Goal: Task Accomplishment & Management: Manage account settings

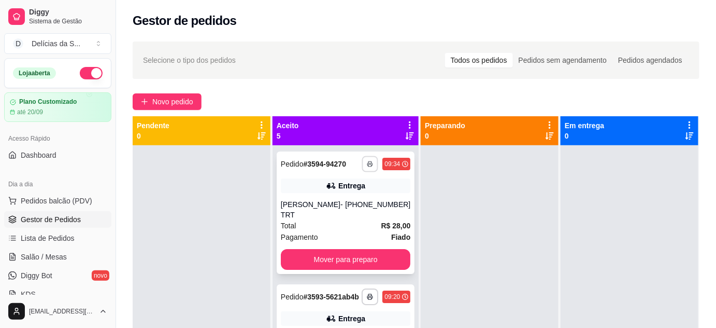
click at [362, 172] on button "button" at bounding box center [370, 164] width 16 height 16
click at [324, 205] on button "Impressora" at bounding box center [329, 204] width 75 height 17
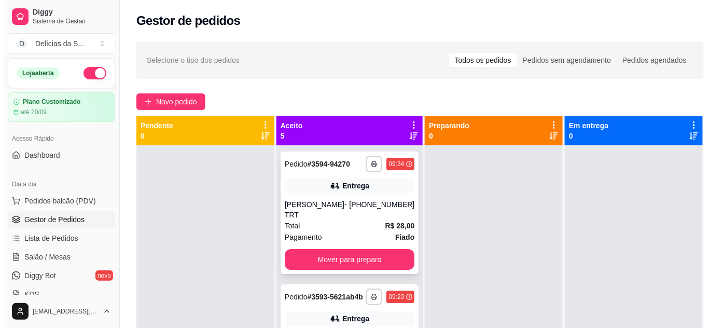
scroll to position [94, 0]
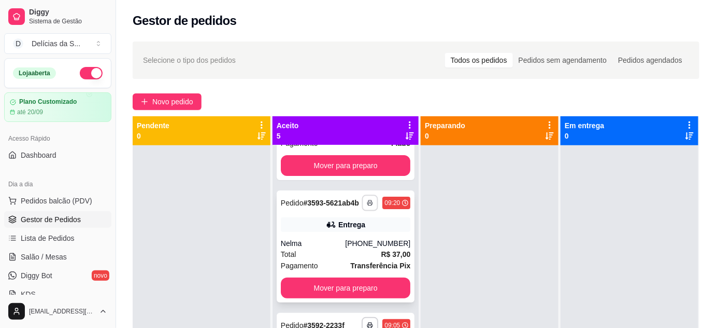
click at [367, 204] on icon "button" at bounding box center [370, 203] width 6 height 6
click at [343, 237] on button "Impressora" at bounding box center [329, 241] width 73 height 16
click at [153, 101] on span "Novo pedido" at bounding box center [172, 101] width 41 height 11
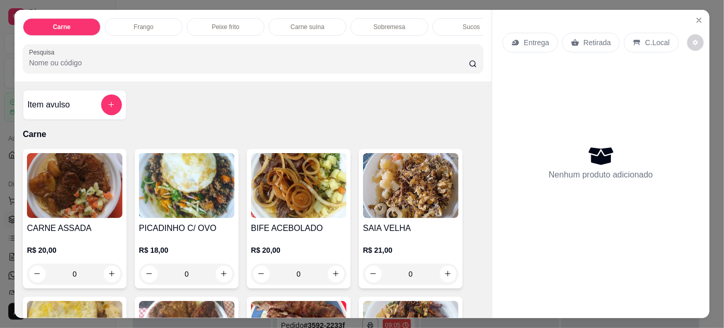
scroll to position [94, 0]
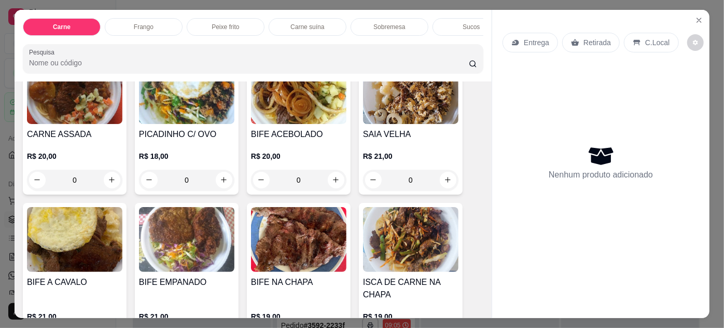
click at [277, 237] on img at bounding box center [298, 239] width 95 height 65
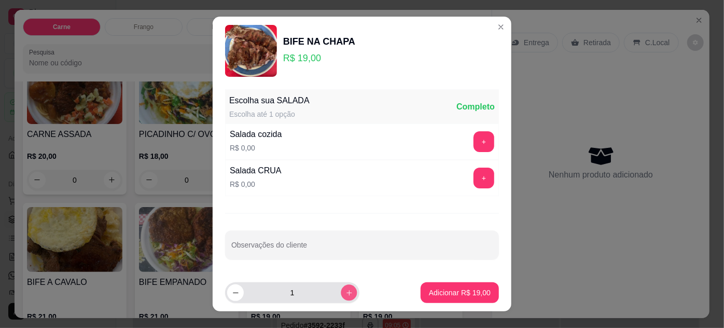
click at [345, 291] on icon "increase-product-quantity" at bounding box center [349, 293] width 8 height 8
type input "2"
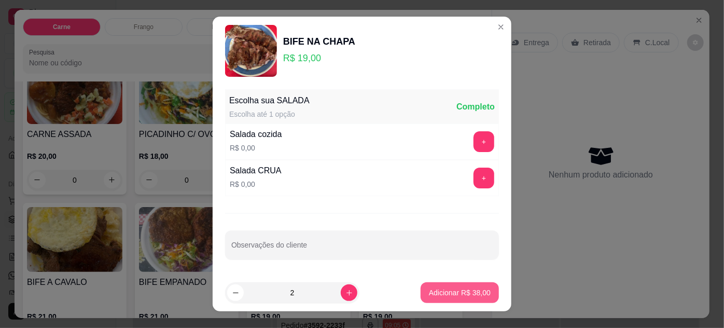
click at [430, 290] on p "Adicionar R$ 38,00" at bounding box center [460, 292] width 62 height 10
type input "2"
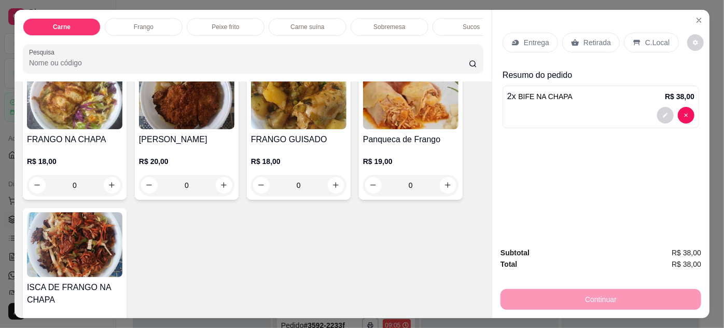
scroll to position [754, 0]
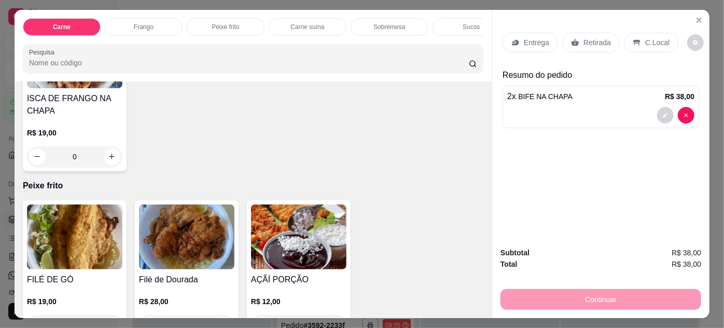
click at [89, 231] on img at bounding box center [74, 236] width 95 height 65
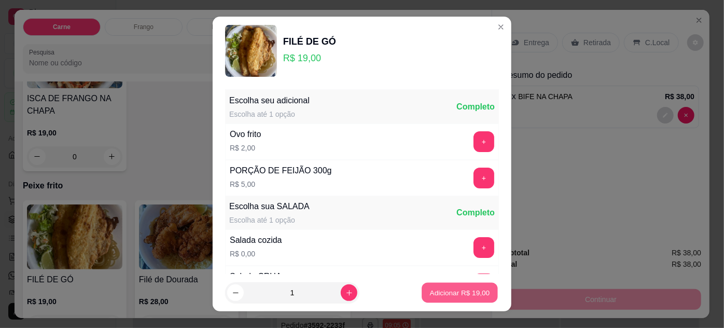
click at [431, 291] on p "Adicionar R$ 19,00" at bounding box center [460, 293] width 60 height 10
type input "1"
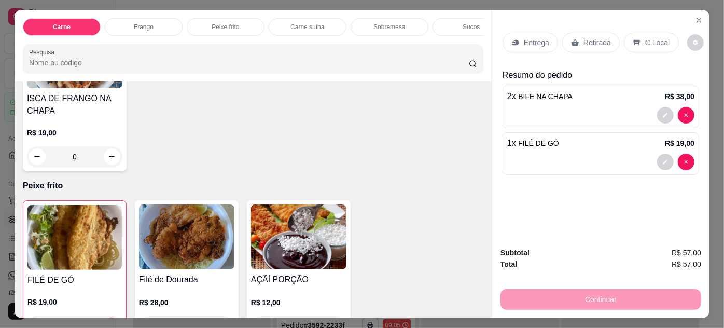
click at [534, 43] on p "Entrega" at bounding box center [536, 42] width 25 height 10
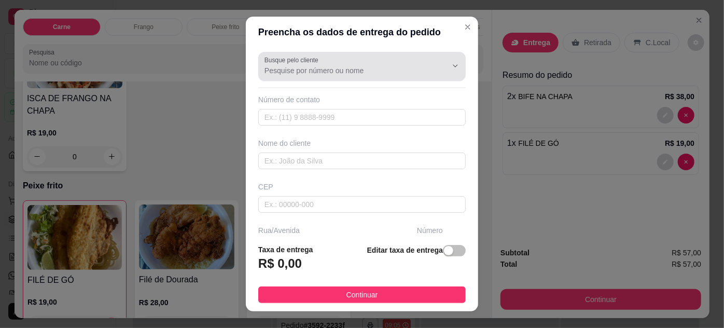
click at [383, 76] on div at bounding box center [361, 66] width 195 height 21
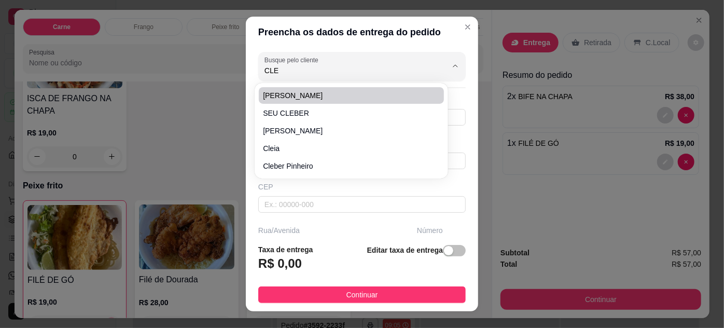
click at [357, 96] on span "[PERSON_NAME]" at bounding box center [346, 95] width 166 height 10
type input "[PERSON_NAME]"
type input "91985281838"
type input "[PERSON_NAME]"
type input "66085021"
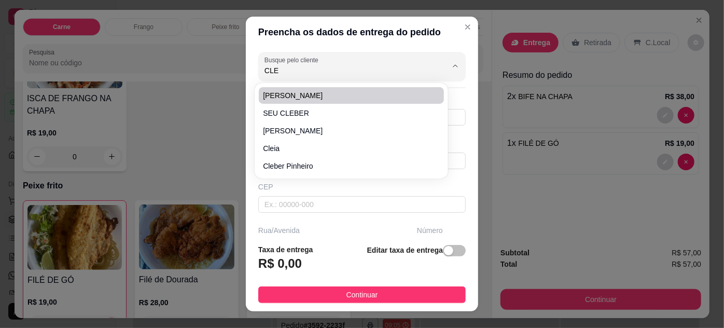
type input "[GEOGRAPHIC_DATA][PERSON_NAME]"
type input "729"
type input "Pedreira"
type input "[GEOGRAPHIC_DATA]"
type input "[PERSON_NAME] n:729 casa:07"
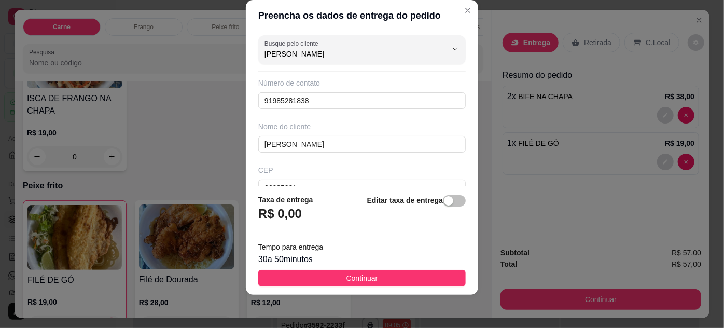
scroll to position [192, 0]
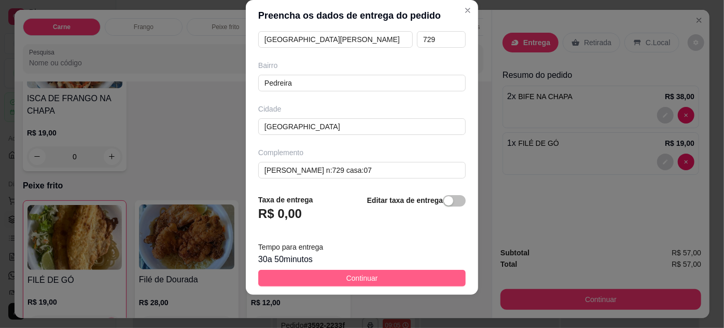
type input "[PERSON_NAME]"
click at [413, 276] on button "Continuar" at bounding box center [361, 278] width 207 height 17
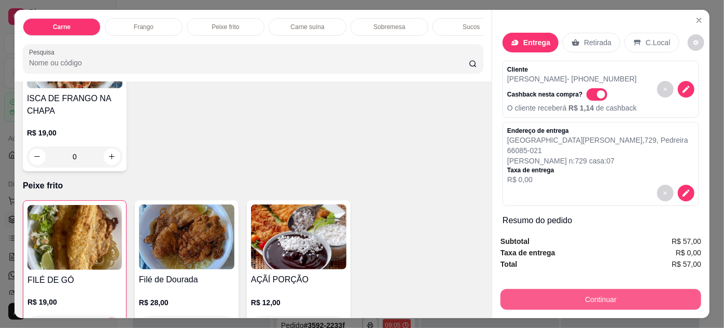
click at [622, 294] on button "Continuar" at bounding box center [600, 299] width 201 height 21
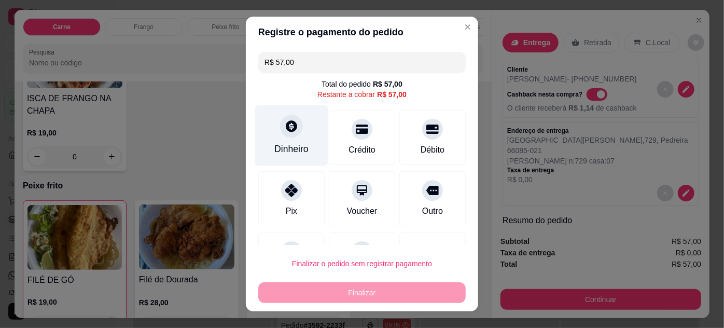
click at [297, 135] on div "Dinheiro" at bounding box center [291, 135] width 73 height 61
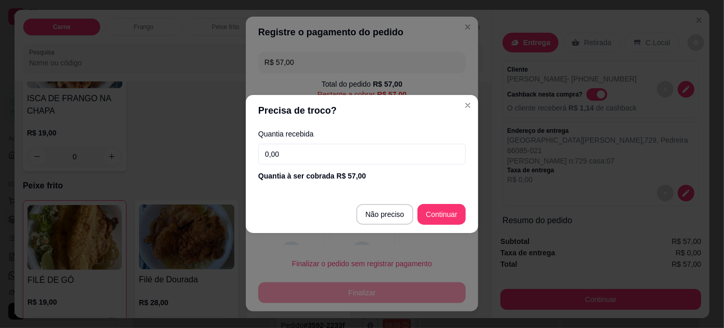
click at [308, 160] on input "0,00" at bounding box center [361, 154] width 207 height 21
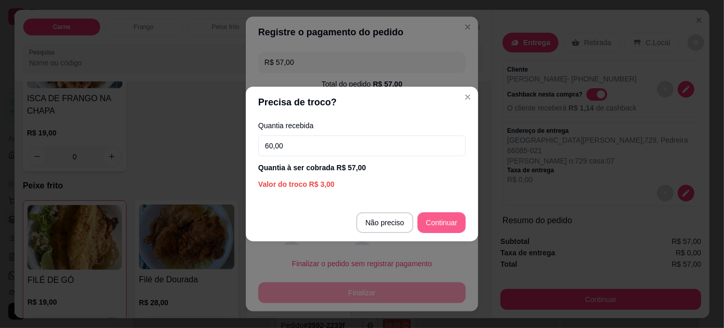
type input "60,00"
type input "R$ 0,00"
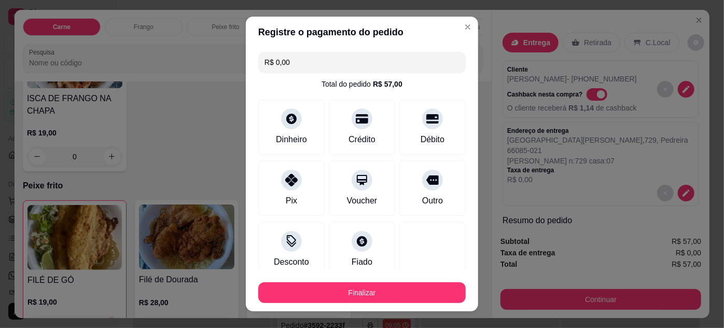
scroll to position [63, 0]
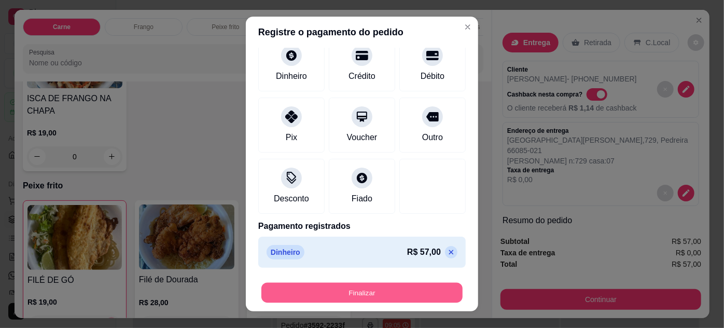
click at [382, 294] on button "Finalizar" at bounding box center [361, 293] width 201 height 20
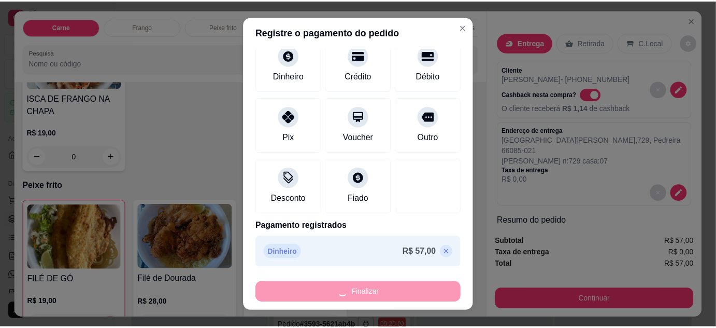
scroll to position [225, 0]
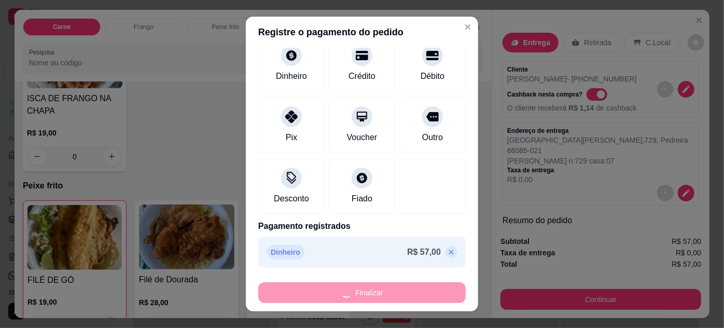
type input "0"
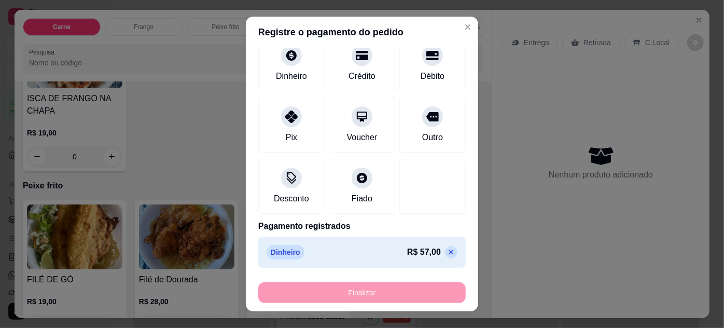
type input "-R$ 57,00"
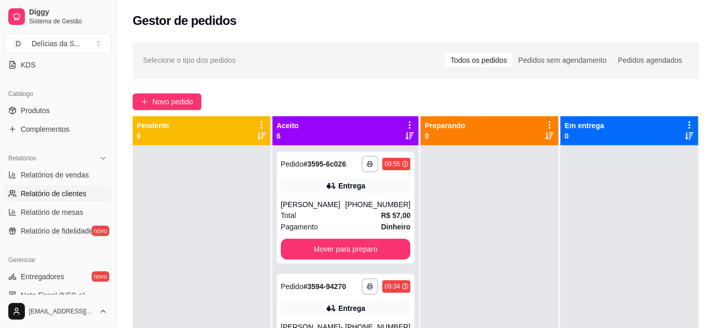
scroll to position [135, 0]
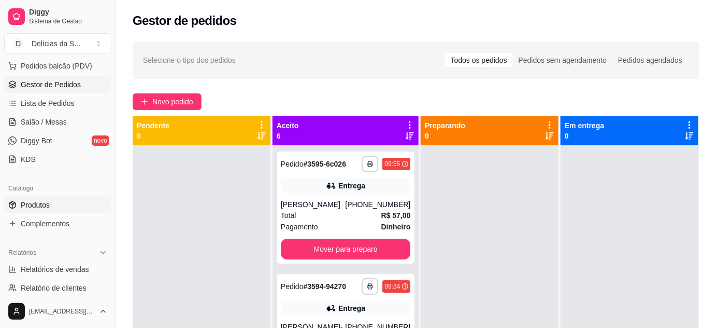
click at [45, 200] on span "Produtos" at bounding box center [35, 205] width 29 height 10
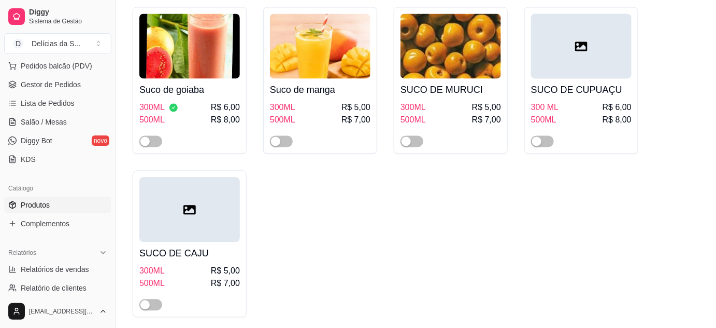
scroll to position [3393, 0]
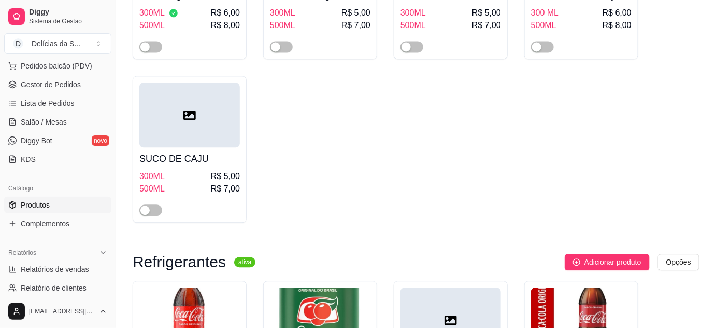
click at [185, 287] on img at bounding box center [189, 319] width 101 height 65
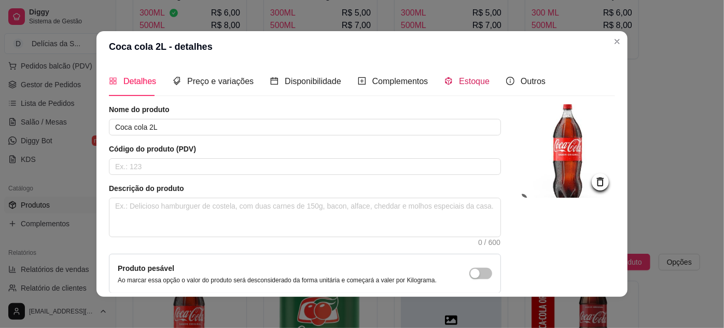
click at [444, 80] on icon "code-sandbox" at bounding box center [448, 81] width 8 height 8
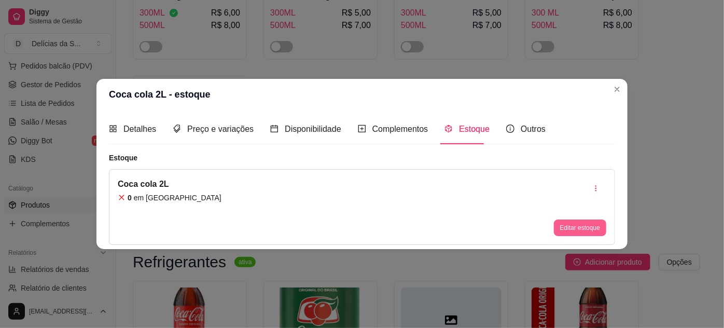
click at [575, 230] on button "Editar estoque" at bounding box center [580, 227] width 52 height 17
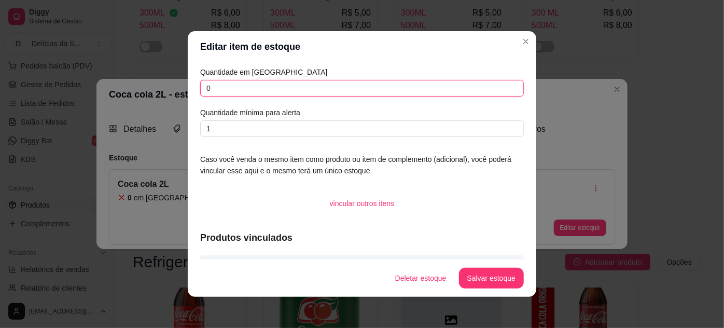
click at [326, 90] on input "0" at bounding box center [361, 88] width 323 height 17
type input "01"
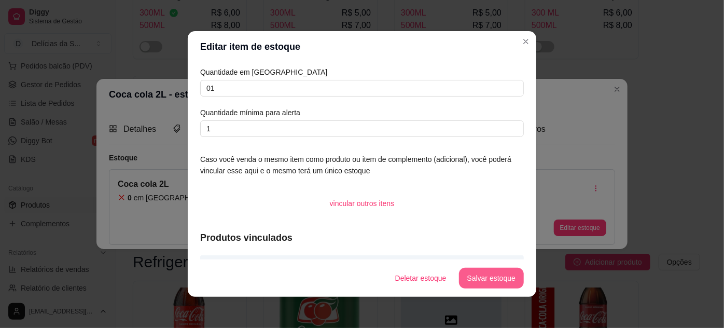
click at [500, 279] on button "Salvar estoque" at bounding box center [491, 277] width 65 height 21
click at [492, 274] on button "Salvar estoque" at bounding box center [490, 278] width 63 height 20
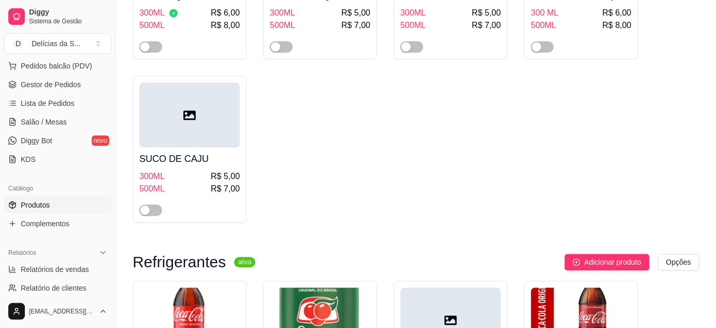
scroll to position [3487, 0]
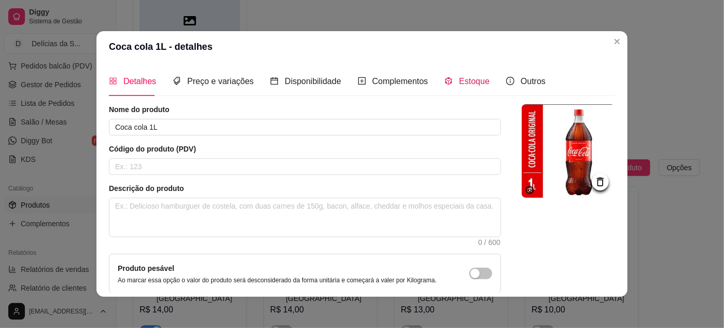
click at [459, 80] on span "Estoque" at bounding box center [474, 81] width 31 height 9
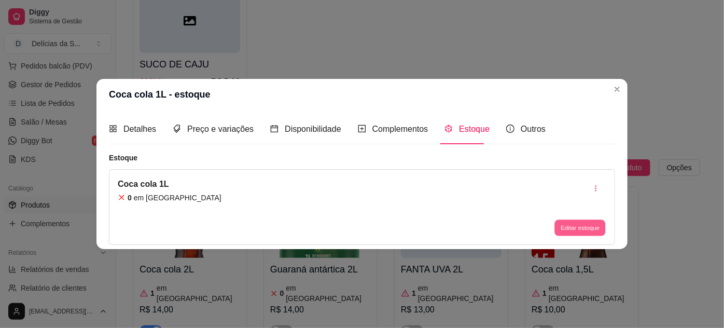
click at [569, 228] on button "Editar estoque" at bounding box center [579, 227] width 51 height 16
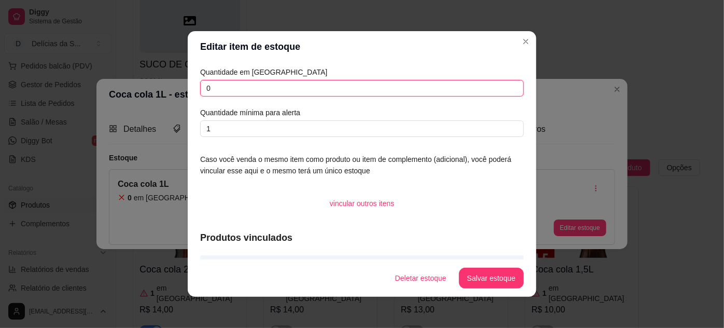
click at [461, 80] on input "0" at bounding box center [361, 88] width 323 height 17
type input "02"
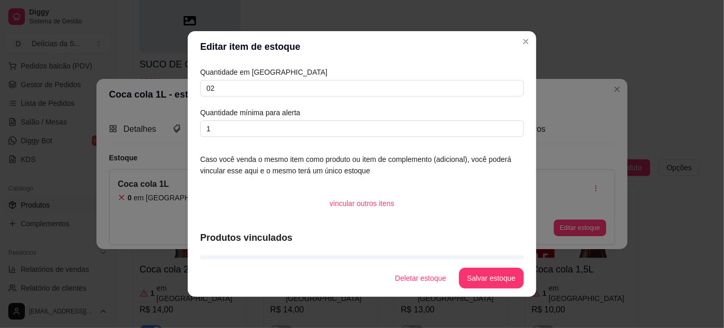
click at [491, 266] on footer "Deletar estoque Salvar estoque" at bounding box center [362, 277] width 348 height 37
click at [494, 270] on button "Salvar estoque" at bounding box center [490, 278] width 63 height 20
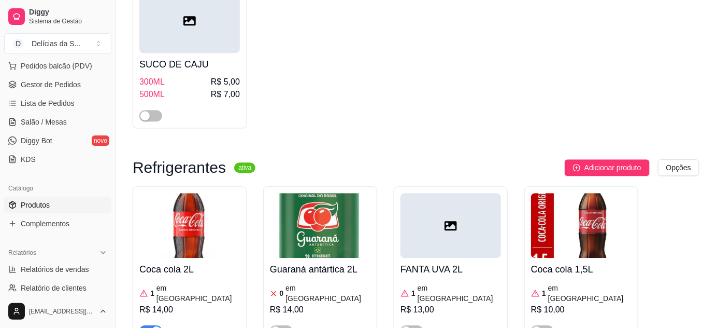
scroll to position [3582, 0]
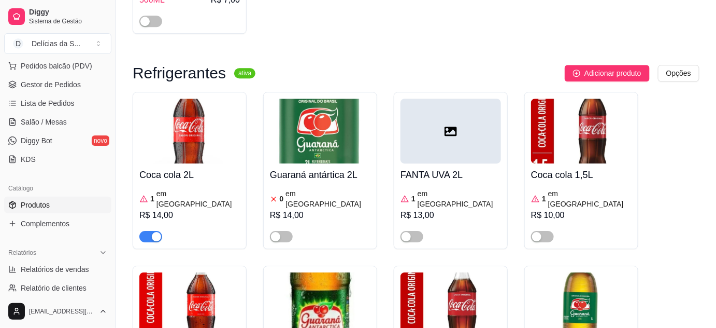
click at [450, 272] on img at bounding box center [451, 304] width 101 height 65
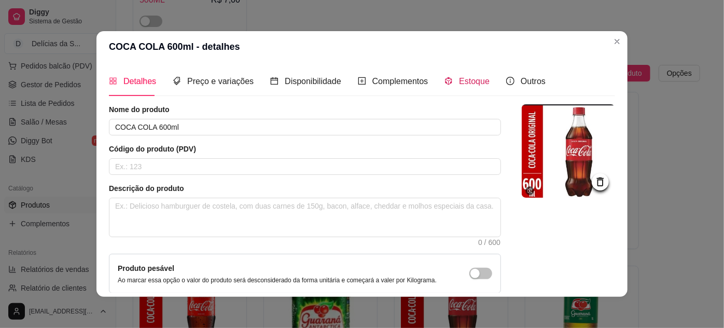
click at [459, 82] on span "Estoque" at bounding box center [474, 81] width 31 height 9
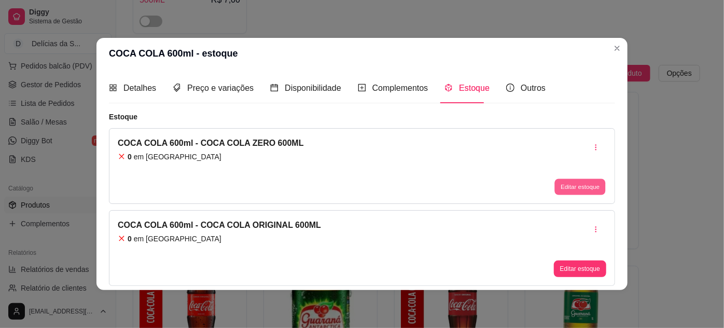
click at [557, 185] on button "Editar estoque" at bounding box center [579, 186] width 51 height 16
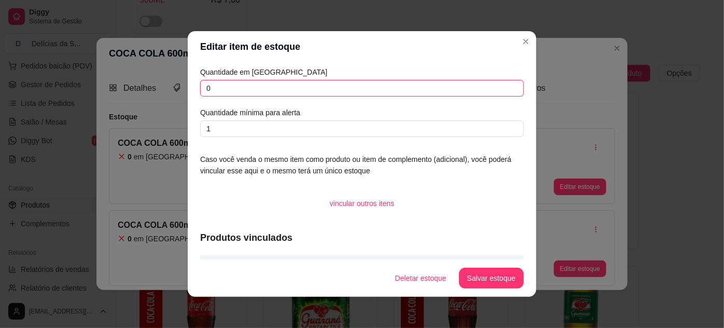
click at [454, 89] on input "0" at bounding box center [361, 88] width 323 height 17
type input "03"
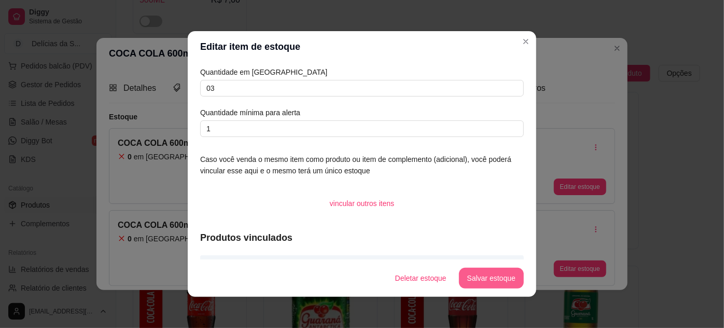
click at [484, 279] on button "Salvar estoque" at bounding box center [491, 277] width 65 height 21
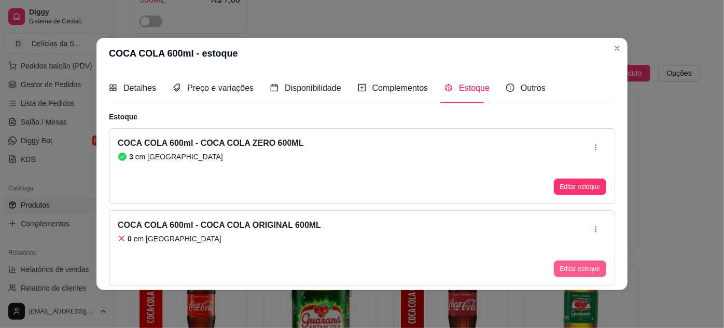
click at [564, 271] on button "Editar estoque" at bounding box center [580, 268] width 52 height 17
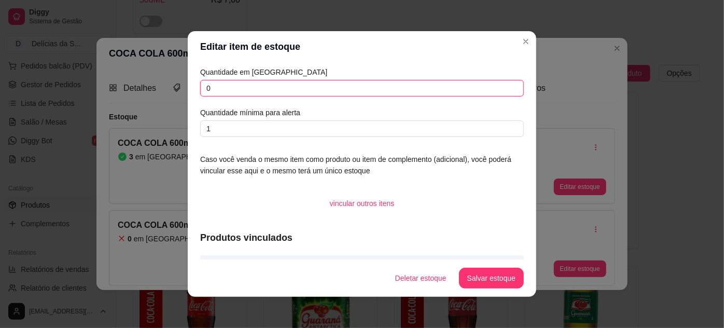
click at [436, 83] on input "0" at bounding box center [361, 88] width 323 height 17
type input "03"
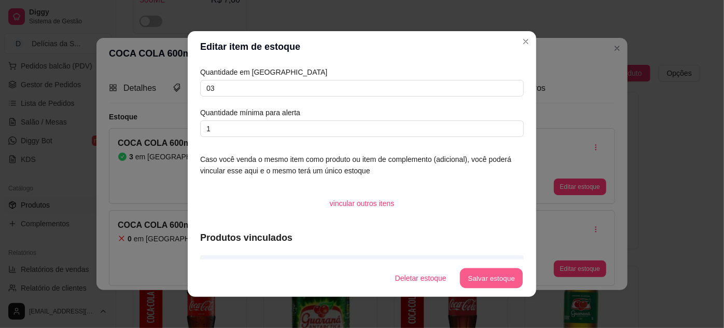
click at [491, 277] on button "Salvar estoque" at bounding box center [490, 278] width 63 height 20
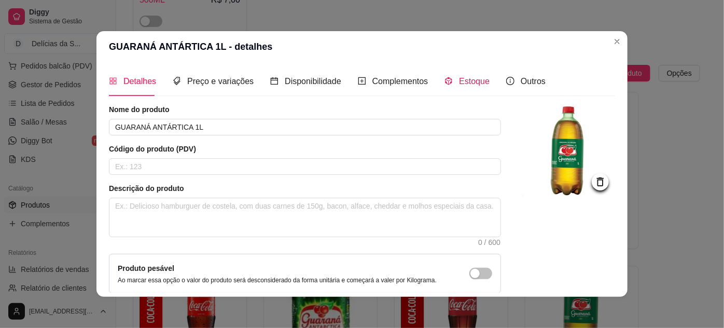
click at [470, 83] on span "Estoque" at bounding box center [474, 81] width 31 height 9
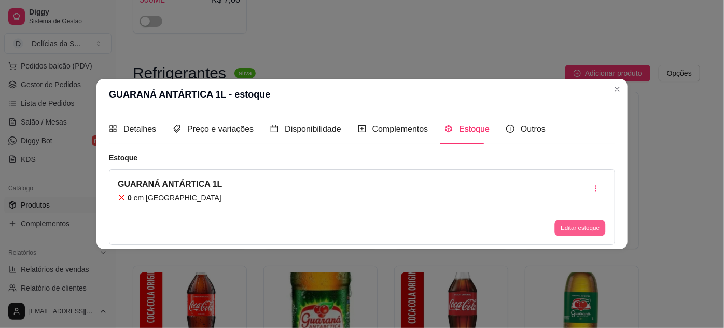
click at [575, 222] on button "Editar estoque" at bounding box center [579, 227] width 51 height 16
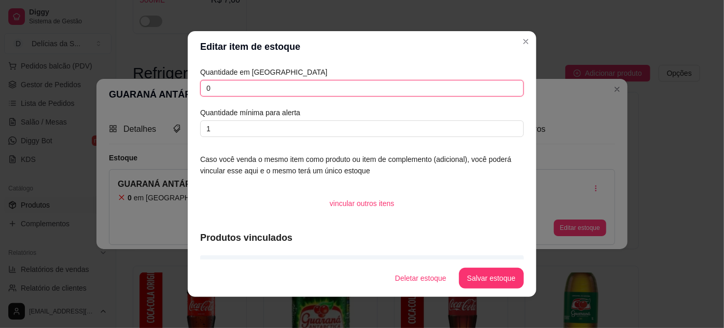
click at [466, 89] on input "0" at bounding box center [361, 88] width 323 height 17
type input "01"
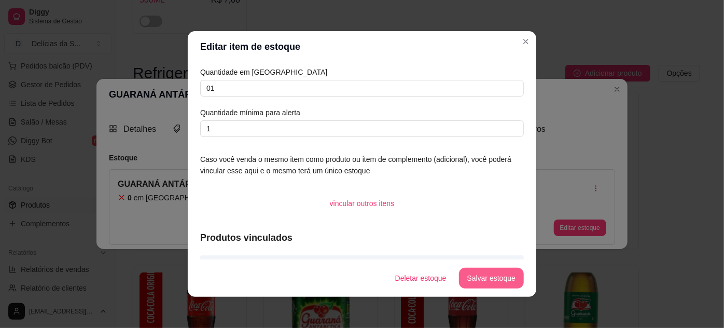
click at [494, 276] on button "Salvar estoque" at bounding box center [491, 277] width 65 height 21
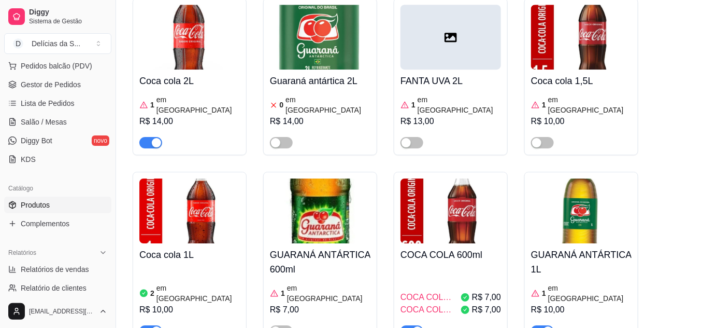
scroll to position [3770, 0]
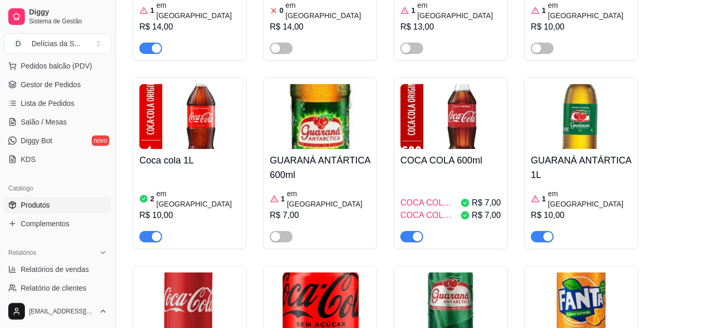
click at [218, 272] on img at bounding box center [189, 304] width 101 height 65
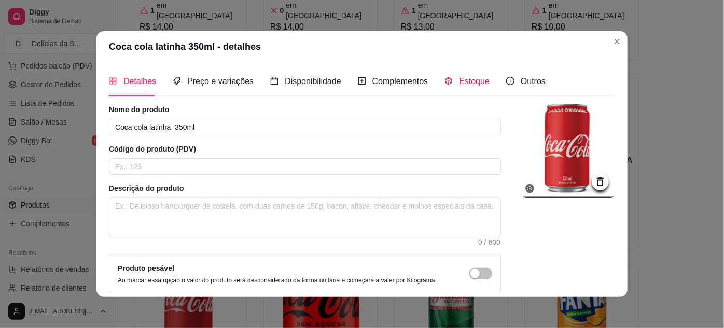
click at [470, 84] on span "Estoque" at bounding box center [474, 81] width 31 height 9
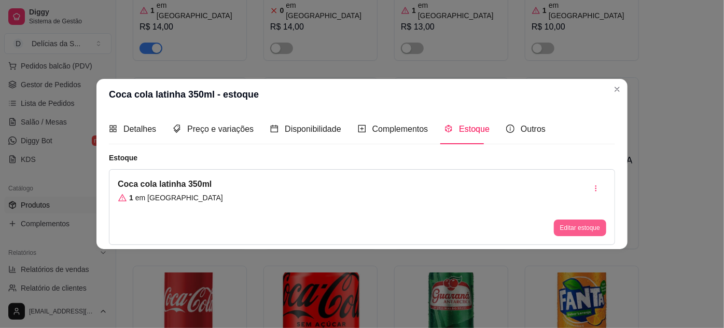
click at [562, 223] on button "Editar estoque" at bounding box center [580, 227] width 52 height 17
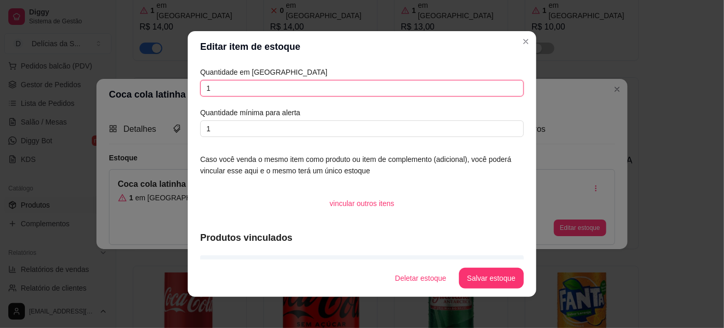
click at [493, 88] on input "1" at bounding box center [361, 88] width 323 height 17
type input "4"
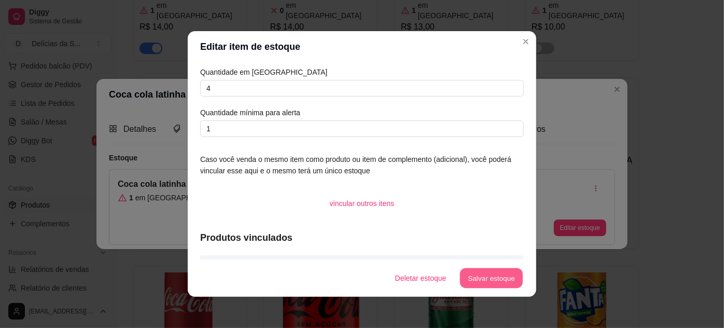
click at [499, 278] on button "Salvar estoque" at bounding box center [490, 278] width 63 height 20
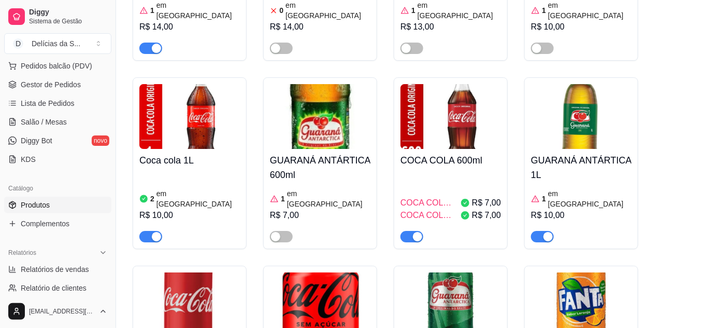
click at [446, 272] on img at bounding box center [451, 304] width 101 height 65
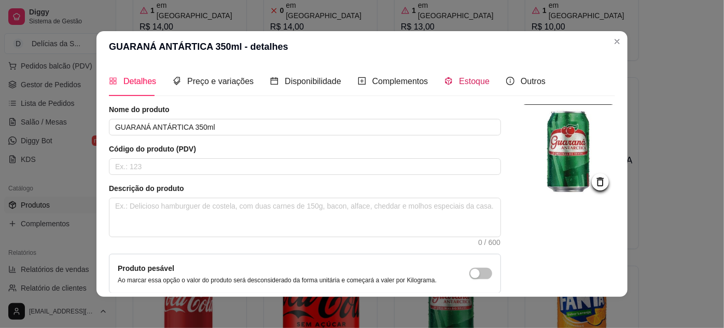
click at [461, 81] on span "Estoque" at bounding box center [474, 81] width 31 height 9
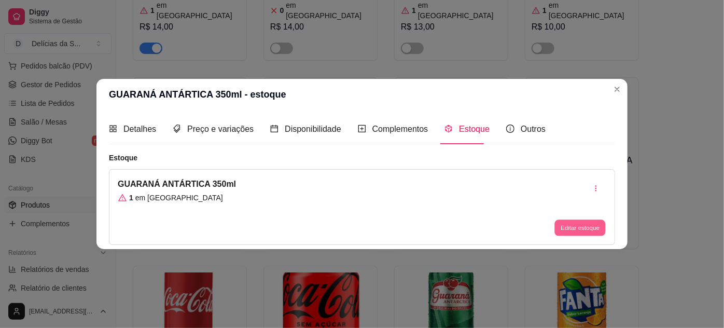
click at [587, 222] on button "Editar estoque" at bounding box center [579, 227] width 51 height 16
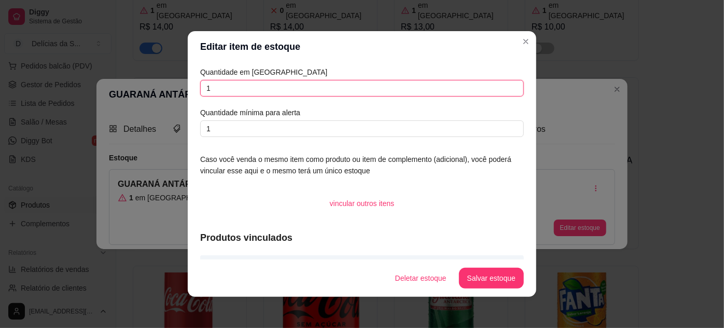
click at [461, 90] on input "1" at bounding box center [361, 88] width 323 height 17
type input "3"
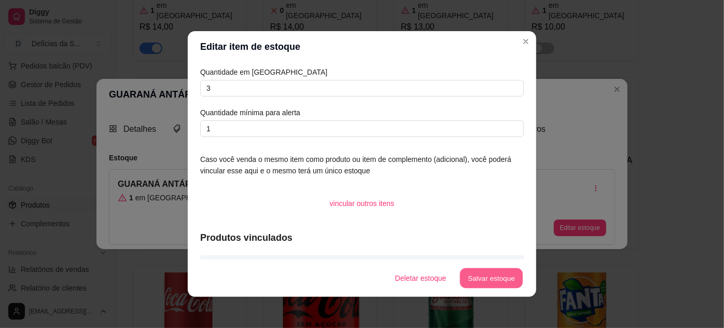
click at [496, 279] on button "Salvar estoque" at bounding box center [490, 278] width 63 height 20
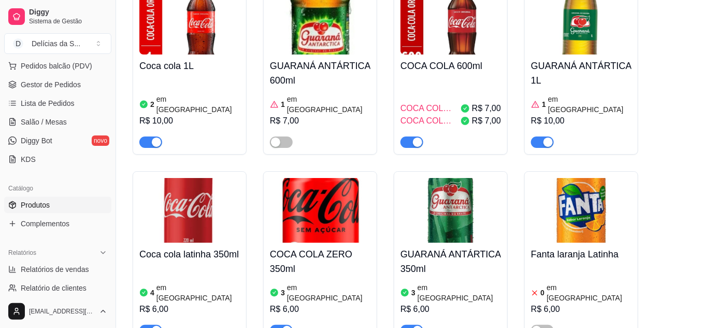
scroll to position [3915, 0]
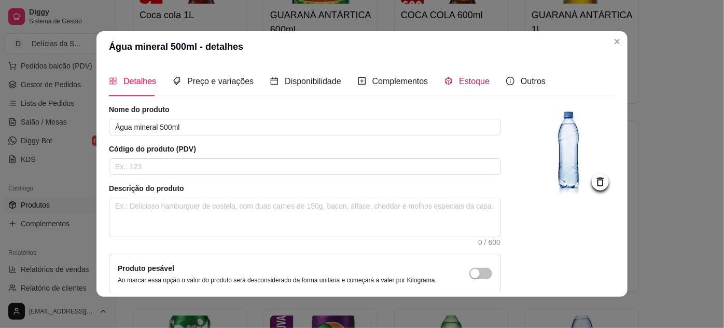
drag, startPoint x: 467, startPoint y: 81, endPoint x: 469, endPoint y: 87, distance: 5.6
click at [467, 81] on span "Estoque" at bounding box center [474, 81] width 31 height 9
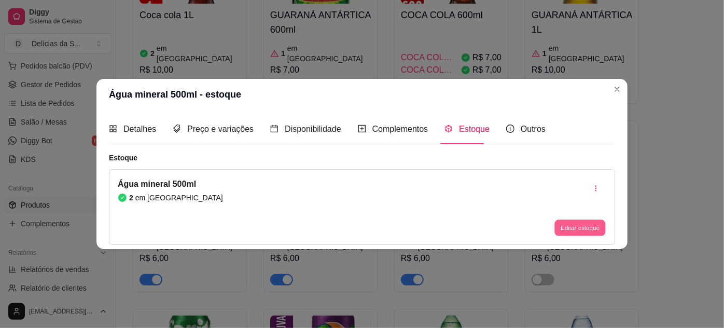
click at [570, 228] on button "Editar estoque" at bounding box center [579, 227] width 51 height 16
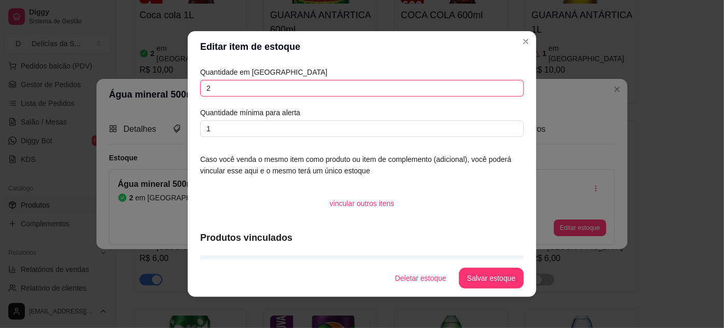
click at [482, 89] on input "2" at bounding box center [361, 88] width 323 height 17
type input "4"
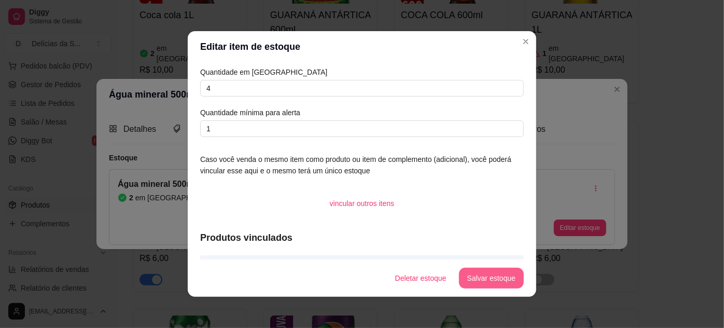
click at [477, 281] on button "Salvar estoque" at bounding box center [491, 277] width 65 height 21
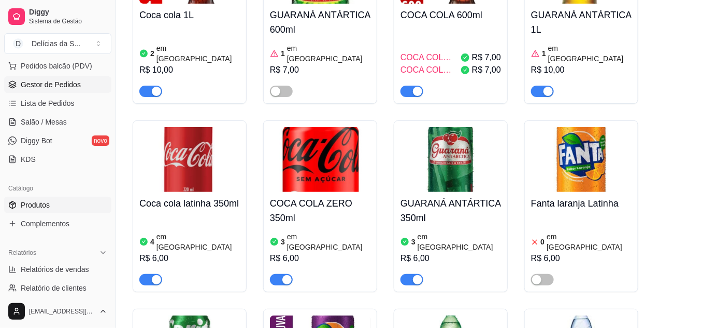
click at [64, 84] on span "Gestor de Pedidos" at bounding box center [51, 84] width 60 height 10
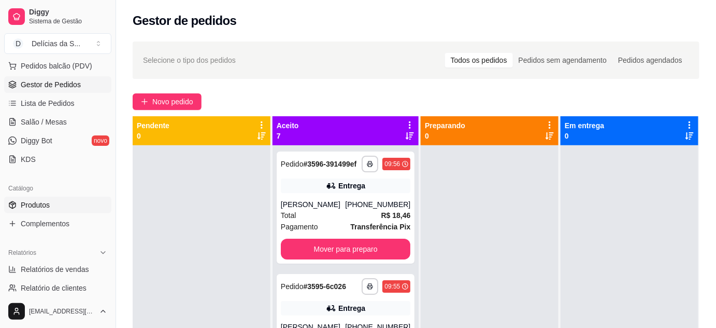
click at [52, 205] on link "Produtos" at bounding box center [57, 204] width 107 height 17
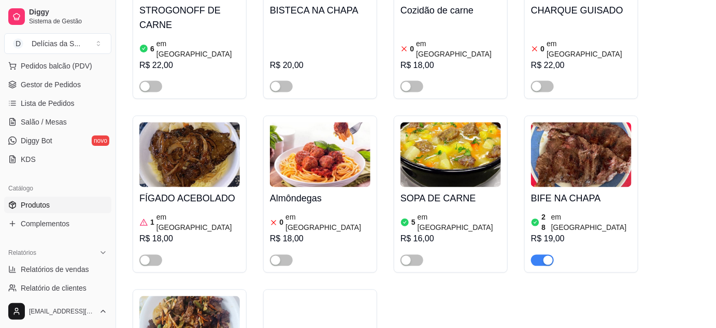
scroll to position [659, 0]
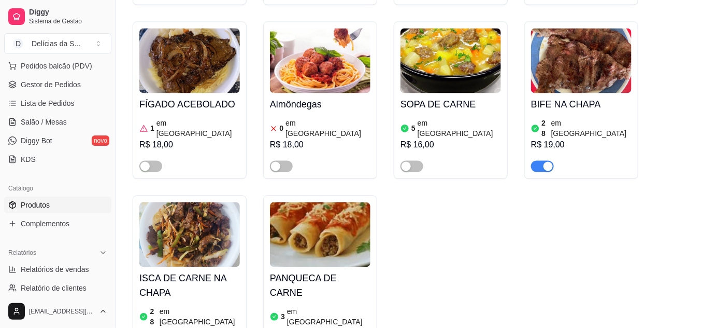
click at [325, 208] on img at bounding box center [320, 234] width 101 height 65
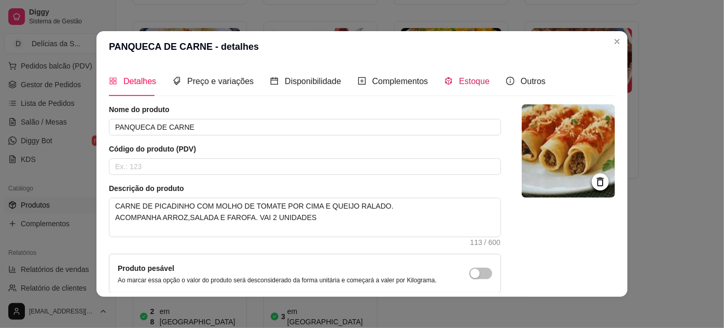
click at [459, 87] on div "Estoque" at bounding box center [466, 81] width 45 height 13
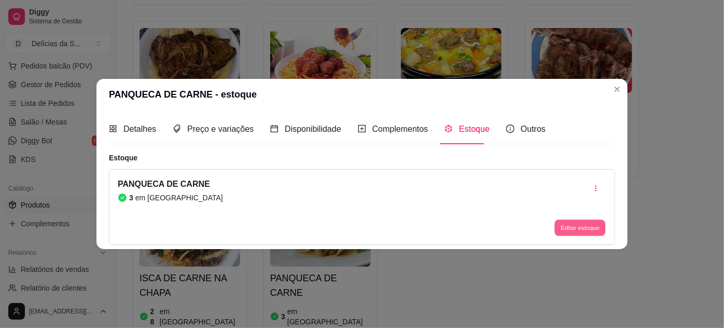
click at [572, 229] on button "Editar estoque" at bounding box center [579, 227] width 51 height 16
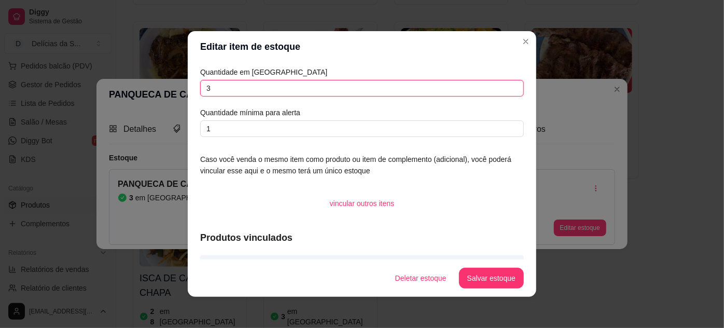
click at [432, 91] on input "3" at bounding box center [361, 88] width 323 height 17
type input "4"
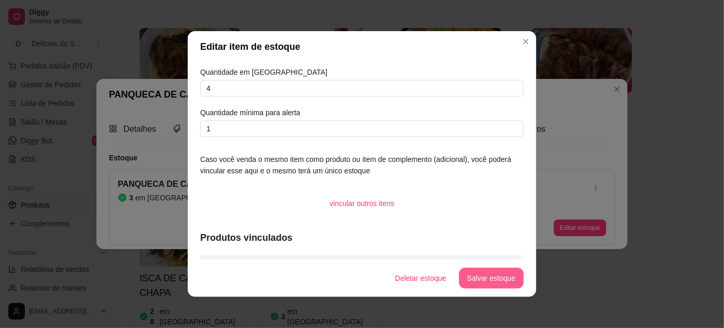
click at [472, 281] on button "Salvar estoque" at bounding box center [491, 277] width 65 height 21
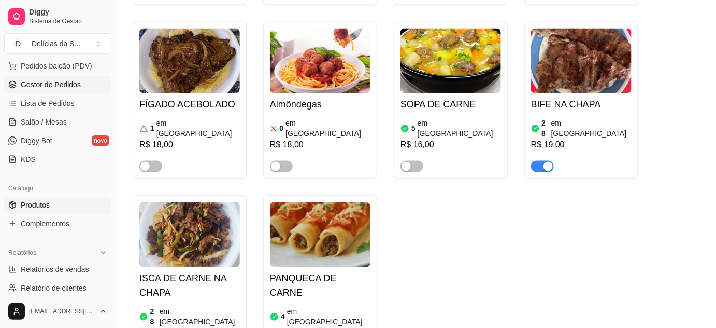
click at [66, 87] on span "Gestor de Pedidos" at bounding box center [51, 84] width 60 height 10
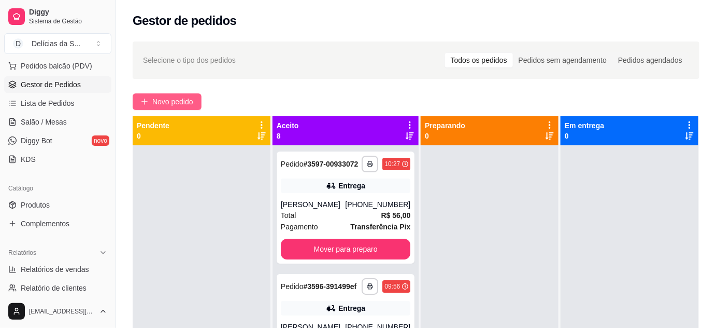
click at [177, 102] on span "Novo pedido" at bounding box center [172, 101] width 41 height 11
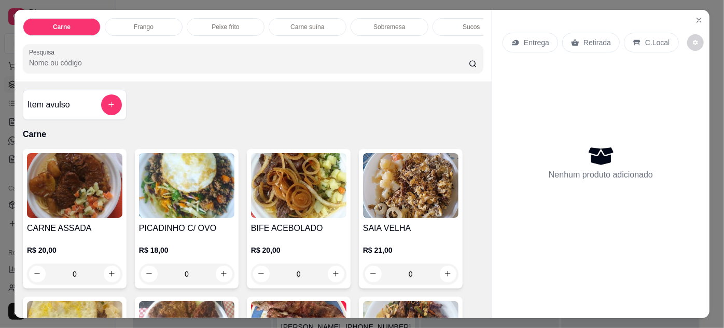
click at [216, 186] on img at bounding box center [186, 185] width 95 height 65
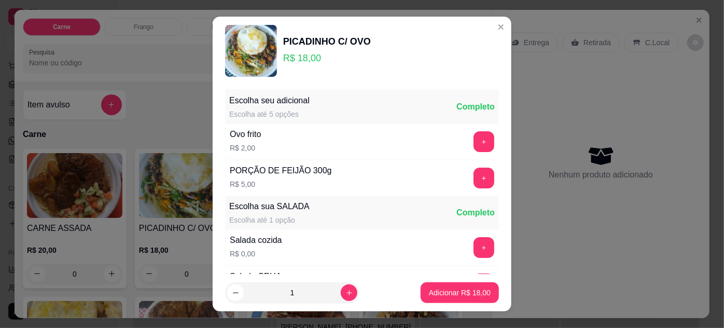
scroll to position [103, 0]
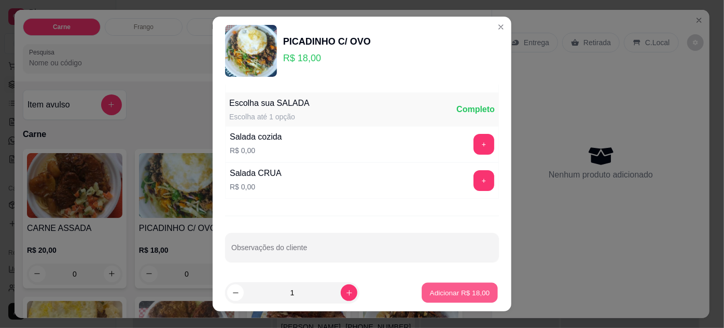
click at [440, 290] on p "Adicionar R$ 18,00" at bounding box center [460, 293] width 60 height 10
type input "1"
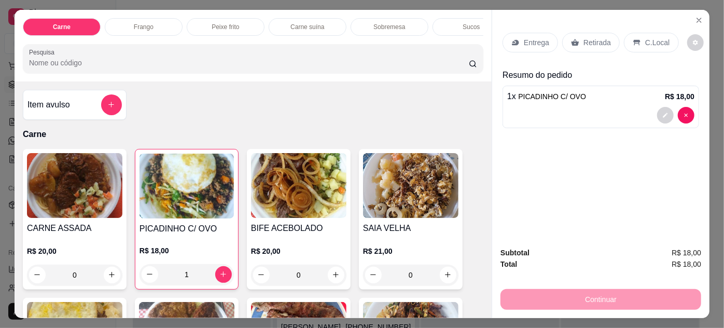
click at [524, 37] on p "Entrega" at bounding box center [536, 42] width 25 height 10
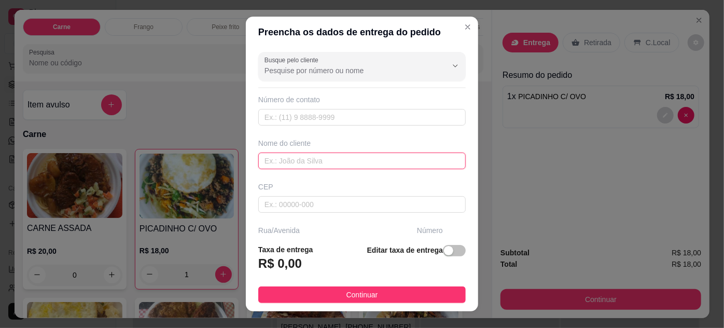
click at [339, 159] on input "text" at bounding box center [361, 160] width 207 height 17
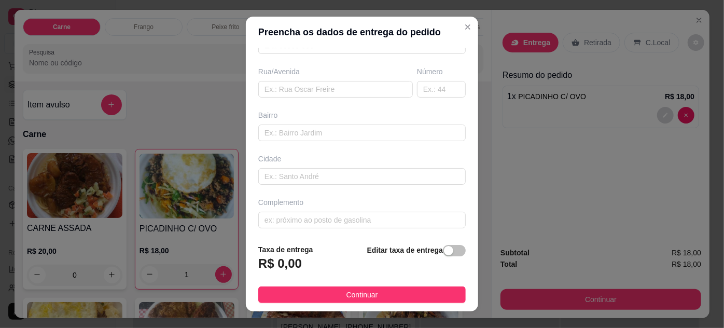
scroll to position [0, 0]
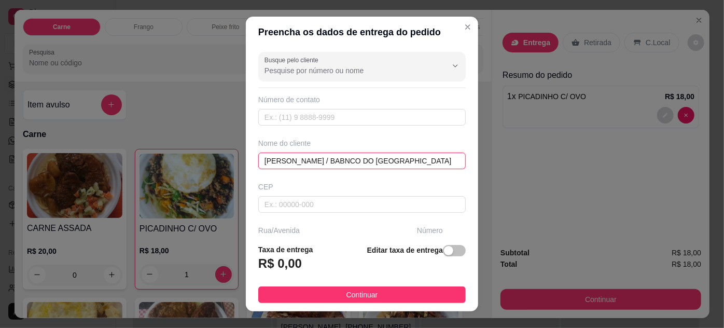
click at [304, 154] on input "[PERSON_NAME] / BABNCO DO [GEOGRAPHIC_DATA]" at bounding box center [361, 160] width 207 height 17
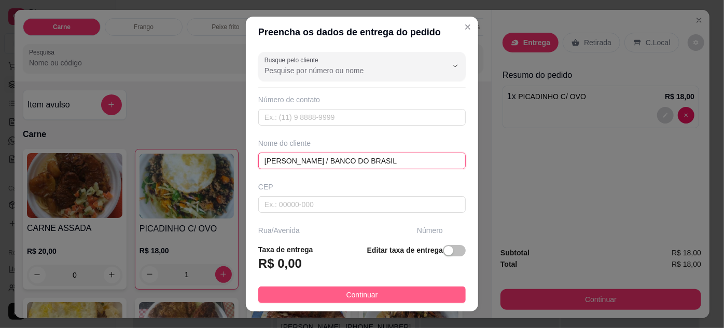
type input "[PERSON_NAME] / BANCO DO BRASIL"
click at [364, 296] on span "Continuar" at bounding box center [362, 294] width 32 height 11
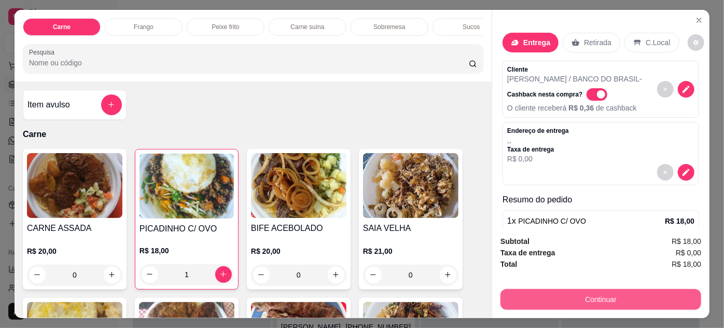
click at [593, 297] on button "Continuar" at bounding box center [600, 299] width 201 height 21
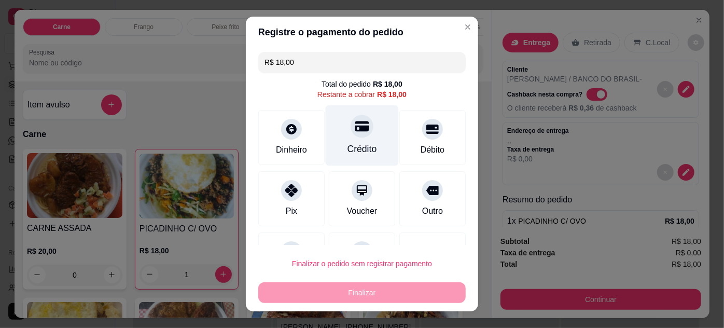
click at [357, 143] on div "Crédito" at bounding box center [362, 148] width 30 height 13
type input "R$ 0,00"
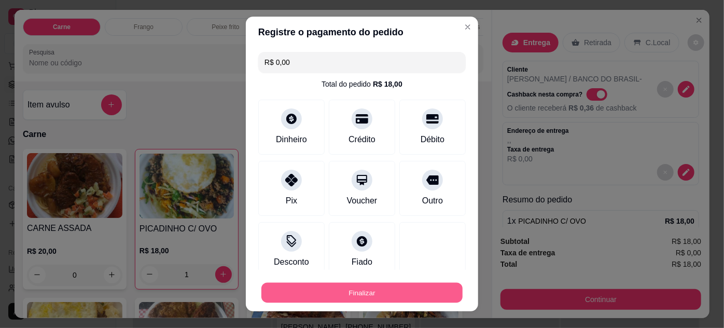
click at [402, 291] on button "Finalizar" at bounding box center [361, 293] width 201 height 20
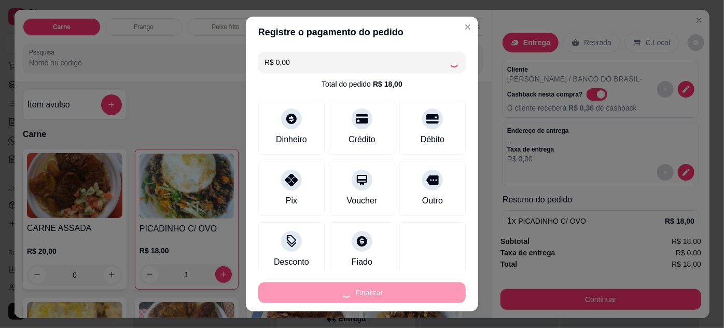
type input "0"
type input "-R$ 18,00"
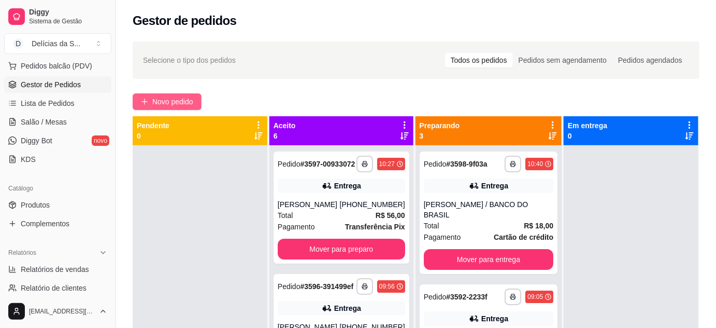
click at [168, 106] on span "Novo pedido" at bounding box center [172, 101] width 41 height 11
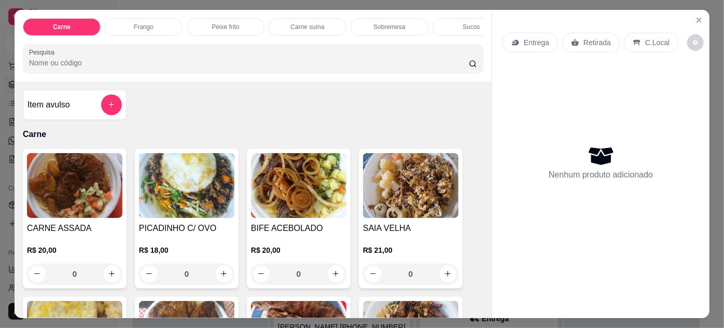
scroll to position [94, 0]
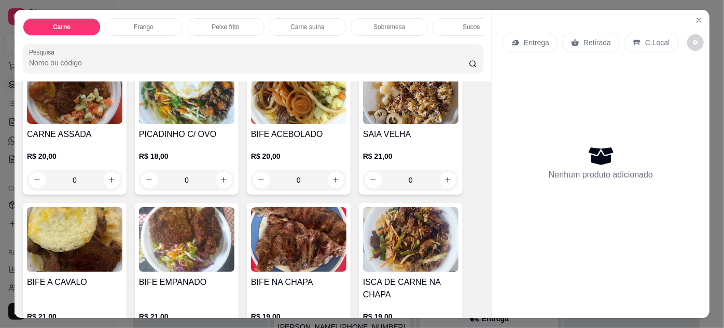
click at [82, 236] on img at bounding box center [74, 239] width 95 height 65
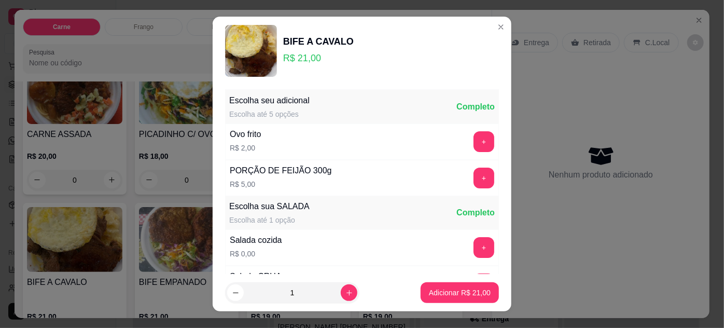
scroll to position [103, 0]
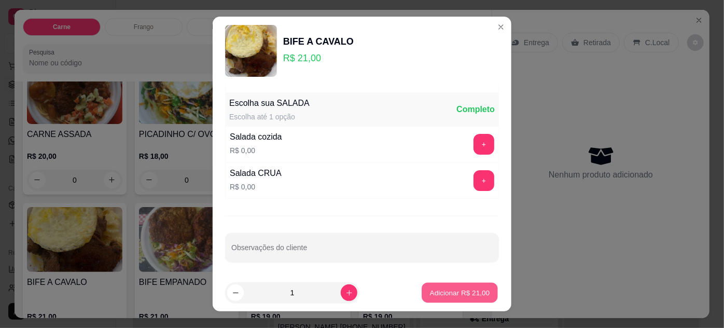
click at [430, 291] on p "Adicionar R$ 21,00" at bounding box center [460, 293] width 60 height 10
type input "1"
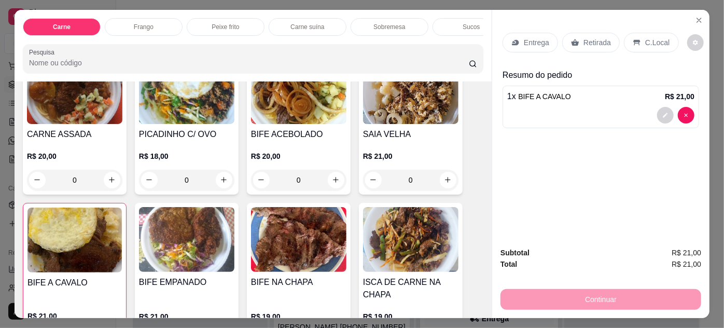
click at [531, 42] on p "Entrega" at bounding box center [536, 42] width 25 height 10
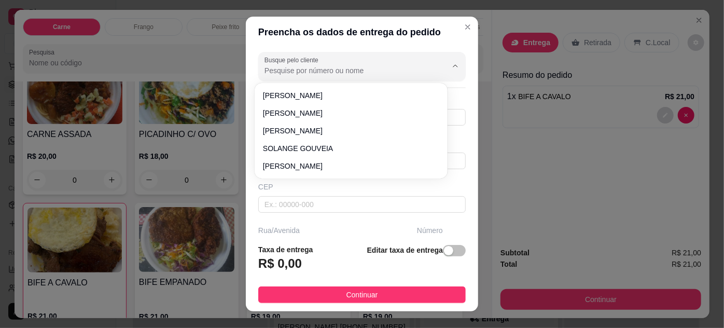
click at [376, 68] on input "Busque pelo cliente" at bounding box center [347, 70] width 166 height 10
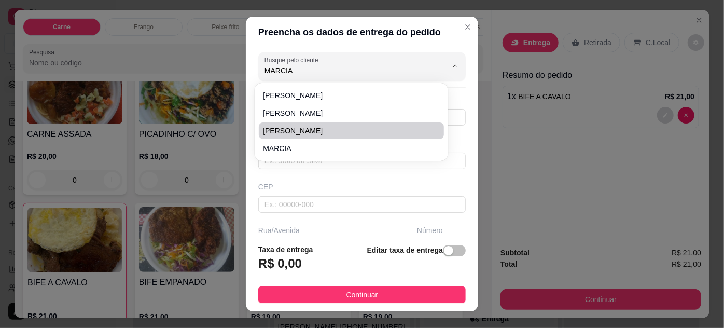
click at [313, 135] on span "[PERSON_NAME]" at bounding box center [346, 130] width 166 height 10
type input "[PERSON_NAME]"
type input "91988075643"
type input "[PERSON_NAME]"
type input "av [PERSON_NAME]"
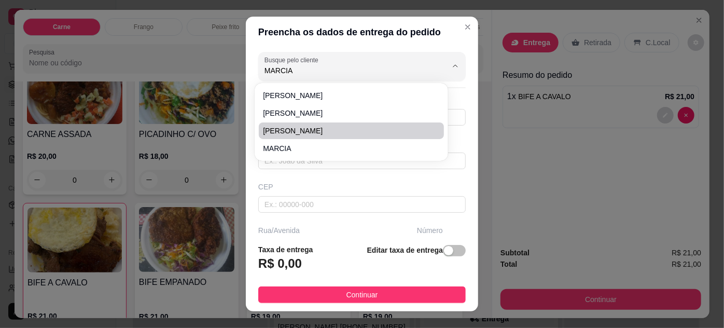
type input "1012"
type input "pedreira"
type input "belem"
type input "BANCO DO BRASIL"
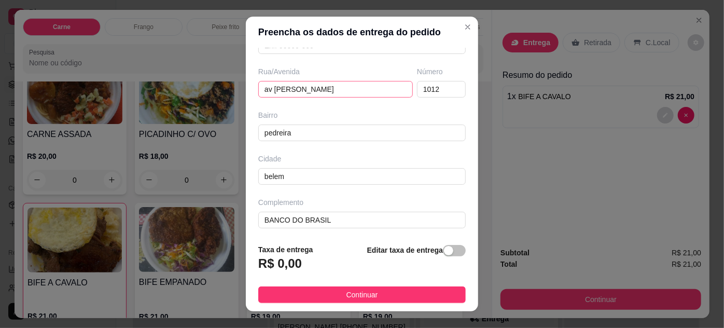
scroll to position [0, 0]
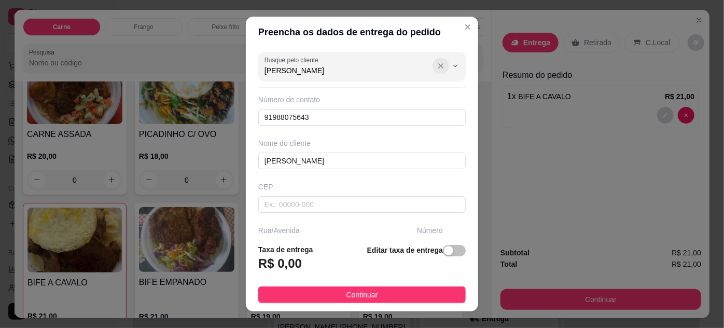
type input "[PERSON_NAME]"
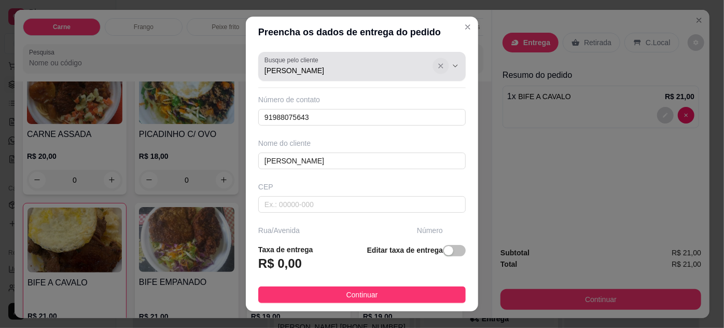
click at [436, 68] on icon "Show suggestions" at bounding box center [440, 66] width 8 height 8
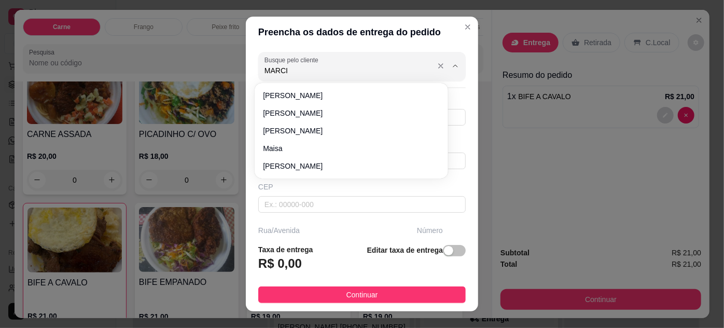
type input "MARCIA"
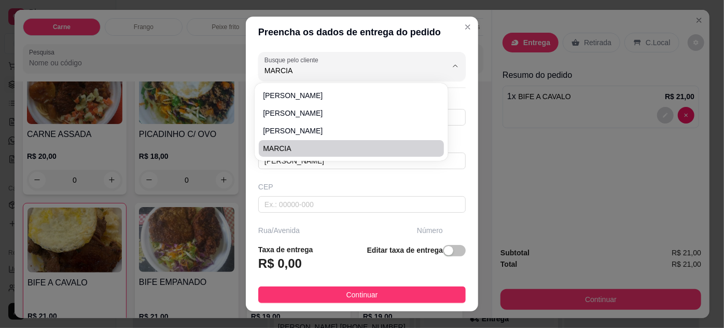
click at [313, 150] on span "MARCIA" at bounding box center [346, 148] width 166 height 10
type input "91981654190"
type input "MARCIA"
type input "66085-316"
type input "[GEOGRAPHIC_DATA]"
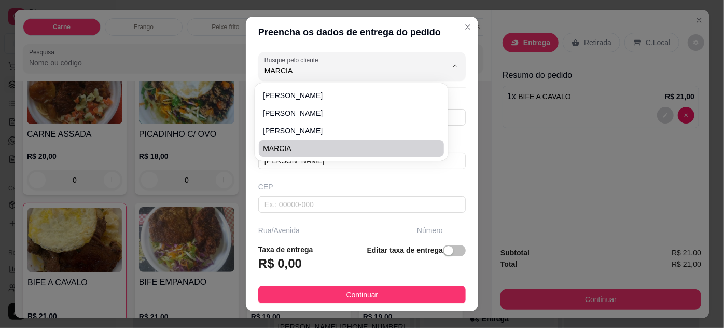
type input "1612"
type input "Pedreira"
type input "[GEOGRAPHIC_DATA]"
type input "edf rio figueira ap 2902"
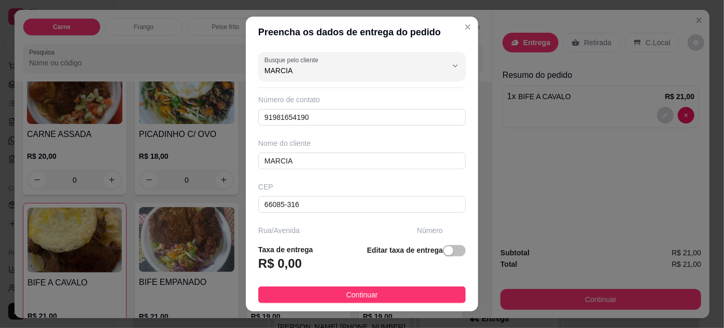
scroll to position [159, 0]
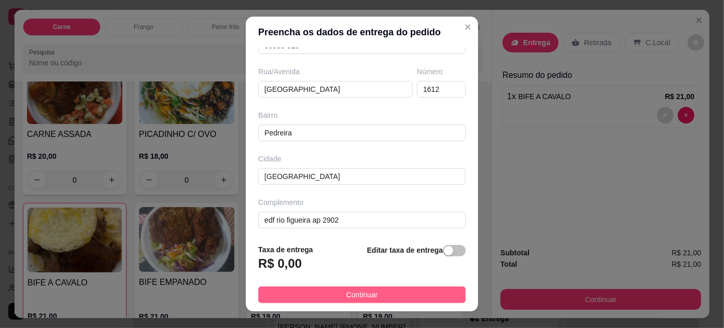
type input "MARCIA"
click at [416, 297] on button "Continuar" at bounding box center [361, 294] width 207 height 17
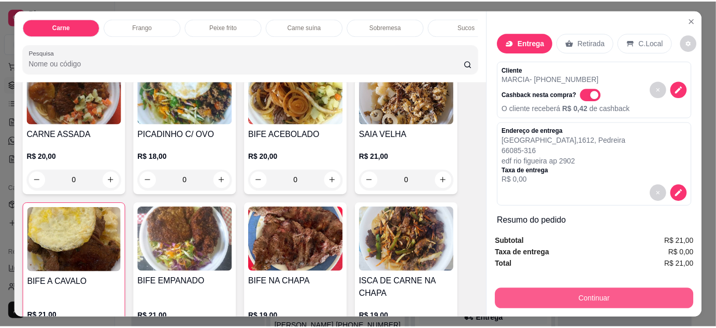
scroll to position [26, 0]
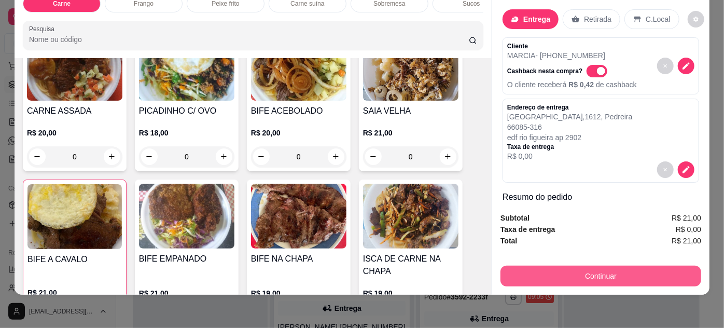
click at [535, 268] on button "Continuar" at bounding box center [600, 275] width 201 height 21
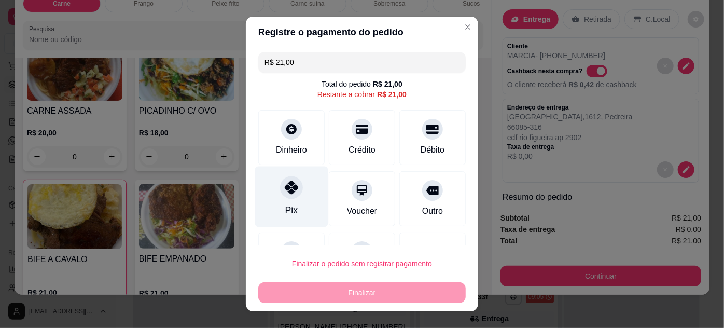
click at [288, 203] on div "Pix" at bounding box center [291, 209] width 12 height 13
type input "R$ 0,00"
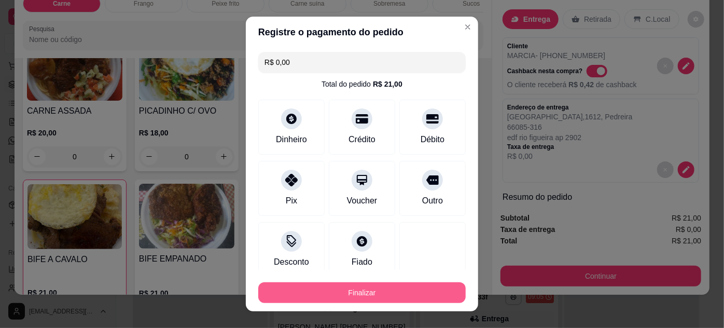
click at [354, 290] on button "Finalizar" at bounding box center [361, 292] width 207 height 21
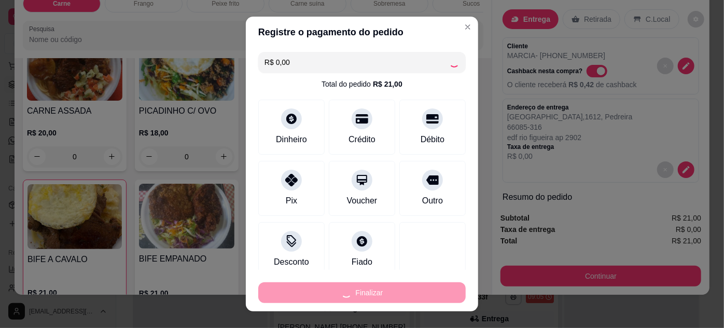
type input "0"
type input "-R$ 21,00"
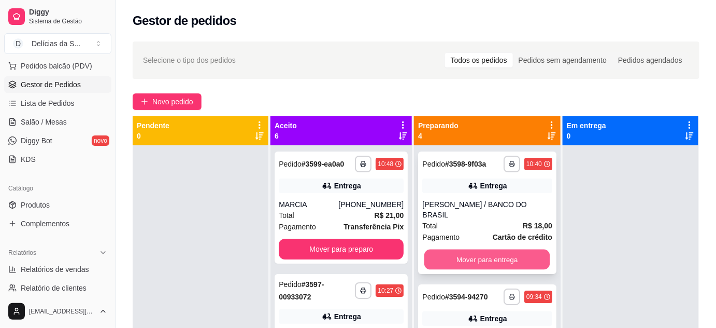
click at [487, 249] on button "Mover para entrega" at bounding box center [488, 259] width 126 height 20
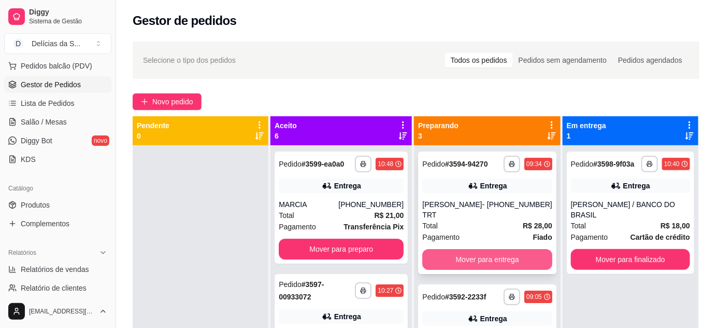
click at [498, 256] on button "Mover para entrega" at bounding box center [487, 259] width 130 height 21
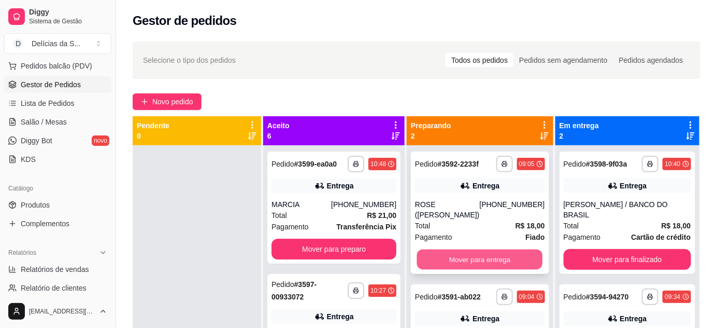
click at [498, 255] on button "Mover para entrega" at bounding box center [480, 259] width 126 height 20
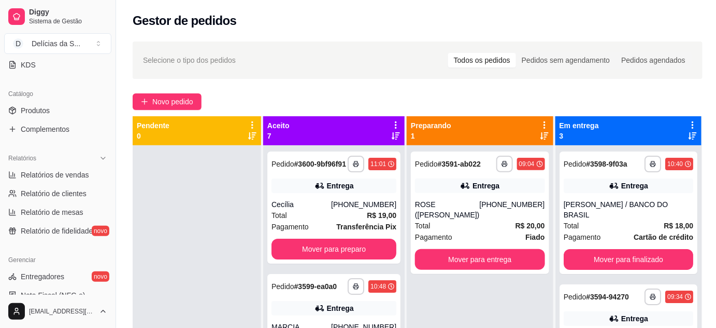
scroll to position [323, 0]
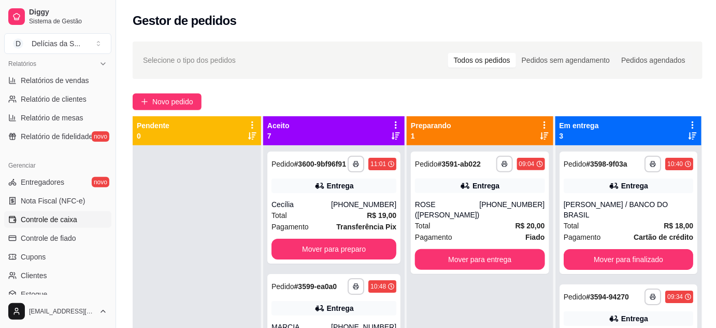
click at [64, 218] on span "Controle de caixa" at bounding box center [49, 219] width 57 height 10
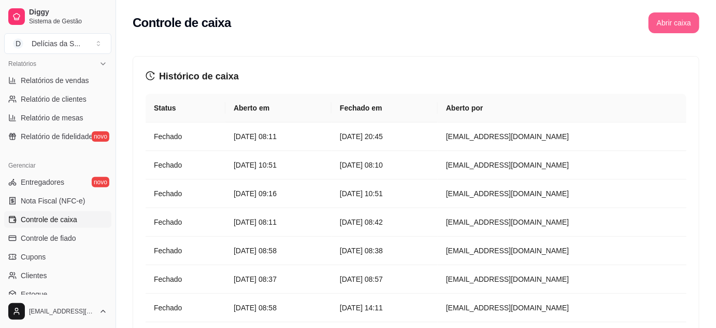
click at [662, 29] on button "Abrir caixa" at bounding box center [674, 22] width 51 height 21
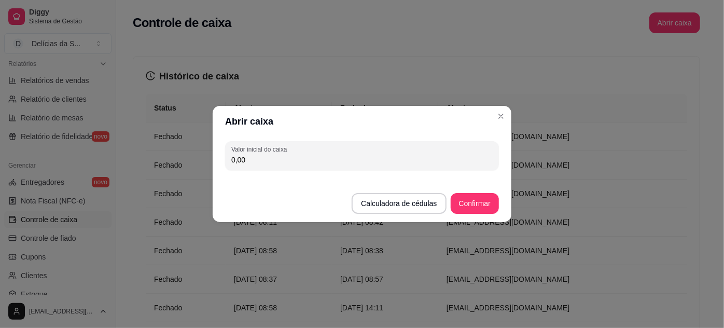
click at [373, 163] on input "0,00" at bounding box center [361, 159] width 261 height 10
type input "147,00"
click at [467, 205] on button "Confirmar" at bounding box center [474, 203] width 47 height 20
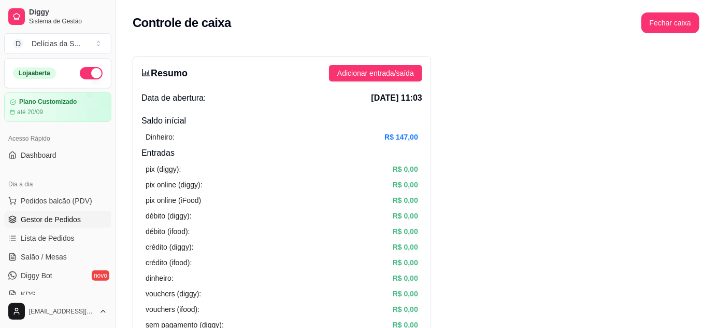
click at [55, 221] on span "Gestor de Pedidos" at bounding box center [51, 219] width 60 height 10
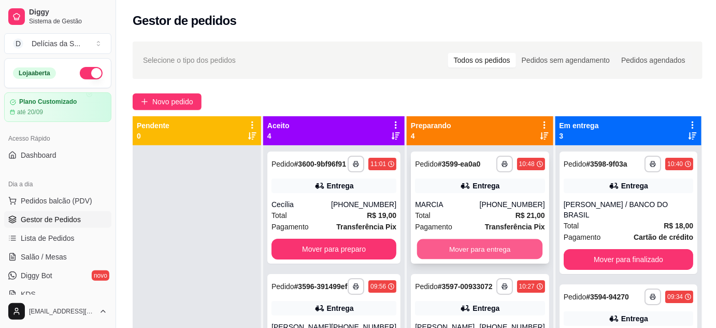
click at [464, 252] on button "Mover para entrega" at bounding box center [480, 249] width 126 height 20
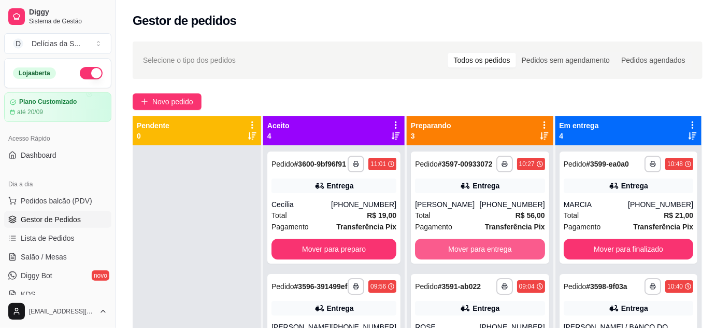
click at [464, 252] on button "Mover para entrega" at bounding box center [480, 248] width 130 height 21
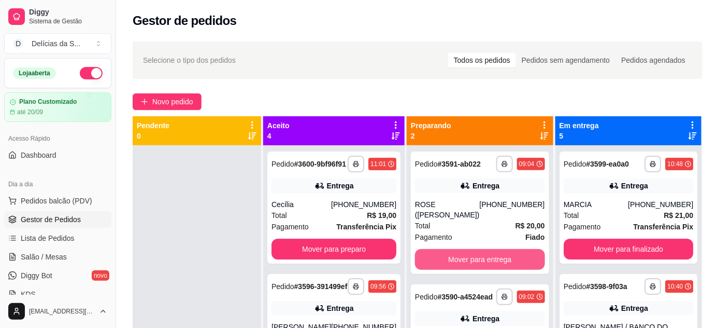
click at [464, 252] on button "Mover para entrega" at bounding box center [480, 259] width 130 height 21
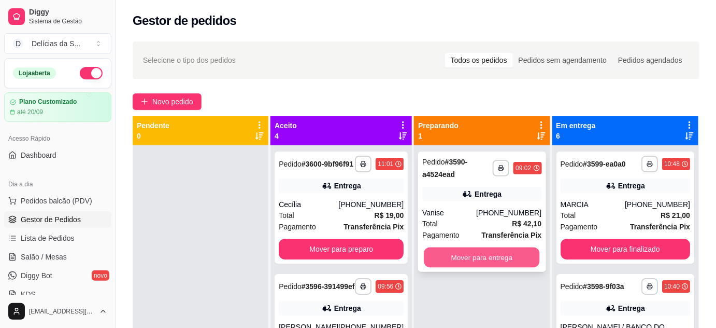
click at [465, 252] on button "Mover para entrega" at bounding box center [483, 257] width 116 height 20
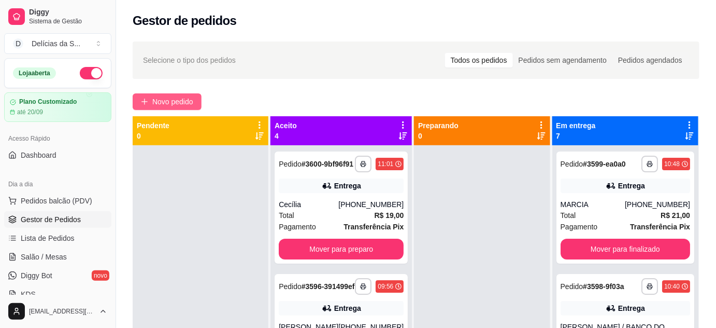
click at [173, 102] on span "Novo pedido" at bounding box center [172, 101] width 41 height 11
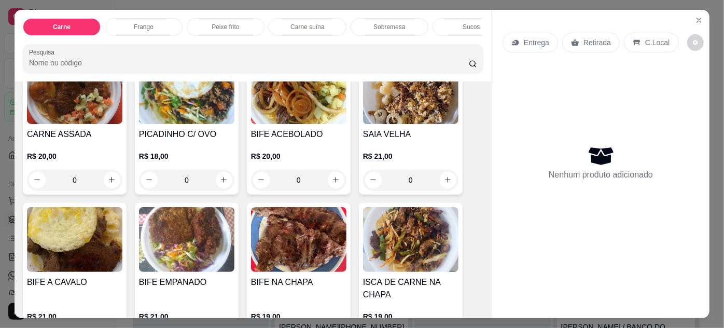
scroll to position [188, 0]
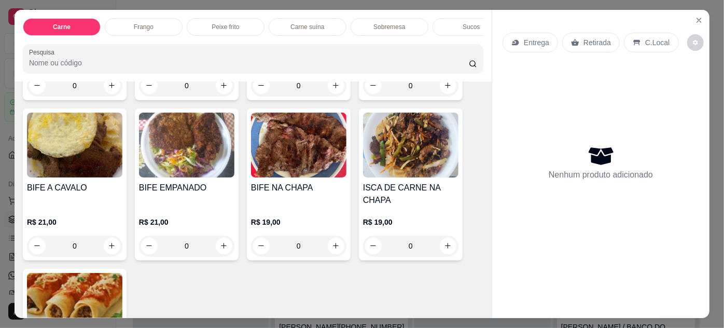
click at [168, 159] on img at bounding box center [186, 144] width 95 height 65
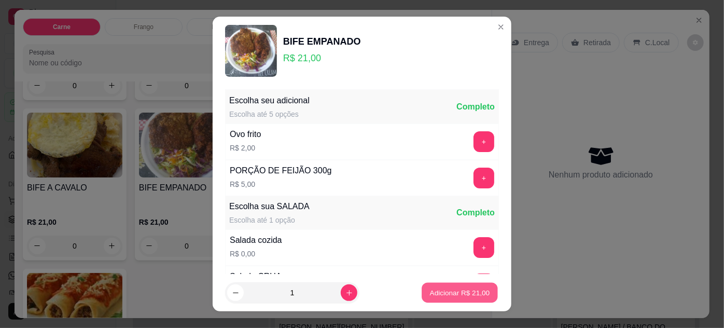
click at [456, 292] on p "Adicionar R$ 21,00" at bounding box center [460, 293] width 60 height 10
type input "1"
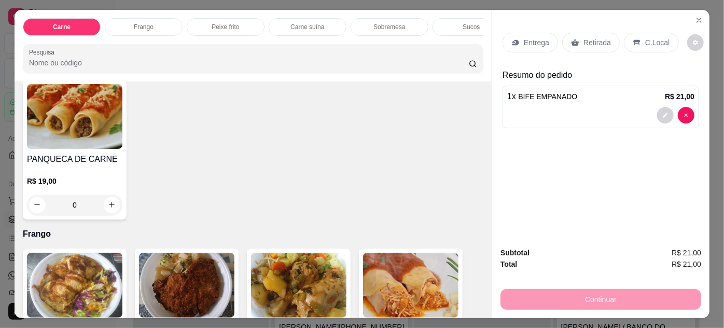
scroll to position [471, 0]
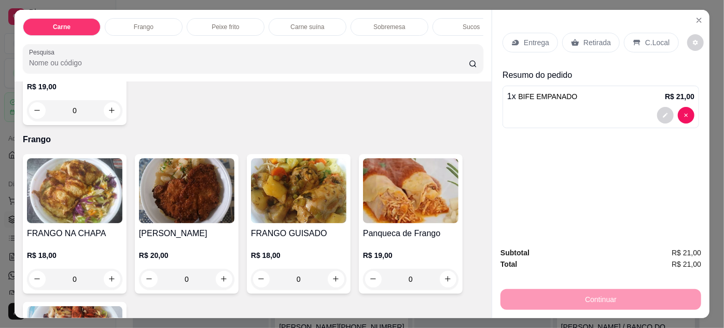
click at [191, 215] on img at bounding box center [186, 190] width 95 height 65
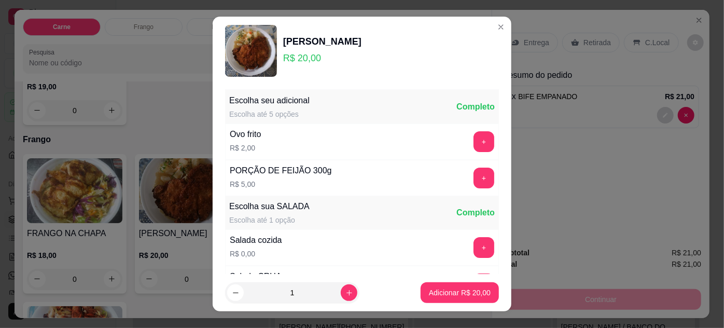
scroll to position [103, 0]
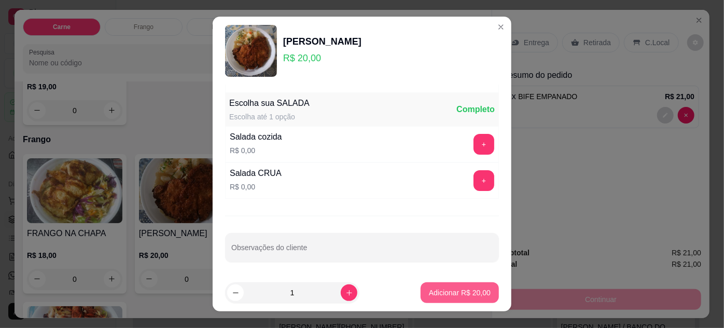
click at [448, 292] on p "Adicionar R$ 20,00" at bounding box center [460, 292] width 62 height 10
type input "1"
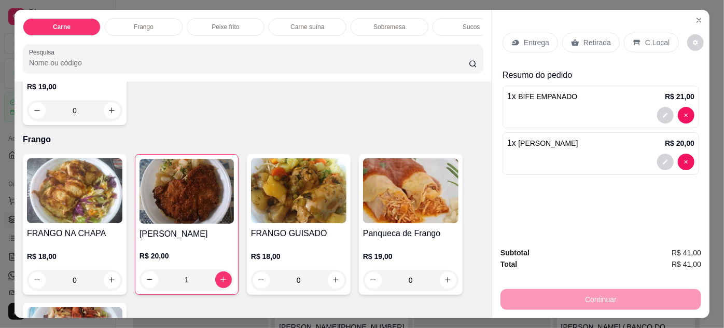
click at [533, 43] on p "Entrega" at bounding box center [536, 42] width 25 height 10
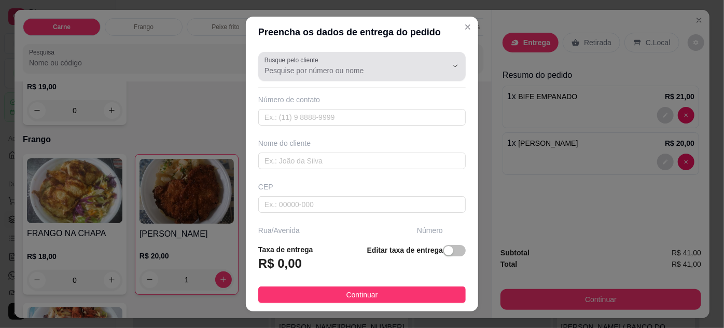
click at [394, 72] on input "Busque pelo cliente" at bounding box center [347, 70] width 166 height 10
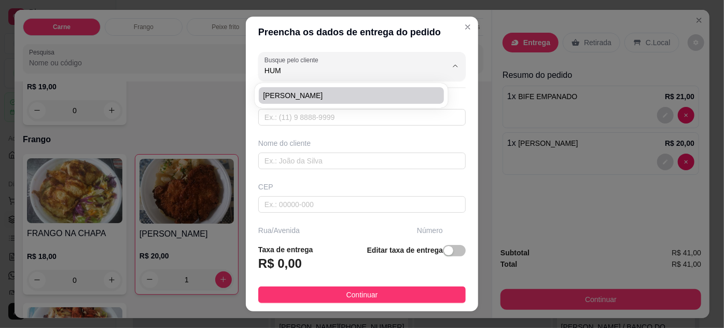
click at [406, 93] on span "[PERSON_NAME]" at bounding box center [346, 95] width 166 height 10
type input "[PERSON_NAME]"
type input "91981357056"
type input "[PERSON_NAME]"
type input "[GEOGRAPHIC_DATA]"
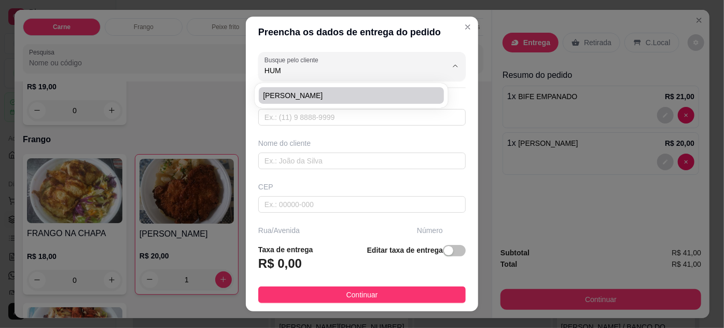
type input "885"
type input "AP.1202"
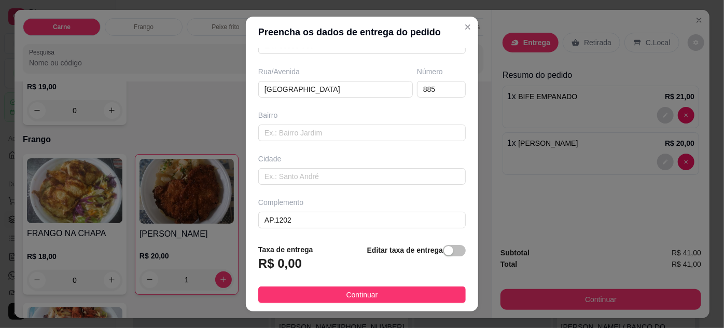
scroll to position [17, 0]
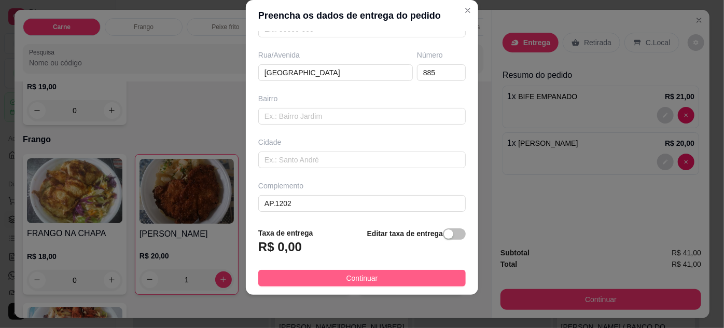
type input "[PERSON_NAME]"
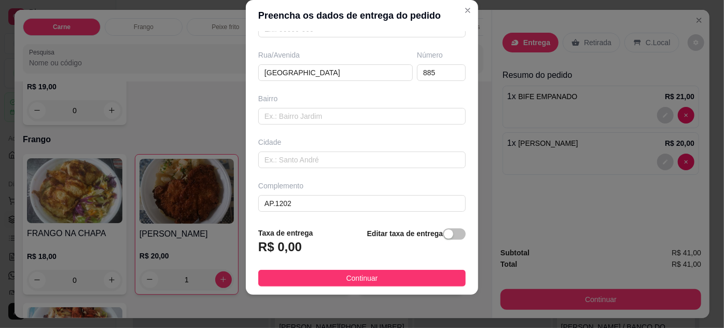
click at [421, 276] on button "Continuar" at bounding box center [361, 278] width 207 height 17
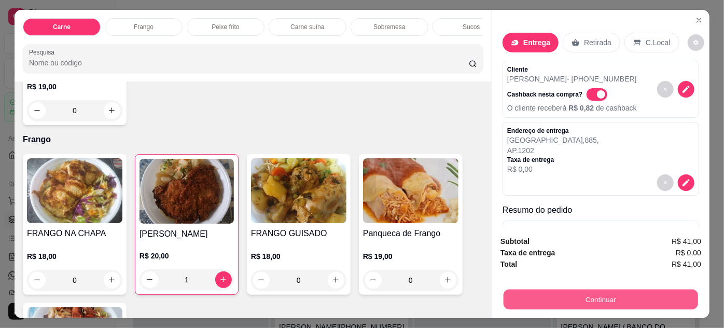
click at [561, 292] on button "Continuar" at bounding box center [600, 299] width 194 height 20
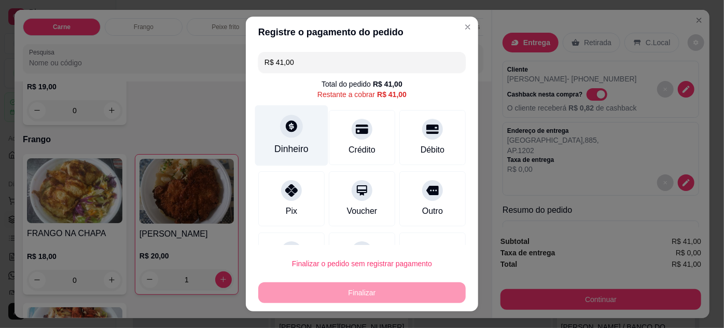
click at [292, 150] on div "Dinheiro" at bounding box center [291, 148] width 34 height 13
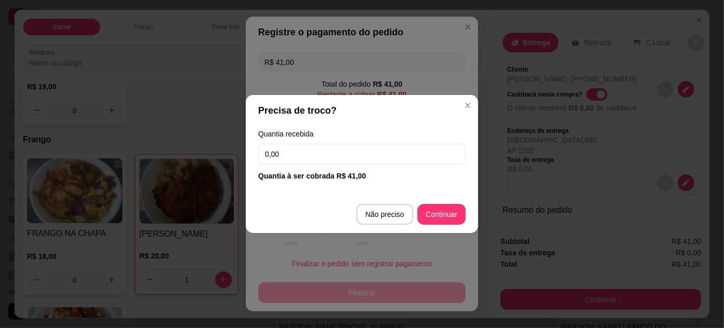
click at [332, 158] on input "0,00" at bounding box center [361, 154] width 207 height 21
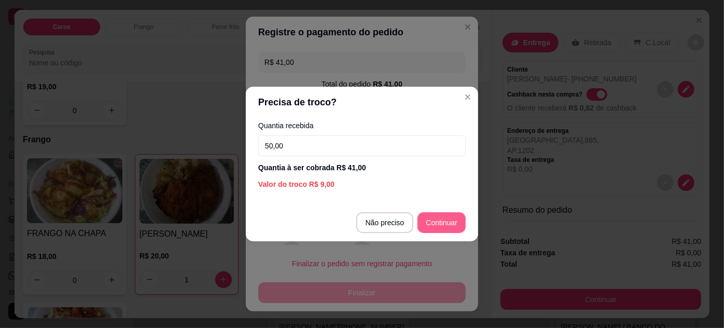
type input "50,00"
type input "R$ 0,00"
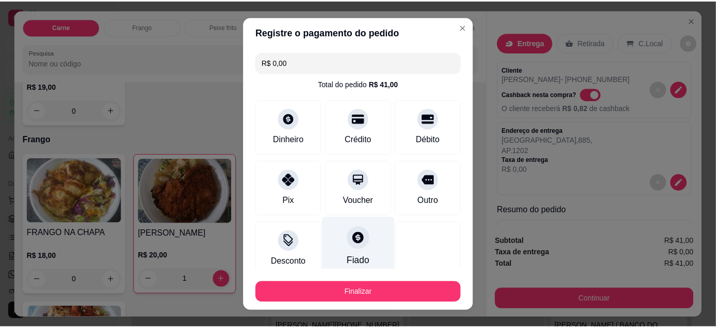
scroll to position [63, 0]
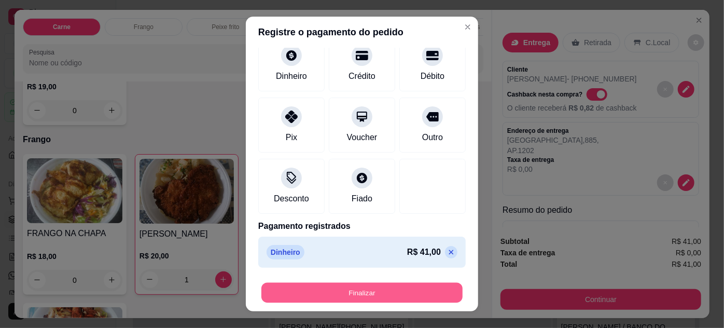
click at [409, 292] on button "Finalizar" at bounding box center [361, 293] width 201 height 20
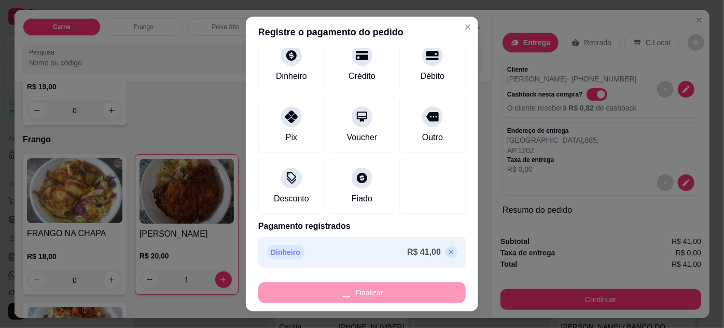
type input "0"
type input "-R$ 41,00"
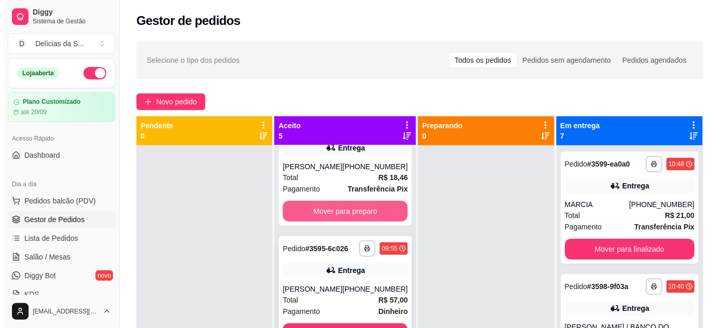
scroll to position [339, 0]
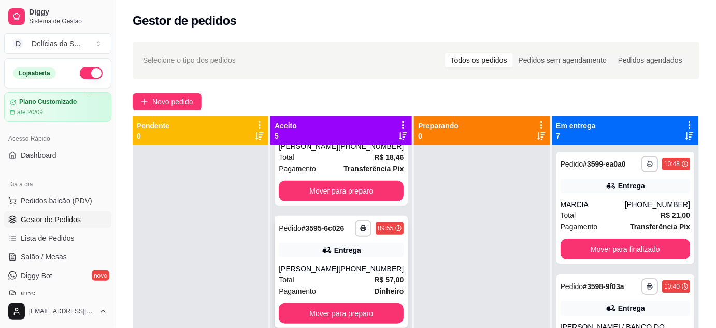
click at [310, 246] on div "Entrega" at bounding box center [341, 250] width 125 height 15
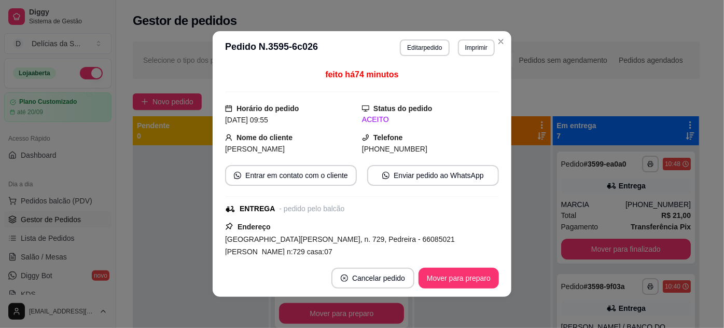
scroll to position [250, 0]
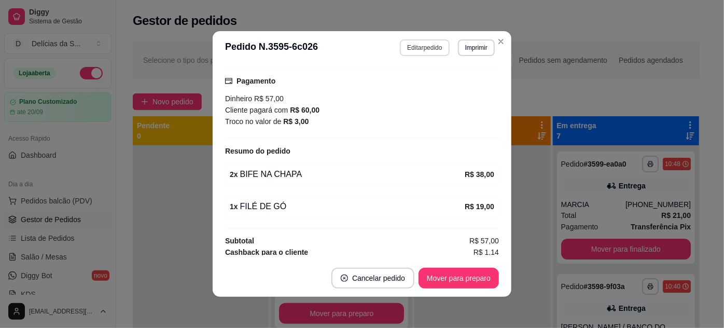
click at [423, 43] on button "Editar pedido" at bounding box center [424, 47] width 49 height 17
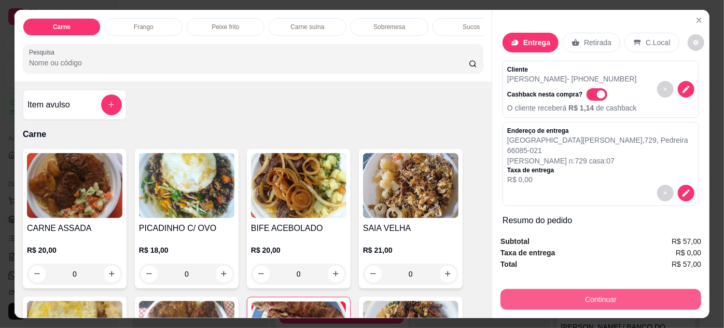
click at [588, 291] on button "Continuar" at bounding box center [600, 299] width 201 height 21
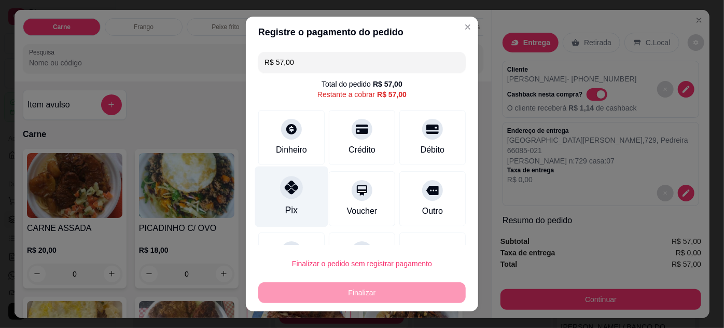
click at [295, 196] on div "Pix" at bounding box center [291, 196] width 73 height 61
type input "R$ 0,00"
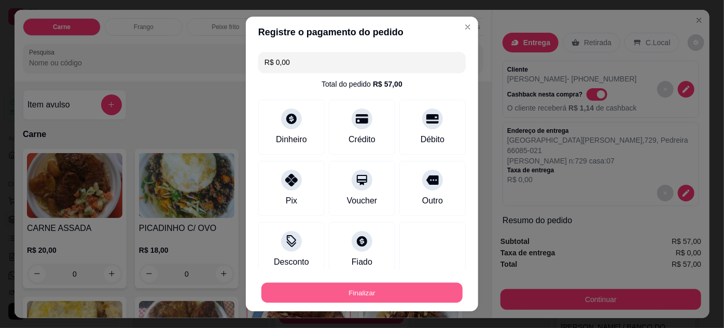
click at [367, 291] on button "Finalizar" at bounding box center [361, 293] width 201 height 20
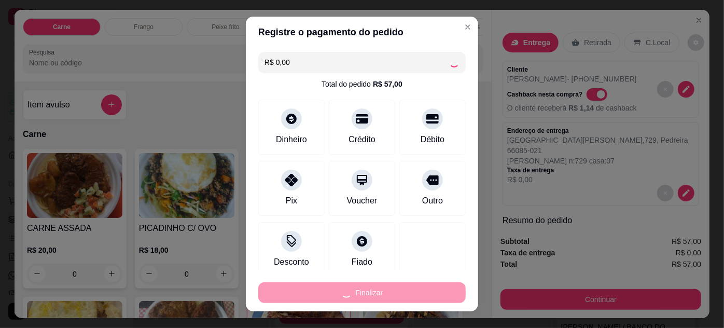
type input "0"
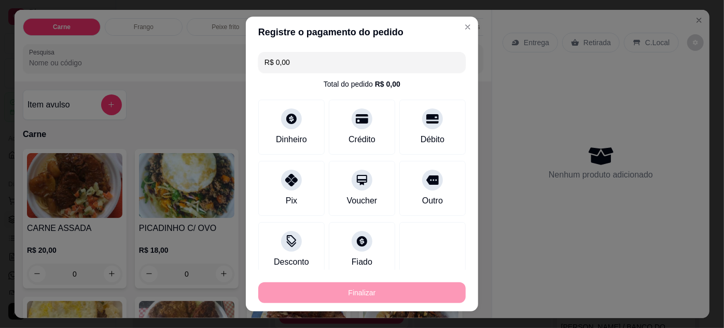
type input "-R$ 57,00"
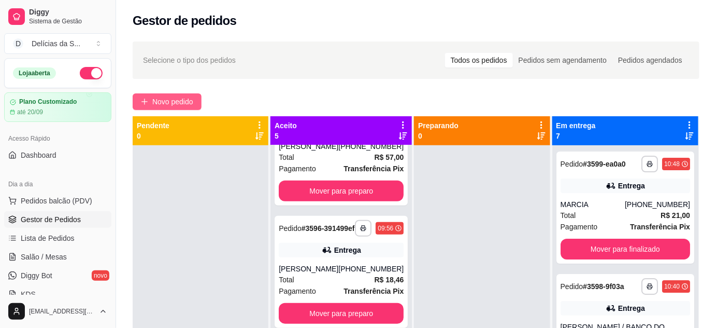
click at [178, 106] on span "Novo pedido" at bounding box center [172, 101] width 41 height 11
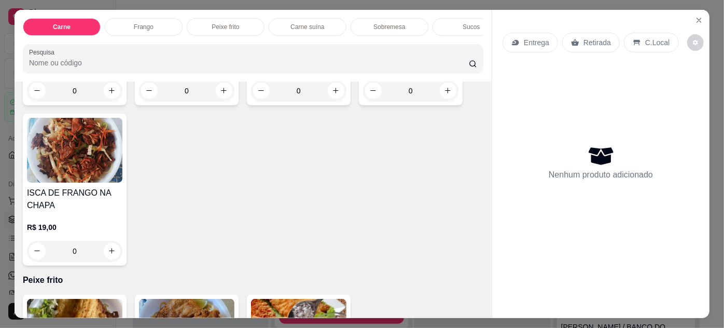
scroll to position [754, 0]
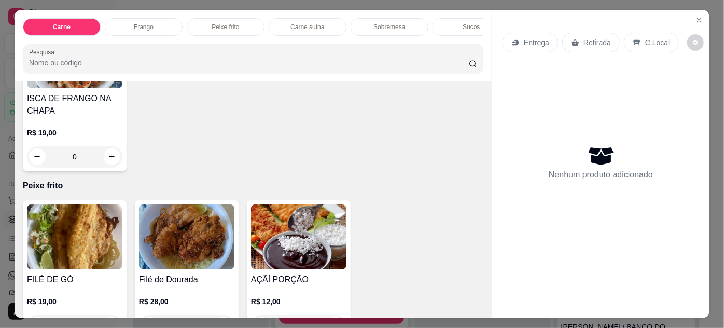
click at [81, 242] on img at bounding box center [74, 236] width 95 height 65
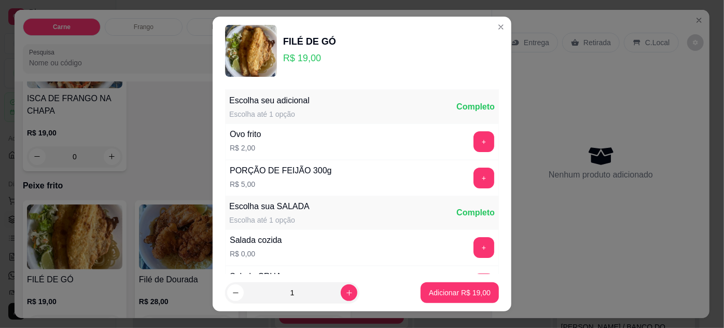
scroll to position [103, 0]
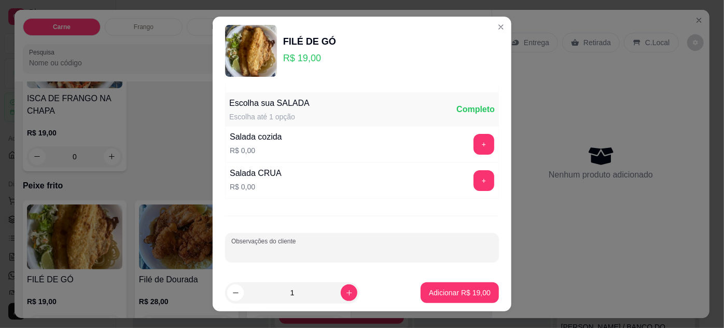
click at [402, 250] on input "Observações do cliente" at bounding box center [361, 251] width 261 height 10
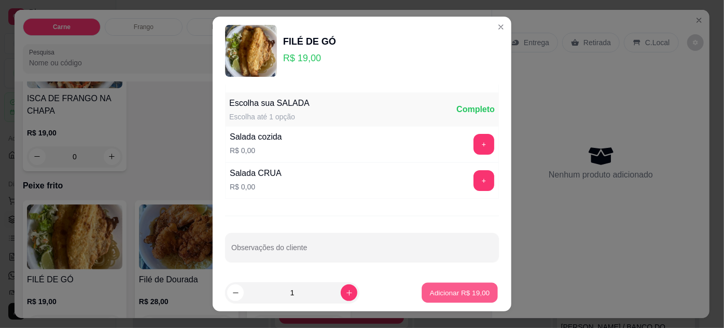
click at [457, 289] on p "Adicionar R$ 19,00" at bounding box center [460, 293] width 60 height 10
type input "1"
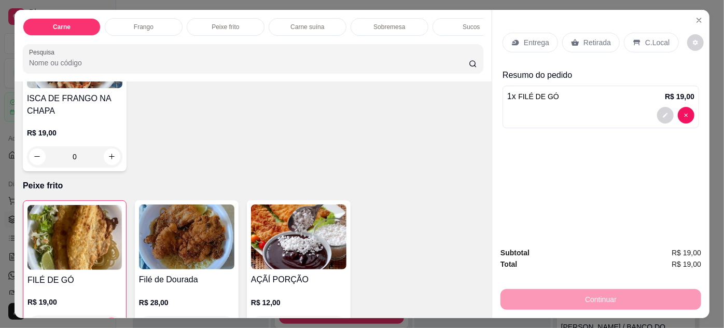
click at [531, 37] on p "Entrega" at bounding box center [536, 42] width 25 height 10
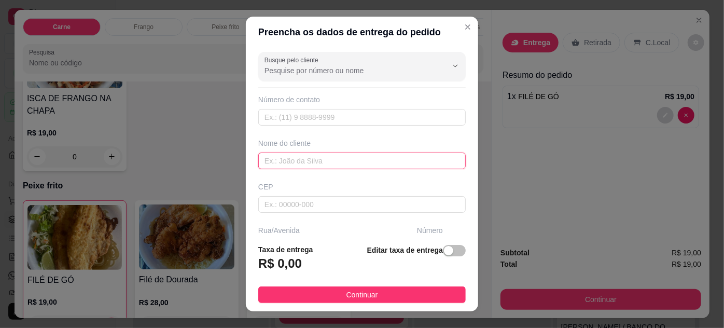
click at [366, 159] on input "text" at bounding box center [361, 160] width 207 height 17
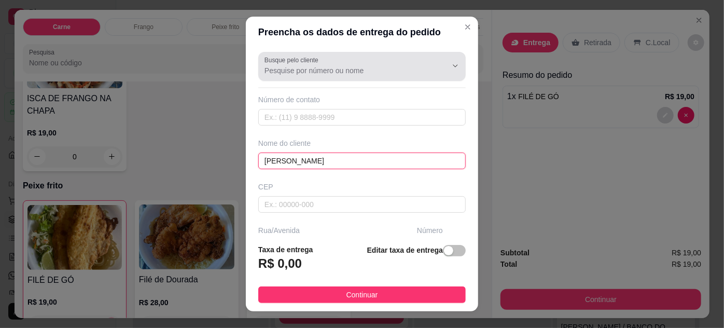
type input "[PERSON_NAME]"
click at [375, 72] on input "Busque pelo cliente" at bounding box center [347, 70] width 166 height 10
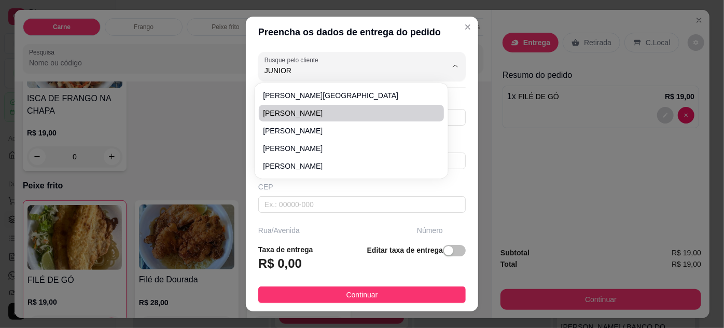
click at [329, 112] on span "[PERSON_NAME]" at bounding box center [346, 113] width 166 height 10
type input "[PERSON_NAME]"
type input "91985540587"
type input "[PERSON_NAME], AP 108 B"
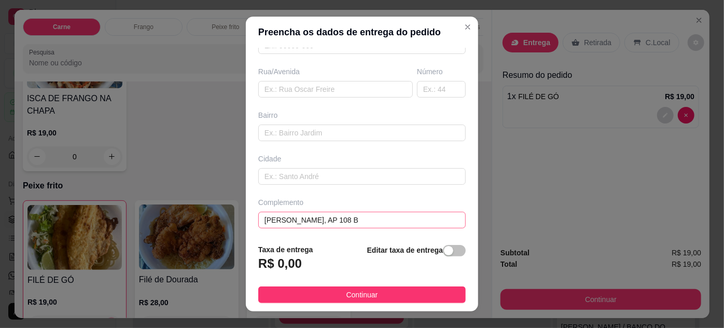
scroll to position [17, 0]
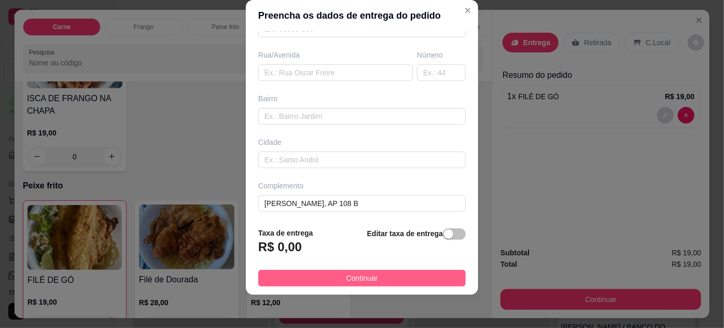
type input "[PERSON_NAME]"
click at [397, 273] on button "Continuar" at bounding box center [361, 278] width 207 height 17
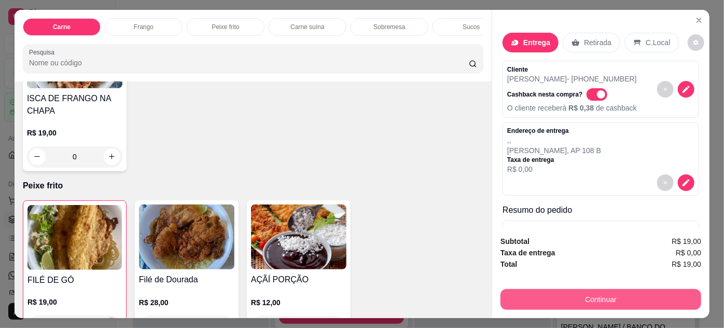
click at [607, 295] on button "Continuar" at bounding box center [600, 299] width 201 height 21
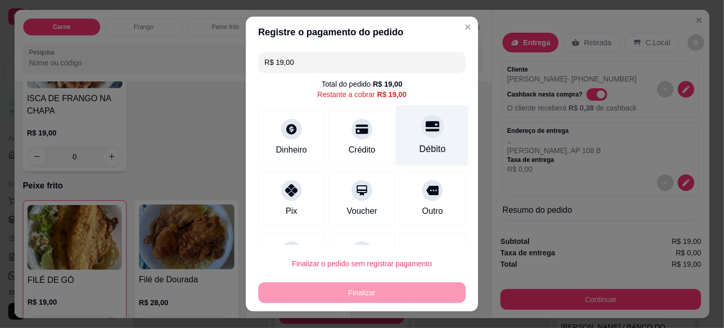
click at [419, 147] on div "Débito" at bounding box center [432, 148] width 26 height 13
type input "R$ 0,00"
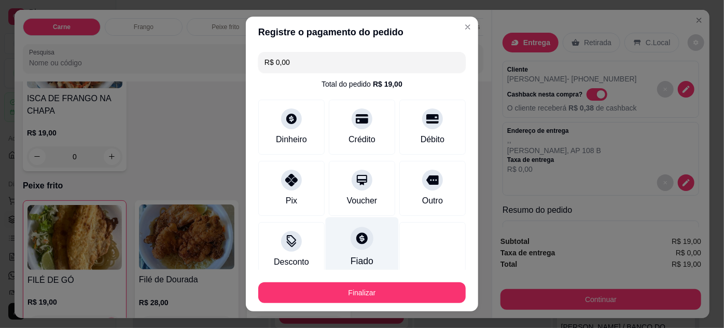
scroll to position [63, 0]
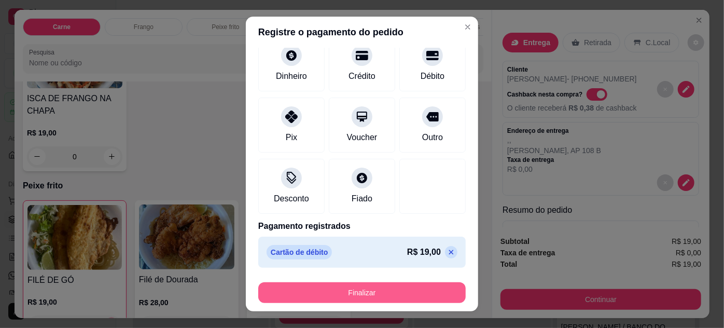
click at [397, 292] on button "Finalizar" at bounding box center [361, 292] width 207 height 21
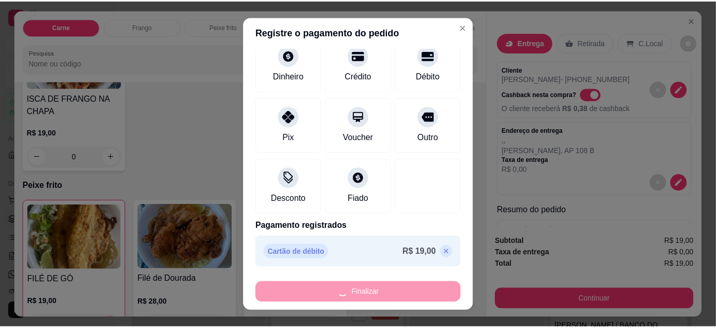
scroll to position [461, 0]
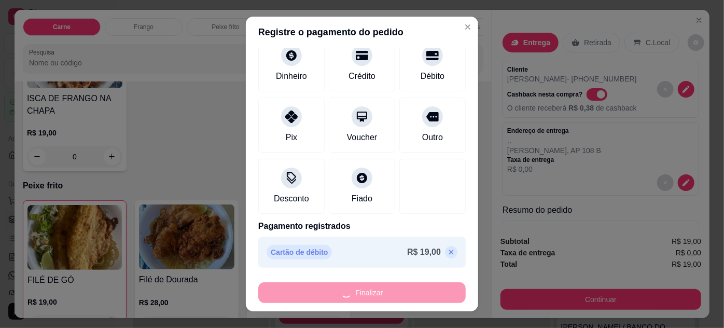
type input "0"
type input "-R$ 19,00"
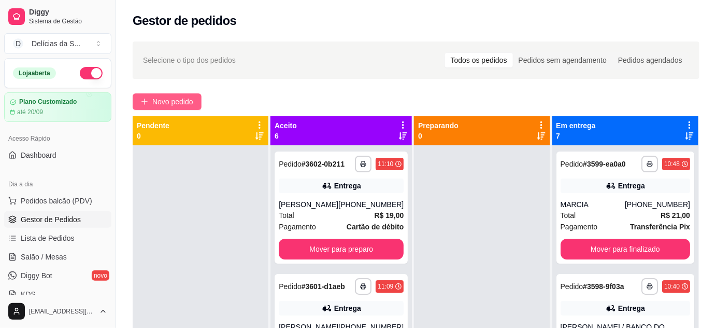
click at [174, 102] on span "Novo pedido" at bounding box center [172, 101] width 41 height 11
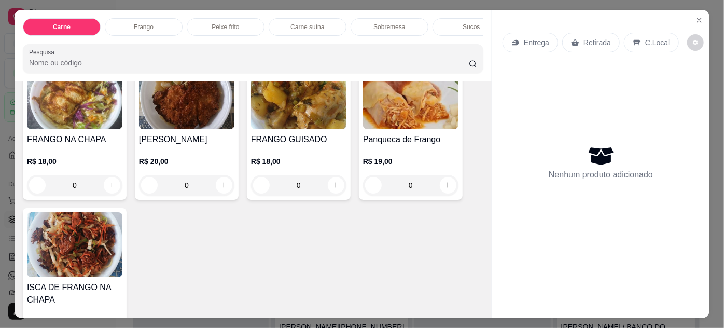
scroll to position [754, 0]
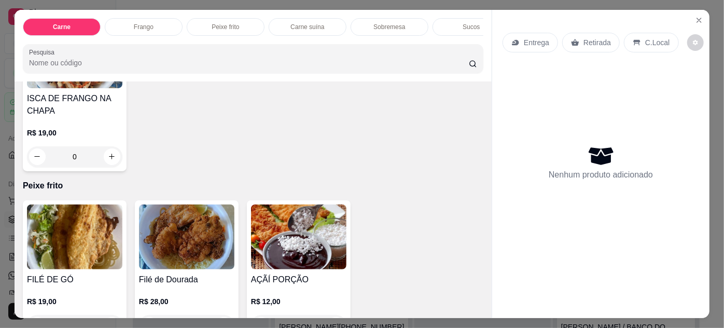
click at [72, 237] on img at bounding box center [74, 236] width 95 height 65
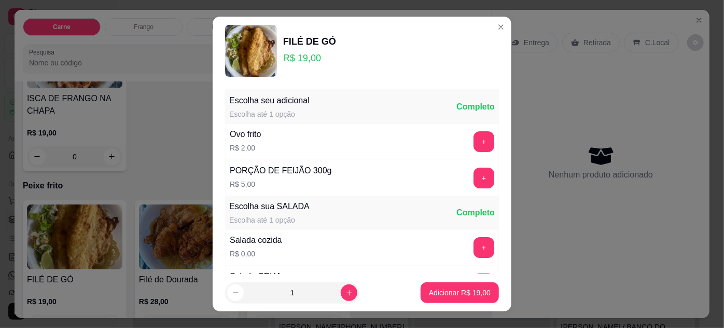
scroll to position [103, 0]
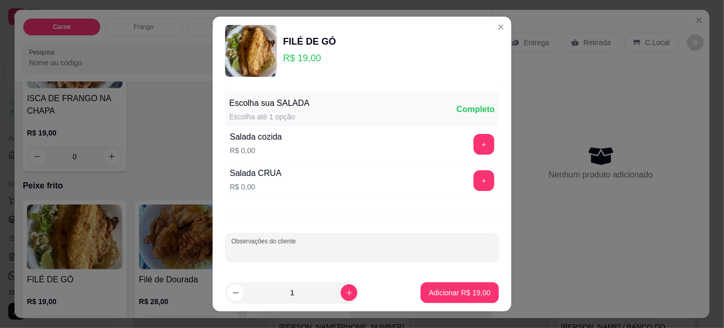
click at [445, 248] on input "Observações do cliente" at bounding box center [361, 251] width 261 height 10
type input "SEM MACARRÃO"
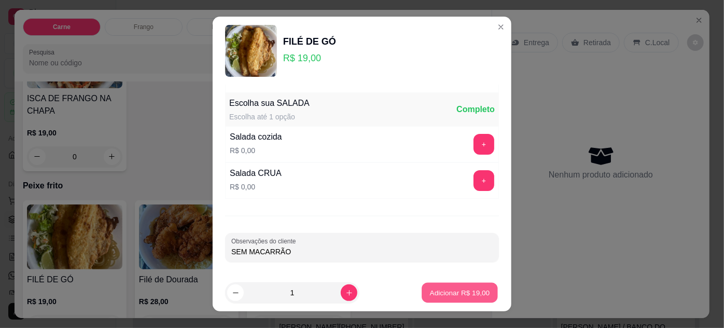
click at [460, 296] on p "Adicionar R$ 19,00" at bounding box center [460, 293] width 60 height 10
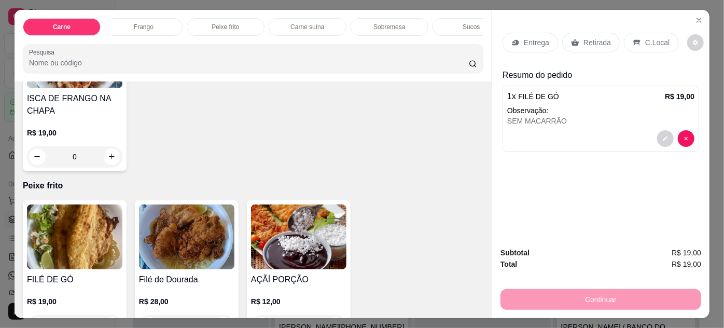
click at [530, 38] on p "Entrega" at bounding box center [536, 42] width 25 height 10
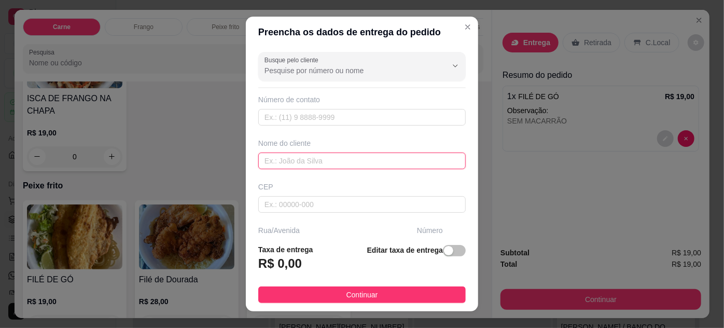
click at [374, 160] on input "text" at bounding box center [361, 160] width 207 height 17
type input "[PERSON_NAME]"
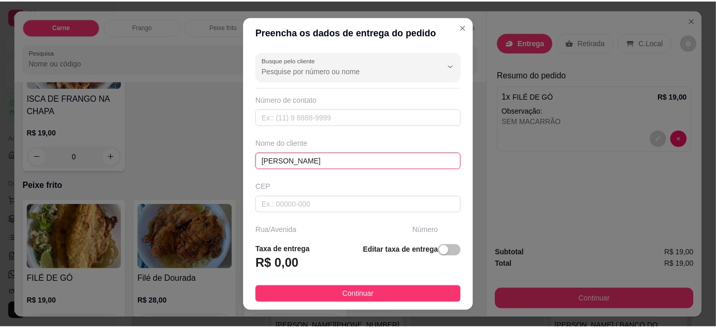
scroll to position [159, 0]
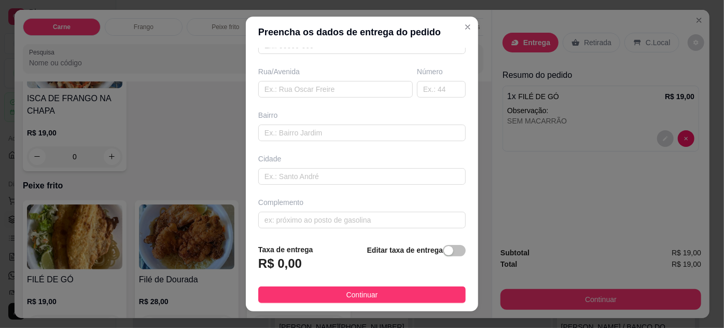
click at [406, 292] on button "Continuar" at bounding box center [361, 294] width 207 height 17
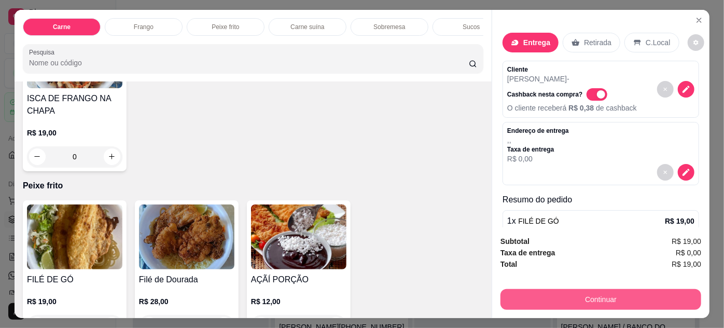
click at [527, 297] on button "Continuar" at bounding box center [600, 299] width 201 height 21
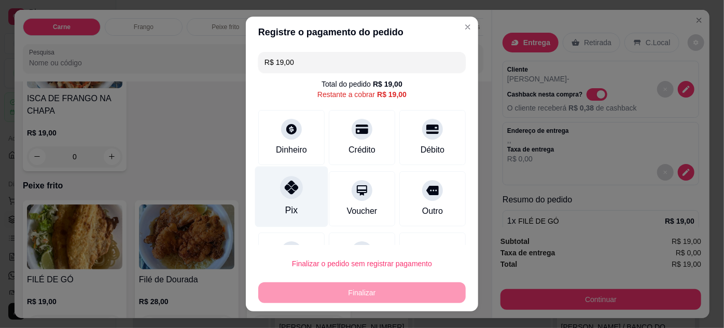
click at [294, 193] on div at bounding box center [291, 187] width 23 height 23
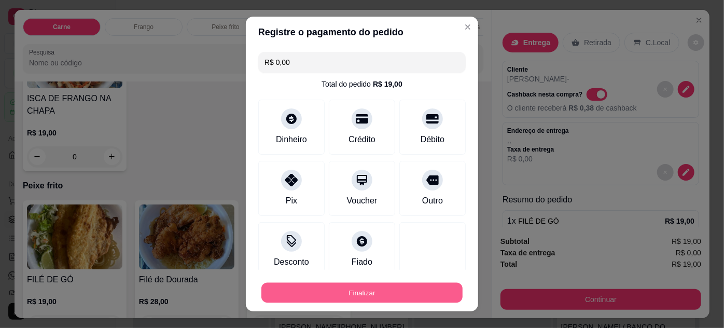
click at [358, 293] on button "Finalizar" at bounding box center [361, 293] width 201 height 20
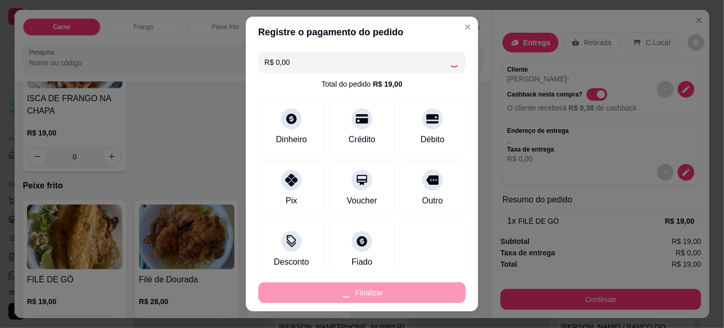
type input "-R$ 19,00"
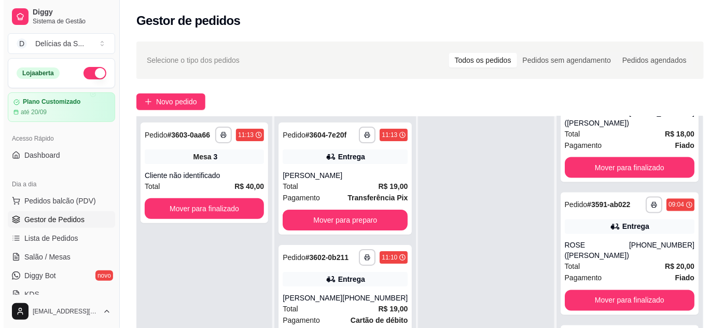
scroll to position [158, 0]
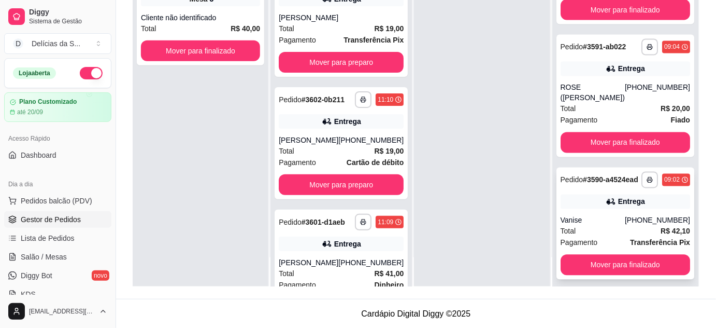
click at [606, 196] on icon at bounding box center [611, 201] width 10 height 10
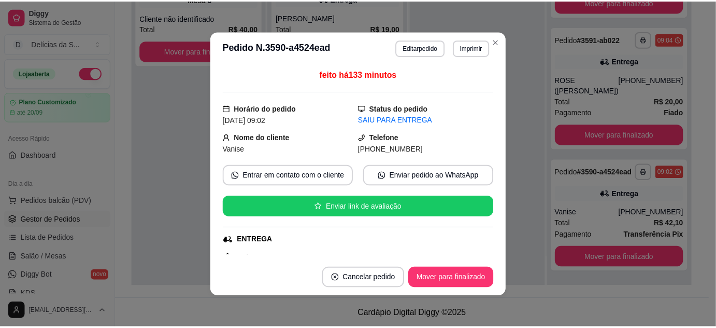
scroll to position [94, 0]
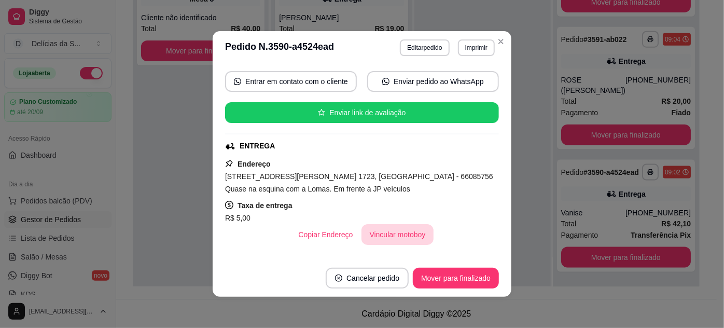
click at [383, 233] on button "Vincular motoboy" at bounding box center [397, 234] width 73 height 21
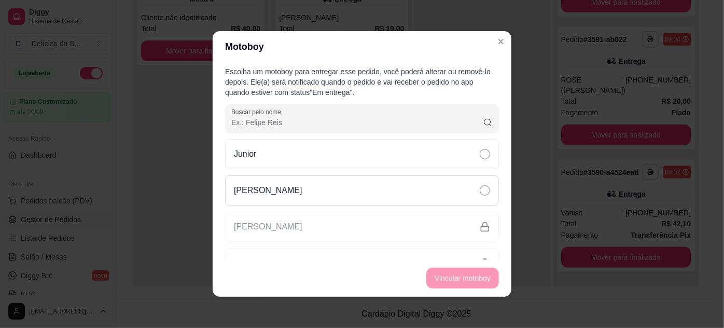
click at [371, 185] on div "[PERSON_NAME]" at bounding box center [362, 190] width 274 height 30
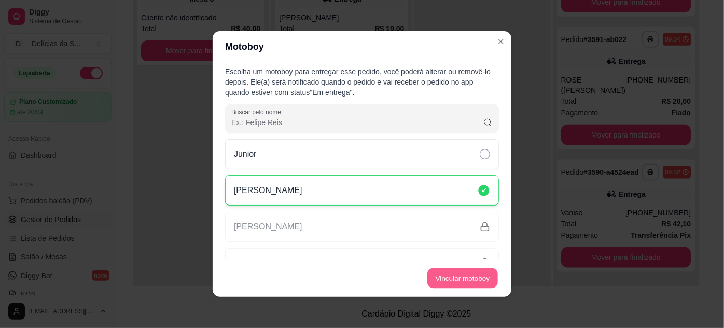
click at [471, 275] on button "Vincular motoboy" at bounding box center [462, 278] width 71 height 20
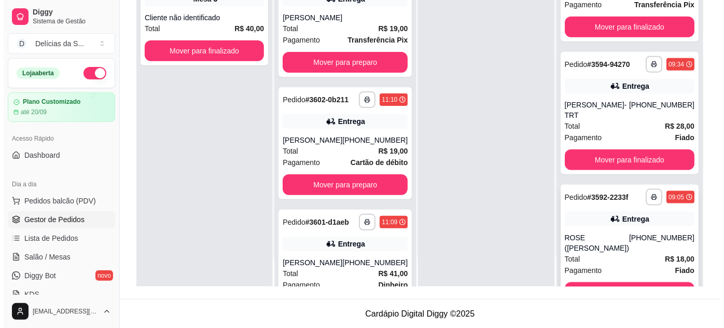
scroll to position [196, 0]
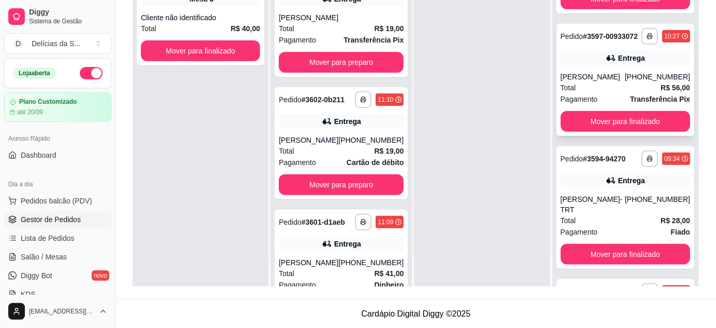
click at [615, 76] on div "**********" at bounding box center [626, 80] width 138 height 112
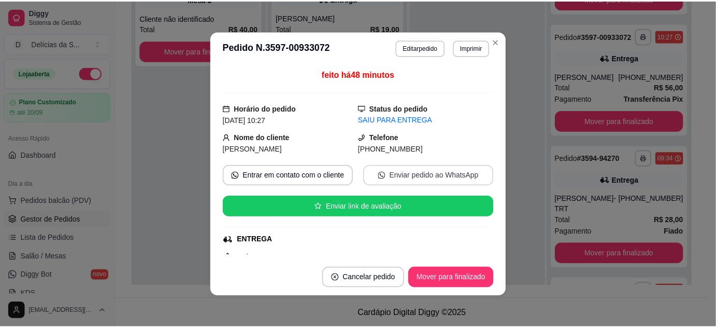
scroll to position [94, 0]
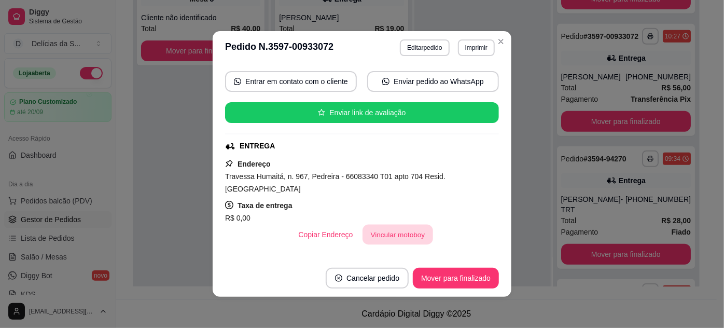
click at [395, 224] on button "Vincular motoboy" at bounding box center [397, 234] width 71 height 20
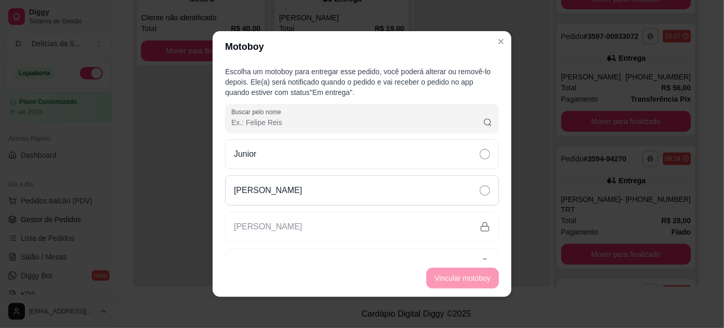
click at [387, 189] on div "[PERSON_NAME]" at bounding box center [362, 190] width 274 height 30
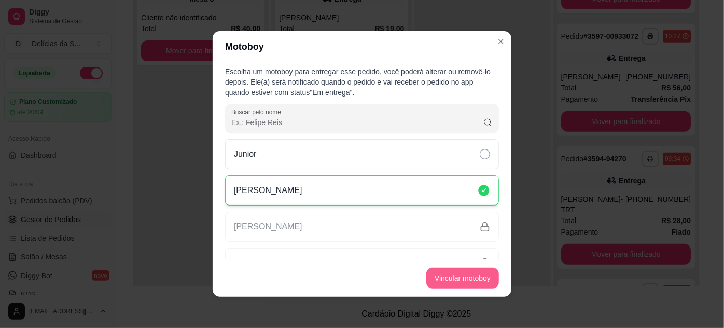
click at [451, 276] on button "Vincular motoboy" at bounding box center [462, 277] width 73 height 21
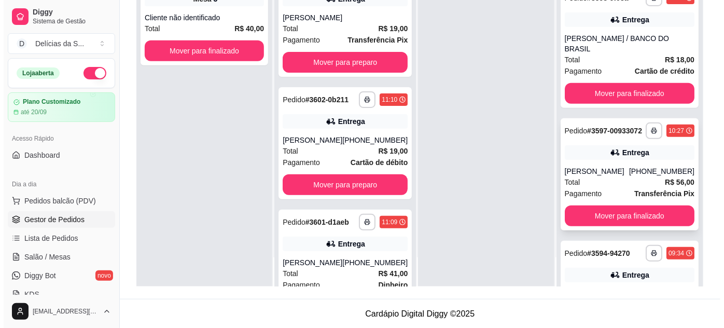
scroll to position [7, 0]
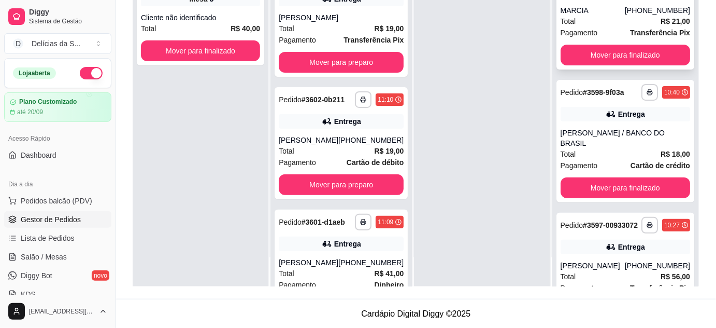
click at [624, 27] on div "Total R$ 21,00" at bounding box center [626, 21] width 130 height 11
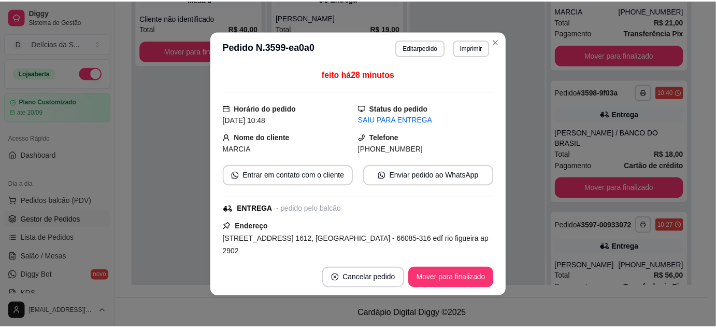
scroll to position [94, 0]
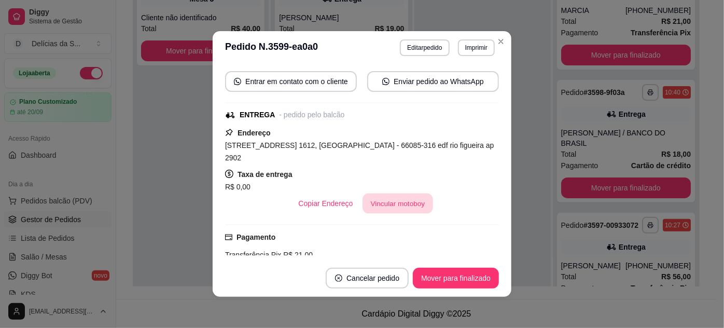
click at [409, 193] on button "Vincular motoboy" at bounding box center [397, 203] width 71 height 20
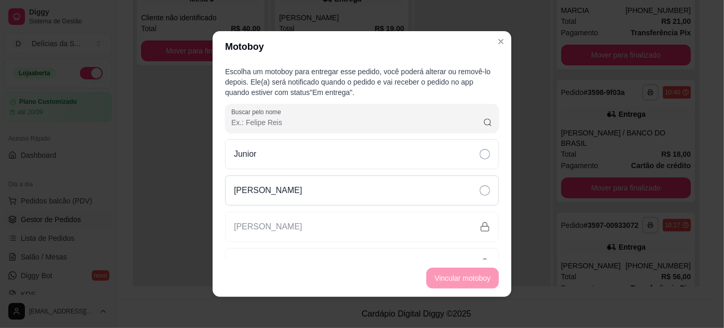
click at [411, 185] on div "[PERSON_NAME]" at bounding box center [362, 190] width 274 height 30
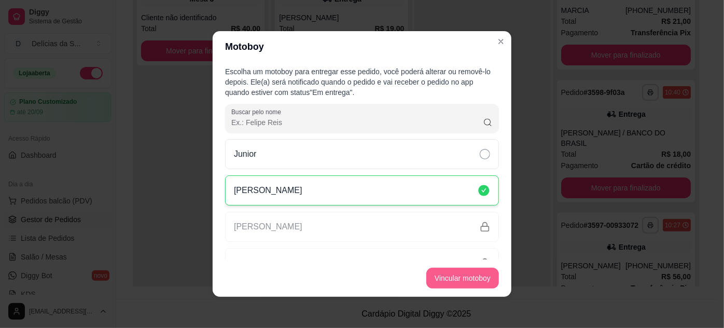
click at [457, 281] on button "Vincular motoboy" at bounding box center [462, 277] width 73 height 21
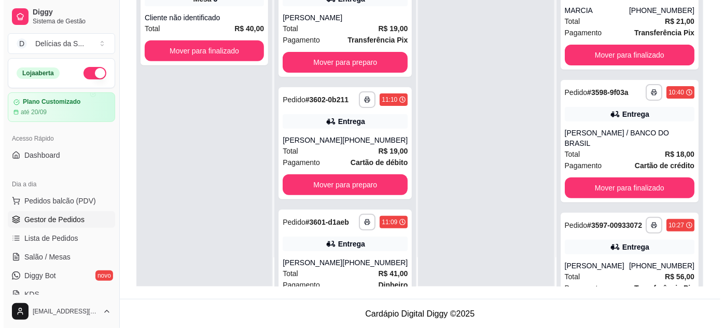
scroll to position [573, 0]
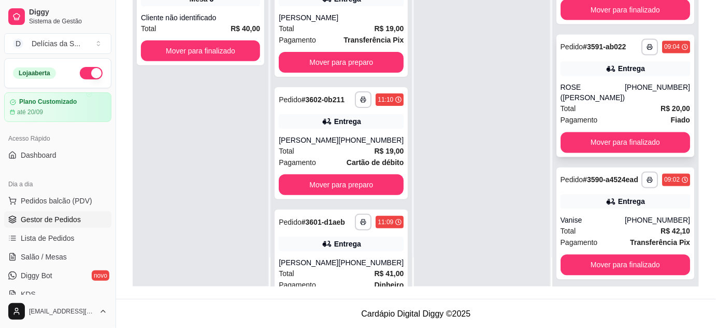
click at [625, 103] on div "Total R$ 20,00" at bounding box center [626, 108] width 130 height 11
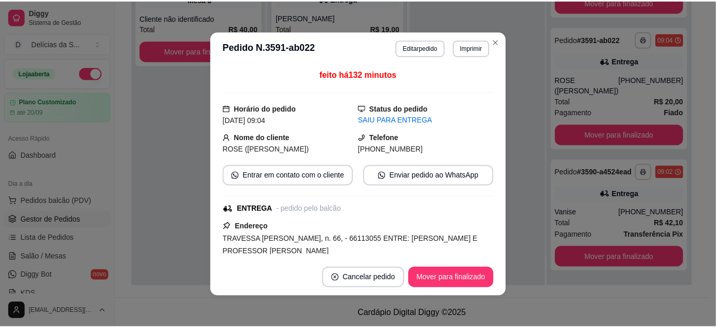
scroll to position [94, 0]
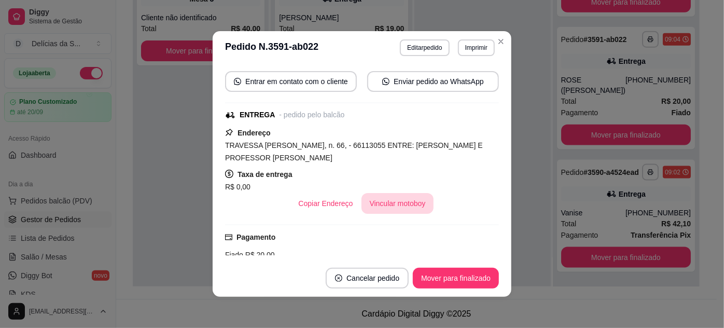
click at [403, 207] on button "Vincular motoboy" at bounding box center [397, 203] width 73 height 21
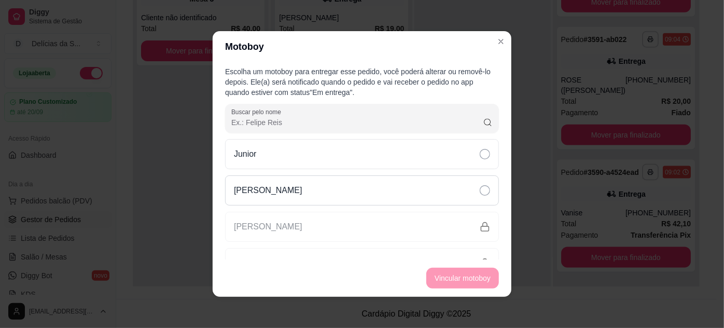
click at [415, 186] on div "[PERSON_NAME]" at bounding box center [362, 190] width 274 height 30
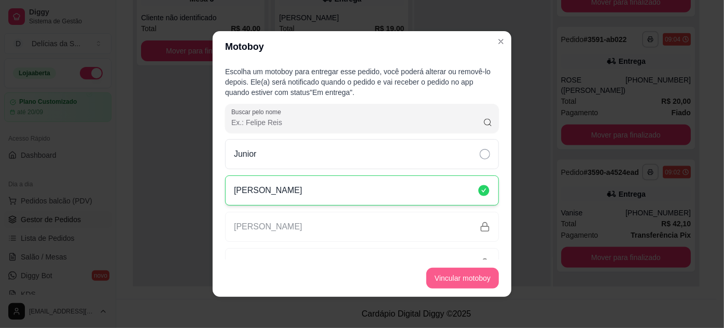
click at [467, 277] on button "Vincular motoboy" at bounding box center [462, 277] width 73 height 21
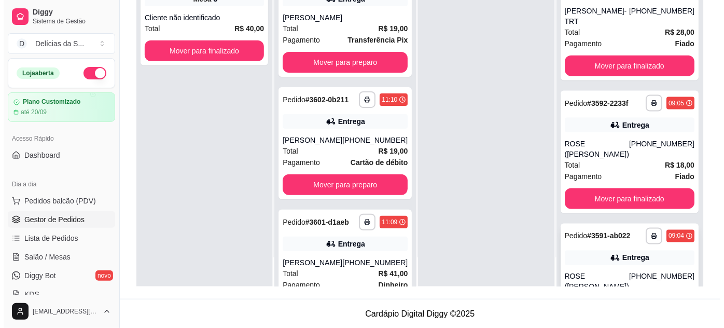
scroll to position [478, 0]
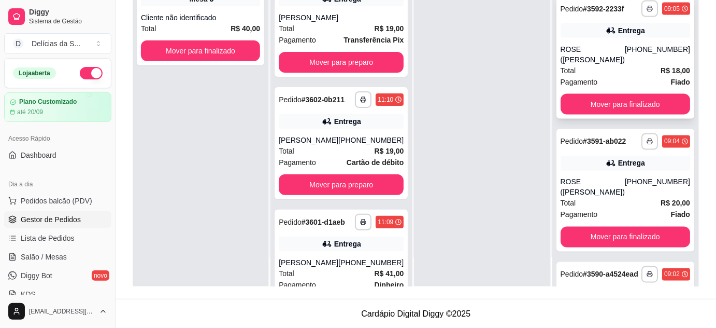
click at [615, 46] on div "**********" at bounding box center [626, 57] width 138 height 122
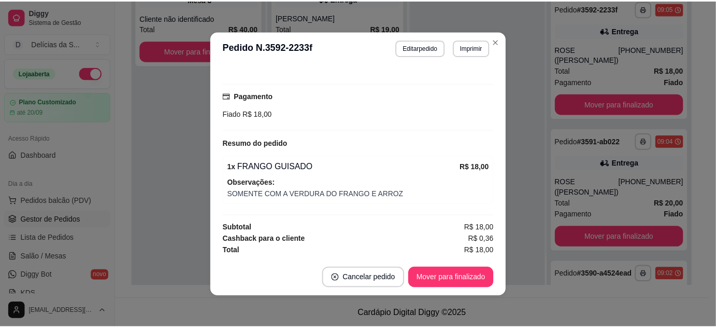
scroll to position [46, 0]
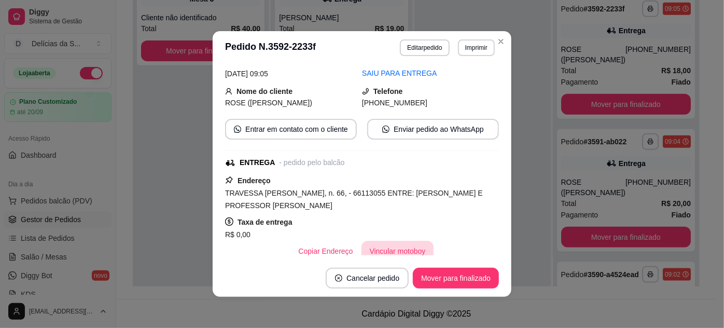
click at [393, 249] on button "Vincular motoboy" at bounding box center [397, 251] width 73 height 21
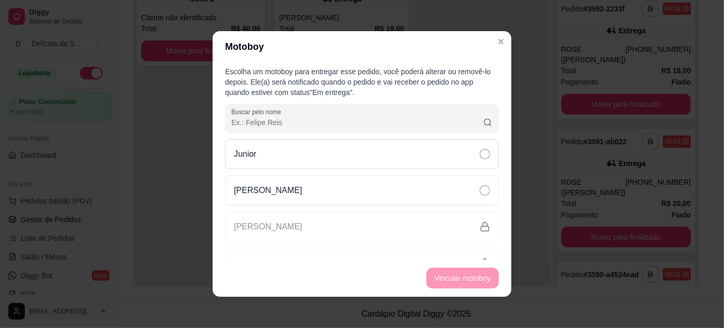
click at [411, 152] on div "Junior" at bounding box center [362, 154] width 274 height 30
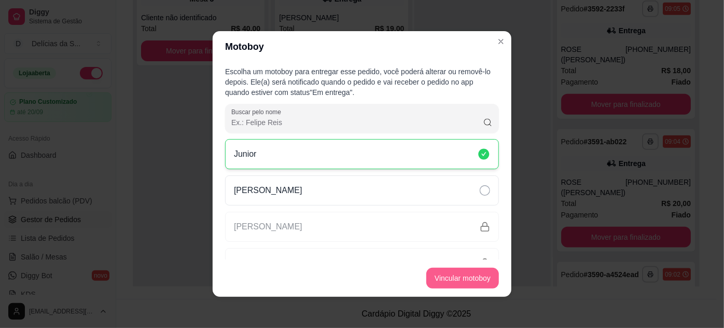
click at [475, 276] on button "Vincular motoboy" at bounding box center [462, 277] width 73 height 21
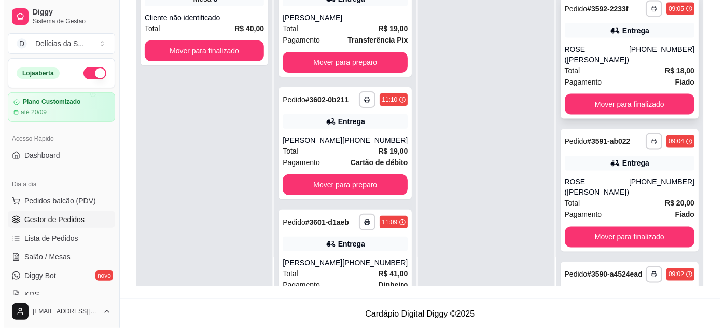
scroll to position [384, 0]
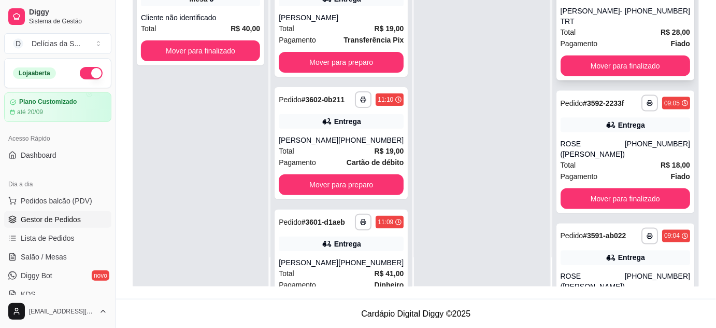
click at [614, 48] on div "Pagamento Fiado" at bounding box center [626, 43] width 130 height 11
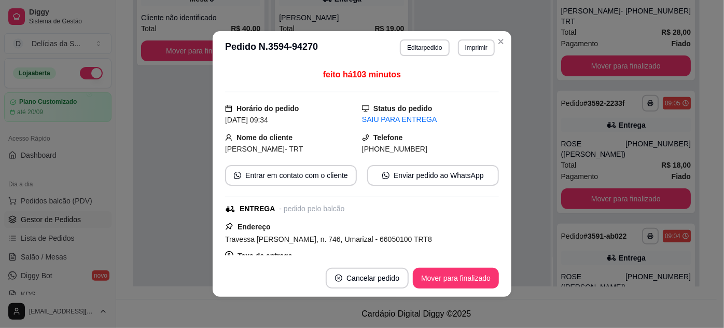
scroll to position [94, 0]
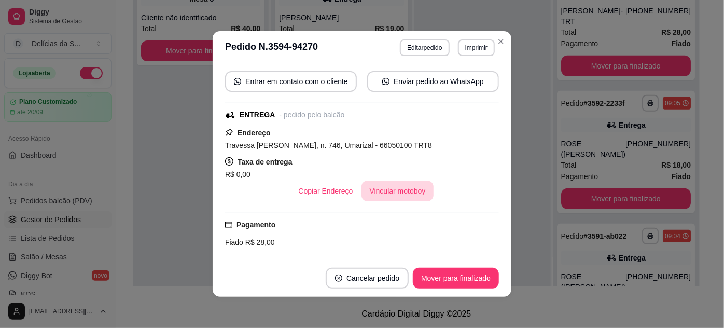
click at [398, 188] on button "Vincular motoboy" at bounding box center [397, 190] width 73 height 21
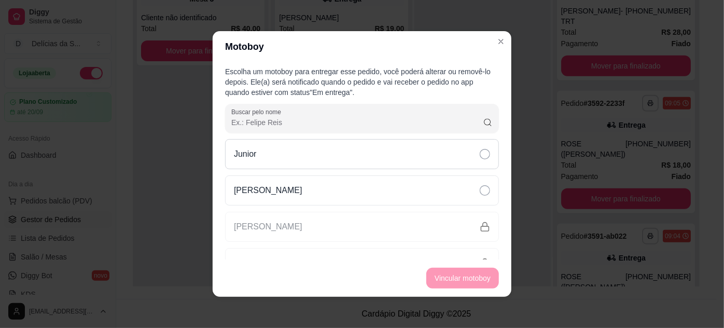
click at [415, 156] on div "Junior" at bounding box center [362, 154] width 274 height 30
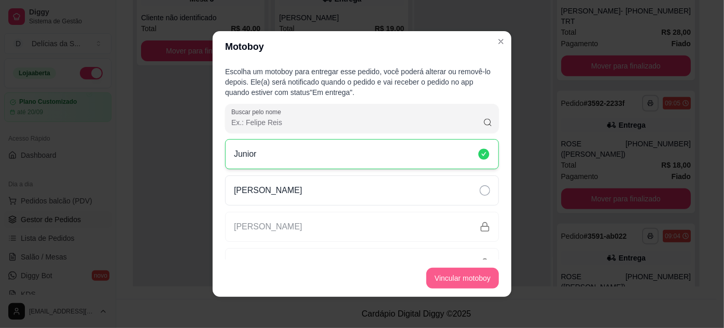
click at [461, 280] on button "Vincular motoboy" at bounding box center [462, 277] width 73 height 21
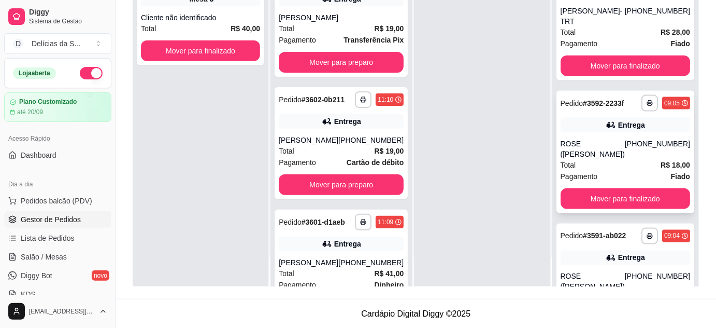
click at [593, 163] on div "Total R$ 18,00" at bounding box center [626, 164] width 130 height 11
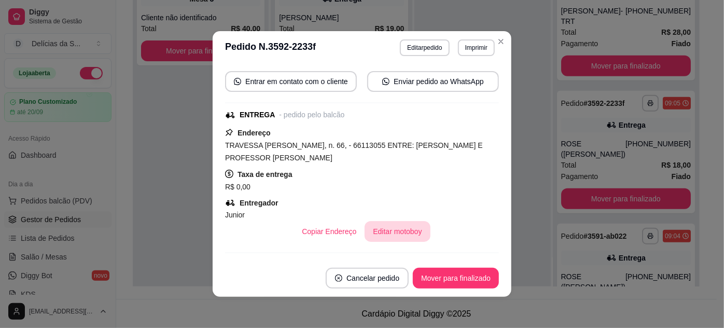
click at [392, 226] on button "Editar motoboy" at bounding box center [396, 231] width 65 height 21
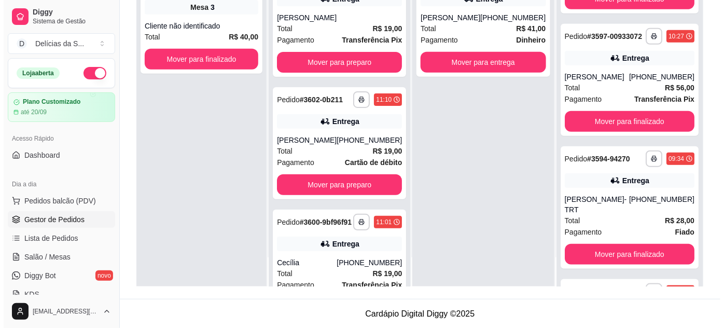
scroll to position [102, 0]
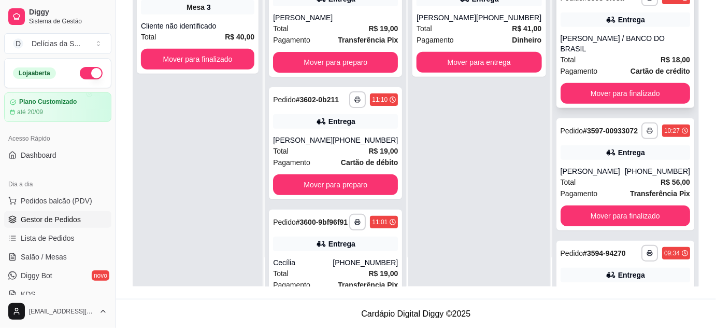
click at [612, 54] on div "Total R$ 18,00" at bounding box center [626, 59] width 130 height 11
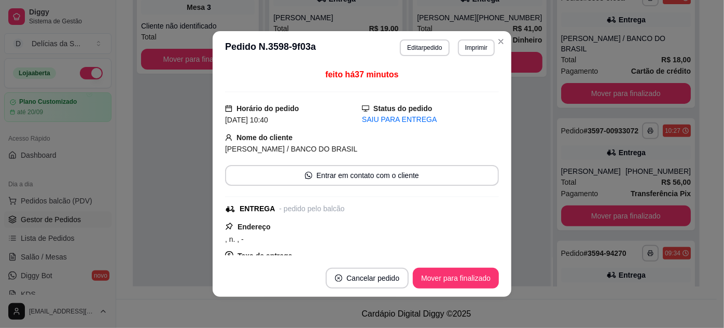
scroll to position [94, 0]
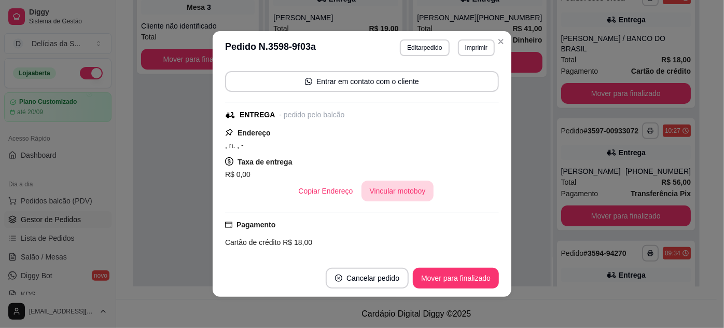
click at [403, 194] on button "Vincular motoboy" at bounding box center [397, 190] width 73 height 21
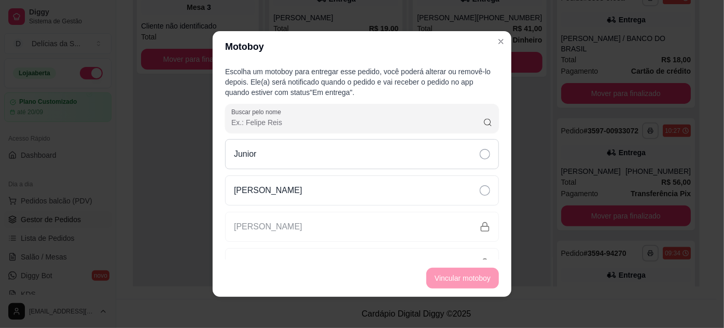
click at [420, 158] on div "Junior" at bounding box center [362, 154] width 274 height 30
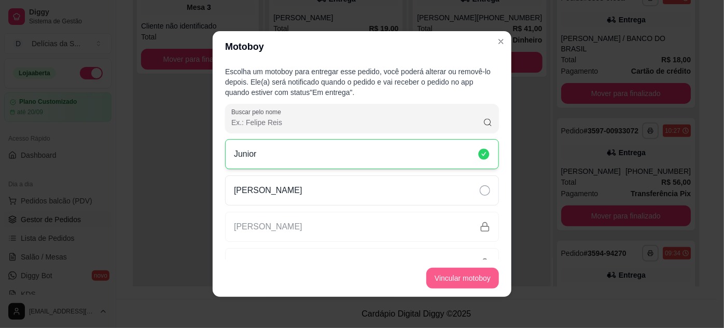
click at [473, 277] on button "Vincular motoboy" at bounding box center [462, 277] width 73 height 21
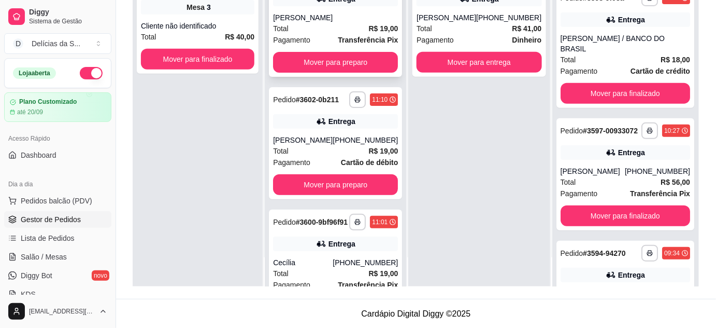
click at [371, 34] on span "Transferência Pix" at bounding box center [368, 39] width 60 height 11
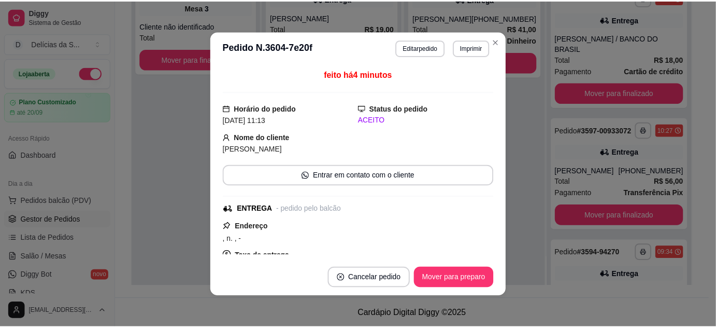
scroll to position [188, 0]
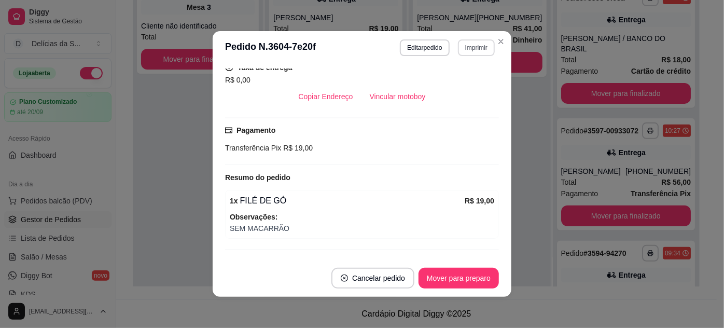
click at [477, 51] on button "Imprimir" at bounding box center [476, 47] width 37 height 17
click at [454, 88] on button "Impressora" at bounding box center [455, 84] width 73 height 16
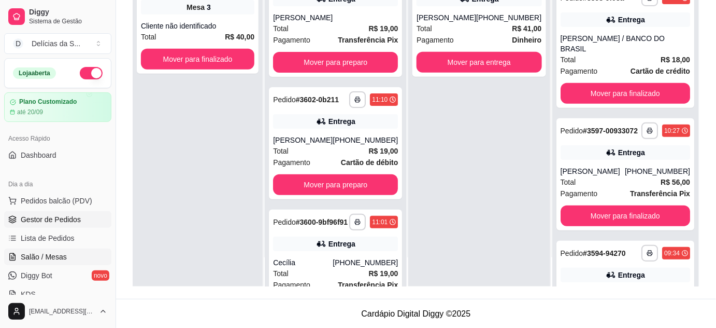
click at [54, 252] on span "Salão / Mesas" at bounding box center [44, 256] width 46 height 10
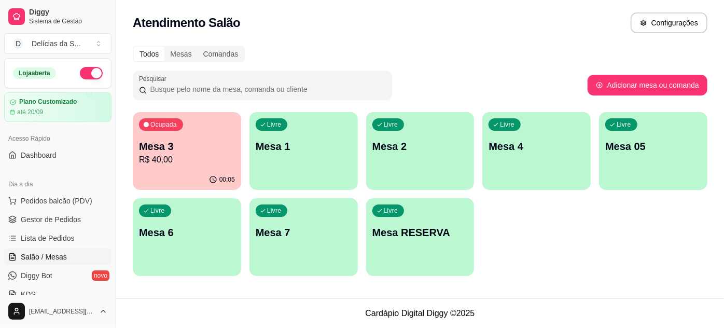
click at [207, 143] on p "Mesa 3" at bounding box center [187, 146] width 96 height 15
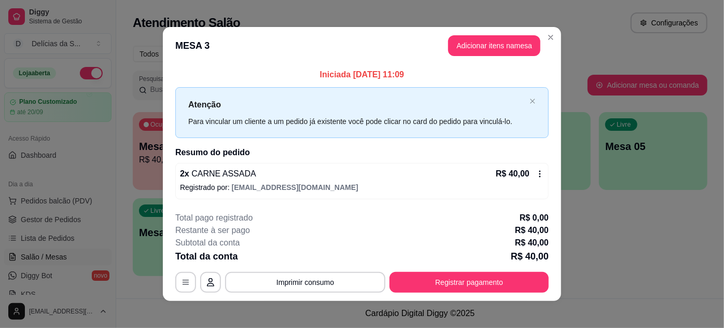
scroll to position [5, 0]
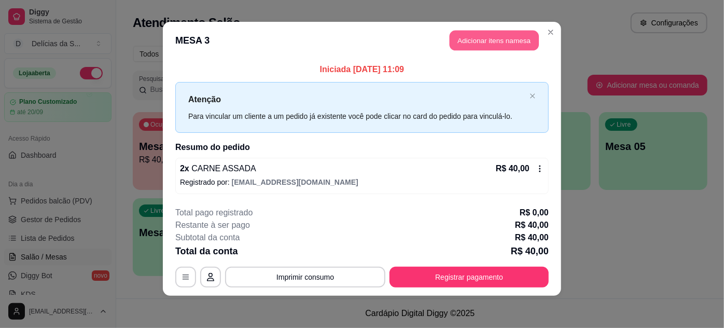
click at [500, 34] on button "Adicionar itens na mesa" at bounding box center [493, 41] width 89 height 20
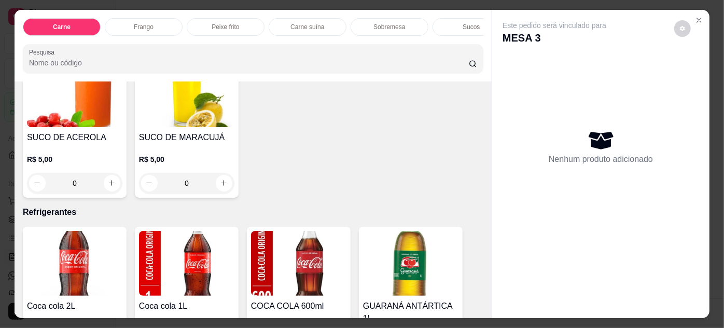
scroll to position [1508, 0]
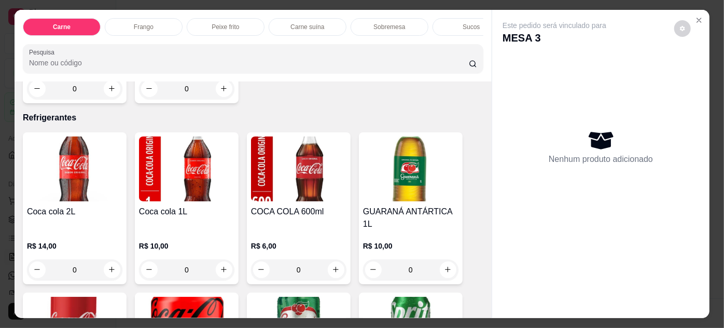
click at [292, 182] on img at bounding box center [298, 168] width 95 height 65
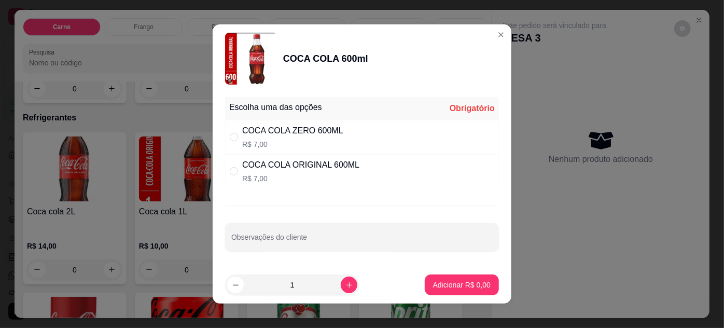
click at [314, 170] on div "COCA COLA ORIGINAL 600ML" at bounding box center [300, 165] width 117 height 12
radio input "true"
click at [448, 289] on p "Adicionar R$ 7,00" at bounding box center [462, 284] width 58 height 10
type input "1"
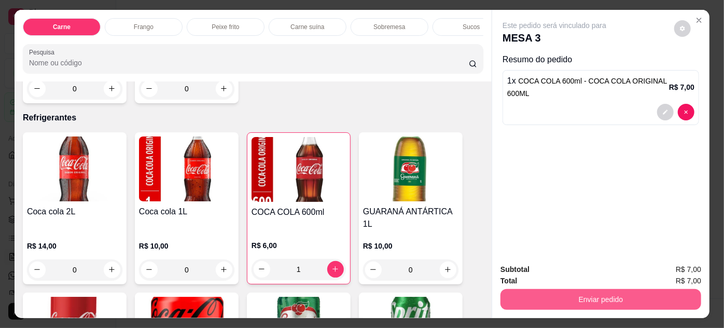
click at [578, 295] on button "Enviar pedido" at bounding box center [600, 299] width 201 height 21
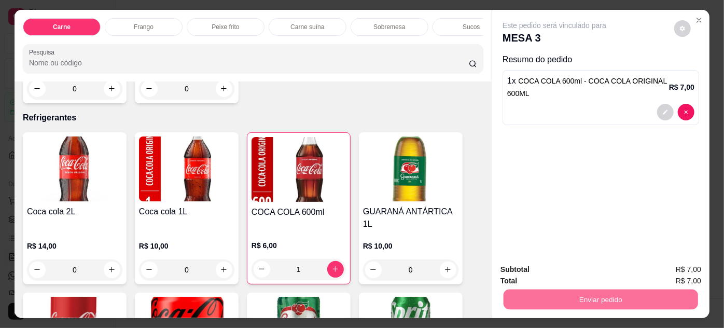
click at [563, 271] on button "Não registrar e enviar pedido" at bounding box center [566, 269] width 105 height 19
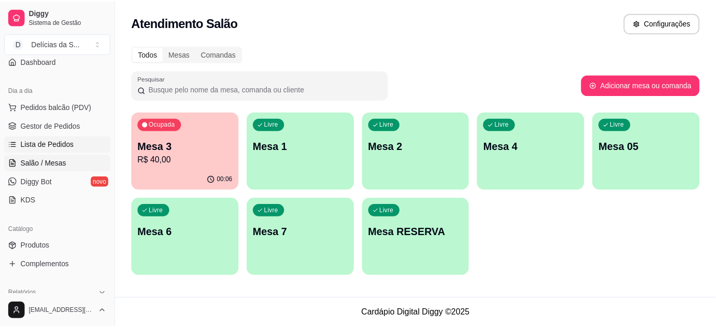
scroll to position [188, 0]
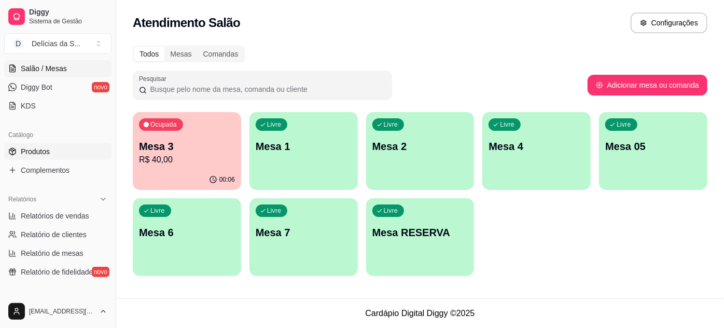
click at [44, 152] on span "Produtos" at bounding box center [35, 151] width 29 height 10
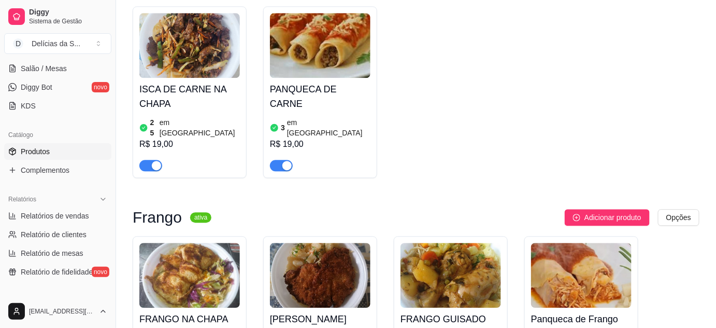
scroll to position [942, 0]
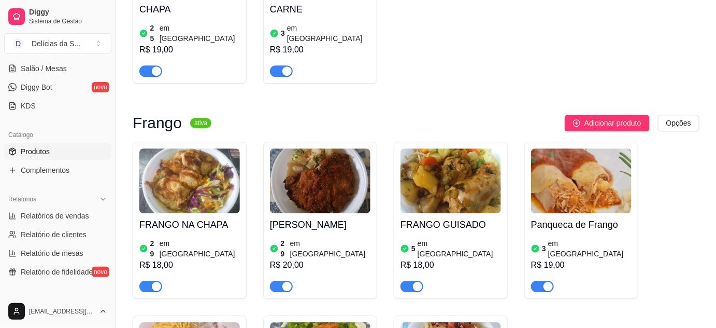
click at [561, 158] on img at bounding box center [581, 180] width 101 height 65
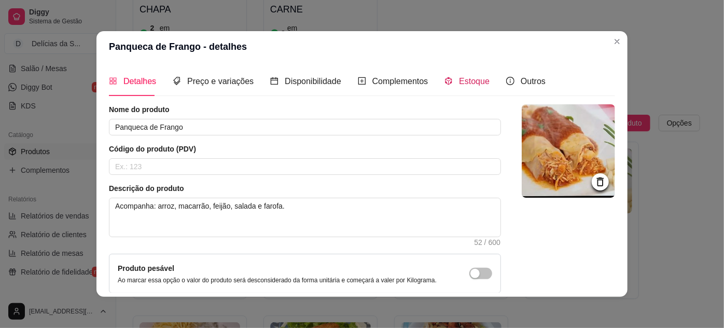
click at [464, 86] on span "Estoque" at bounding box center [474, 81] width 31 height 9
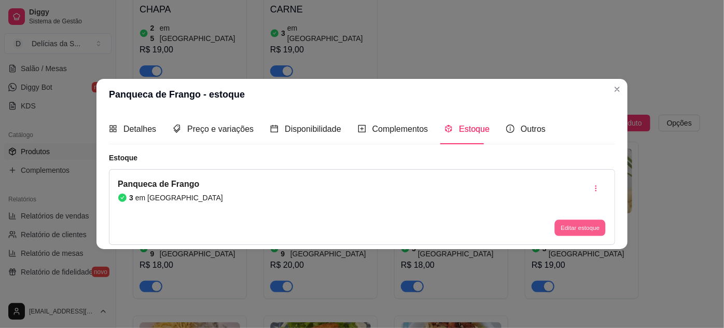
click at [564, 229] on button "Editar estoque" at bounding box center [579, 227] width 51 height 16
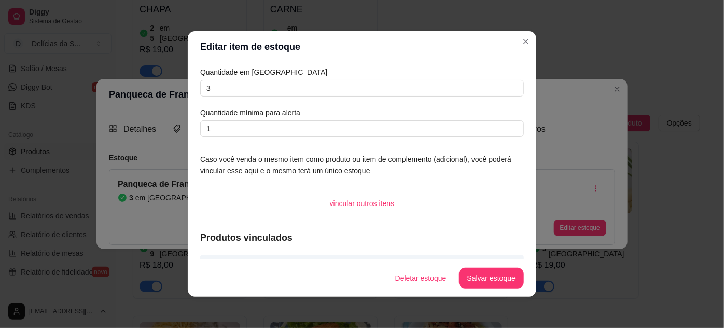
click at [442, 77] on article "Quantidade em [GEOGRAPHIC_DATA]" at bounding box center [361, 71] width 323 height 11
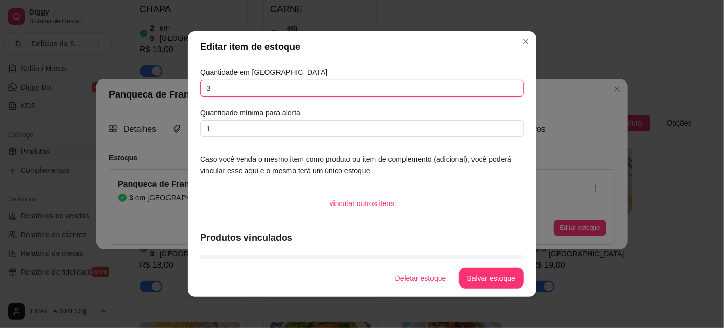
click at [441, 87] on input "3" at bounding box center [361, 88] width 323 height 17
type input "2"
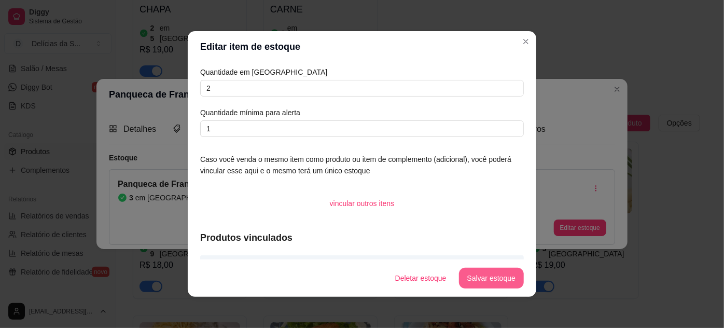
click at [498, 279] on button "Salvar estoque" at bounding box center [491, 277] width 65 height 21
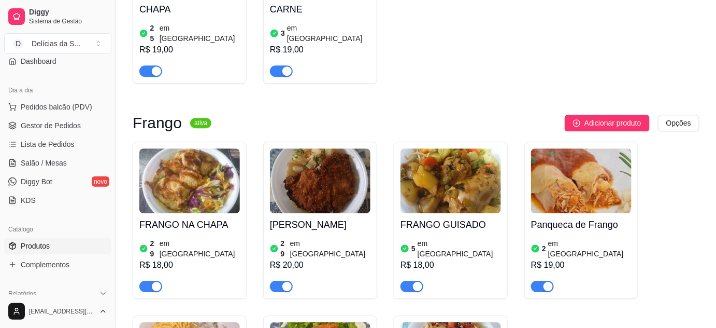
scroll to position [0, 0]
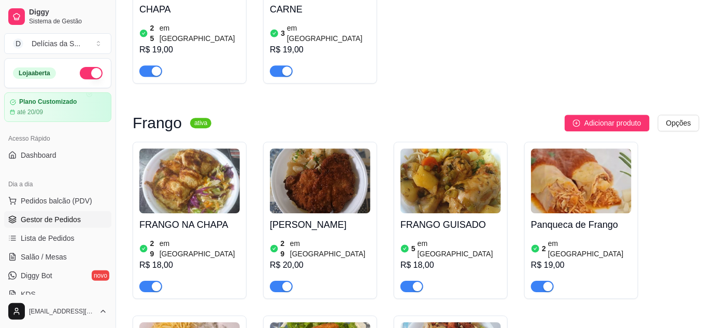
click at [73, 215] on span "Gestor de Pedidos" at bounding box center [51, 219] width 60 height 10
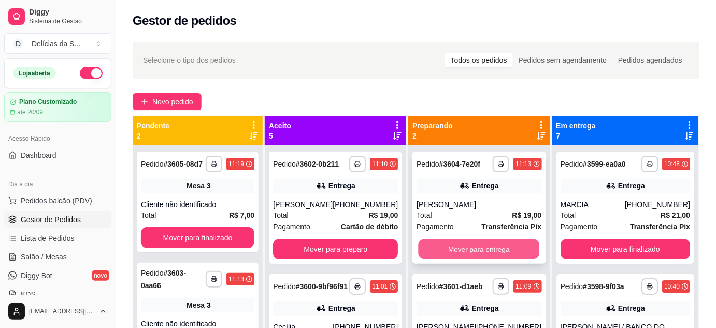
click at [520, 250] on button "Mover para entrega" at bounding box center [479, 249] width 121 height 20
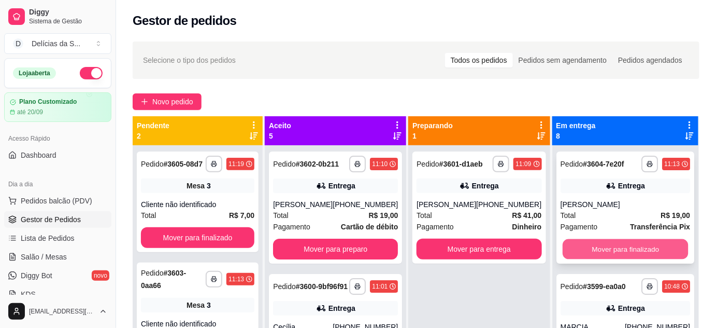
click at [593, 251] on button "Mover para finalizado" at bounding box center [625, 249] width 126 height 20
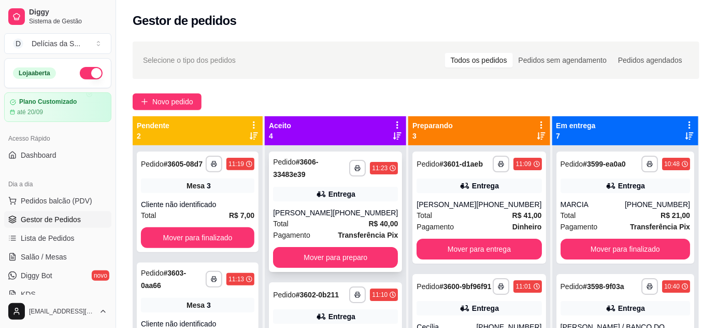
click at [349, 214] on div "[PHONE_NUMBER]" at bounding box center [365, 212] width 65 height 10
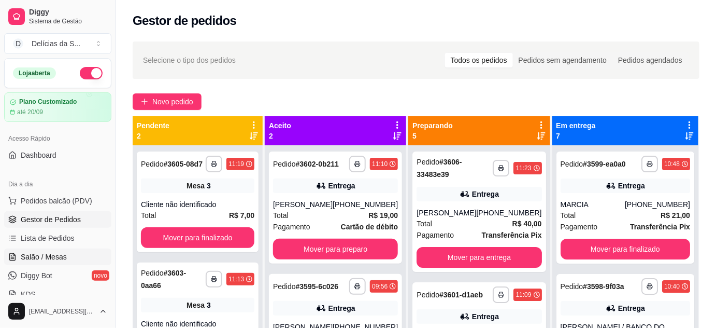
click at [48, 257] on span "Salão / Mesas" at bounding box center [44, 256] width 46 height 10
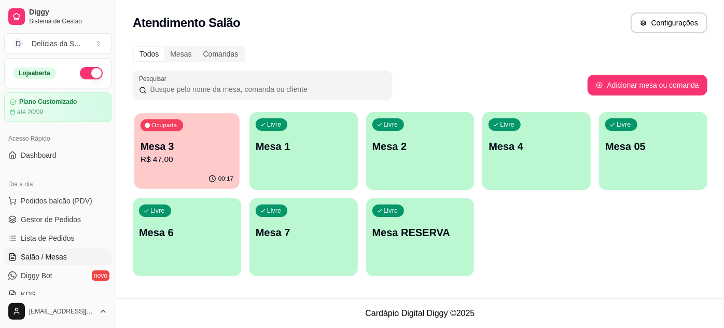
click at [181, 161] on p "R$ 47,00" at bounding box center [186, 159] width 93 height 12
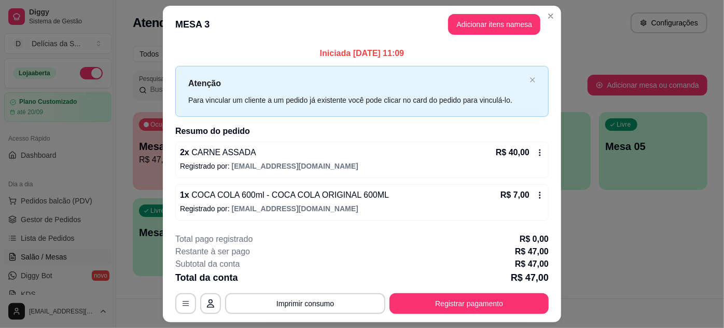
scroll to position [26, 0]
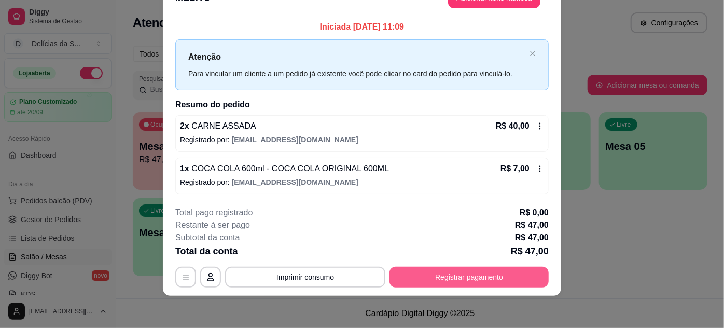
click at [460, 279] on button "Registrar pagamento" at bounding box center [468, 276] width 159 height 21
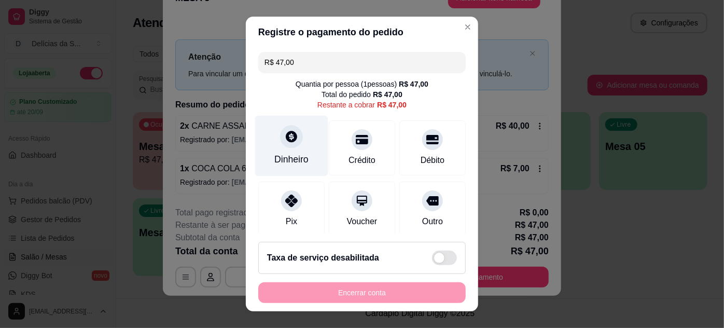
click at [286, 141] on icon at bounding box center [291, 136] width 11 height 11
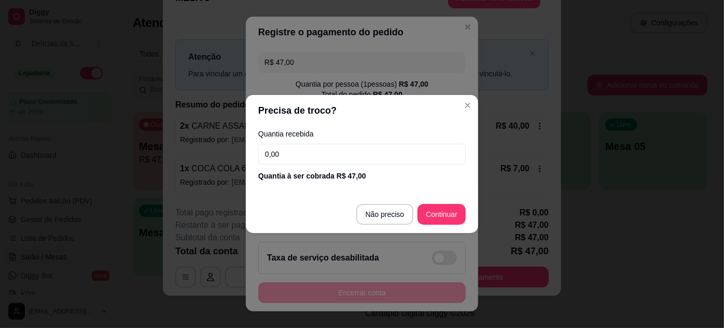
drag, startPoint x: 304, startPoint y: 155, endPoint x: 222, endPoint y: 157, distance: 81.4
click at [224, 157] on div "Precisa de troco? Quantia recebida 0,00 Quantia à ser cobrada R$ 47,00 Não prec…" at bounding box center [362, 164] width 724 height 328
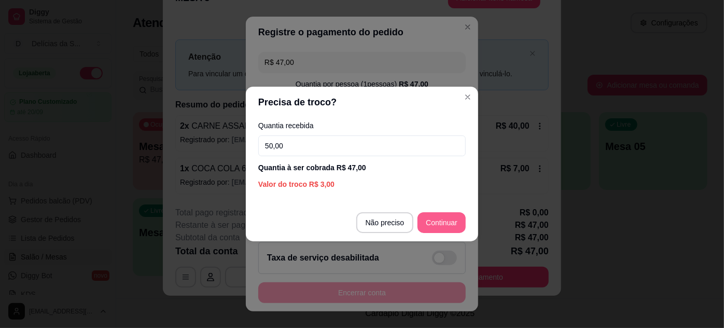
type input "50,00"
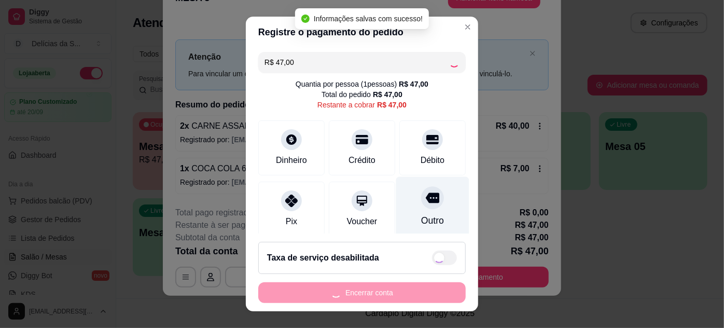
type input "R$ 0,00"
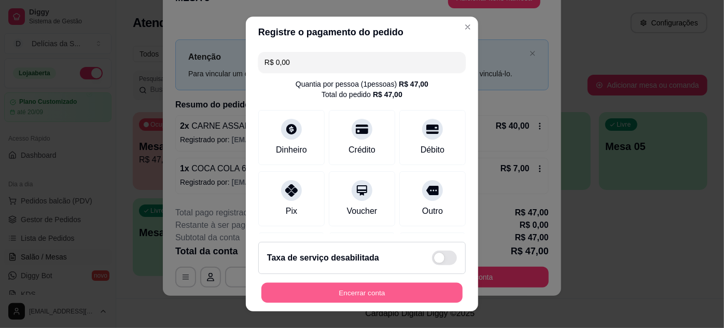
click at [378, 291] on button "Encerrar conta" at bounding box center [361, 293] width 201 height 20
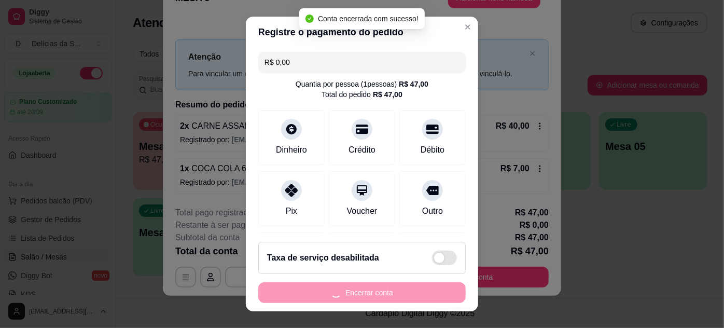
scroll to position [0, 0]
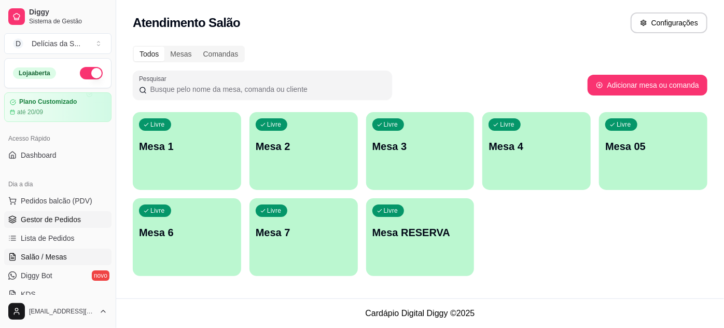
click at [62, 220] on span "Gestor de Pedidos" at bounding box center [51, 219] width 60 height 10
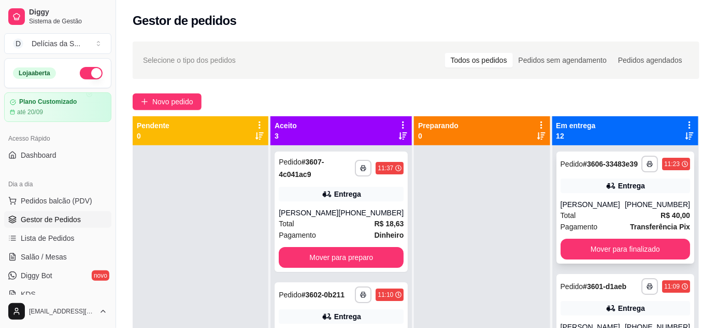
click at [623, 209] on div "[PERSON_NAME]" at bounding box center [593, 204] width 64 height 10
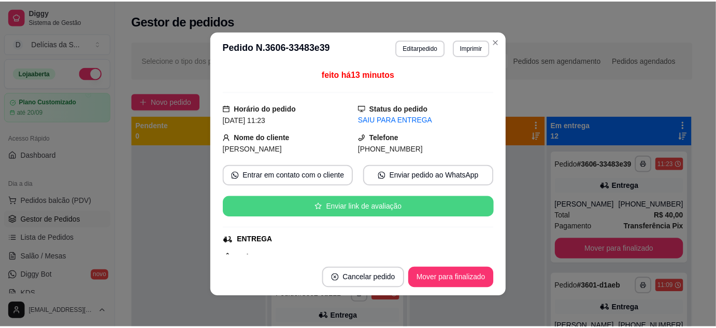
scroll to position [94, 0]
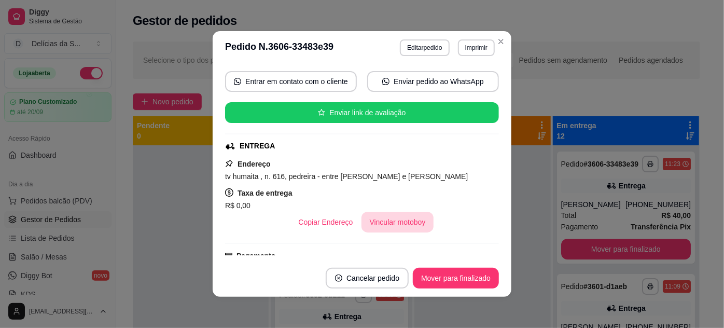
click at [385, 218] on button "Vincular motoboy" at bounding box center [397, 222] width 73 height 21
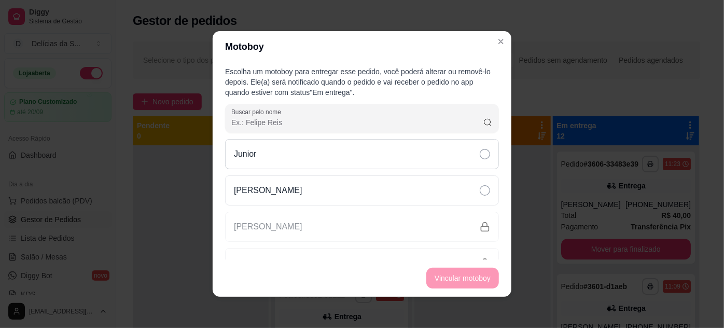
click at [454, 159] on div "Junior" at bounding box center [362, 154] width 274 height 30
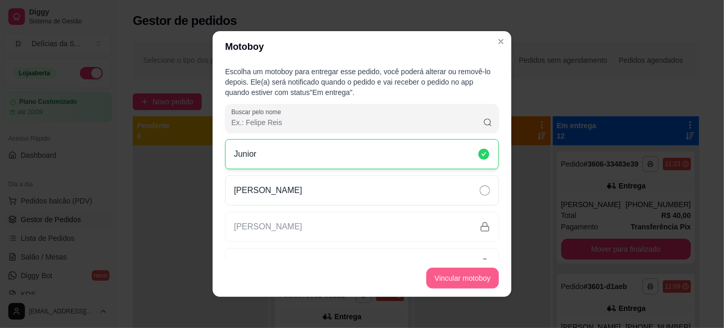
click at [473, 278] on button "Vincular motoboy" at bounding box center [462, 277] width 73 height 21
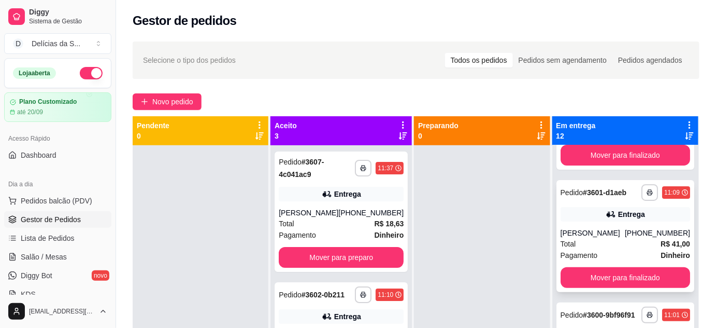
click at [624, 238] on div "[PERSON_NAME]" at bounding box center [593, 233] width 64 height 10
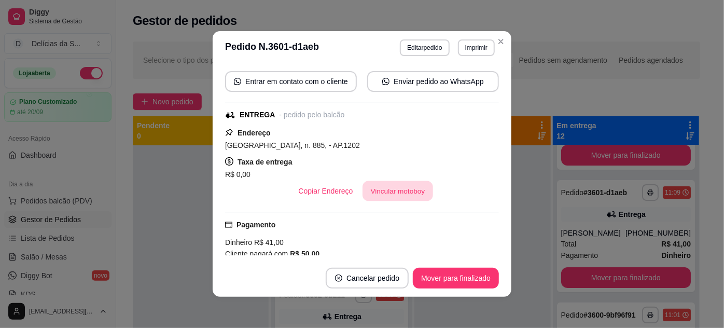
click at [414, 189] on button "Vincular motoboy" at bounding box center [397, 191] width 71 height 20
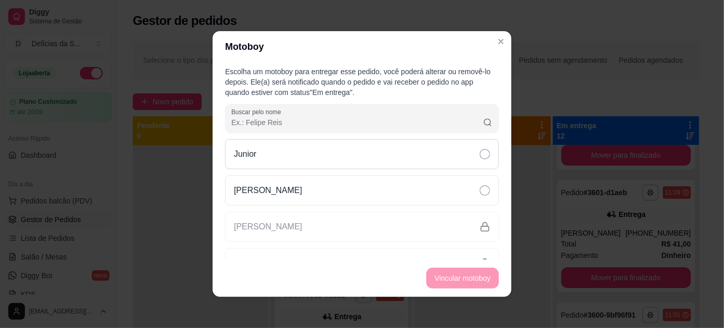
click at [440, 156] on div "Junior" at bounding box center [362, 154] width 274 height 30
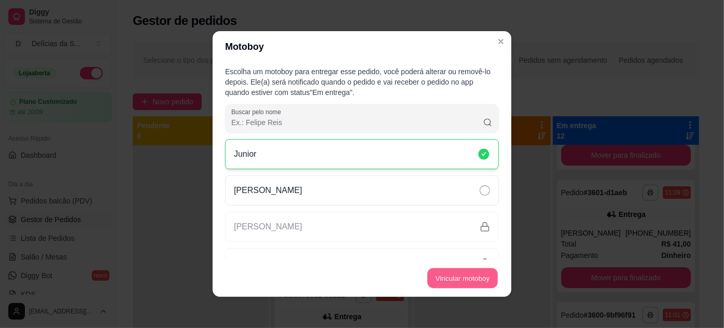
click at [471, 275] on button "Vincular motoboy" at bounding box center [462, 278] width 71 height 20
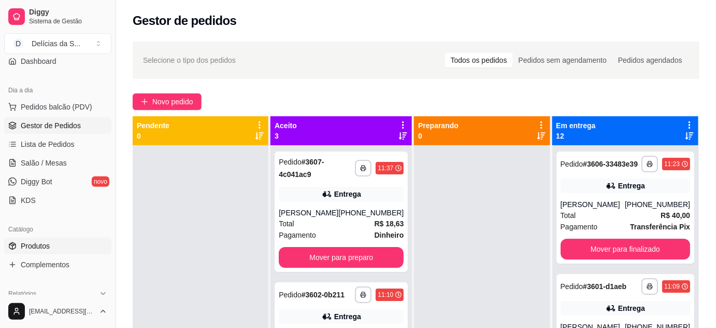
click at [64, 242] on link "Produtos" at bounding box center [57, 245] width 107 height 17
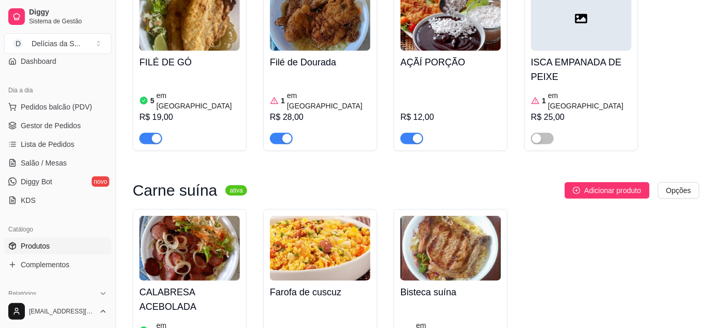
scroll to position [1602, 0]
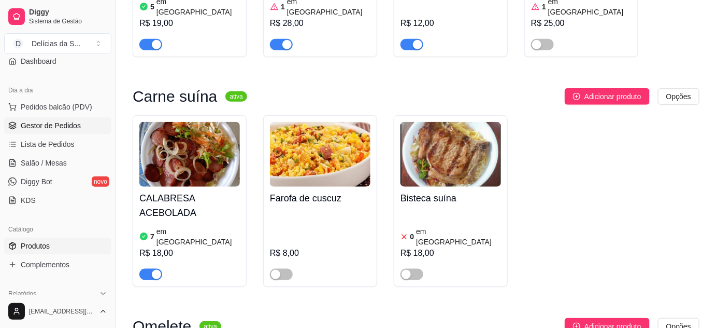
click at [73, 125] on span "Gestor de Pedidos" at bounding box center [51, 125] width 60 height 10
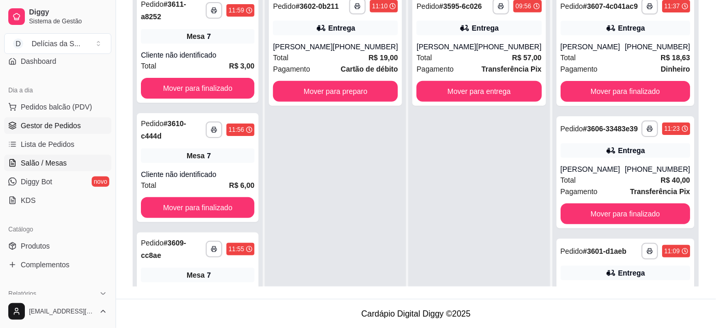
click at [55, 161] on span "Salão / Mesas" at bounding box center [44, 163] width 46 height 10
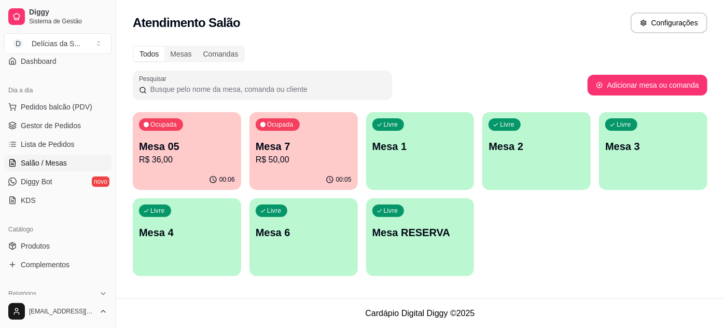
click at [291, 147] on p "Mesa 7" at bounding box center [304, 146] width 96 height 15
click at [328, 149] on p "Mesa 7" at bounding box center [303, 146] width 93 height 14
click at [44, 130] on span "Gestor de Pedidos" at bounding box center [51, 125] width 60 height 10
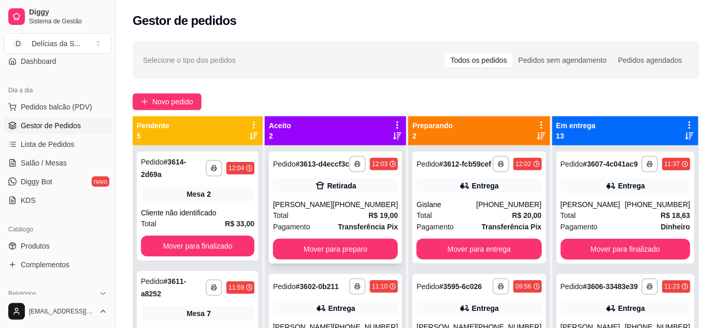
click at [314, 209] on div "[PERSON_NAME]" at bounding box center [303, 204] width 60 height 10
click at [467, 209] on div "Gislane" at bounding box center [447, 204] width 60 height 10
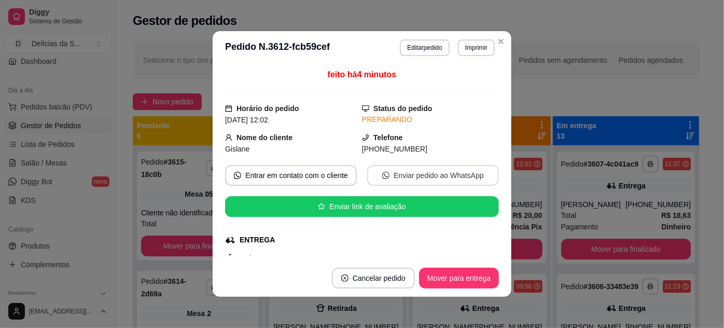
scroll to position [94, 0]
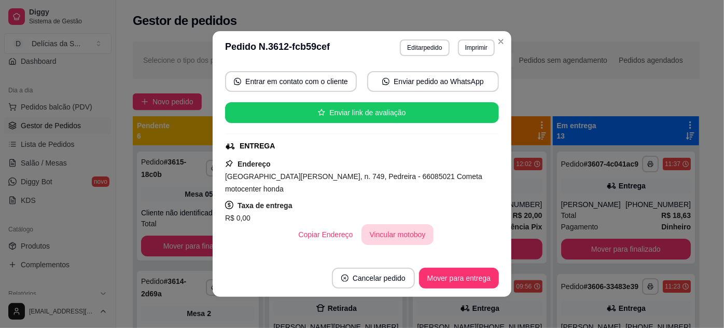
click at [390, 224] on button "Vincular motoboy" at bounding box center [397, 234] width 73 height 21
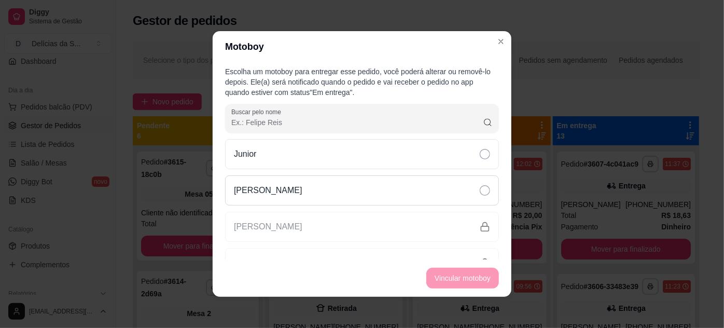
click at [412, 189] on div "[PERSON_NAME]" at bounding box center [362, 190] width 274 height 30
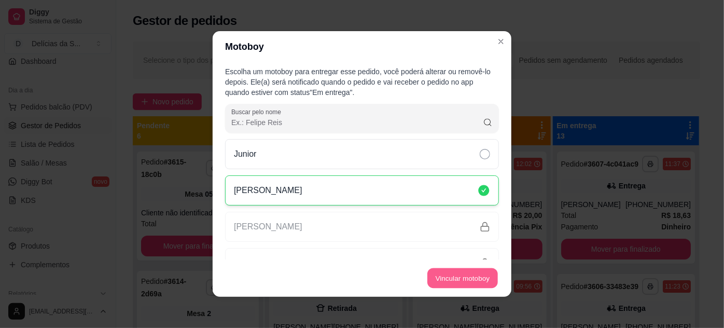
click at [463, 281] on button "Vincular motoboy" at bounding box center [462, 278] width 71 height 20
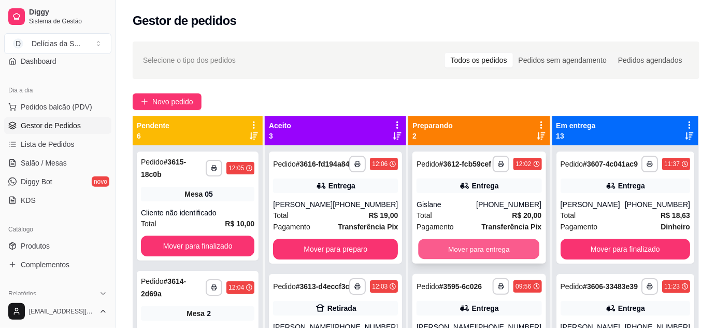
click at [483, 259] on button "Mover para entrega" at bounding box center [479, 249] width 121 height 20
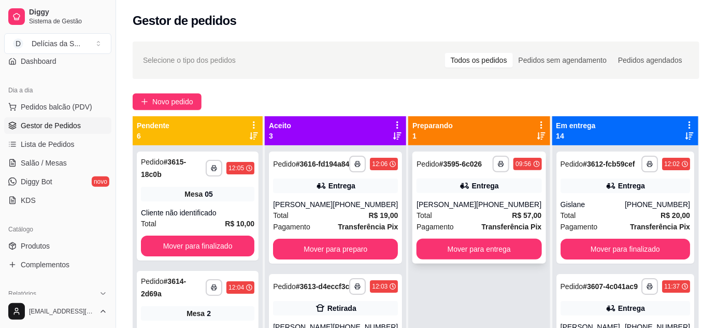
click at [496, 214] on div "Total R$ 57,00" at bounding box center [479, 214] width 125 height 11
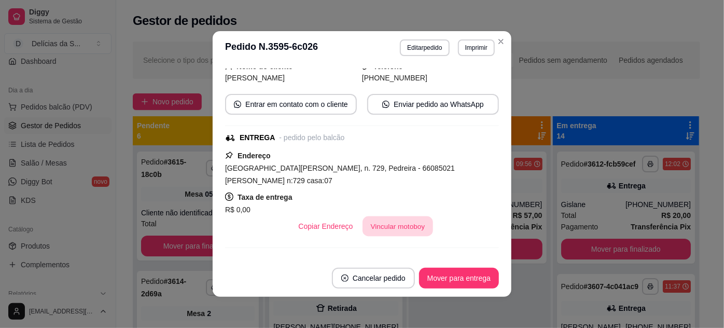
click at [394, 216] on button "Vincular motoboy" at bounding box center [397, 226] width 71 height 20
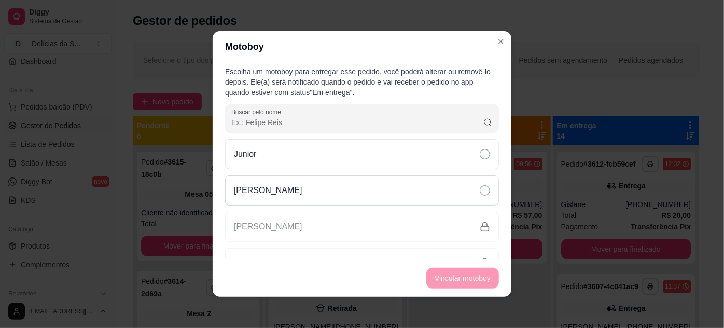
click at [419, 186] on div "[PERSON_NAME]" at bounding box center [362, 190] width 274 height 30
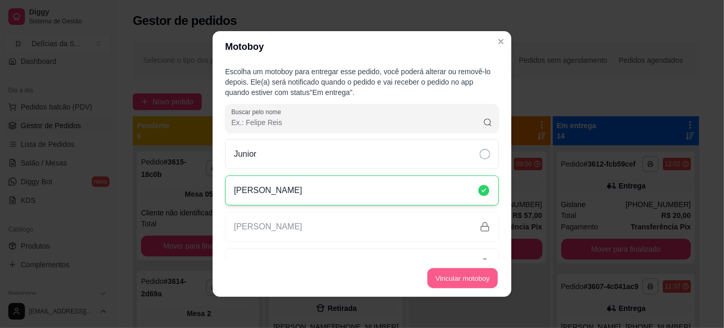
click at [453, 276] on button "Vincular motoboy" at bounding box center [462, 278] width 71 height 20
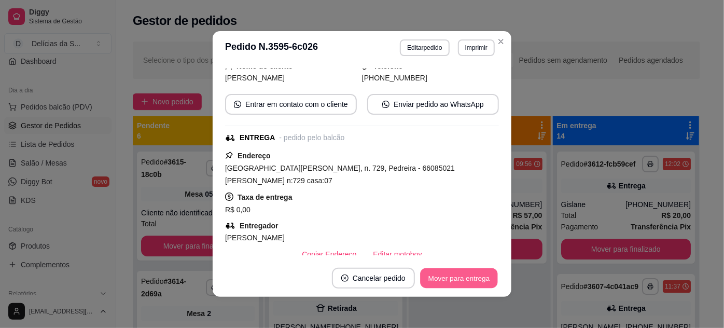
click at [440, 276] on button "Mover para entrega" at bounding box center [459, 278] width 78 height 20
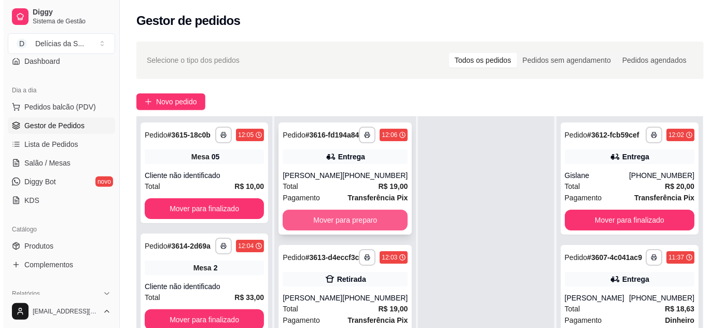
scroll to position [77, 0]
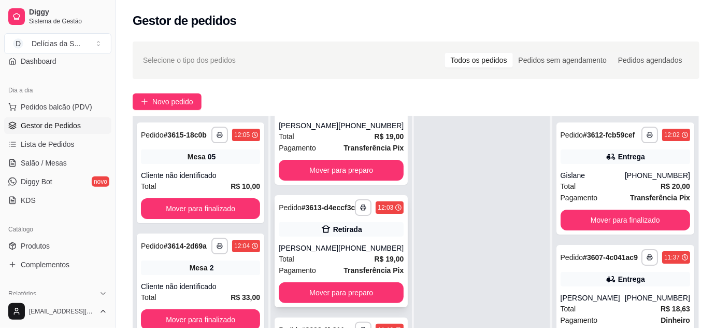
click at [339, 243] on div "[PERSON_NAME]" at bounding box center [309, 248] width 60 height 10
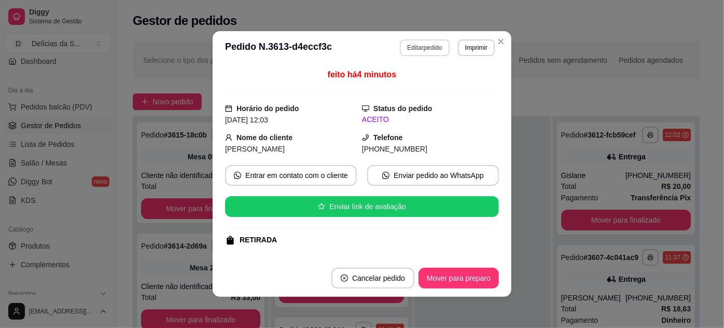
click at [419, 49] on button "Editar pedido" at bounding box center [424, 47] width 49 height 17
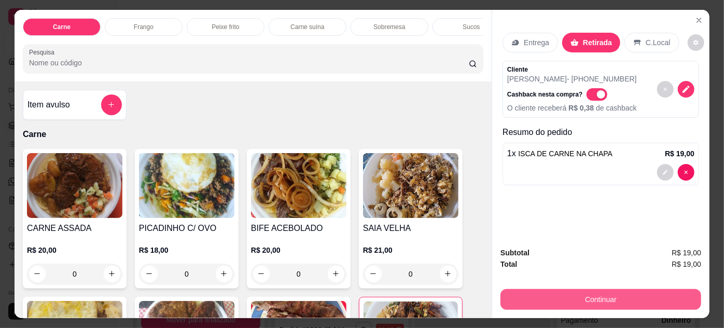
click at [567, 295] on button "Continuar" at bounding box center [600, 299] width 201 height 21
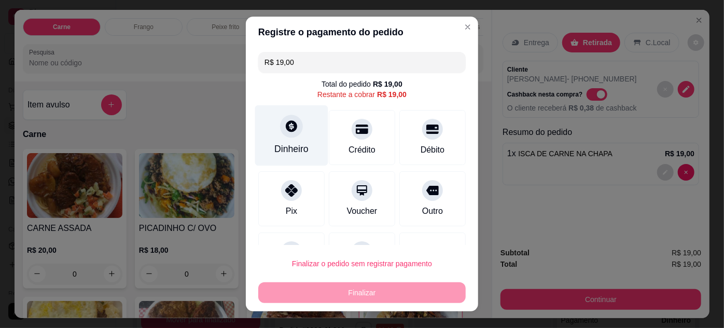
click at [285, 141] on div "Dinheiro" at bounding box center [291, 135] width 73 height 61
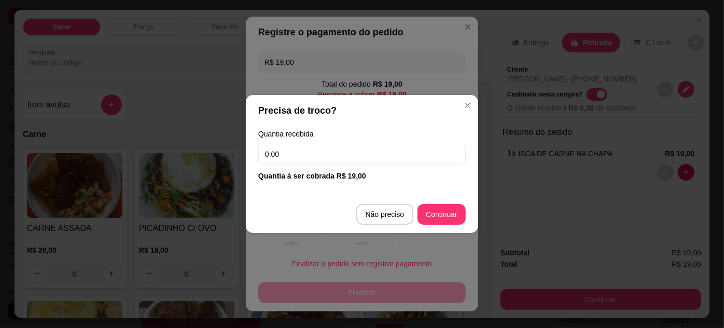
click at [350, 154] on input "0,00" at bounding box center [361, 154] width 207 height 21
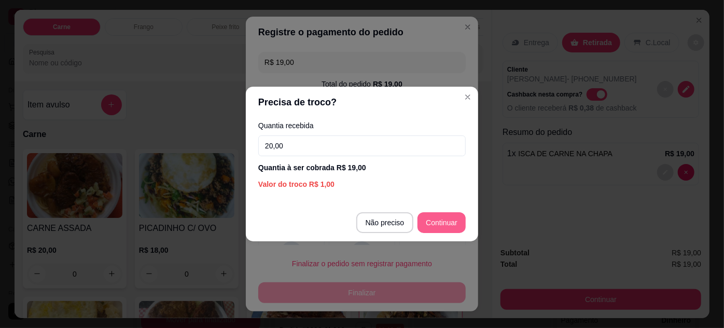
type input "20,00"
type input "R$ 0,00"
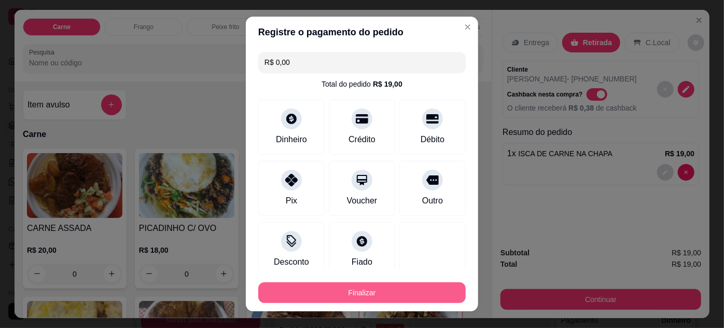
click at [398, 288] on button "Finalizar" at bounding box center [361, 292] width 207 height 21
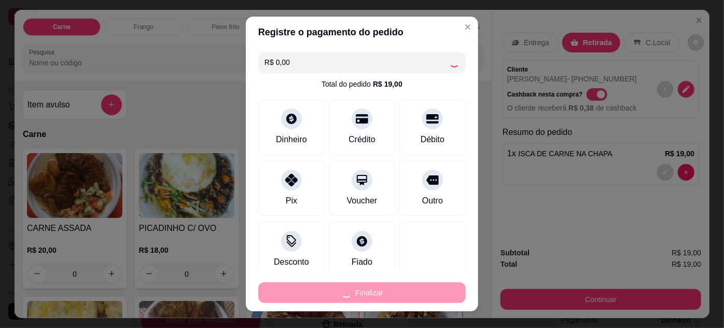
type input "0"
type input "-R$ 19,00"
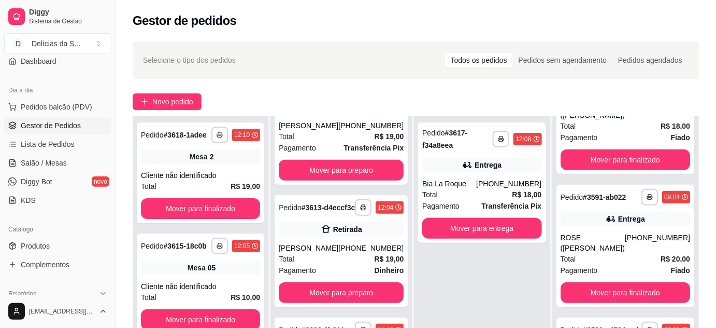
scroll to position [158, 0]
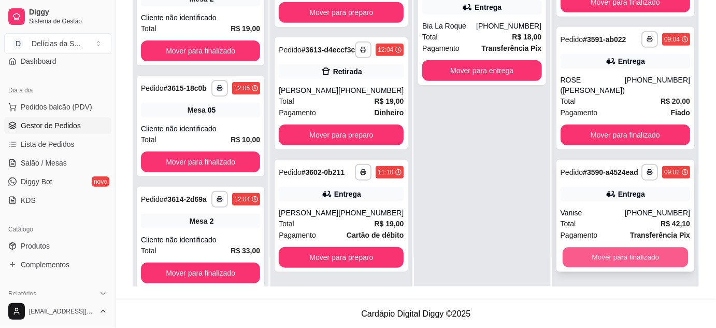
click at [647, 260] on button "Mover para finalizado" at bounding box center [625, 257] width 126 height 20
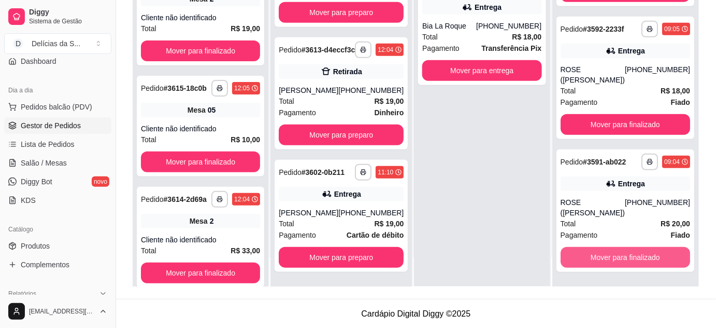
scroll to position [1501, 0]
click at [646, 259] on button "Mover para finalizado" at bounding box center [626, 257] width 130 height 21
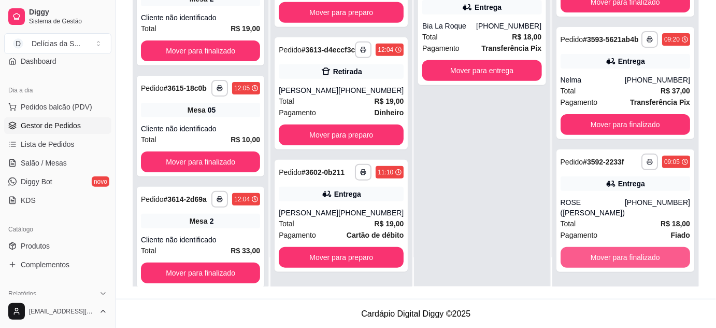
click at [646, 259] on button "Mover para finalizado" at bounding box center [626, 257] width 130 height 21
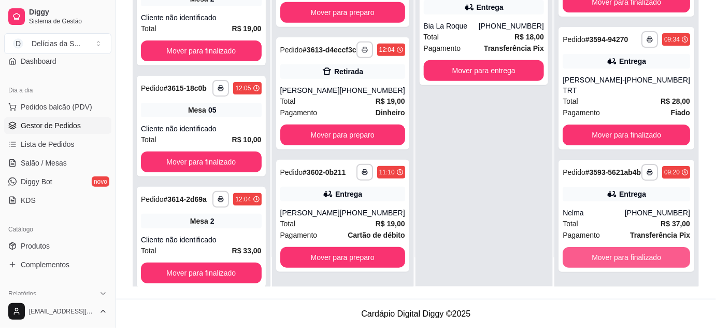
click at [646, 259] on button "Mover para finalizado" at bounding box center [627, 257] width 128 height 21
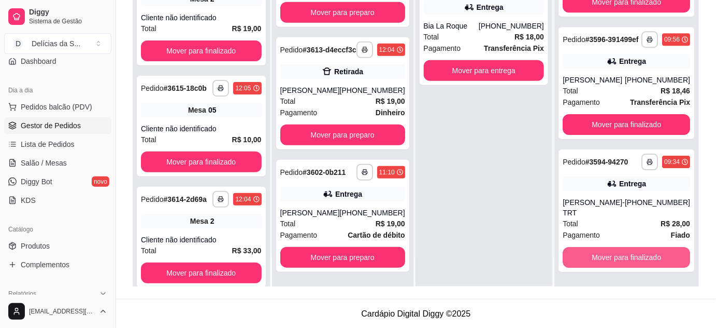
click at [646, 259] on button "Mover para finalizado" at bounding box center [627, 257] width 128 height 21
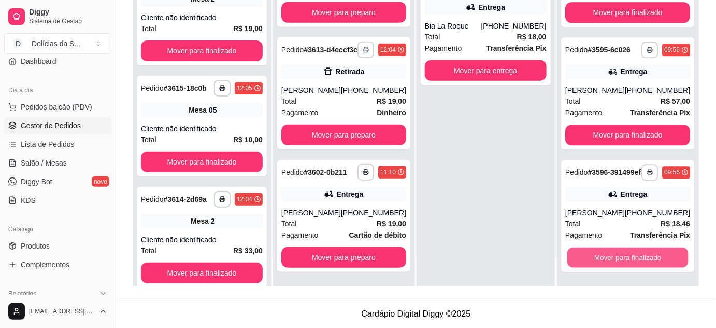
click at [646, 259] on button "Mover para finalizado" at bounding box center [627, 257] width 121 height 20
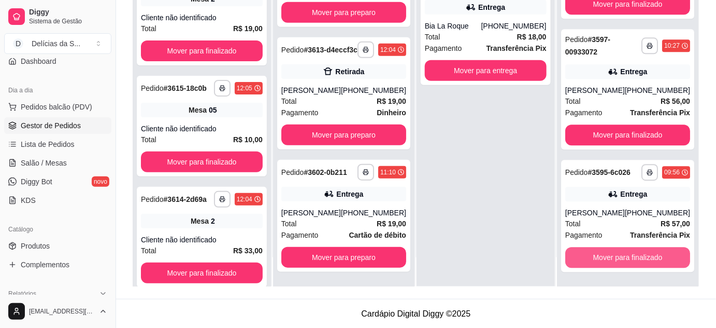
click at [646, 259] on button "Mover para finalizado" at bounding box center [628, 257] width 125 height 21
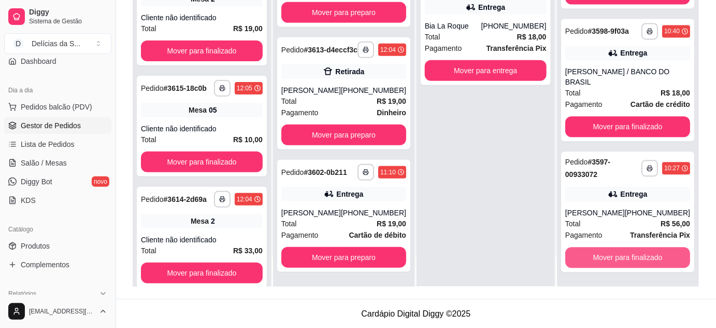
scroll to position [723, 0]
click at [646, 259] on button "Mover para finalizado" at bounding box center [628, 257] width 125 height 21
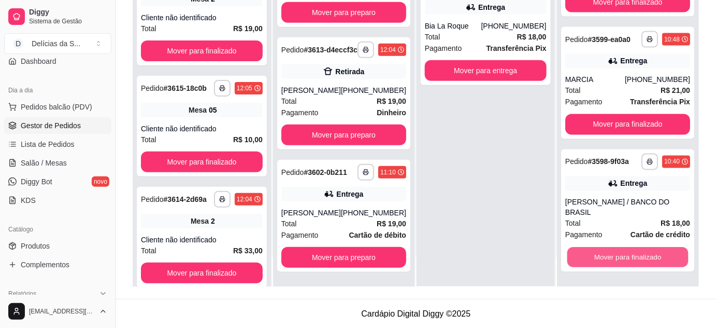
click at [646, 259] on button "Mover para finalizado" at bounding box center [627, 257] width 121 height 20
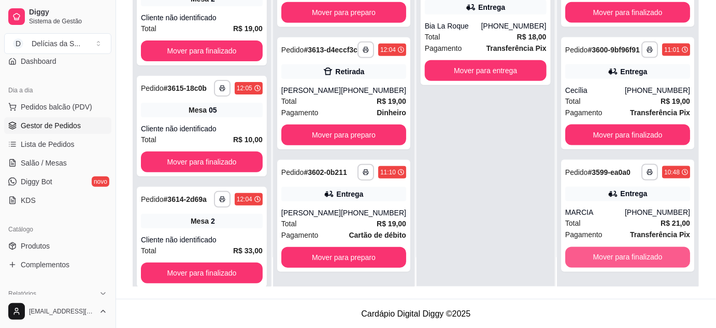
click at [646, 259] on button "Mover para finalizado" at bounding box center [628, 257] width 125 height 21
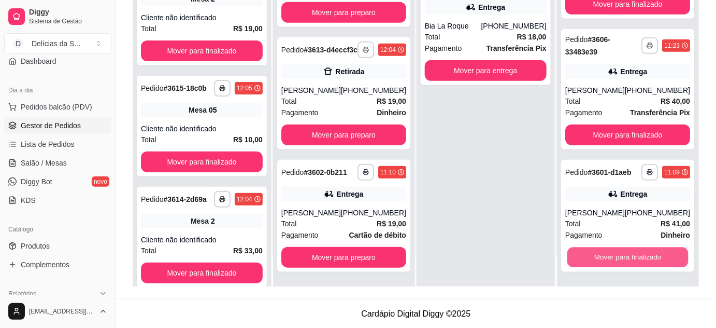
click at [647, 259] on button "Mover para finalizado" at bounding box center [627, 257] width 121 height 20
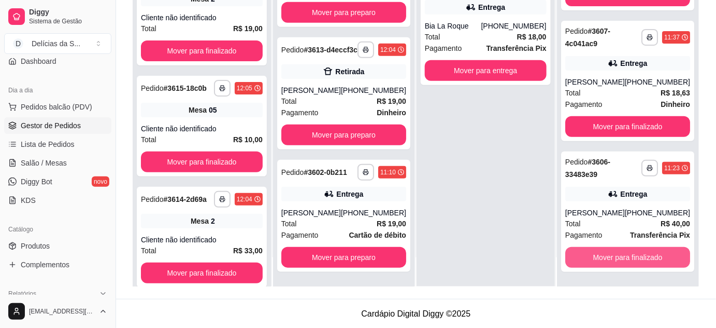
click at [647, 259] on button "Mover para finalizado" at bounding box center [628, 257] width 125 height 21
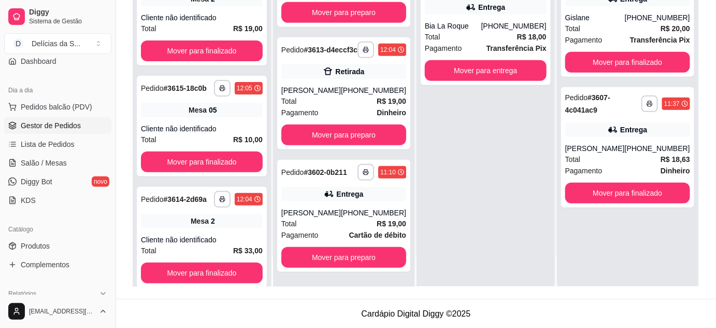
scroll to position [0, 0]
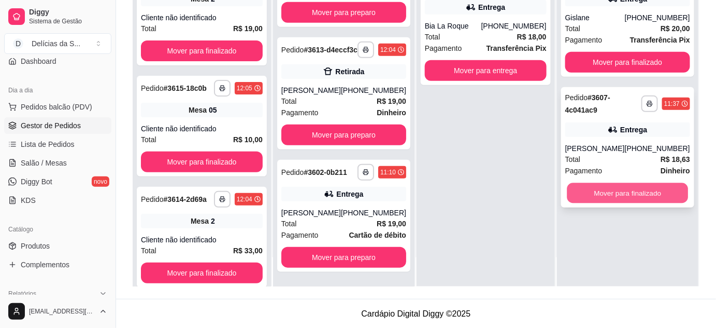
click at [642, 203] on button "Mover para finalizado" at bounding box center [627, 193] width 121 height 20
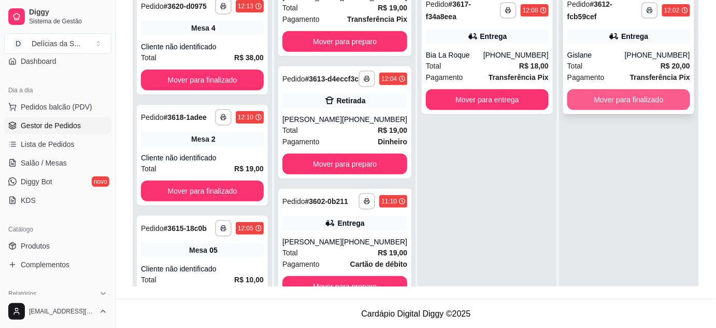
click at [650, 103] on button "Mover para finalizado" at bounding box center [629, 99] width 123 height 21
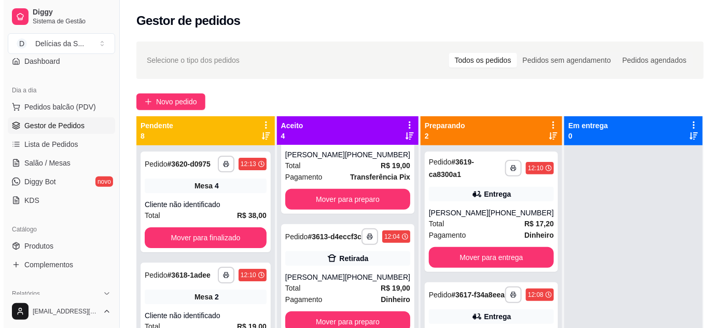
scroll to position [199, 0]
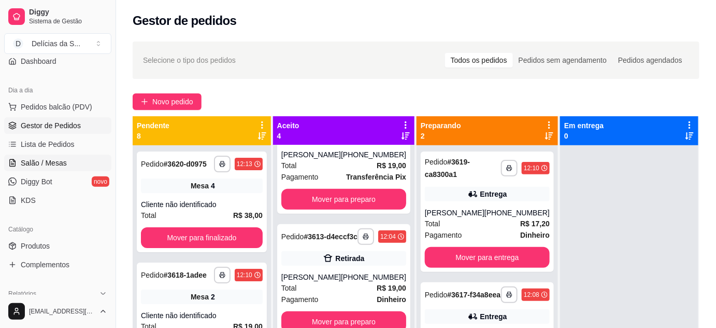
click at [50, 163] on span "Salão / Mesas" at bounding box center [44, 163] width 46 height 10
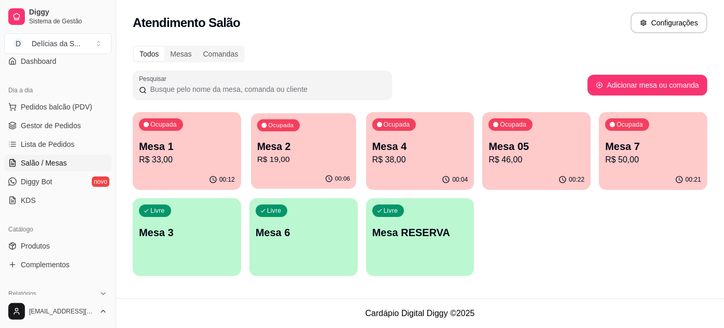
click at [303, 167] on div "Ocupada Mesa 2 R$ 19,00" at bounding box center [303, 141] width 105 height 56
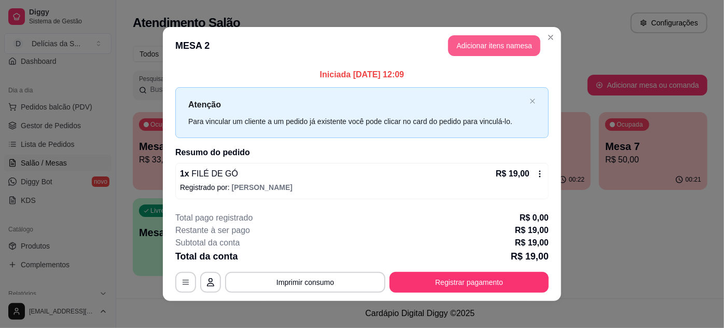
click at [494, 38] on button "Adicionar itens na mesa" at bounding box center [494, 45] width 92 height 21
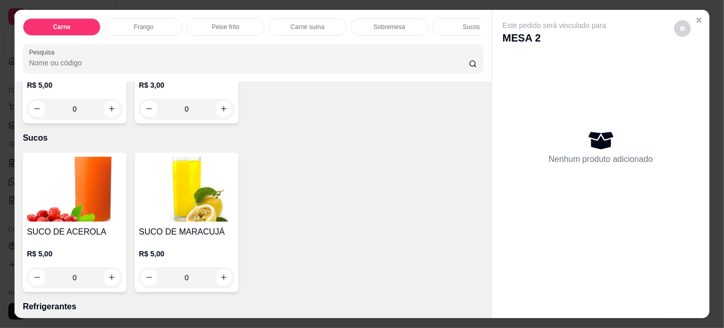
scroll to position [1414, 0]
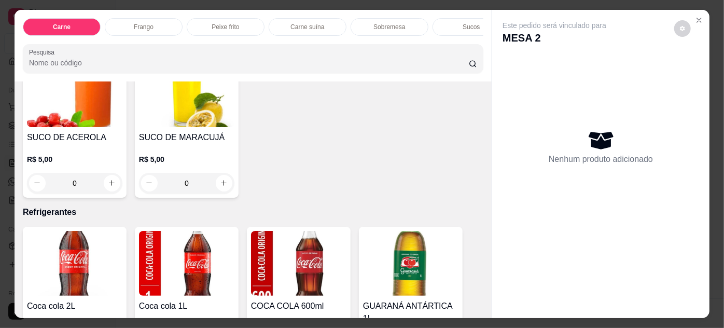
click at [106, 173] on div "0" at bounding box center [74, 183] width 95 height 21
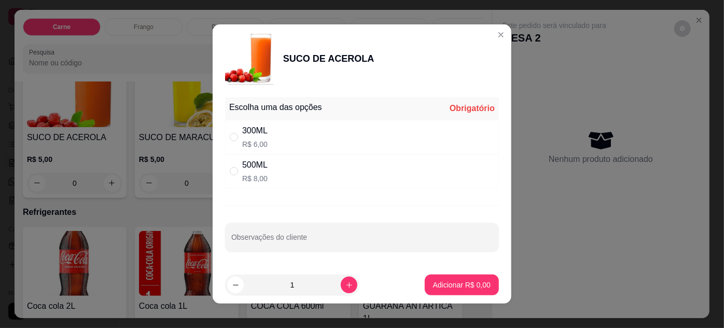
click at [308, 136] on div "300ML R$ 6,00" at bounding box center [362, 137] width 274 height 34
radio input "true"
click at [452, 279] on p "Adicionar R$ 6,00" at bounding box center [462, 284] width 58 height 10
type input "1"
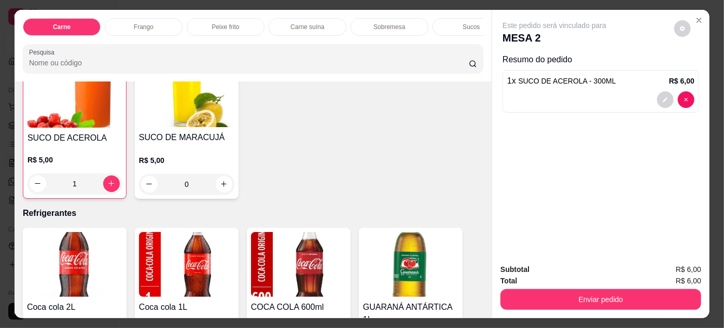
scroll to position [1414, 0]
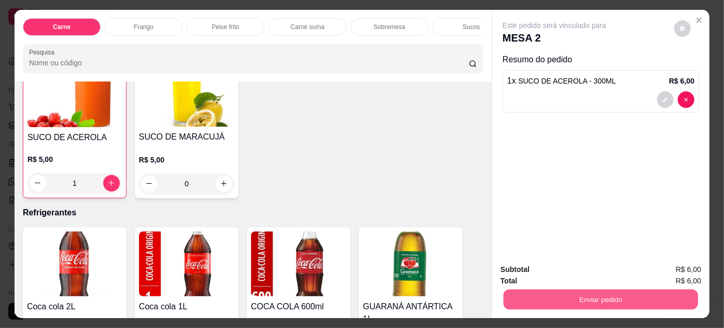
click at [558, 292] on button "Enviar pedido" at bounding box center [600, 299] width 194 height 20
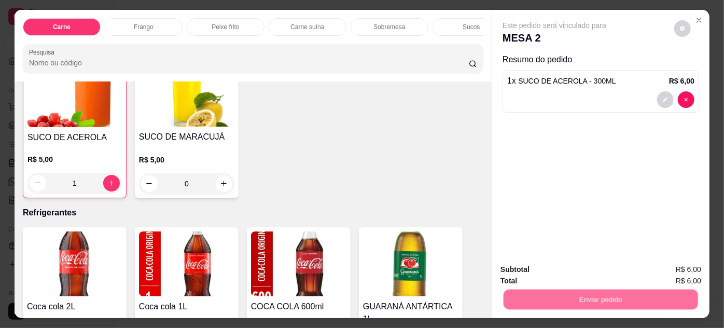
click at [553, 266] on button "Não registrar e enviar pedido" at bounding box center [567, 270] width 108 height 20
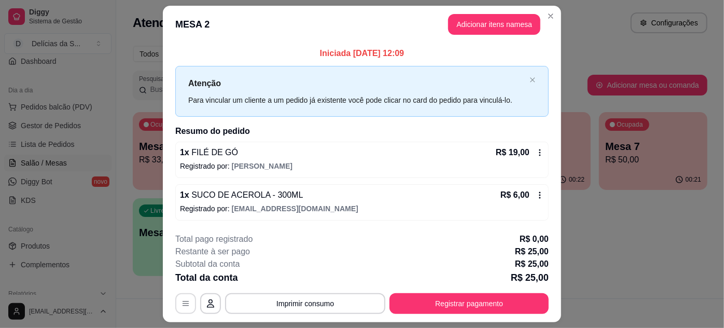
click at [181, 309] on button "button" at bounding box center [185, 303] width 21 height 21
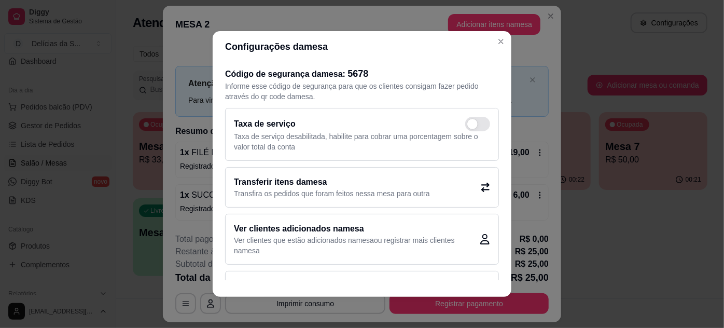
click at [327, 193] on p "Transfira os pedidos que foram feitos nessa mesa para outra" at bounding box center [332, 193] width 196 height 10
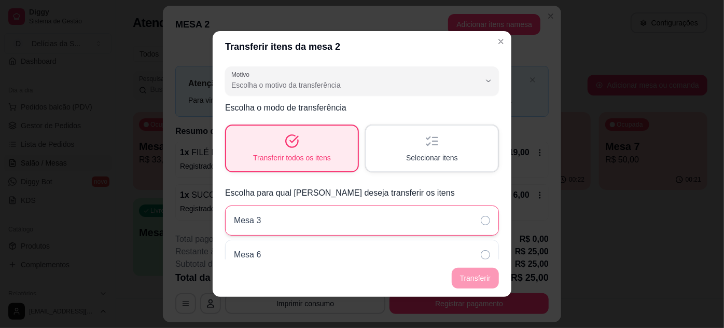
click at [361, 214] on div "Mesa 3" at bounding box center [362, 220] width 274 height 30
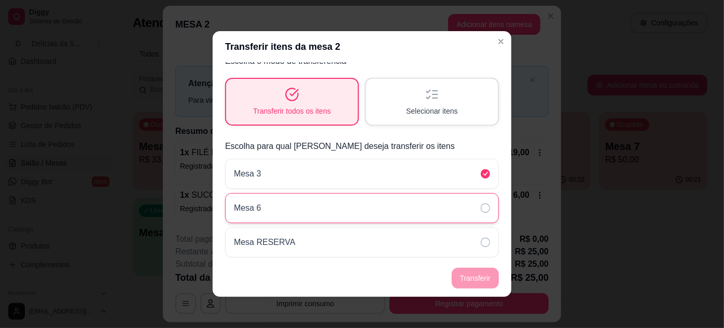
scroll to position [2, 0]
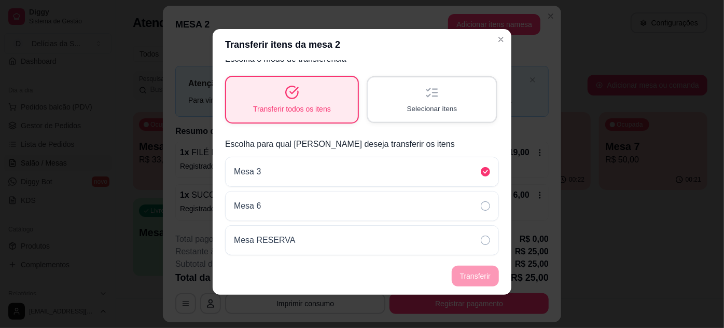
click at [383, 108] on div "Selecionar itens" at bounding box center [432, 99] width 128 height 44
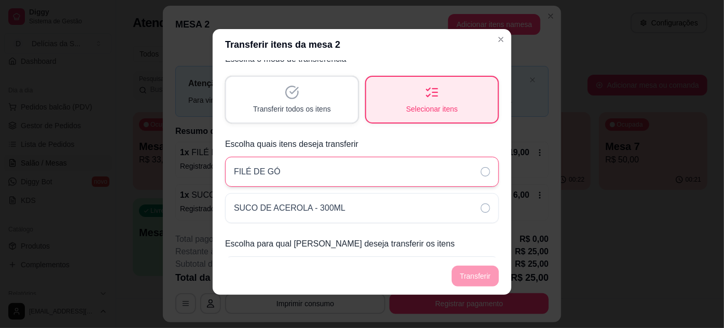
click at [293, 174] on div "FILÉ DE GÓ" at bounding box center [362, 172] width 274 height 30
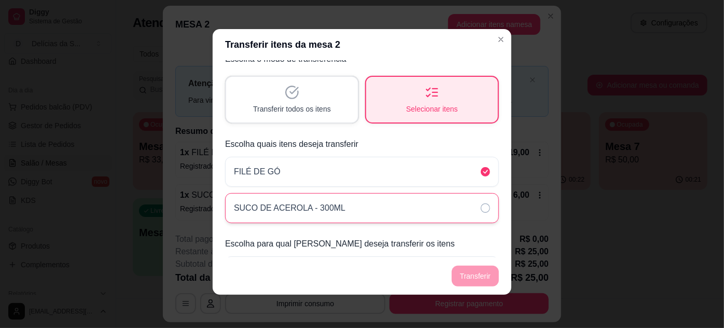
click at [303, 194] on div "SUCO DE ACEROLA - 300ML" at bounding box center [362, 208] width 274 height 30
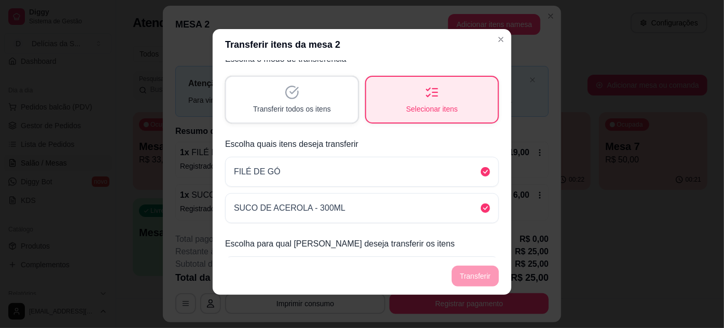
click at [288, 104] on span "Transferir todos os itens" at bounding box center [292, 109] width 78 height 10
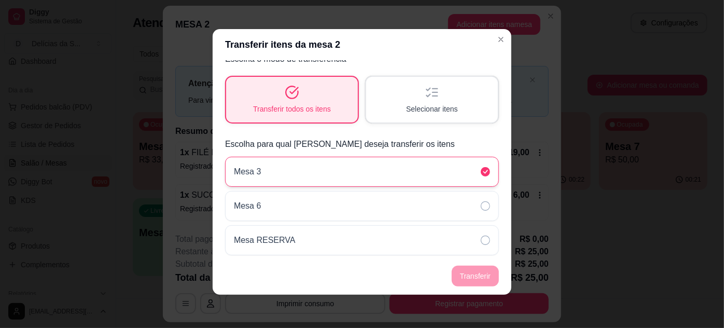
click at [337, 167] on div "Mesa 3" at bounding box center [362, 172] width 274 height 30
click at [339, 167] on div "Mesa 3" at bounding box center [362, 172] width 274 height 30
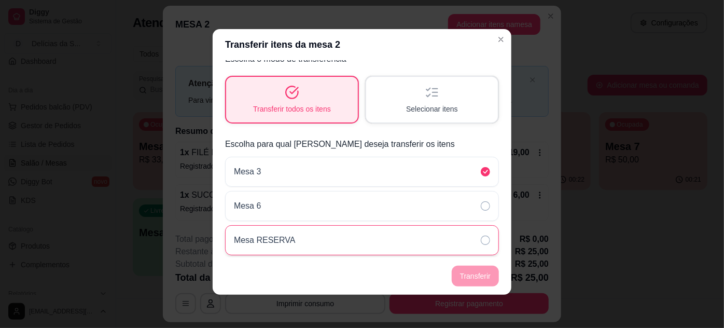
scroll to position [0, 0]
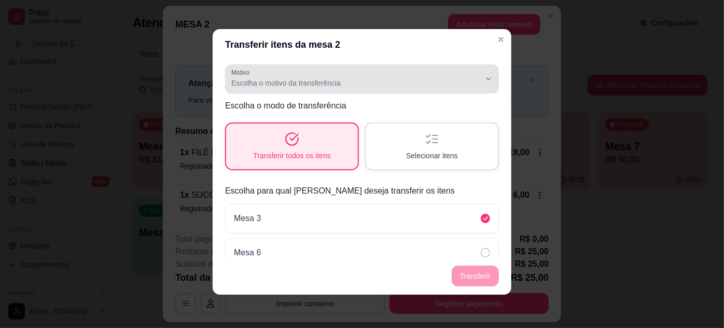
click at [330, 89] on button "Motivo Escolha o motivo da transferência" at bounding box center [362, 78] width 274 height 29
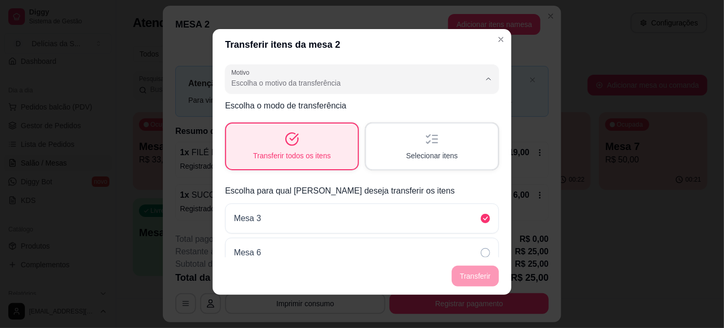
click at [269, 128] on span "Mudança de mesa" at bounding box center [350, 124] width 230 height 10
type input "TABLE_TRANSFER"
select select "TABLE_TRANSFER"
click at [413, 134] on div "Selecionar itens" at bounding box center [432, 146] width 132 height 46
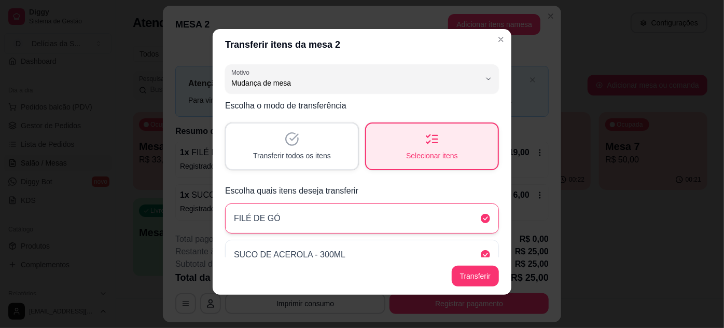
click at [472, 210] on div "FILÉ DE GÓ" at bounding box center [362, 218] width 274 height 30
drag, startPoint x: 443, startPoint y: 245, endPoint x: 400, endPoint y: 235, distance: 43.5
click at [442, 245] on div "SUCO DE ACEROLA - 300ML" at bounding box center [362, 255] width 274 height 30
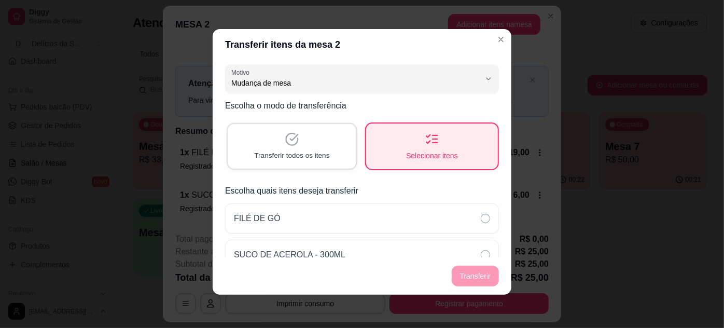
click at [305, 153] on span "Transferir todos os itens" at bounding box center [291, 155] width 75 height 10
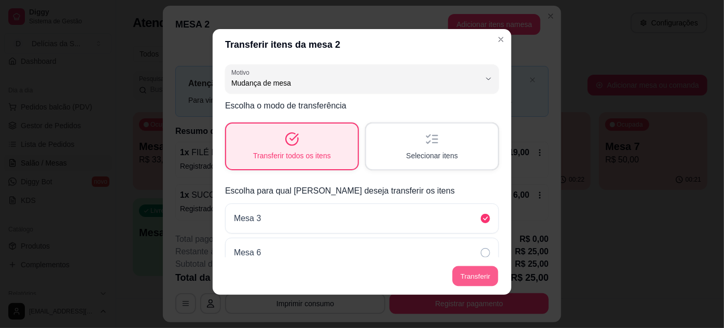
click at [473, 277] on button "Transferir" at bounding box center [475, 276] width 46 height 20
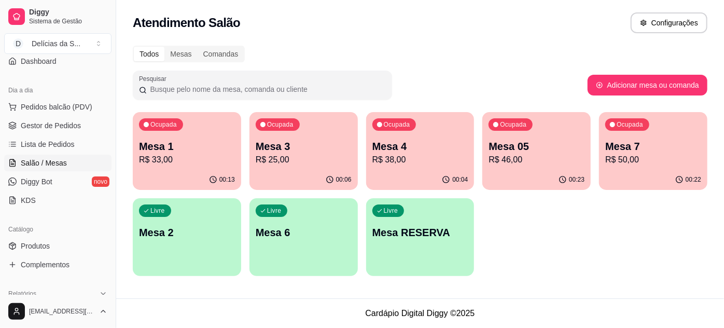
click at [499, 243] on div "Ocupada Mesa 1 R$ 33,00 00:13 Ocupada Mesa 3 R$ 25,00 00:06 Ocupada Mesa 4 R$ 3…" at bounding box center [420, 194] width 574 height 164
click at [65, 126] on span "Gestor de Pedidos" at bounding box center [51, 125] width 60 height 10
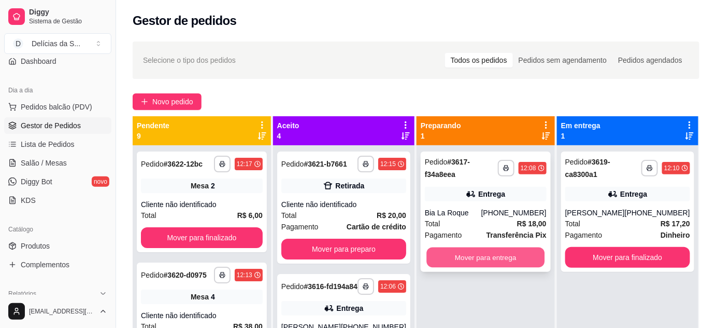
click at [499, 256] on button "Mover para entrega" at bounding box center [486, 257] width 118 height 20
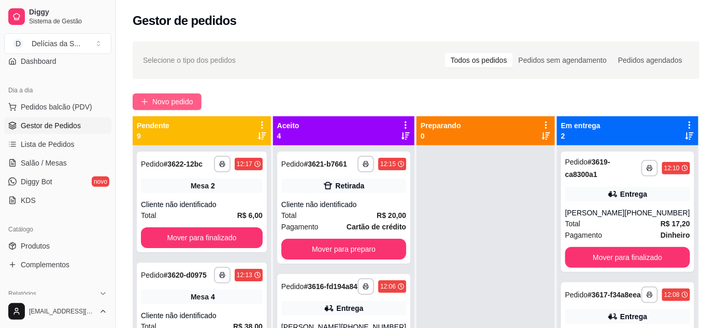
click at [177, 100] on span "Novo pedido" at bounding box center [172, 101] width 41 height 11
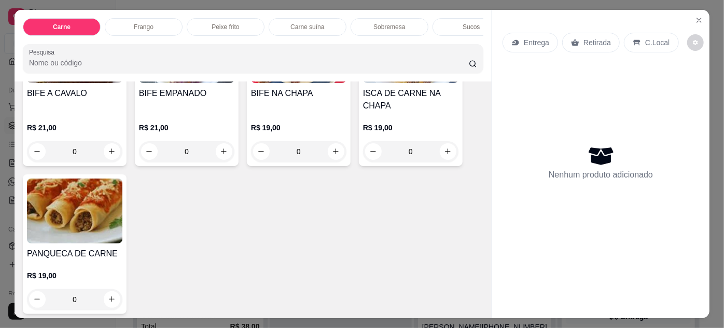
scroll to position [94, 0]
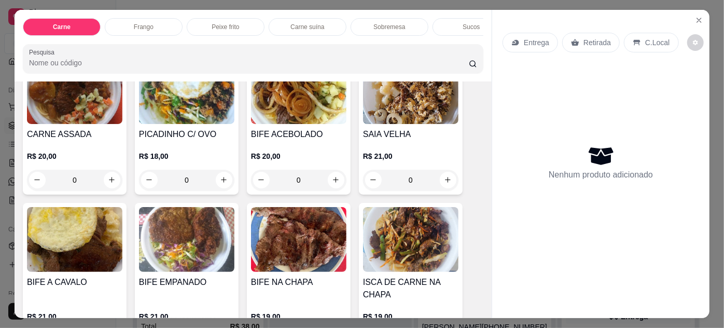
click at [72, 237] on img at bounding box center [74, 239] width 95 height 65
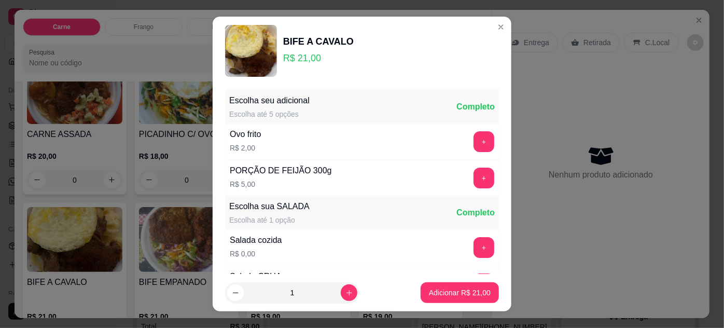
scroll to position [103, 0]
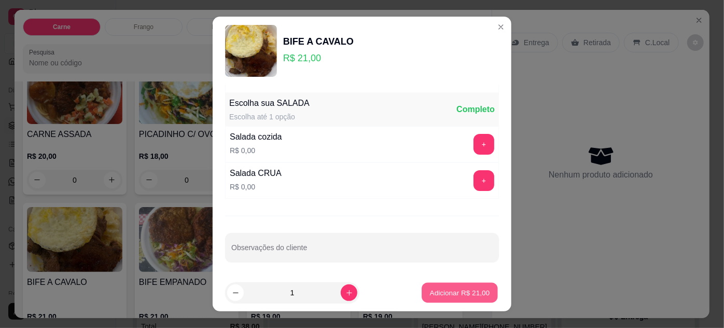
click at [430, 289] on p "Adicionar R$ 21,00" at bounding box center [460, 293] width 60 height 10
type input "1"
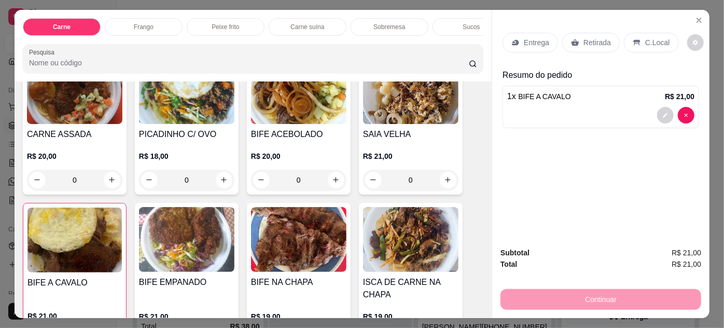
click at [524, 40] on p "Entrega" at bounding box center [536, 42] width 25 height 10
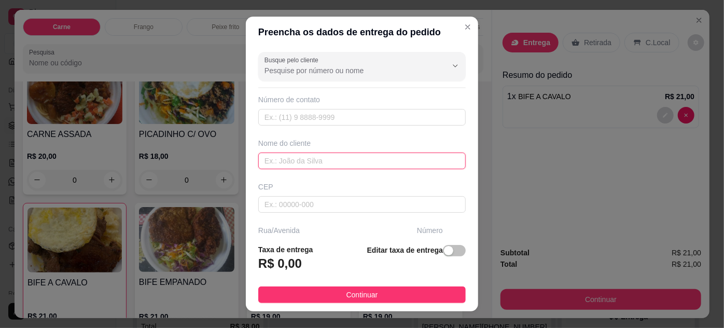
click at [316, 156] on input "text" at bounding box center [361, 160] width 207 height 17
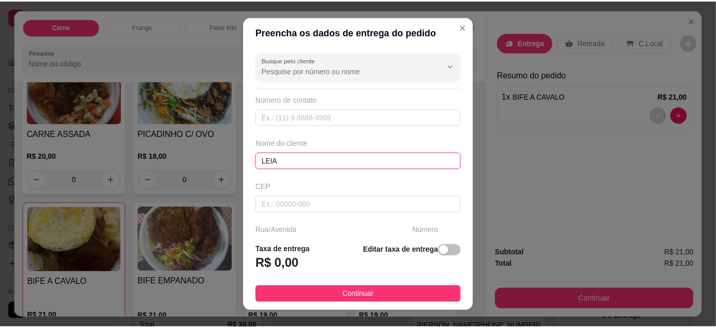
scroll to position [94, 0]
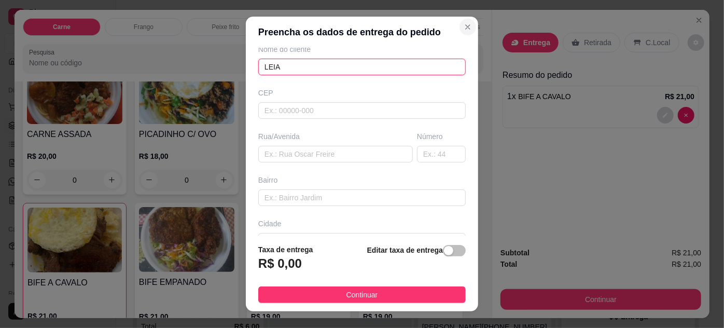
type input "LEIA"
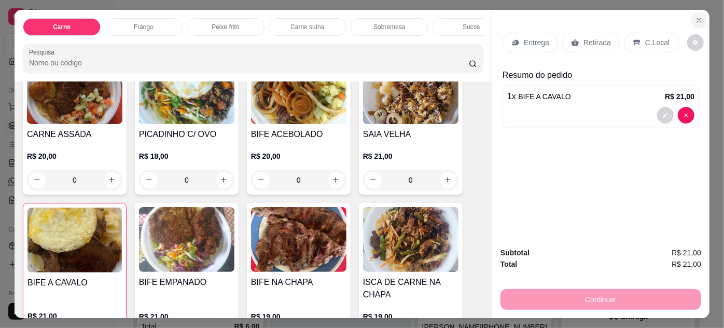
click at [695, 18] on icon "Close" at bounding box center [699, 20] width 8 height 8
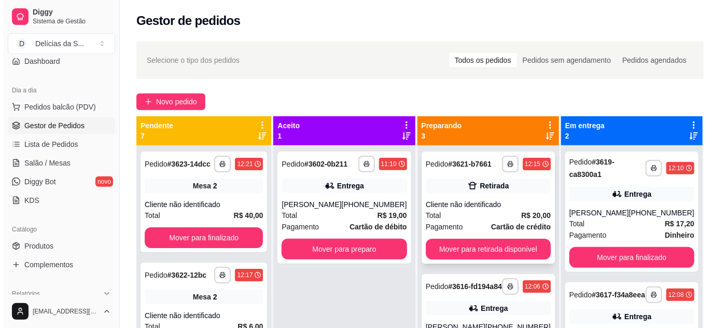
scroll to position [77, 0]
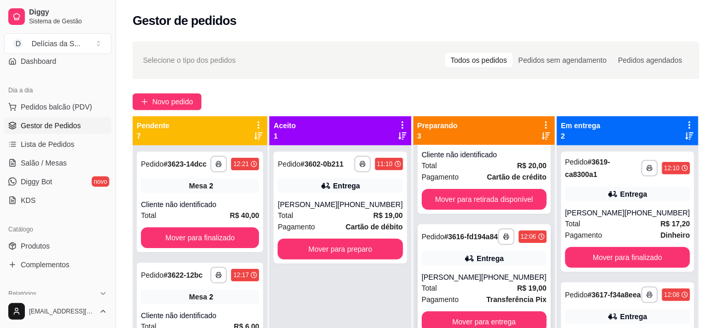
click at [477, 253] on div "Entrega" at bounding box center [490, 258] width 27 height 10
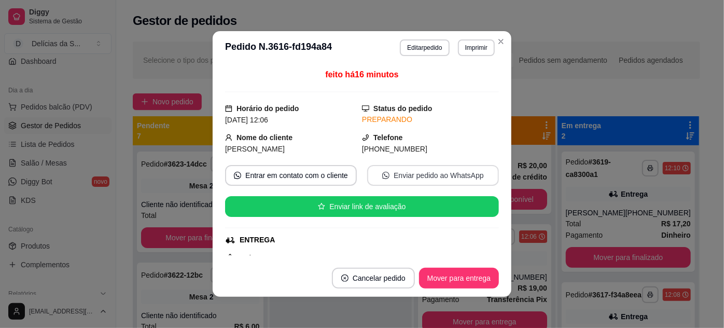
scroll to position [188, 0]
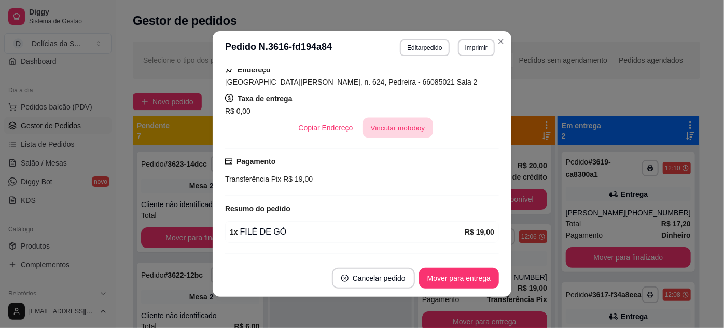
click at [394, 125] on button "Vincular motoboy" at bounding box center [397, 128] width 71 height 20
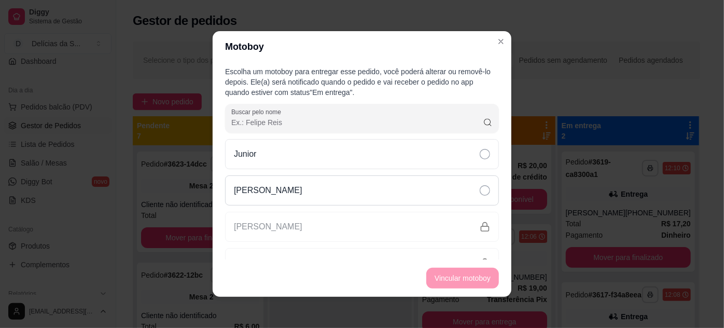
click at [480, 186] on icon at bounding box center [485, 190] width 10 height 10
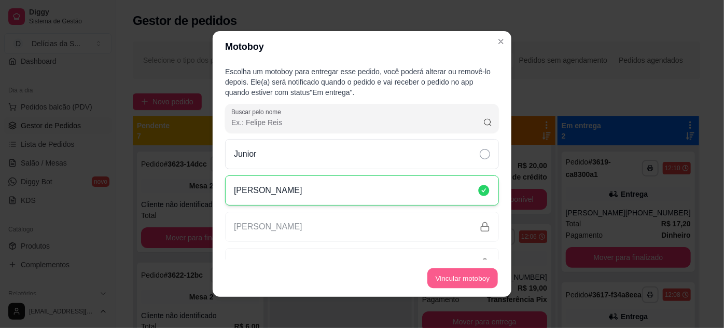
click at [464, 278] on button "Vincular motoboy" at bounding box center [462, 278] width 71 height 20
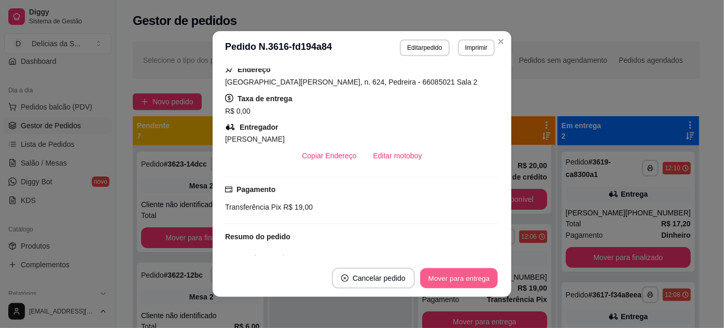
click at [457, 275] on button "Mover para entrega" at bounding box center [459, 278] width 78 height 20
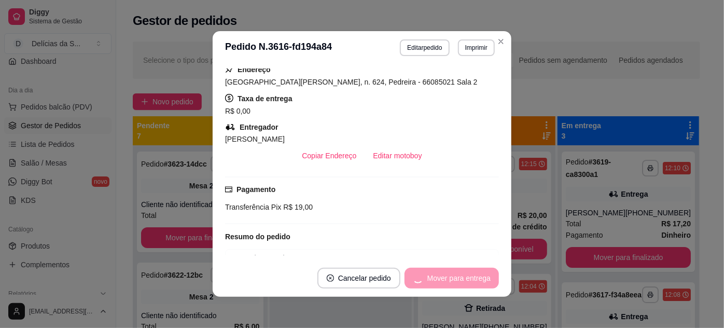
scroll to position [0, 0]
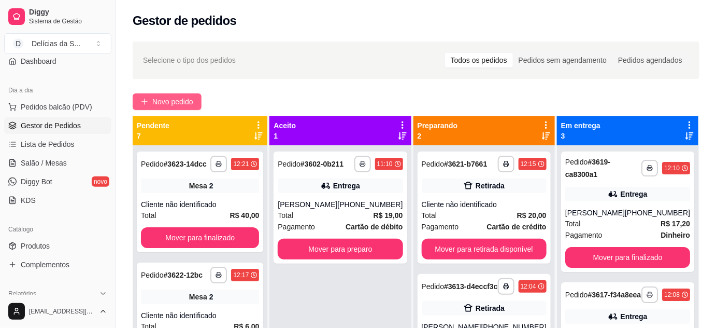
click at [174, 99] on span "Novo pedido" at bounding box center [172, 101] width 41 height 11
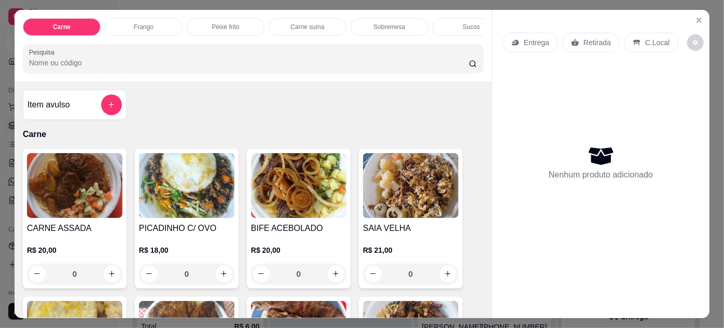
scroll to position [94, 0]
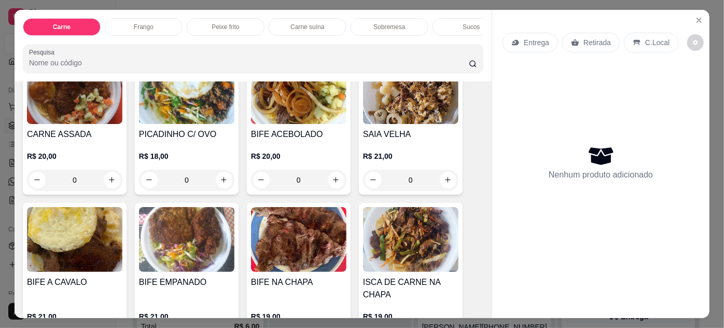
click at [62, 248] on img at bounding box center [74, 239] width 95 height 65
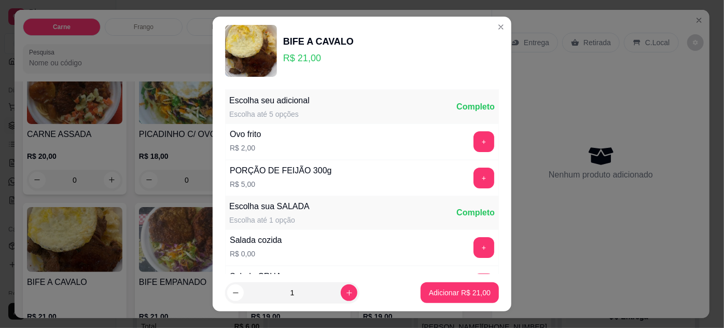
scroll to position [103, 0]
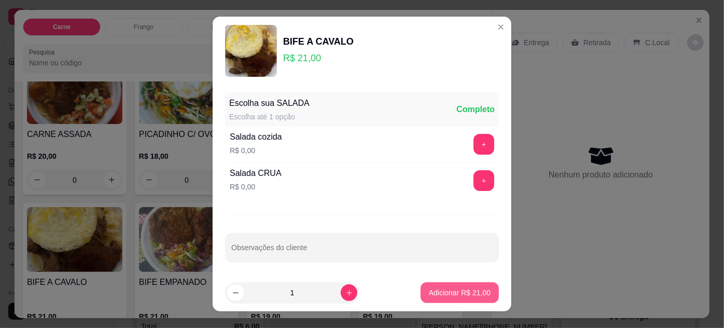
click at [434, 296] on p "Adicionar R$ 21,00" at bounding box center [460, 292] width 62 height 10
type input "1"
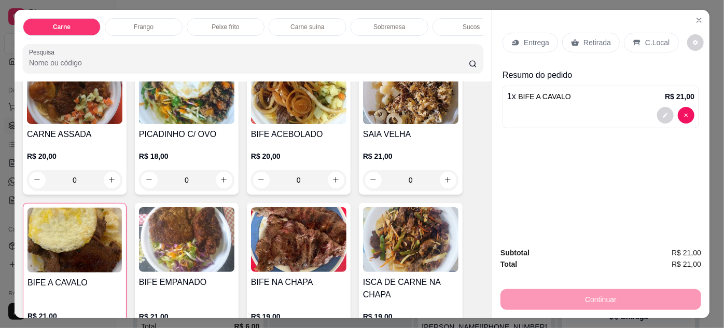
click at [524, 41] on p "Entrega" at bounding box center [536, 42] width 25 height 10
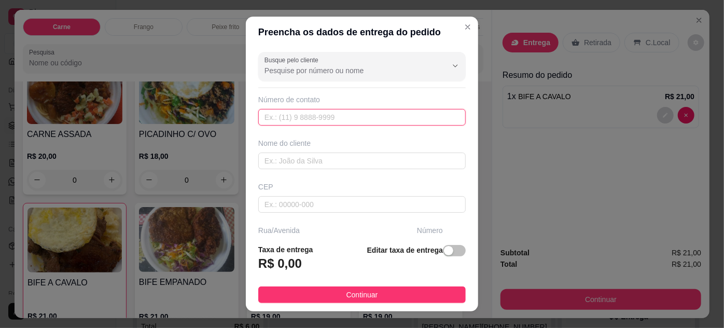
click at [336, 117] on input "text" at bounding box center [361, 117] width 207 height 17
type input "[PHONE_NUMBER]"
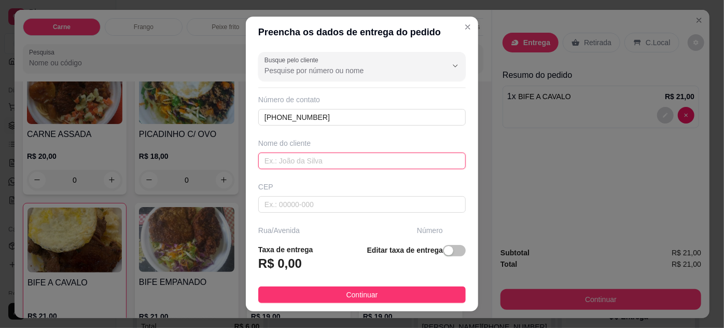
click at [296, 163] on input "text" at bounding box center [361, 160] width 207 height 17
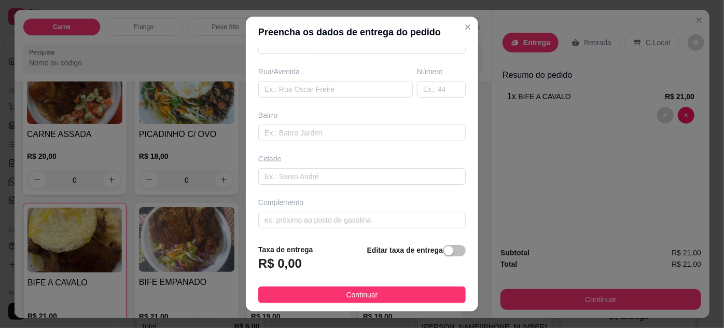
scroll to position [65, 0]
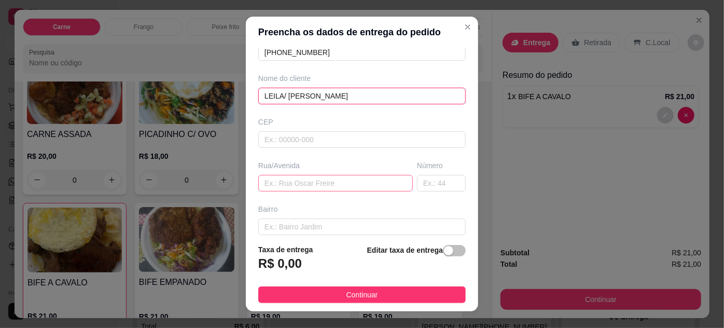
type input "LEILA/ [PERSON_NAME]"
click at [293, 182] on input "text" at bounding box center [335, 183] width 154 height 17
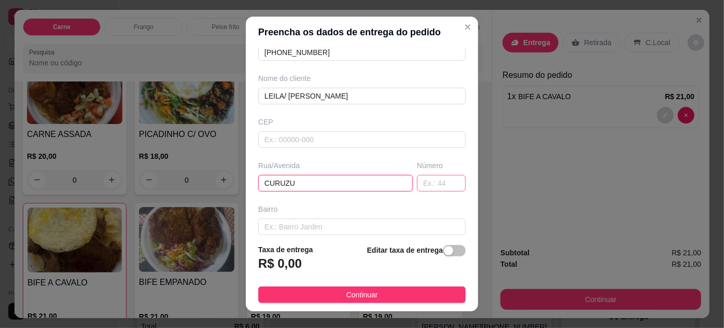
type input "CURUZU"
click at [426, 181] on input "text" at bounding box center [441, 183] width 49 height 17
type input "430"
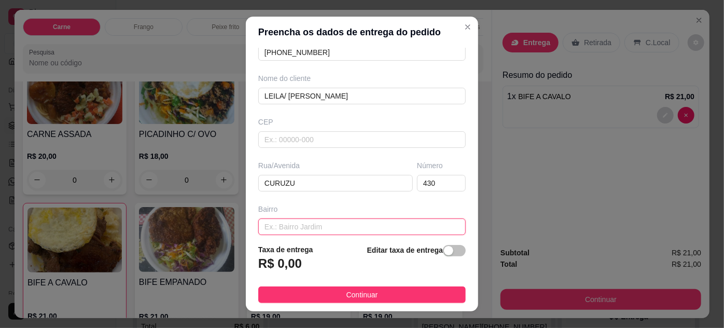
click at [376, 225] on input "text" at bounding box center [361, 226] width 207 height 17
type input "PEDREIRA"
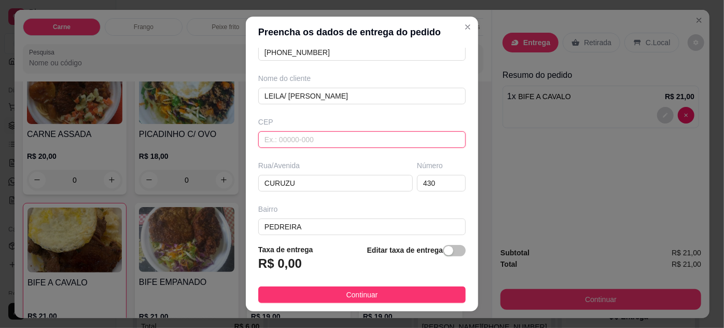
click at [331, 138] on input "text" at bounding box center [361, 139] width 207 height 17
type input "66085780"
type input "Passagem Coelhinho"
type input "Pedreira"
type input "[GEOGRAPHIC_DATA]"
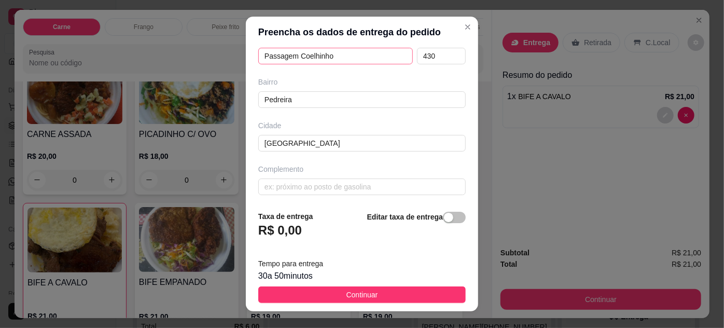
scroll to position [98, 0]
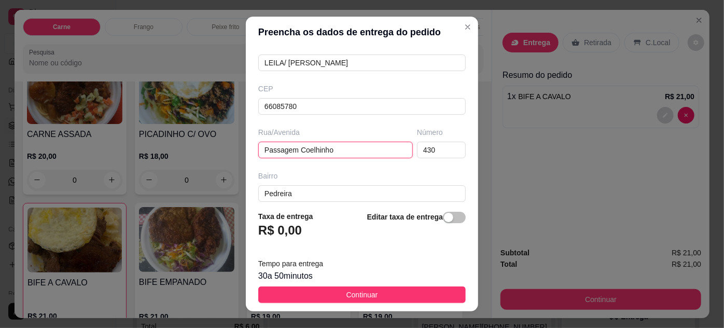
click at [344, 149] on input "Passagem Coelhinho" at bounding box center [335, 150] width 154 height 17
click at [308, 102] on input "66085780" at bounding box center [361, 106] width 207 height 17
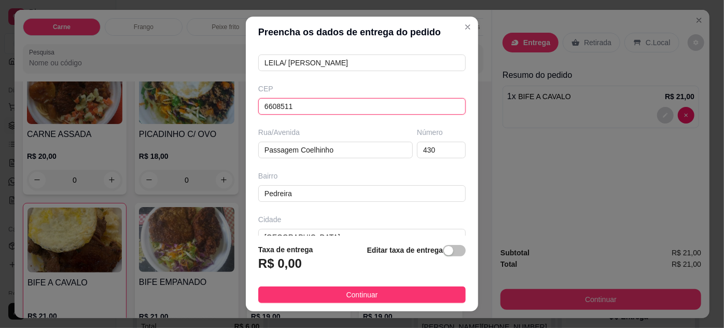
type input "66085110"
type input "Travessa Curuzu"
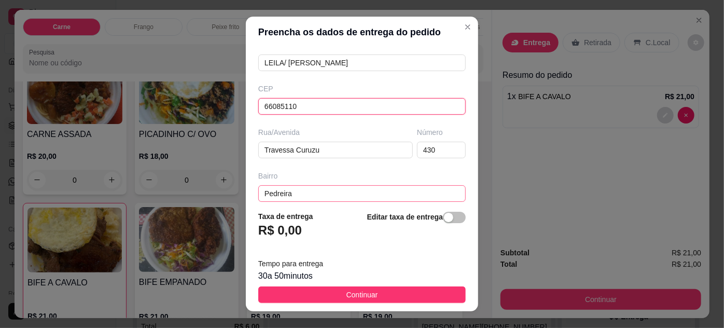
scroll to position [192, 0]
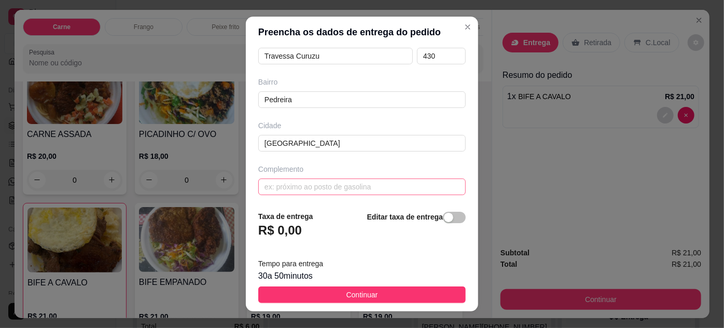
type input "66085110"
click at [328, 184] on input "text" at bounding box center [361, 186] width 207 height 17
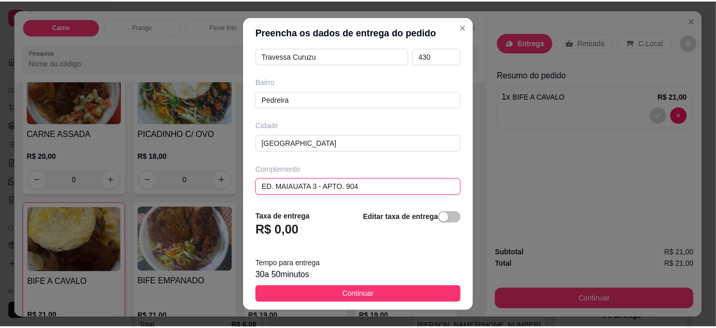
scroll to position [17, 0]
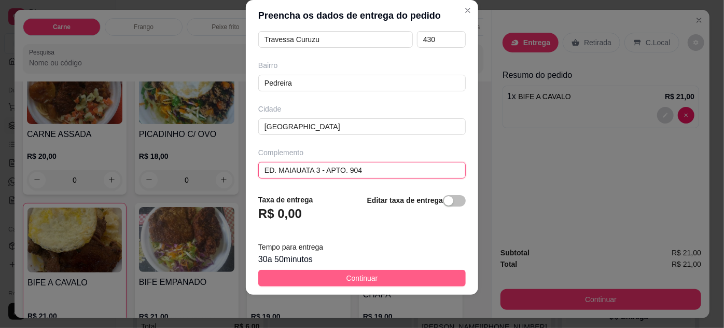
type input "ED. MAIAUATA 3 - APTO. 904"
click at [400, 280] on button "Continuar" at bounding box center [361, 278] width 207 height 17
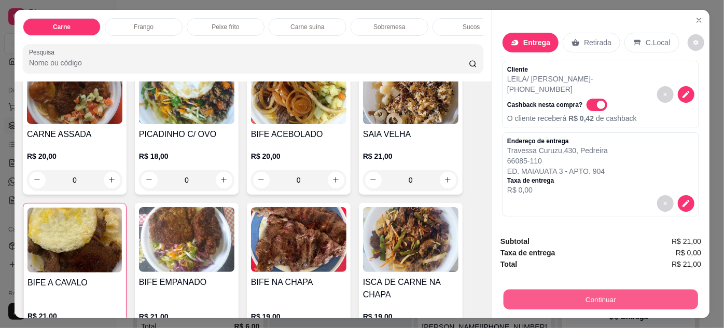
click at [596, 295] on button "Continuar" at bounding box center [600, 299] width 194 height 20
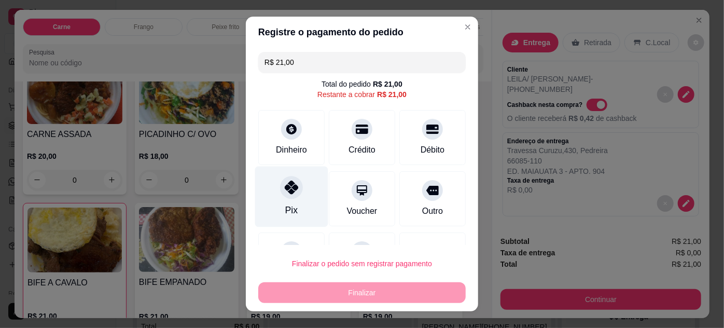
click at [276, 195] on div "Pix" at bounding box center [291, 196] width 73 height 61
type input "R$ 0,00"
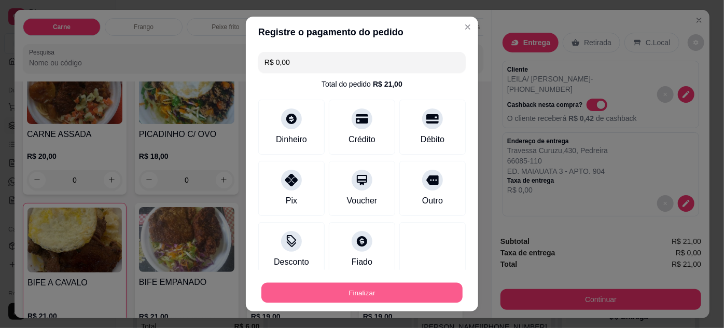
click at [364, 288] on button "Finalizar" at bounding box center [361, 293] width 201 height 20
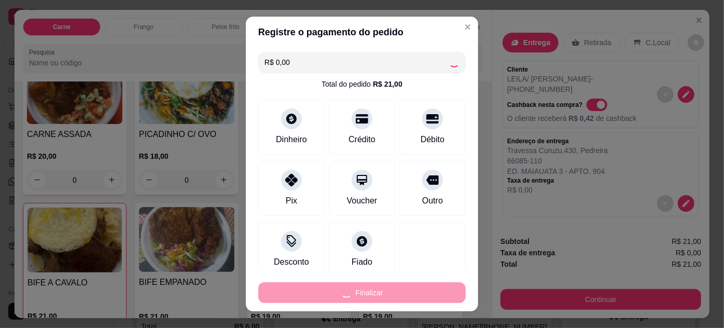
type input "0"
type input "-R$ 21,00"
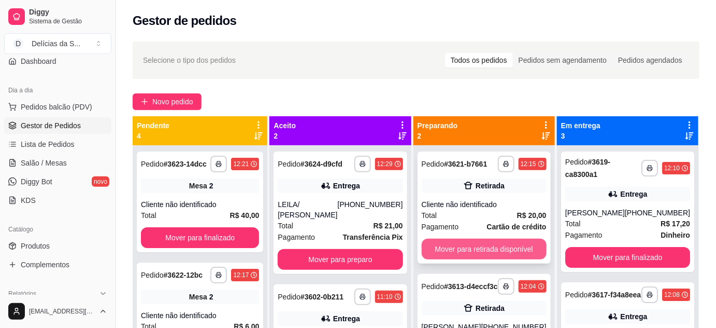
click at [502, 250] on button "Mover para retirada disponível" at bounding box center [484, 248] width 125 height 21
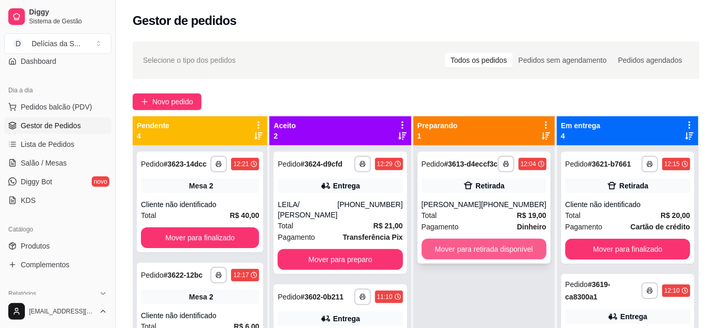
click at [514, 259] on button "Mover para retirada disponível" at bounding box center [484, 248] width 125 height 21
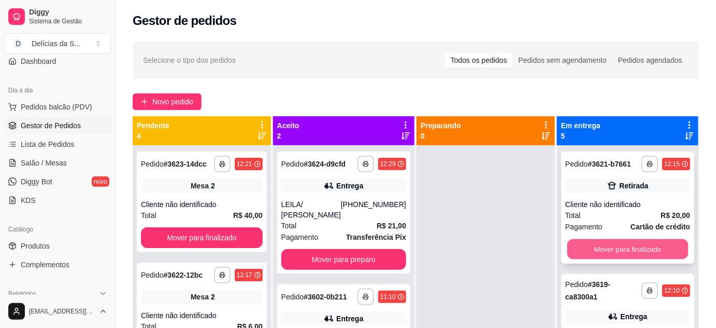
click at [612, 252] on button "Mover para finalizado" at bounding box center [627, 249] width 121 height 20
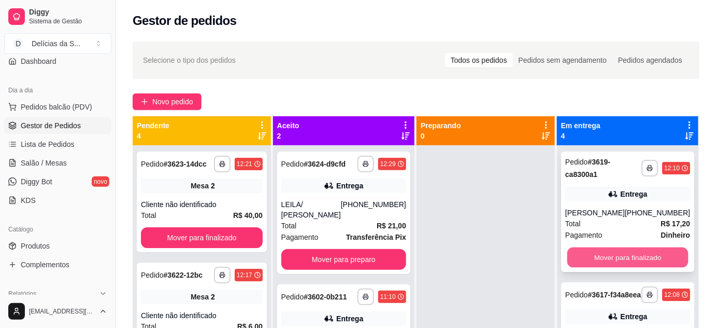
click at [616, 255] on button "Mover para finalizado" at bounding box center [627, 257] width 121 height 20
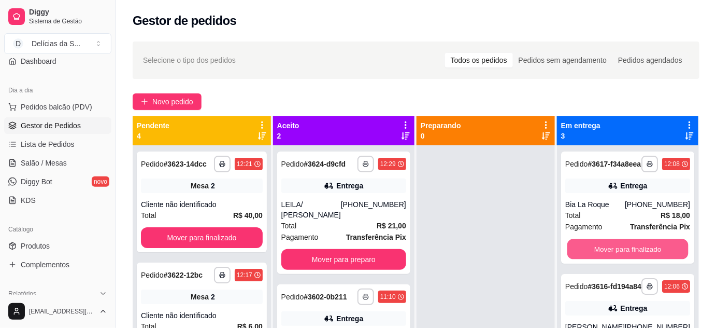
click at [616, 255] on button "Mover para finalizado" at bounding box center [627, 249] width 121 height 20
click at [616, 256] on button "Mover para finalizado" at bounding box center [627, 249] width 121 height 20
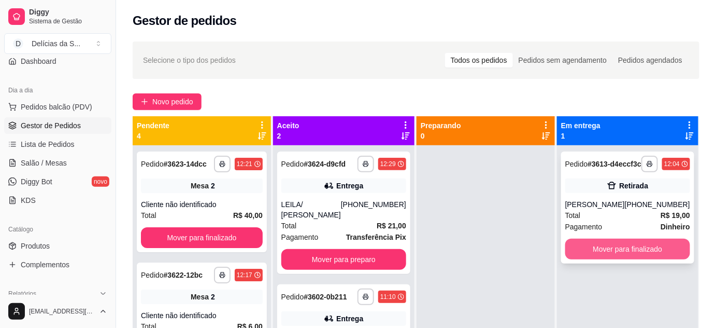
click at [632, 259] on button "Mover para finalizado" at bounding box center [628, 248] width 125 height 21
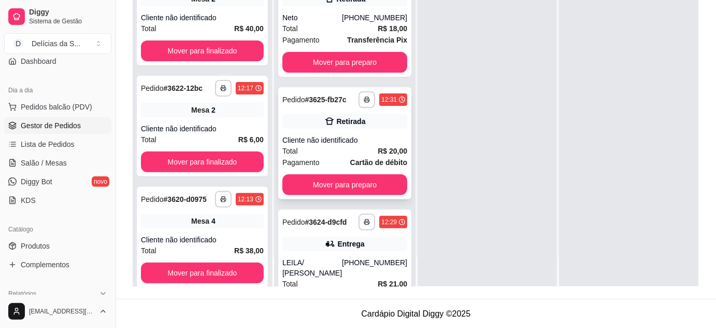
click at [348, 145] on div "Cliente não identificado" at bounding box center [345, 140] width 125 height 10
click at [63, 165] on span "Salão / Mesas" at bounding box center [44, 163] width 46 height 10
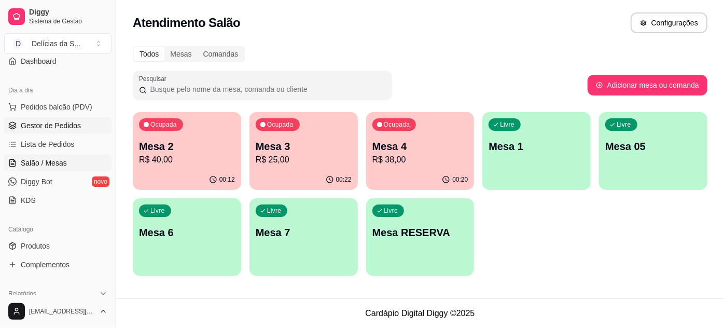
click at [76, 117] on link "Gestor de Pedidos" at bounding box center [57, 125] width 107 height 17
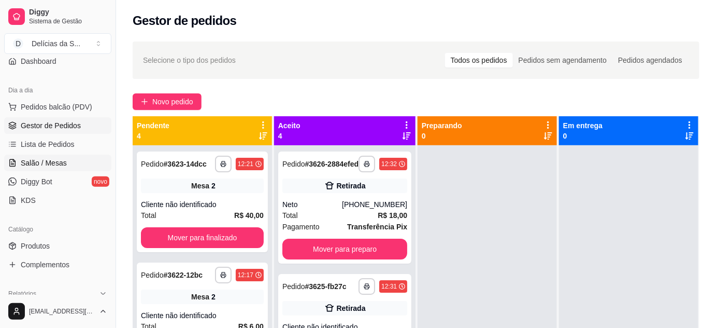
click at [65, 161] on link "Salão / Mesas" at bounding box center [57, 162] width 107 height 17
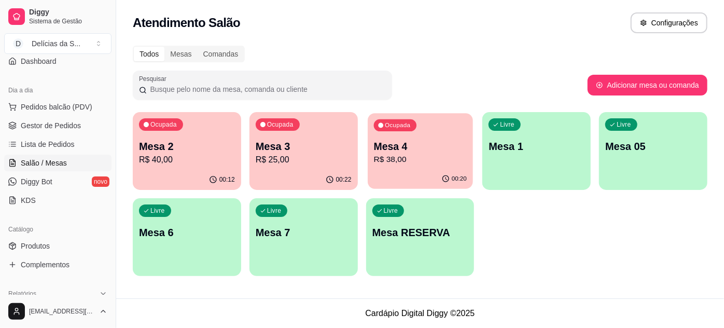
click at [391, 160] on p "R$ 38,00" at bounding box center [419, 159] width 93 height 12
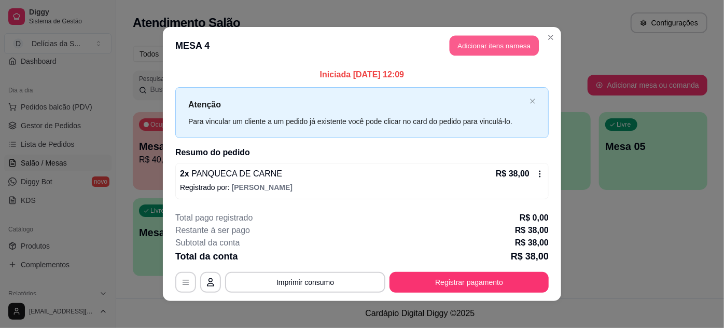
click at [509, 46] on button "Adicionar itens na mesa" at bounding box center [493, 46] width 89 height 20
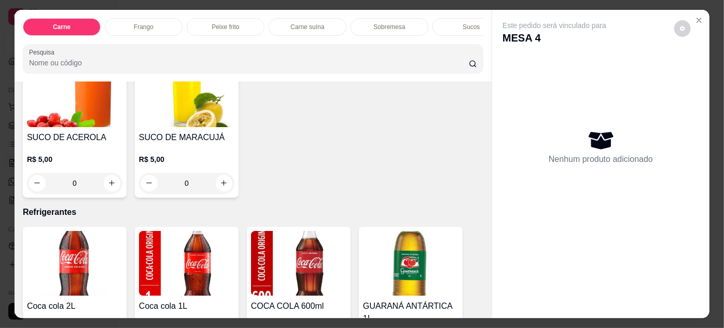
scroll to position [1508, 0]
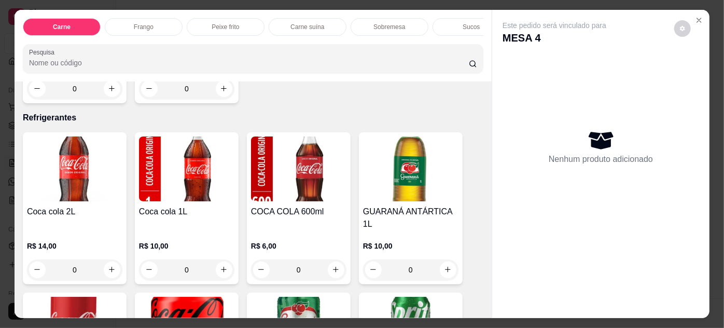
click at [301, 187] on img at bounding box center [298, 168] width 95 height 65
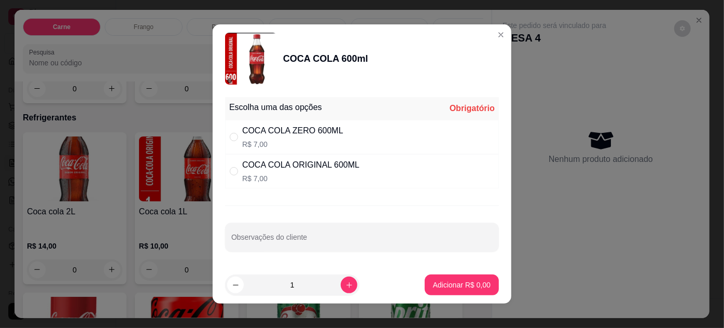
click at [318, 166] on div "COCA COLA ORIGINAL 600ML" at bounding box center [300, 165] width 117 height 12
radio input "true"
click at [433, 280] on p "Adicionar R$ 7,00" at bounding box center [461, 284] width 56 height 10
type input "1"
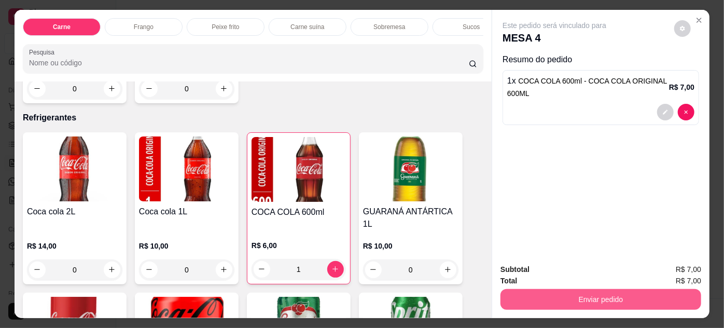
click at [609, 291] on button "Enviar pedido" at bounding box center [600, 299] width 201 height 21
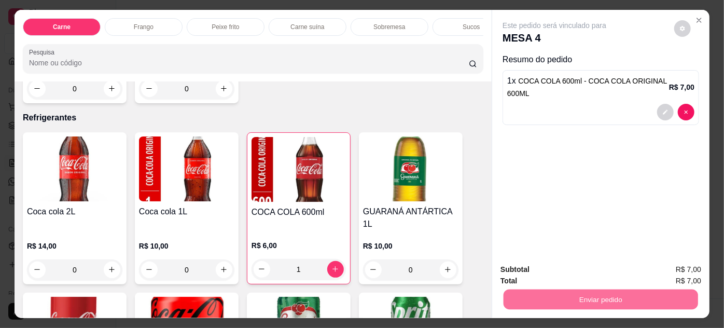
click at [593, 270] on button "Não registrar e enviar pedido" at bounding box center [566, 269] width 105 height 19
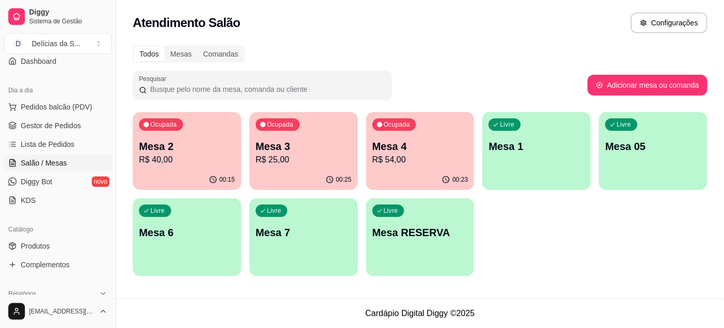
click at [208, 159] on p "R$ 40,00" at bounding box center [187, 159] width 96 height 12
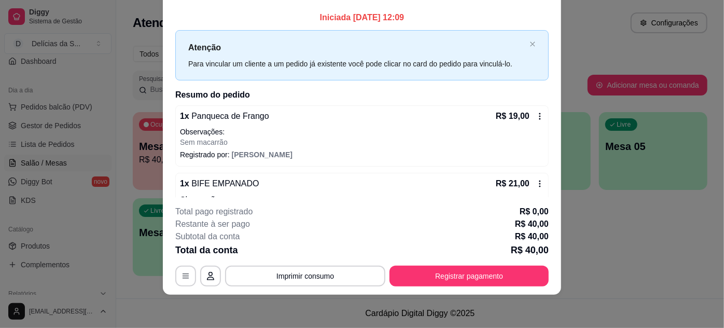
scroll to position [0, 0]
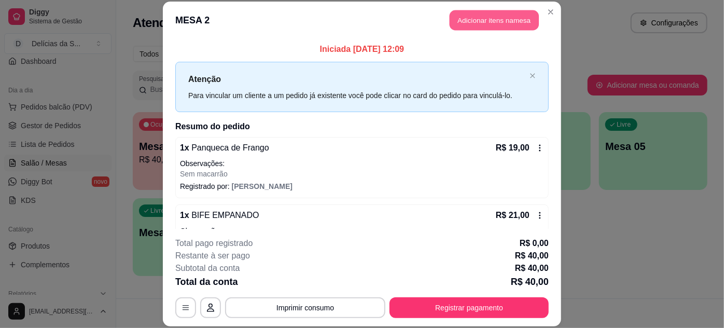
click at [507, 21] on button "Adicionar itens na mesa" at bounding box center [493, 20] width 89 height 20
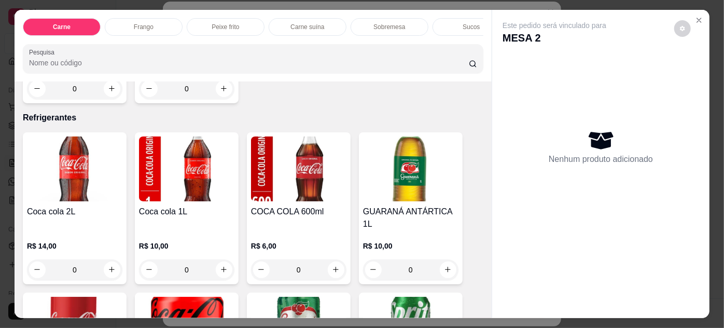
scroll to position [1602, 0]
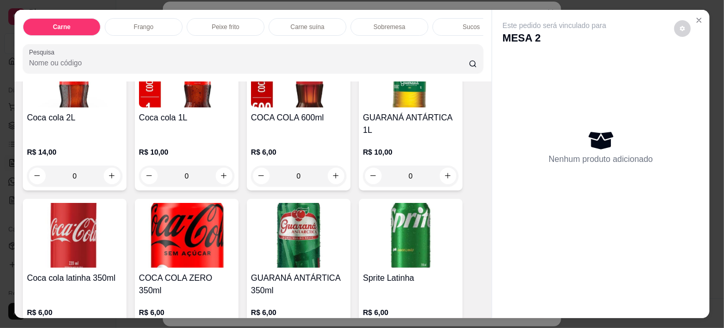
click at [288, 111] on h4 "COCA COLA 600ml" at bounding box center [298, 117] width 95 height 12
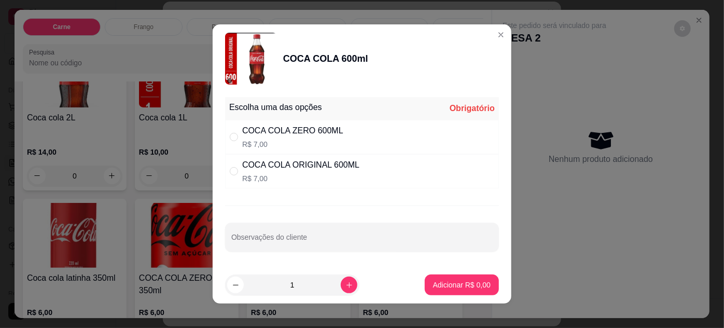
click at [305, 166] on div "COCA COLA ORIGINAL 600ML" at bounding box center [300, 165] width 117 height 12
radio input "true"
click at [436, 278] on button "Adicionar R$ 7,00" at bounding box center [462, 285] width 72 height 20
type input "1"
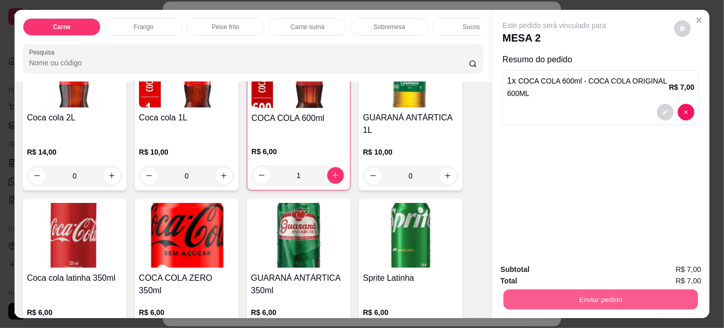
click at [525, 294] on button "Enviar pedido" at bounding box center [600, 299] width 194 height 20
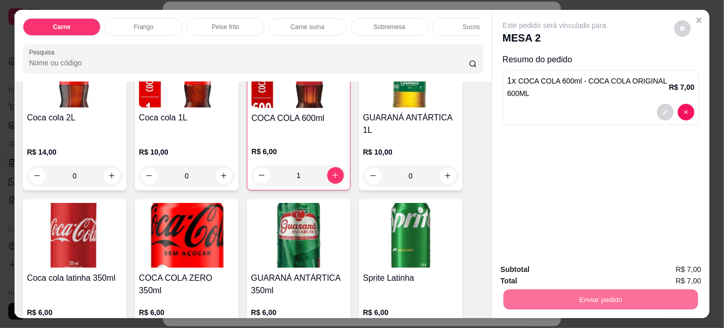
click at [525, 273] on button "Não registrar e enviar pedido" at bounding box center [566, 269] width 105 height 19
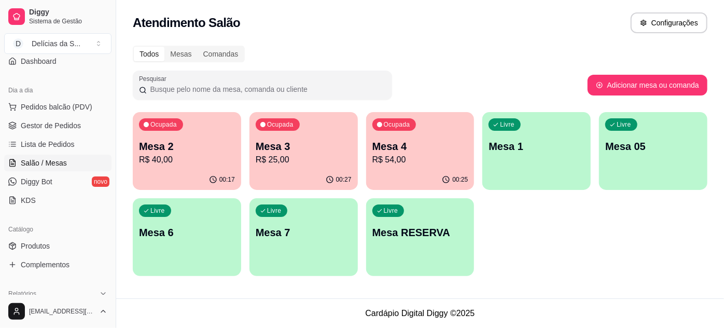
click at [416, 149] on p "Mesa 4" at bounding box center [420, 146] width 96 height 15
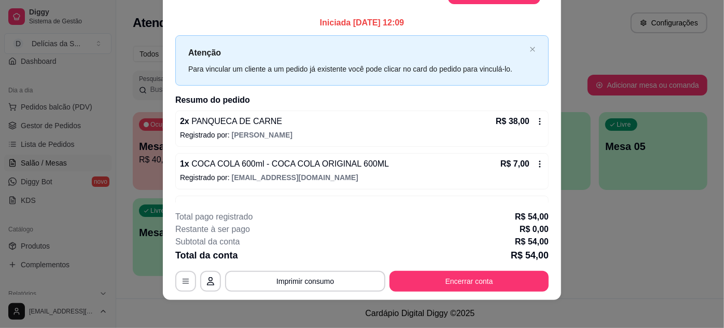
scroll to position [0, 0]
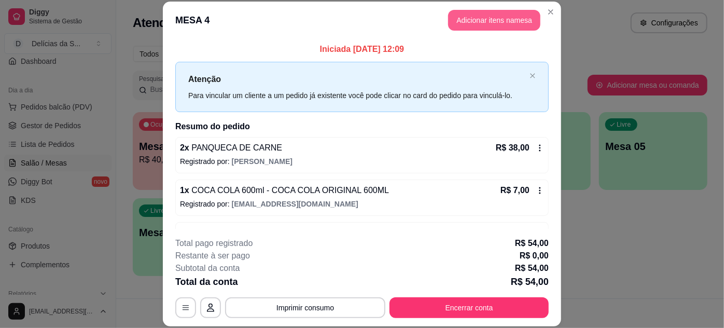
click at [493, 23] on button "Adicionar itens na mesa" at bounding box center [494, 20] width 92 height 21
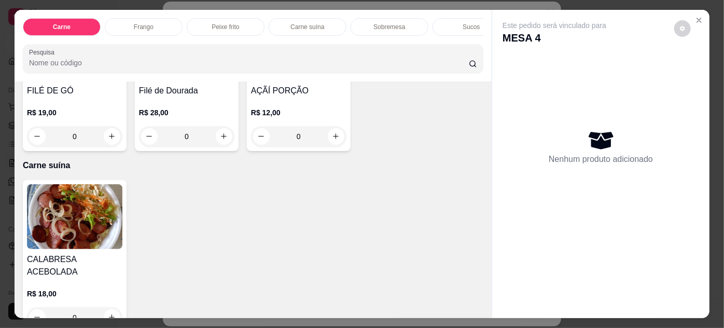
scroll to position [1131, 0]
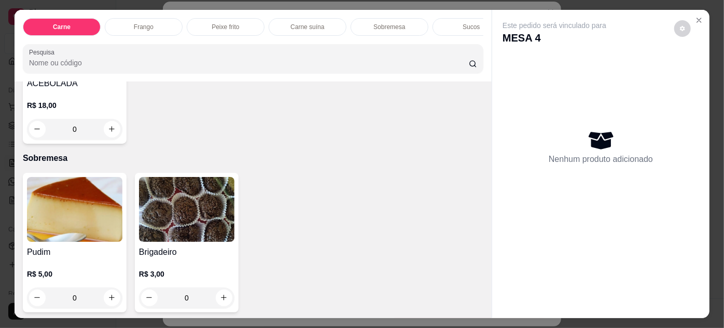
click at [196, 211] on img at bounding box center [186, 209] width 95 height 65
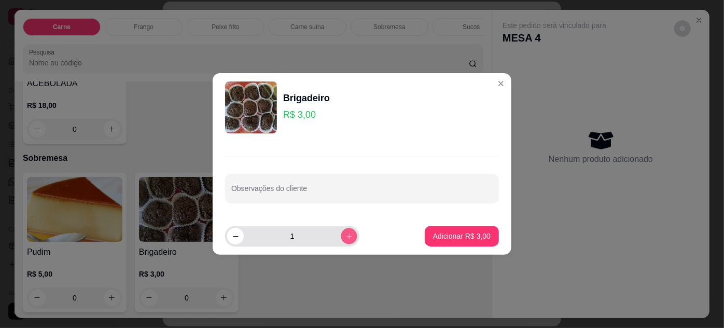
click at [345, 231] on button "increase-product-quantity" at bounding box center [349, 236] width 16 height 16
type input "2"
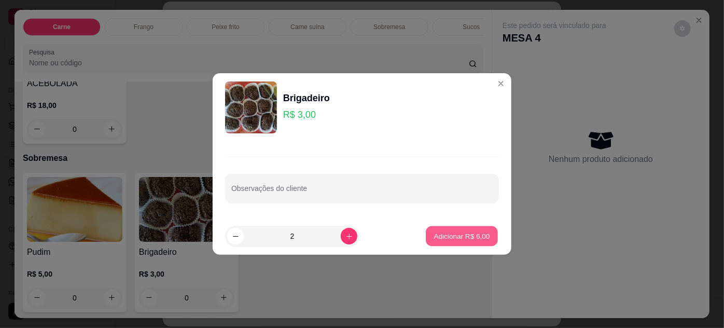
click at [438, 236] on p "Adicionar R$ 6,00" at bounding box center [461, 236] width 56 height 10
type input "2"
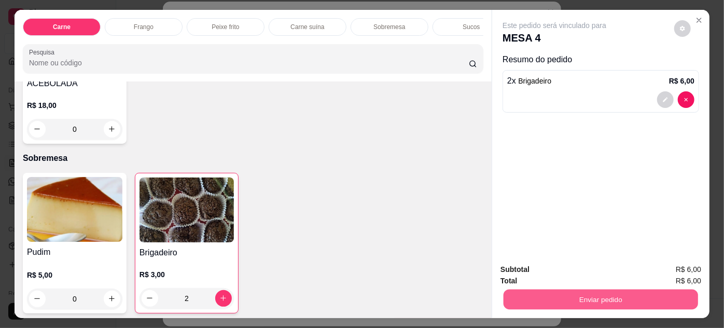
click at [560, 297] on button "Enviar pedido" at bounding box center [600, 299] width 194 height 20
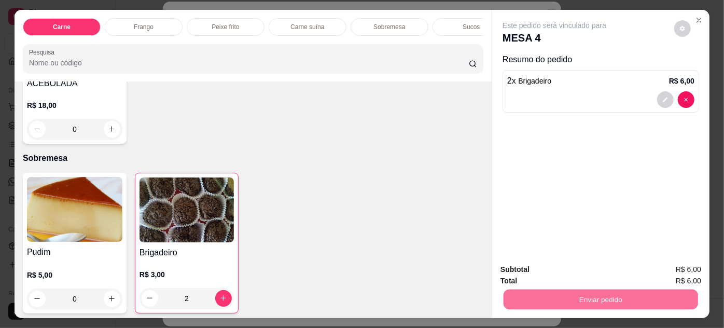
click at [544, 271] on button "Não registrar e enviar pedido" at bounding box center [567, 270] width 108 height 20
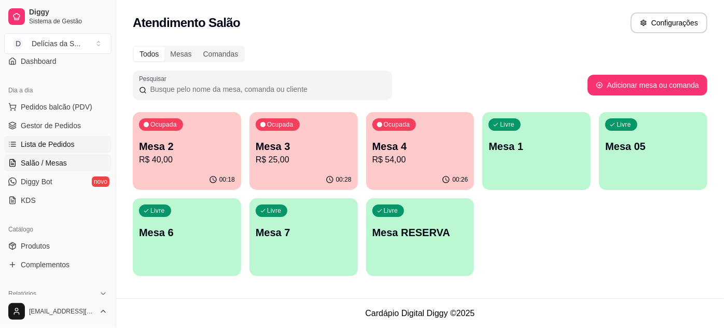
click at [53, 142] on span "Lista de Pedidos" at bounding box center [48, 144] width 54 height 10
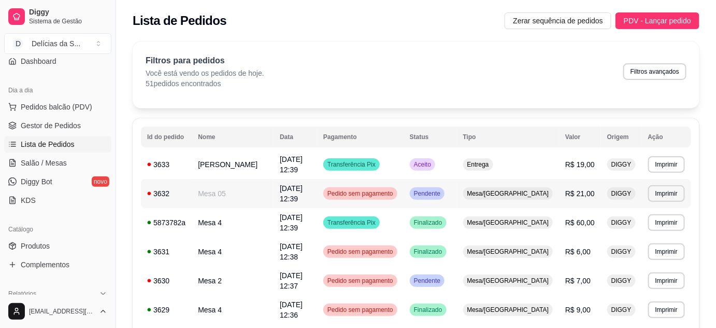
click at [249, 188] on td "Mesa 05" at bounding box center [233, 193] width 82 height 29
click at [260, 213] on td "Mesa 4" at bounding box center [233, 222] width 82 height 29
click at [50, 246] on link "Produtos" at bounding box center [57, 245] width 107 height 17
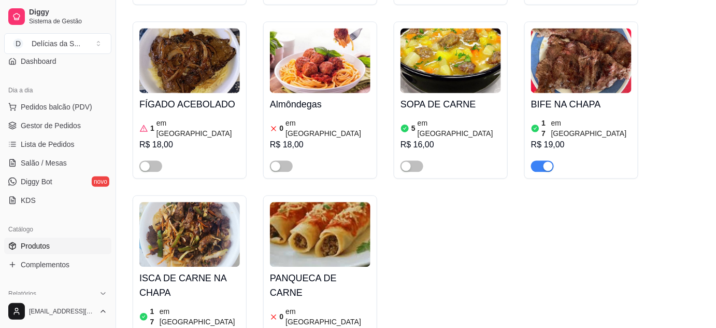
scroll to position [754, 0]
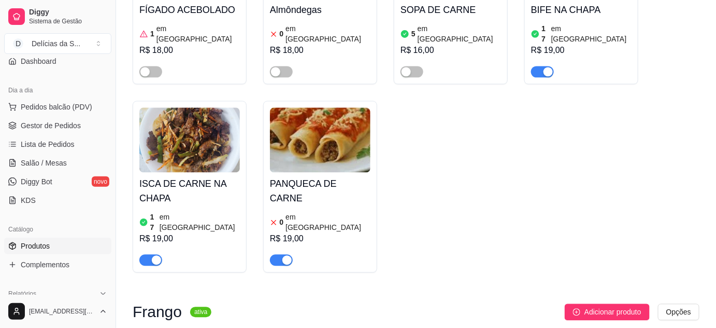
click at [275, 254] on span "button" at bounding box center [281, 259] width 23 height 11
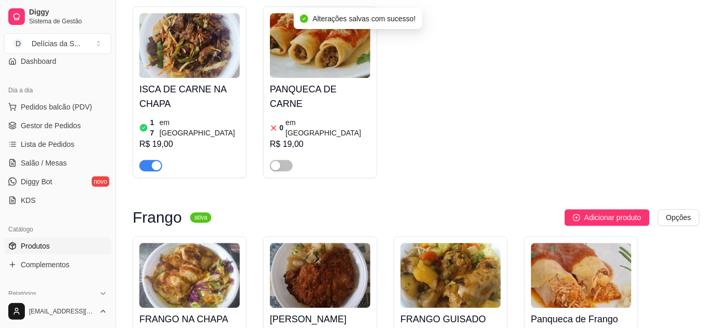
scroll to position [942, 0]
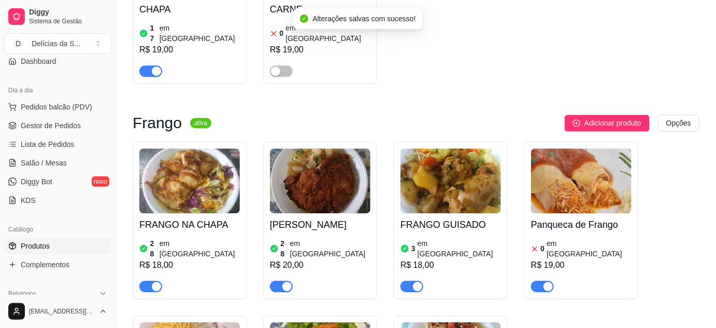
click at [543, 280] on button "button" at bounding box center [542, 285] width 23 height 11
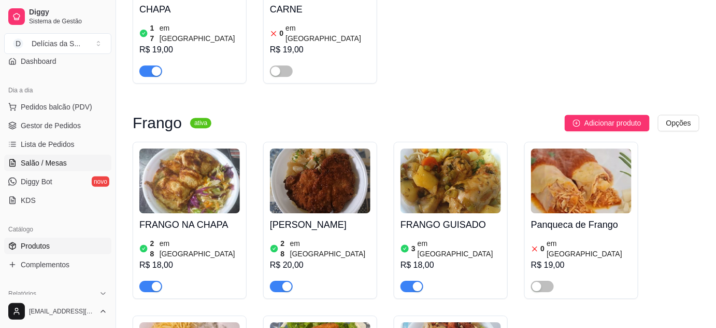
click at [56, 165] on span "Salão / Mesas" at bounding box center [44, 163] width 46 height 10
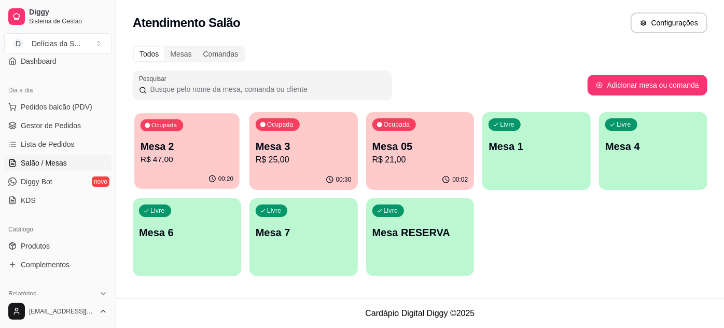
click at [160, 145] on p "Mesa 2" at bounding box center [186, 146] width 93 height 14
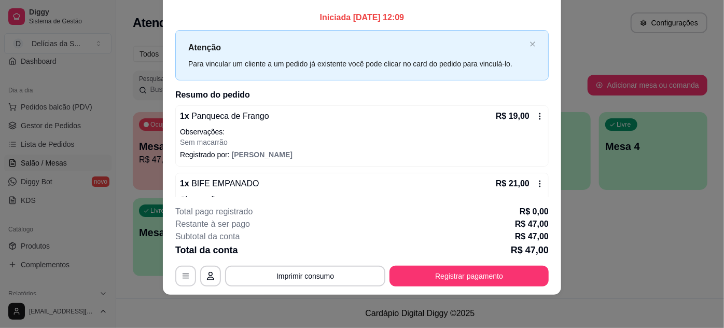
scroll to position [82, 0]
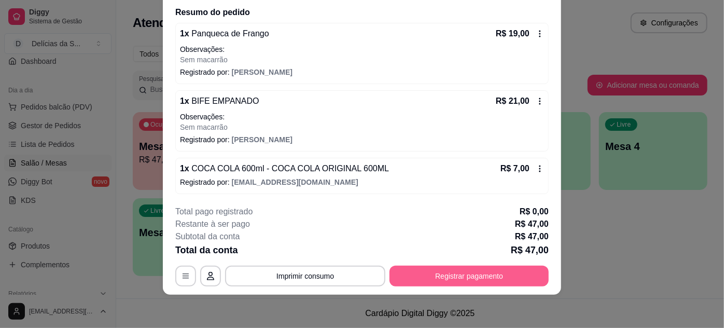
click at [441, 276] on button "Registrar pagamento" at bounding box center [468, 275] width 159 height 21
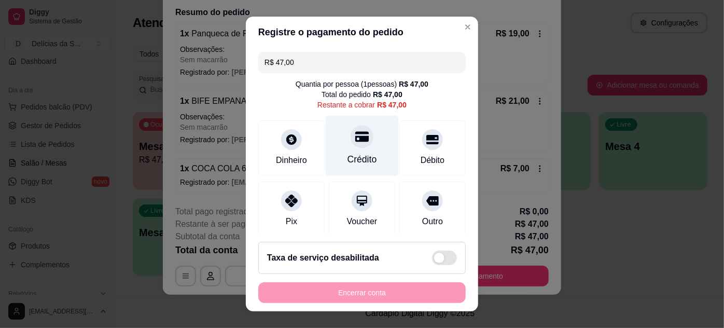
click at [350, 163] on div "Crédito" at bounding box center [362, 158] width 30 height 13
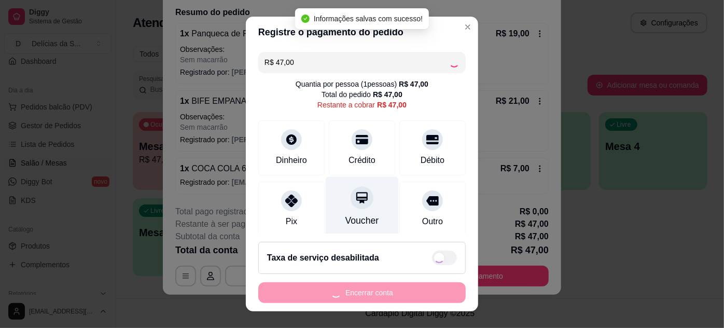
type input "R$ 0,00"
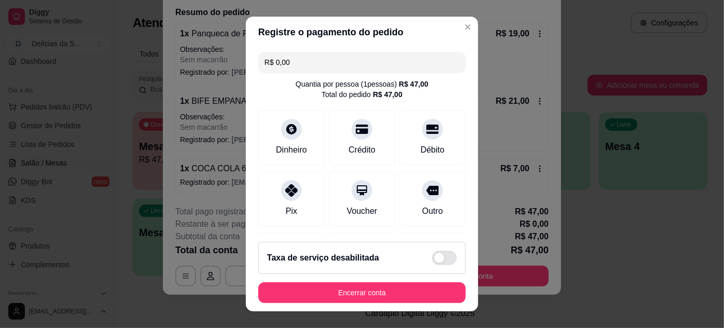
scroll to position [123, 0]
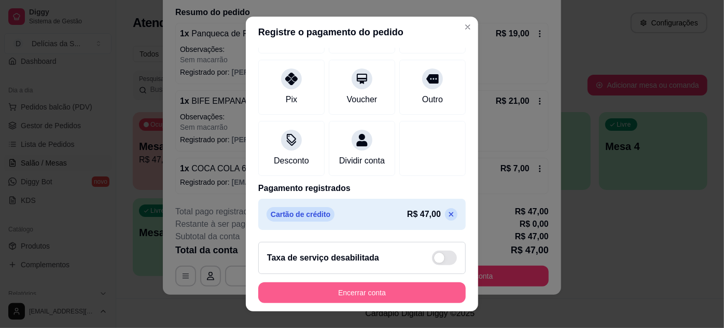
click at [383, 291] on button "Encerrar conta" at bounding box center [361, 292] width 207 height 21
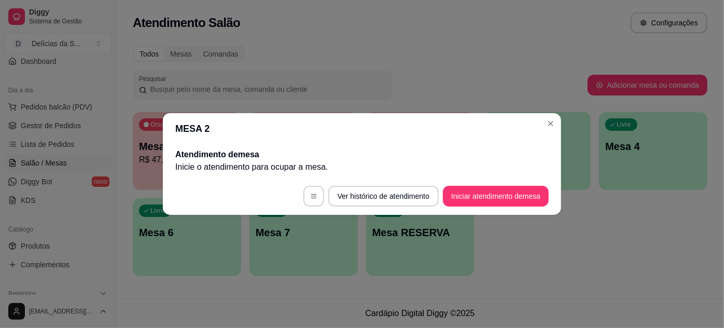
scroll to position [0, 0]
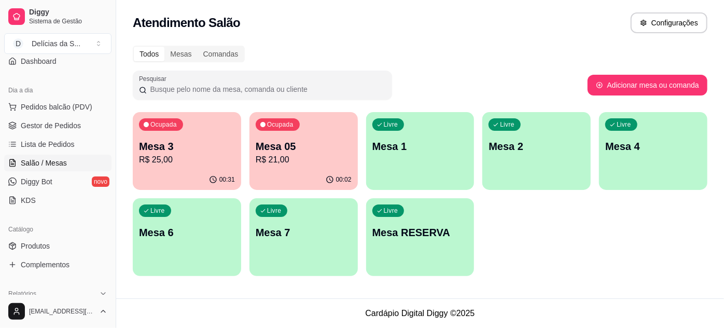
click at [164, 174] on div "00:31" at bounding box center [187, 180] width 108 height 20
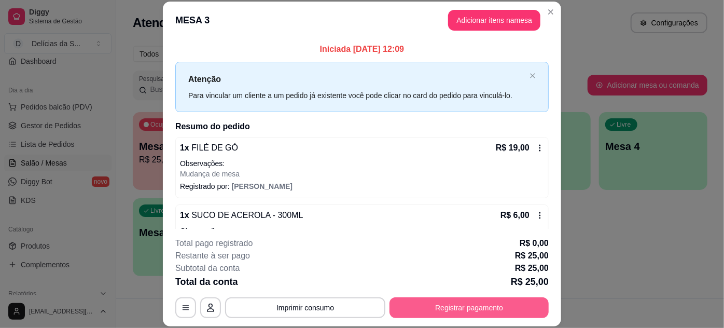
click at [429, 307] on button "Registrar pagamento" at bounding box center [468, 307] width 159 height 21
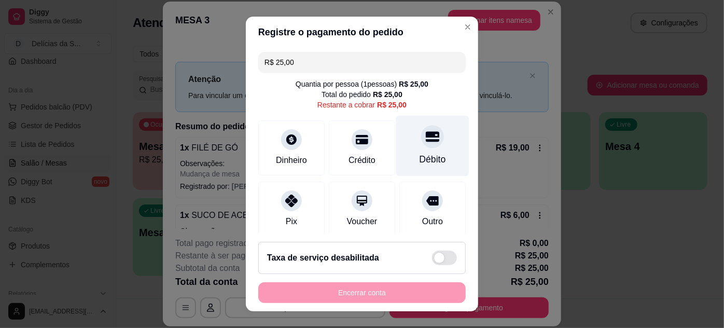
click at [423, 149] on div "Débito" at bounding box center [432, 145] width 73 height 61
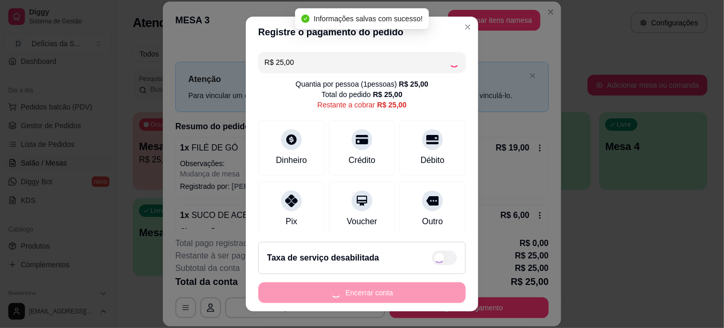
type input "R$ 0,00"
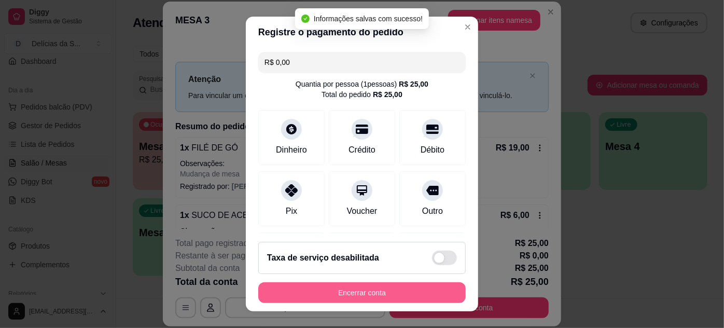
click at [369, 292] on button "Encerrar conta" at bounding box center [361, 292] width 207 height 21
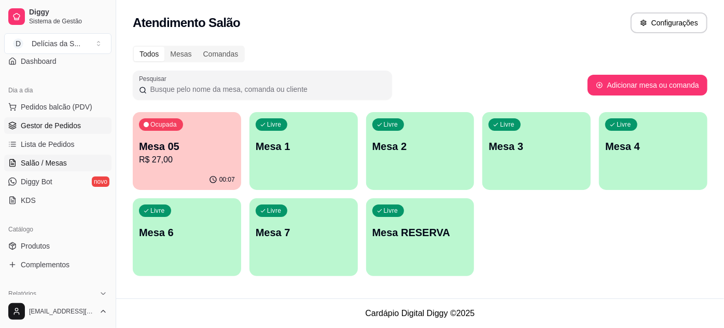
click at [79, 125] on link "Gestor de Pedidos" at bounding box center [57, 125] width 107 height 17
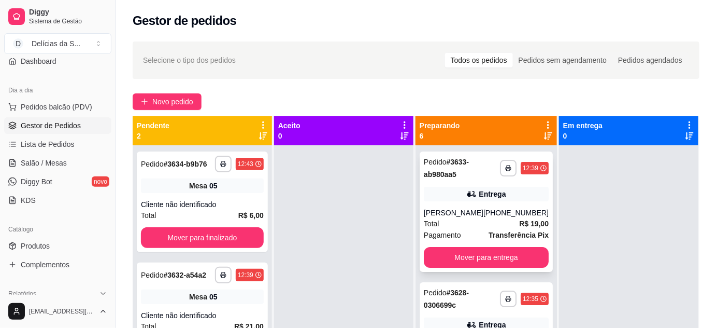
click at [471, 218] on div "[PERSON_NAME]" at bounding box center [454, 212] width 60 height 10
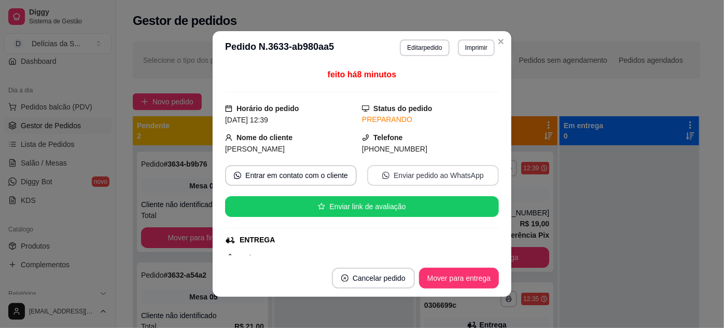
scroll to position [94, 0]
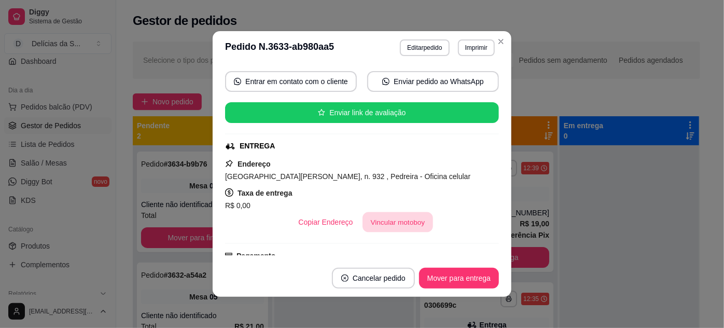
click at [387, 223] on button "Vincular motoboy" at bounding box center [397, 222] width 71 height 20
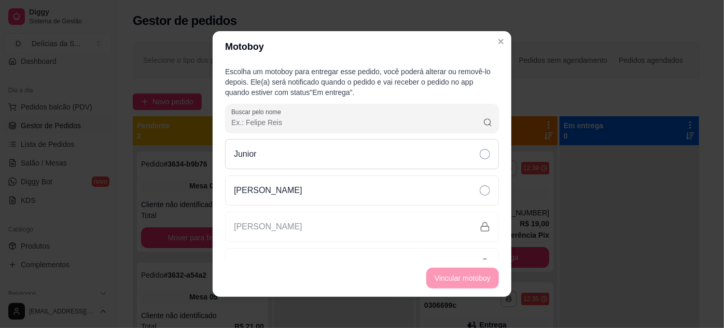
click at [406, 156] on div "Junior" at bounding box center [362, 154] width 274 height 30
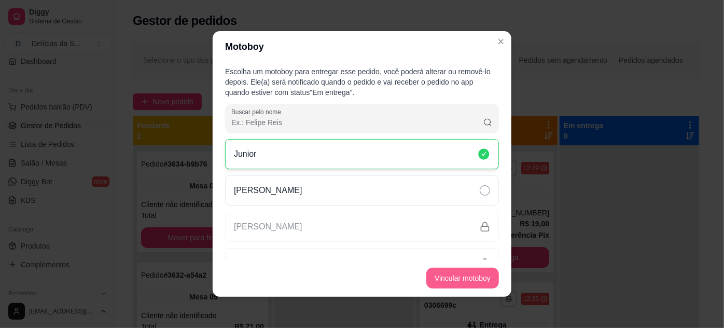
click at [463, 280] on button "Vincular motoboy" at bounding box center [462, 277] width 73 height 21
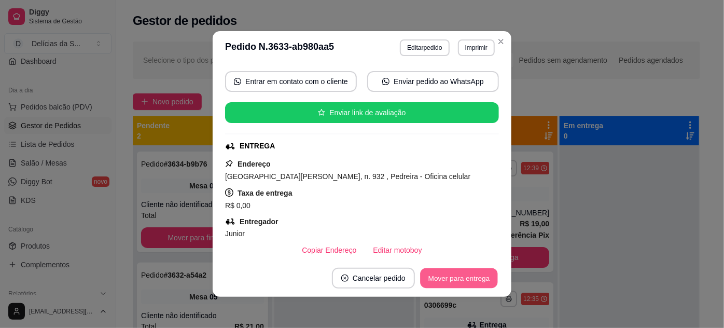
click at [435, 280] on button "Mover para entrega" at bounding box center [459, 278] width 78 height 20
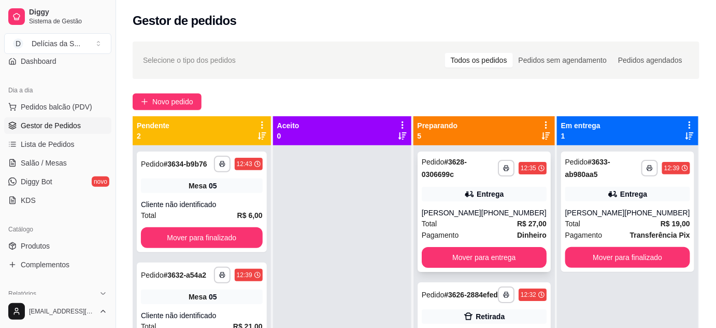
click at [482, 218] on div "[PERSON_NAME]" at bounding box center [452, 212] width 60 height 10
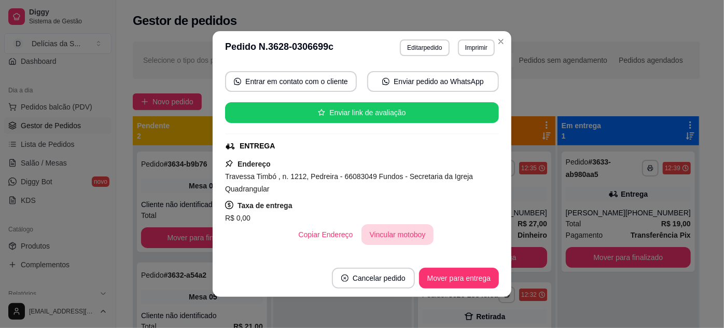
click at [397, 233] on button "Vincular motoboy" at bounding box center [397, 234] width 73 height 21
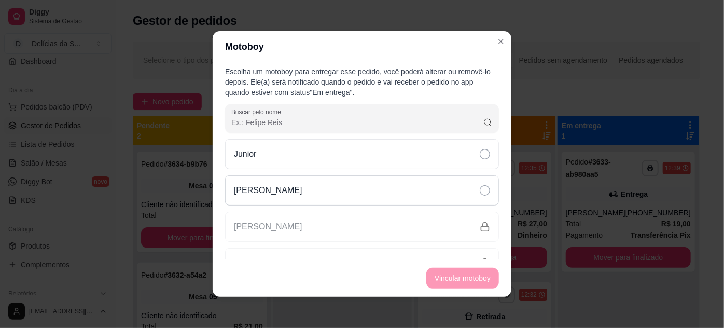
click at [421, 186] on div "[PERSON_NAME]" at bounding box center [362, 190] width 274 height 30
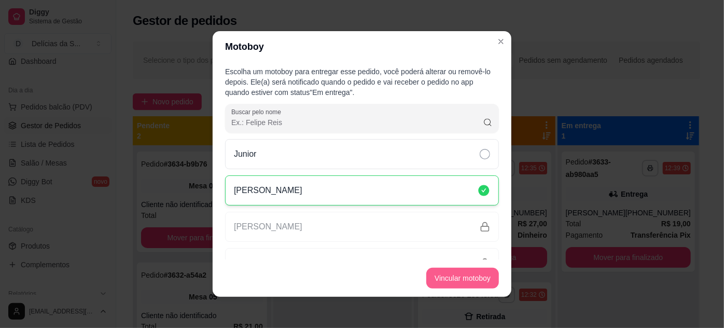
click at [450, 280] on button "Vincular motoboy" at bounding box center [462, 277] width 73 height 21
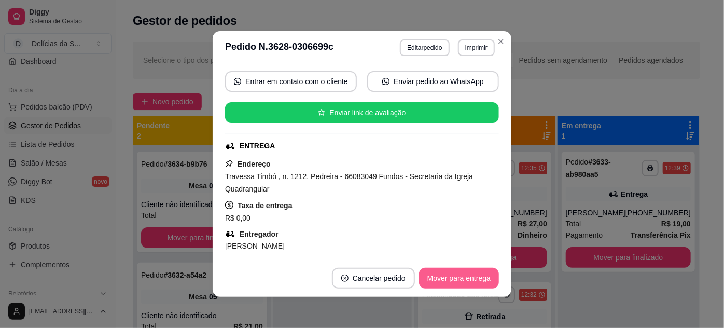
click at [447, 280] on button "Mover para entrega" at bounding box center [459, 277] width 80 height 21
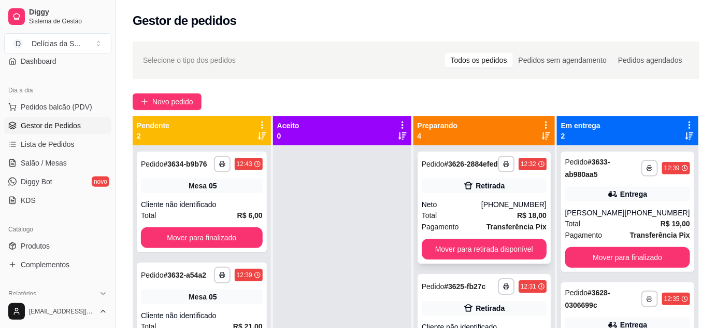
click at [484, 221] on div "Total R$ 18,00" at bounding box center [484, 214] width 125 height 11
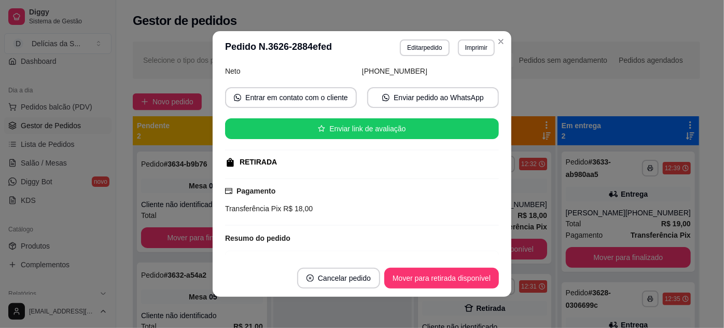
scroll to position [172, 0]
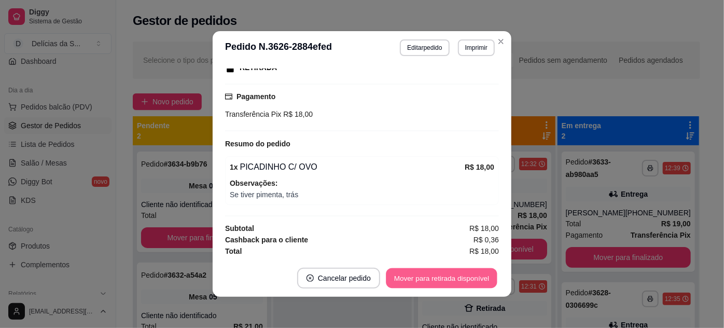
click at [427, 281] on button "Mover para retirada disponível" at bounding box center [441, 278] width 111 height 20
click at [430, 278] on button "Mover para finalizado" at bounding box center [455, 278] width 83 height 20
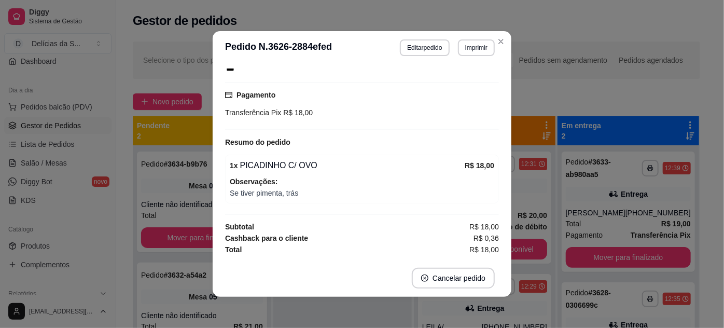
scroll to position [149, 0]
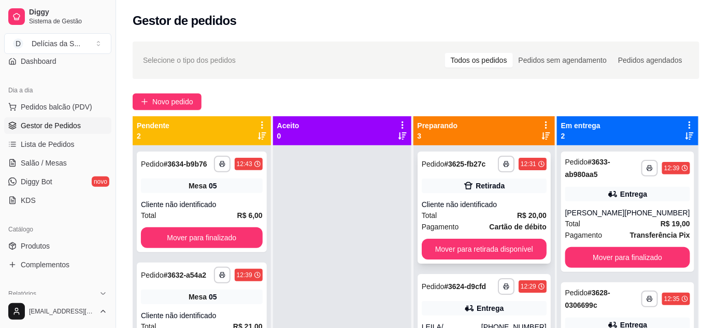
click at [517, 211] on strong "R$ 20,00" at bounding box center [532, 215] width 30 height 8
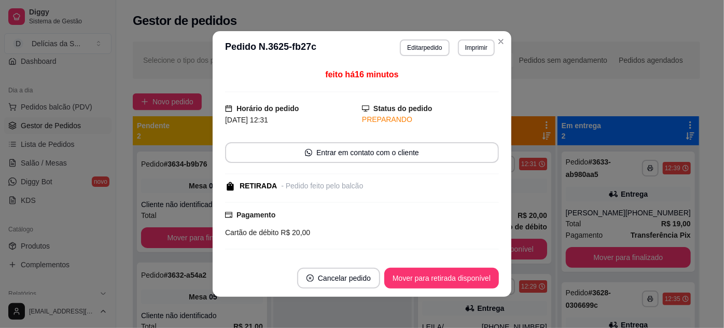
scroll to position [94, 0]
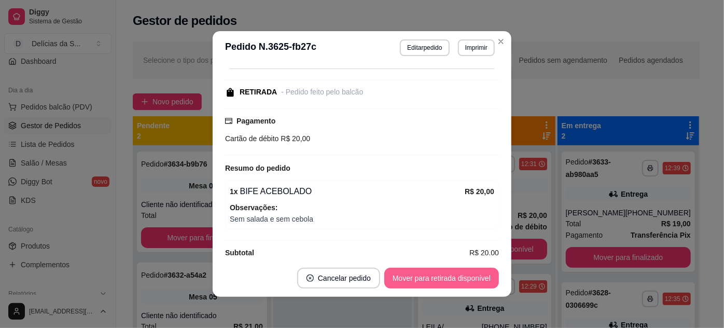
click at [446, 278] on button "Mover para retirada disponível" at bounding box center [441, 277] width 115 height 21
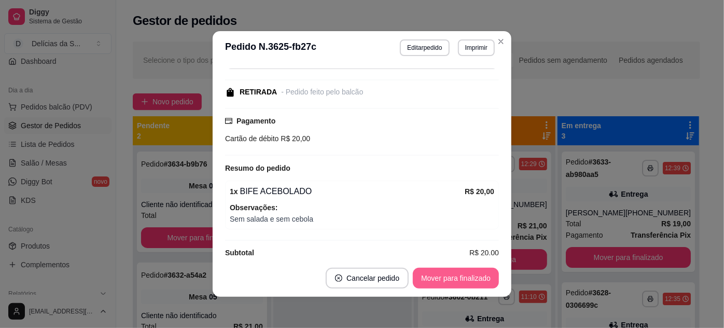
click at [446, 278] on button "Mover para finalizado" at bounding box center [456, 277] width 86 height 21
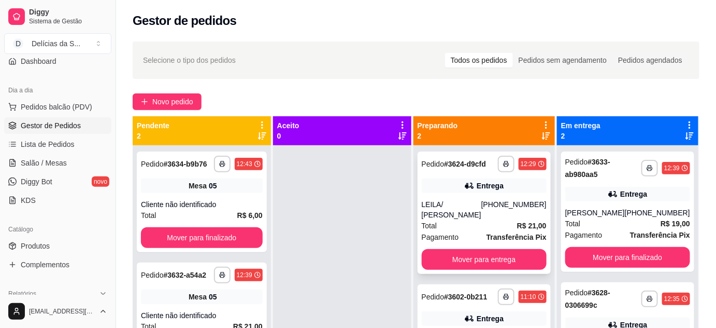
click at [506, 220] on div "Total R$ 21,00" at bounding box center [484, 225] width 125 height 11
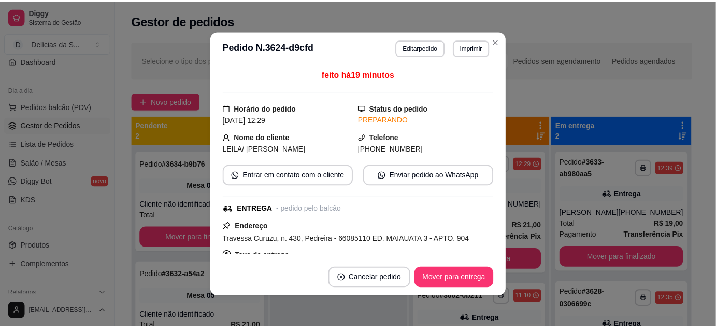
scroll to position [94, 0]
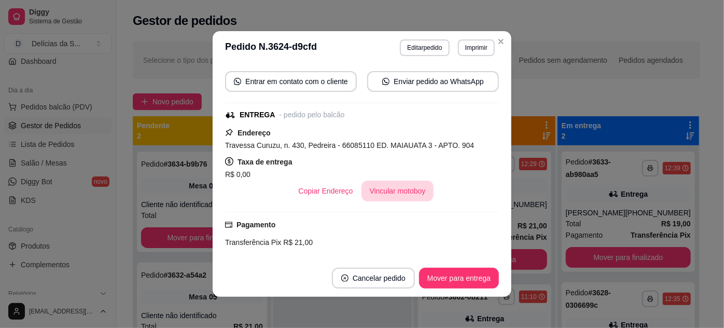
click at [405, 185] on button "Vincular motoboy" at bounding box center [397, 190] width 73 height 21
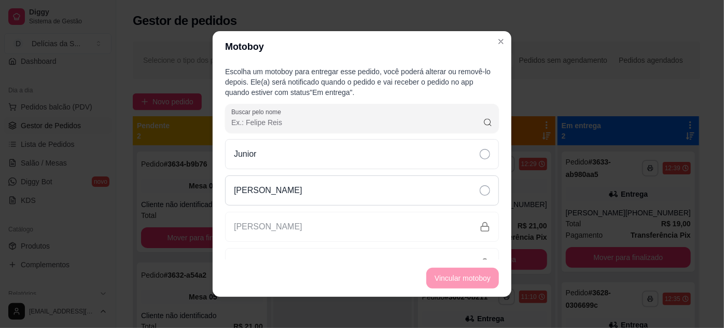
click at [480, 186] on icon at bounding box center [485, 190] width 10 height 10
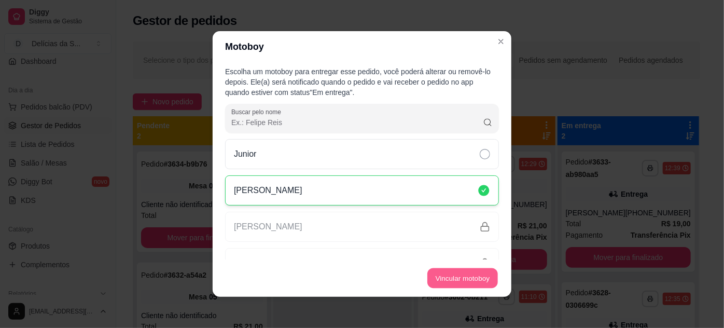
click at [455, 276] on button "Vincular motoboy" at bounding box center [462, 278] width 71 height 20
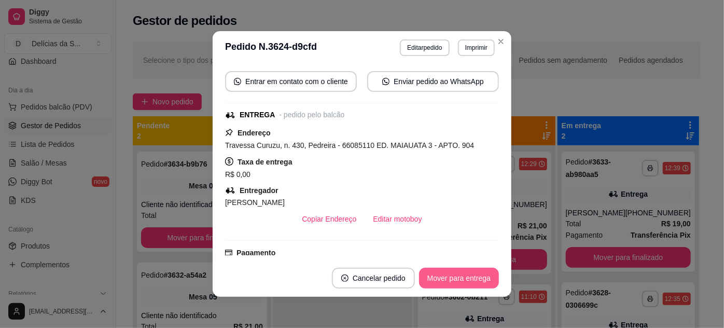
click at [467, 279] on button "Mover para entrega" at bounding box center [459, 277] width 80 height 21
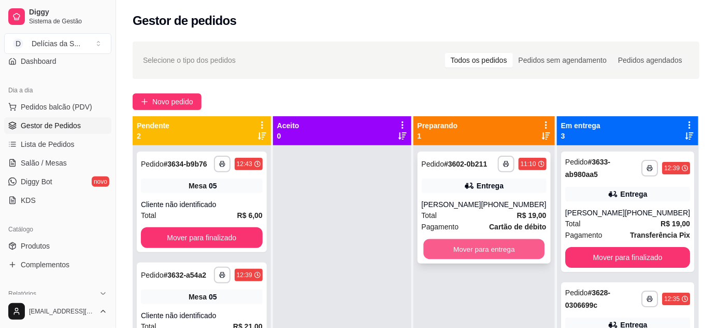
click at [509, 247] on button "Mover para entrega" at bounding box center [484, 249] width 121 height 20
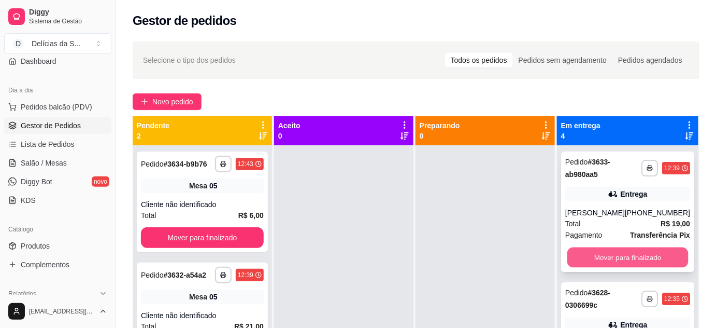
click at [580, 256] on button "Mover para finalizado" at bounding box center [627, 257] width 121 height 20
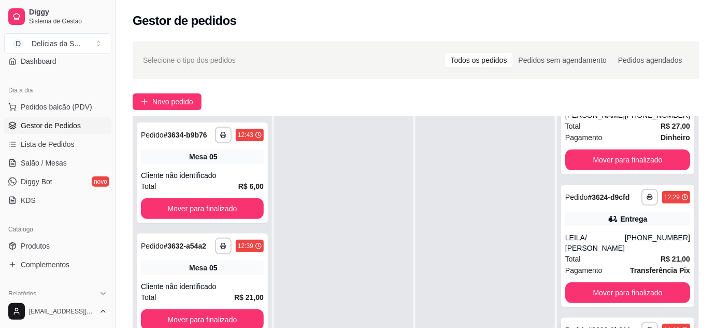
scroll to position [158, 0]
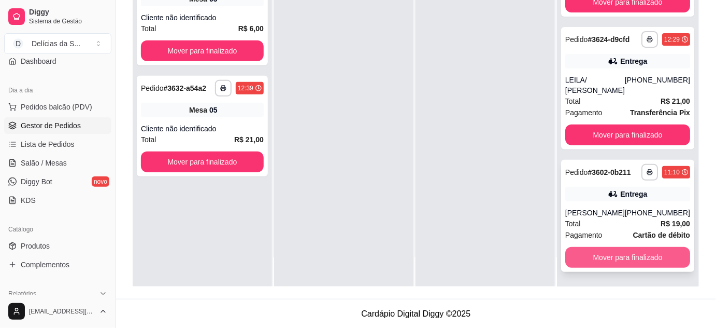
click at [628, 257] on button "Mover para finalizado" at bounding box center [628, 257] width 125 height 21
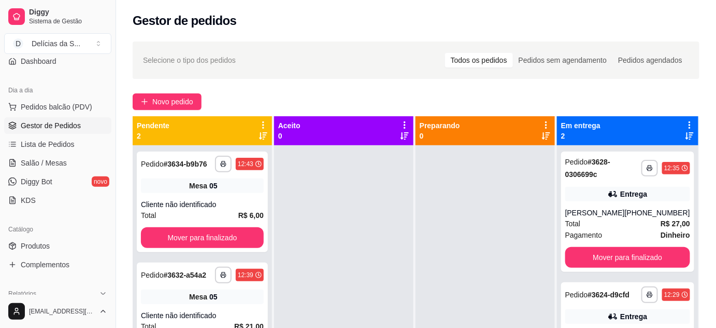
scroll to position [188, 0]
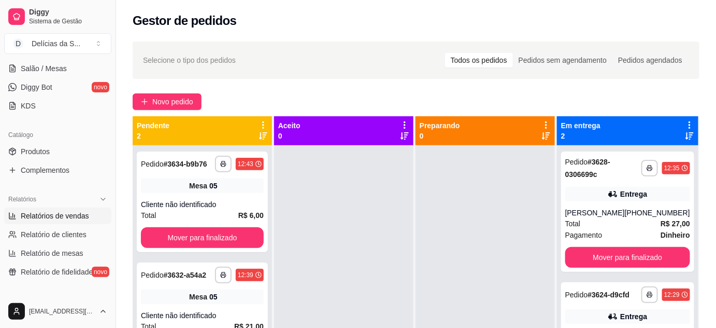
click at [63, 216] on span "Relatórios de vendas" at bounding box center [55, 215] width 68 height 10
select select "ALL"
select select "0"
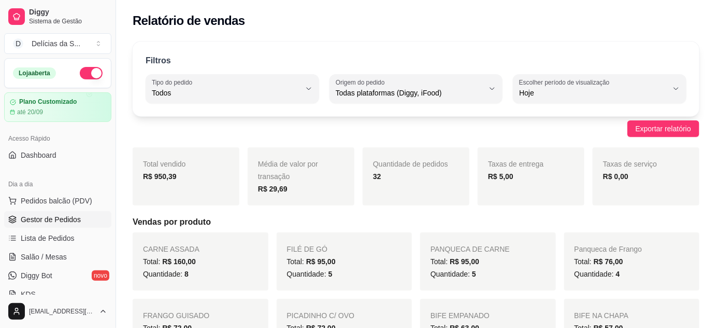
click at [80, 216] on link "Gestor de Pedidos" at bounding box center [57, 219] width 107 height 17
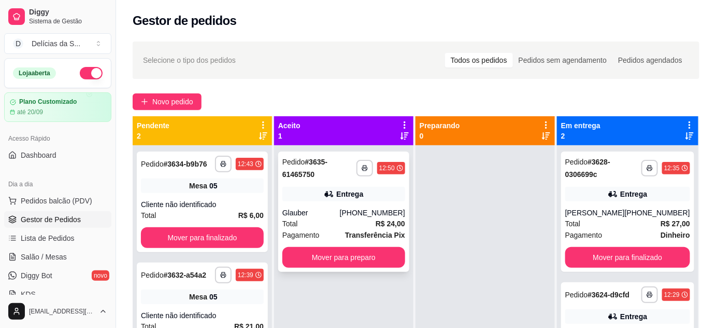
click at [366, 213] on div "[PHONE_NUMBER]" at bounding box center [372, 212] width 65 height 10
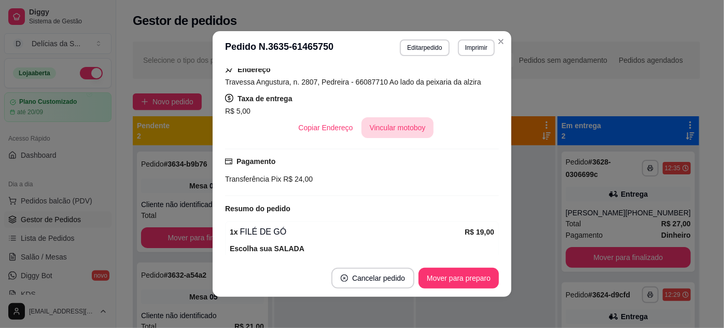
scroll to position [257, 0]
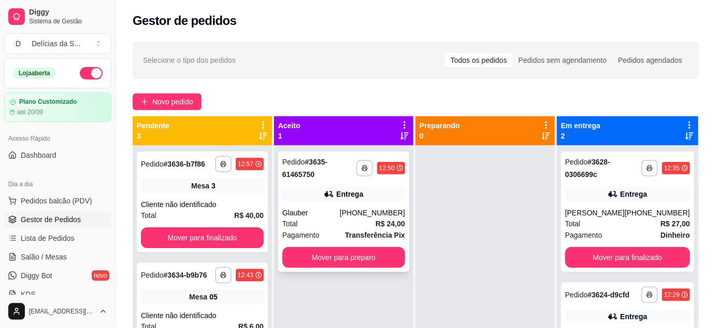
click at [348, 220] on div "Total R$ 24,00" at bounding box center [344, 223] width 123 height 11
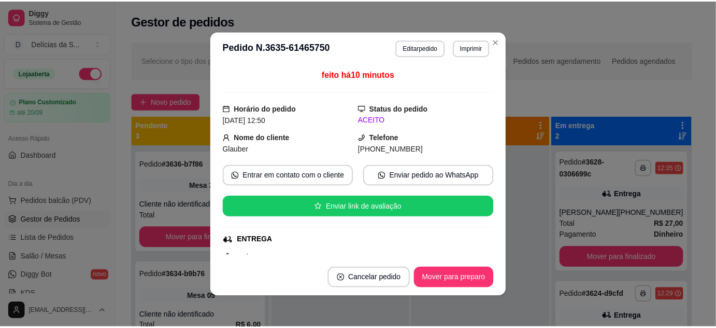
scroll to position [94, 0]
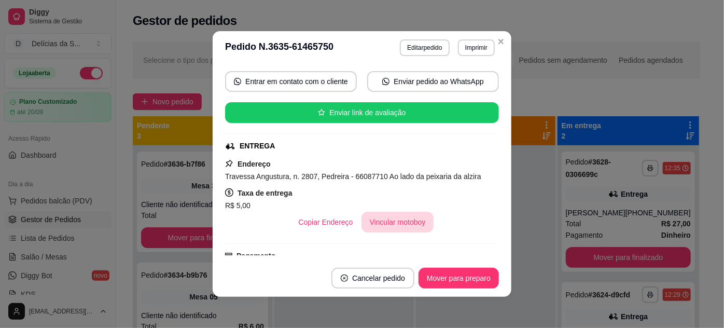
click at [394, 219] on button "Vincular motoboy" at bounding box center [397, 222] width 73 height 21
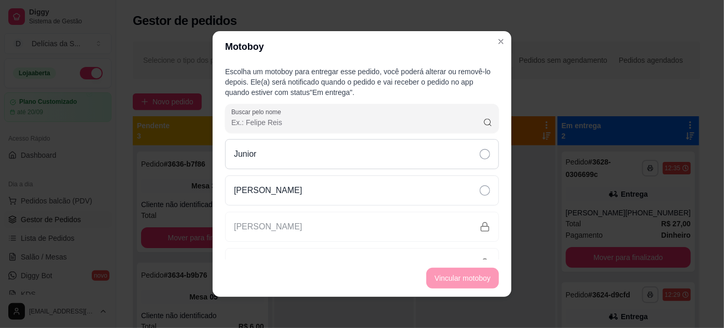
click at [480, 157] on icon at bounding box center [485, 154] width 10 height 10
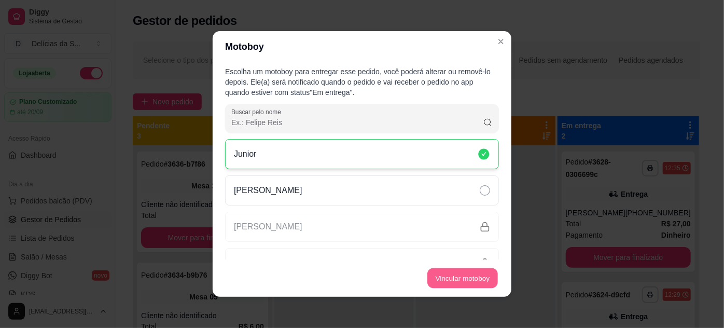
click at [457, 280] on button "Vincular motoboy" at bounding box center [462, 278] width 71 height 20
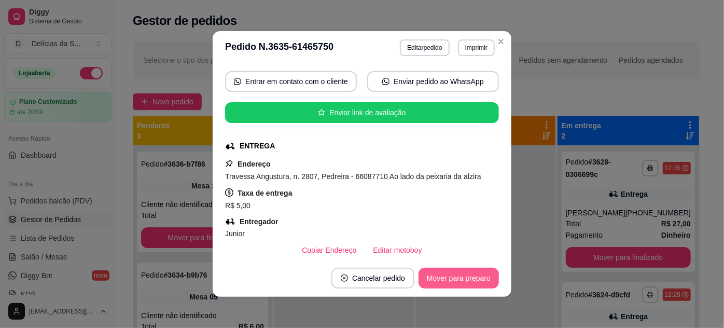
click at [456, 280] on button "Mover para preparo" at bounding box center [458, 277] width 80 height 21
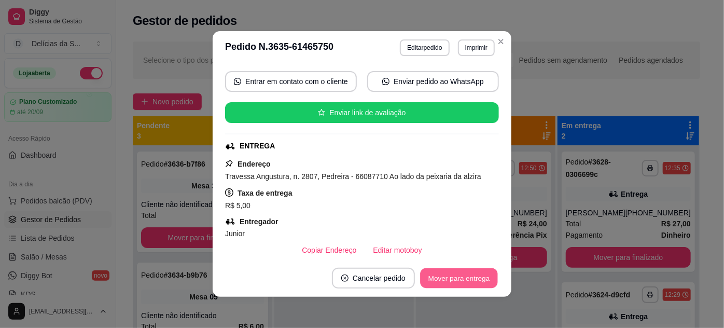
click at [456, 280] on button "Mover para entrega" at bounding box center [459, 278] width 78 height 20
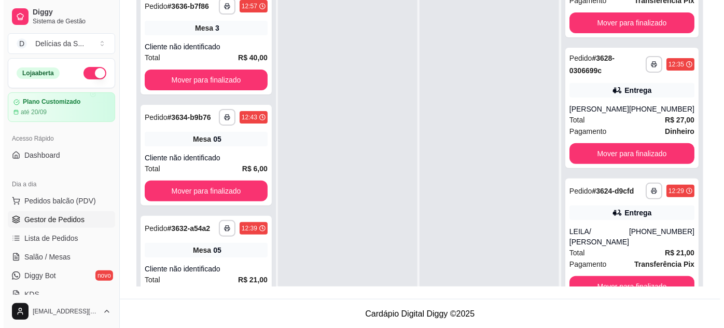
scroll to position [0, 0]
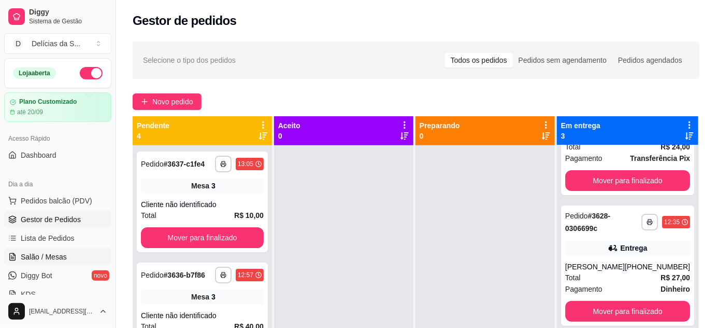
click at [58, 253] on span "Salão / Mesas" at bounding box center [44, 256] width 46 height 10
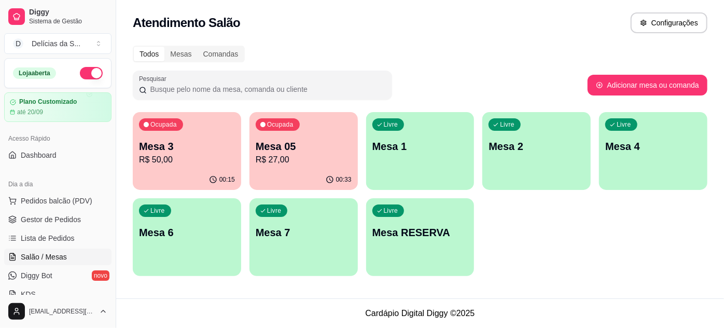
click at [264, 162] on p "R$ 27,00" at bounding box center [304, 159] width 96 height 12
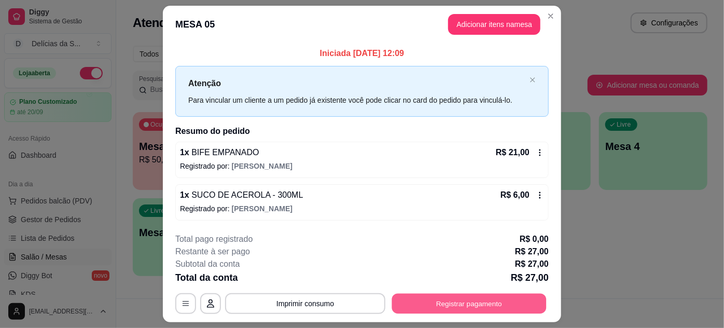
click at [467, 300] on button "Registrar pagamento" at bounding box center [469, 303] width 154 height 20
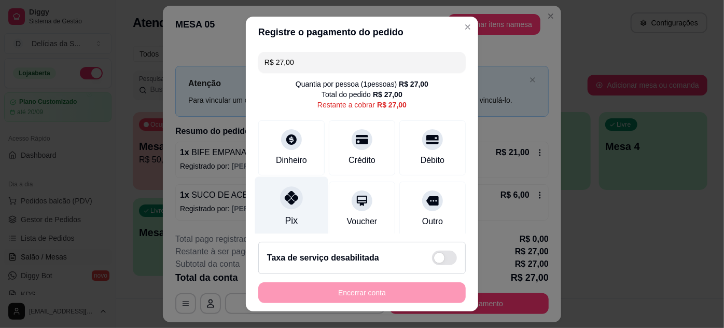
click at [272, 197] on div "Pix" at bounding box center [291, 206] width 73 height 61
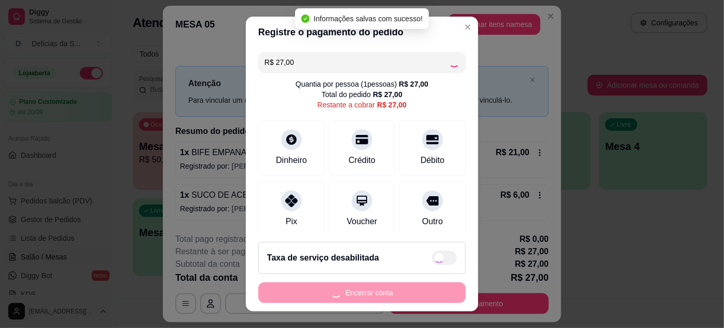
type input "R$ 0,00"
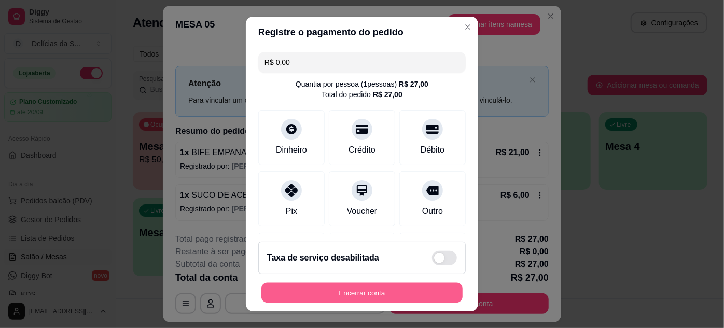
click at [394, 288] on button "Encerrar conta" at bounding box center [361, 293] width 201 height 20
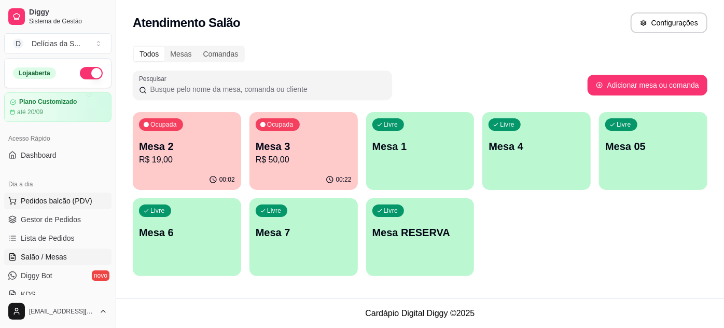
click at [45, 202] on span "Pedidos balcão (PDV)" at bounding box center [57, 200] width 72 height 10
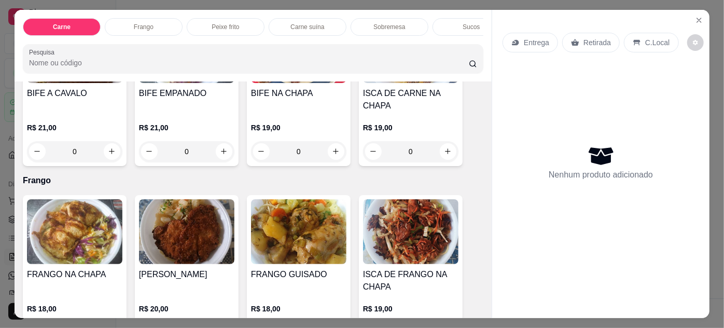
scroll to position [377, 0]
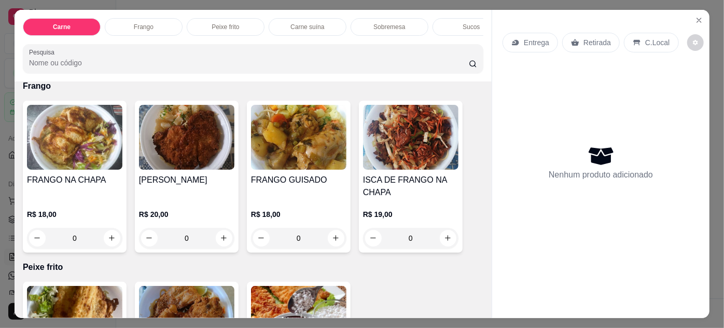
click at [283, 161] on img at bounding box center [298, 137] width 95 height 65
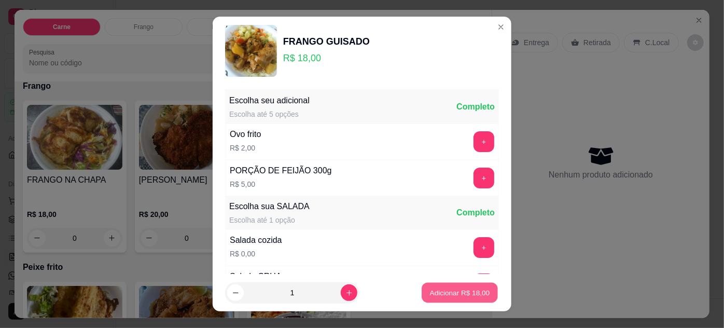
click at [460, 295] on p "Adicionar R$ 18,00" at bounding box center [460, 293] width 60 height 10
type input "1"
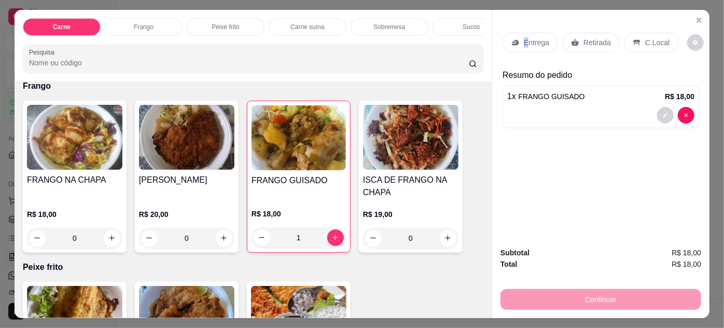
click at [524, 43] on p "Entrega" at bounding box center [536, 42] width 25 height 10
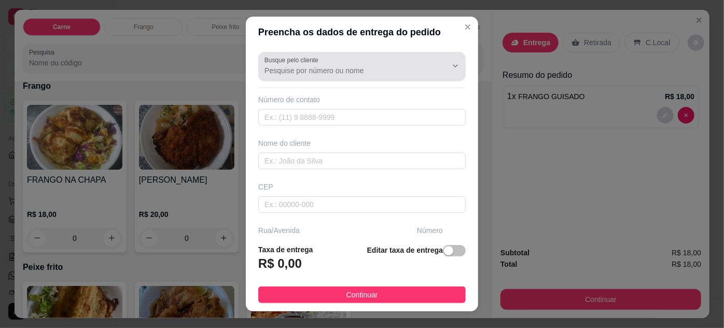
click at [318, 75] on input "Busque pelo cliente" at bounding box center [347, 70] width 166 height 10
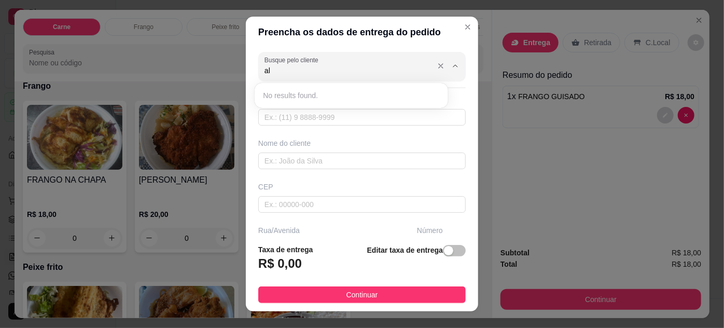
type input "a"
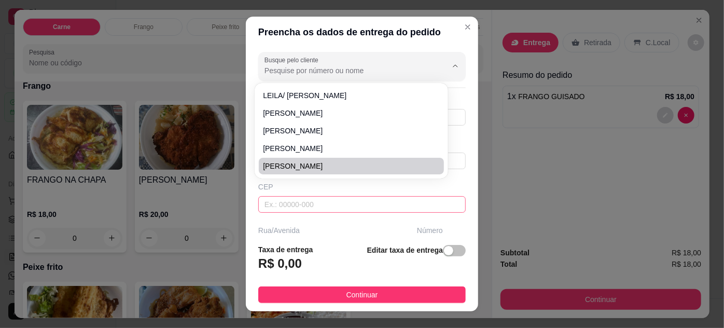
click at [347, 207] on input "text" at bounding box center [361, 204] width 207 height 17
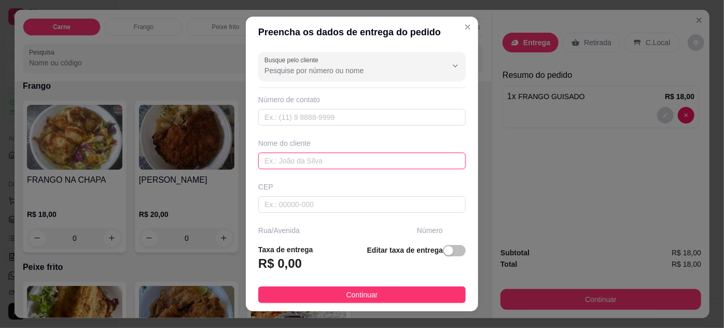
click at [337, 156] on input "text" at bounding box center [361, 160] width 207 height 17
type input "[PERSON_NAME]"
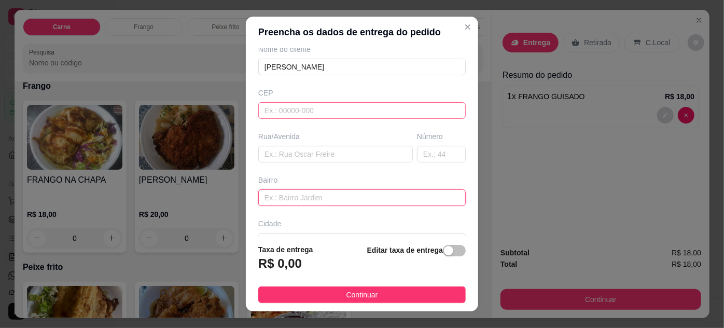
click at [326, 195] on input "text" at bounding box center [361, 197] width 207 height 17
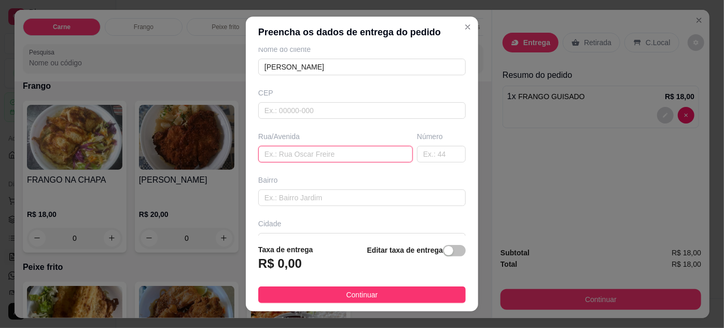
click at [314, 154] on input "text" at bounding box center [335, 154] width 154 height 17
paste input "[PERSON_NAME], na Vileta, 1197, com a Marquês? Apartamento 1603, [PERSON_NAME]"
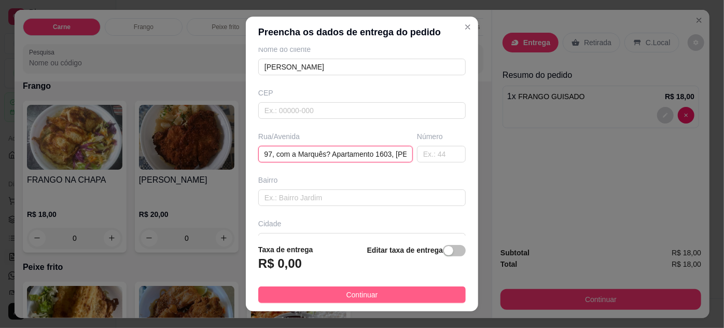
type input "[PERSON_NAME], na Vileta, 1197, com a Marquês? Apartamento 1603, [PERSON_NAME]"
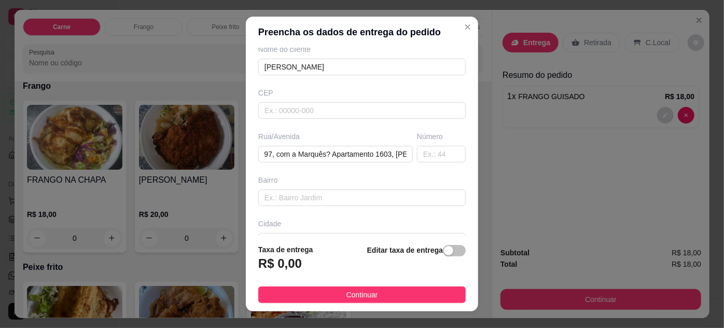
drag, startPoint x: 335, startPoint y: 290, endPoint x: 341, endPoint y: 285, distance: 7.3
click at [336, 290] on button "Continuar" at bounding box center [361, 294] width 207 height 17
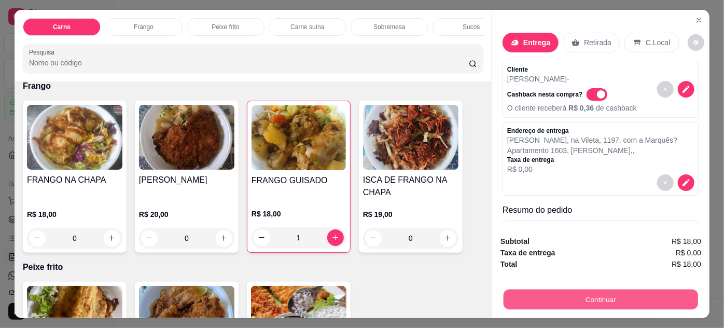
click at [523, 295] on button "Continuar" at bounding box center [600, 299] width 194 height 20
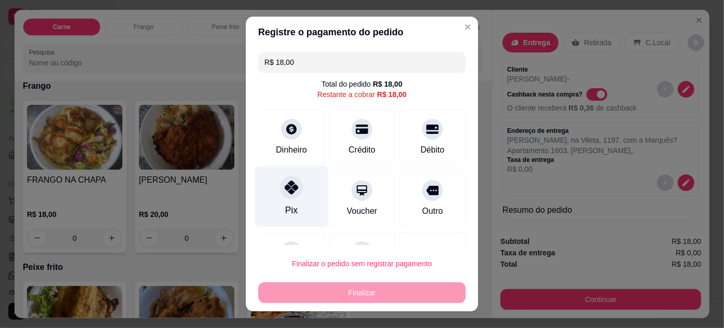
click at [285, 203] on div "Pix" at bounding box center [291, 209] width 12 height 13
type input "R$ 0,00"
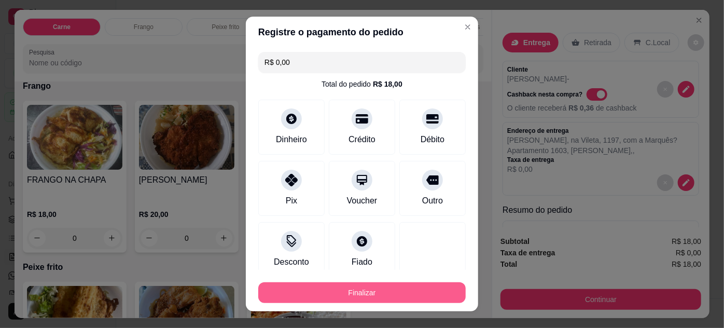
click at [370, 285] on button "Finalizar" at bounding box center [361, 292] width 207 height 21
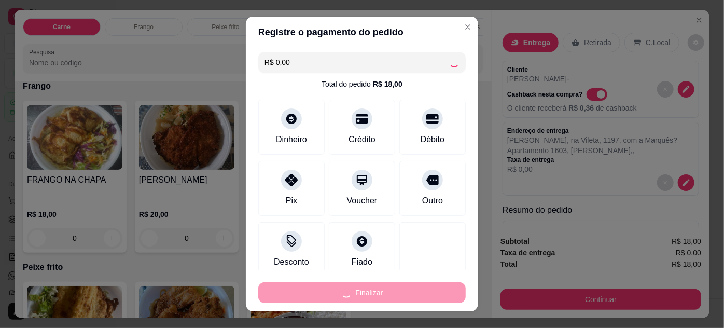
type input "0"
type input "-R$ 18,00"
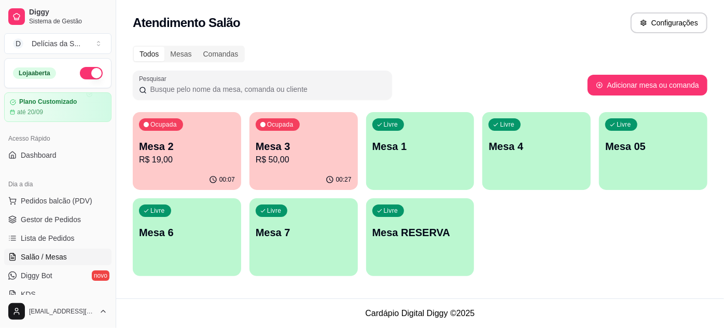
click at [167, 159] on div "Mesa 2 R$ 19,00" at bounding box center [187, 152] width 96 height 27
click at [317, 152] on div "Mesa 3 R$ 50,00" at bounding box center [303, 152] width 93 height 26
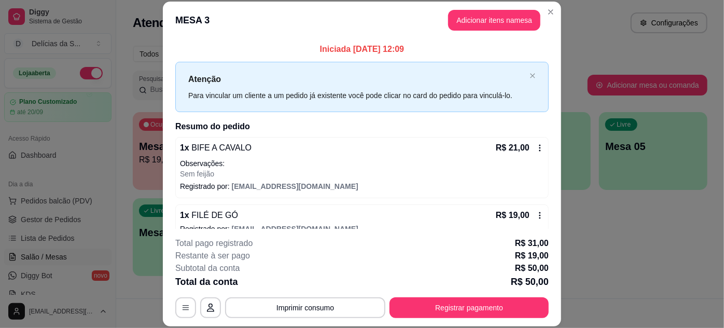
click at [514, 293] on div "**********" at bounding box center [361, 277] width 373 height 81
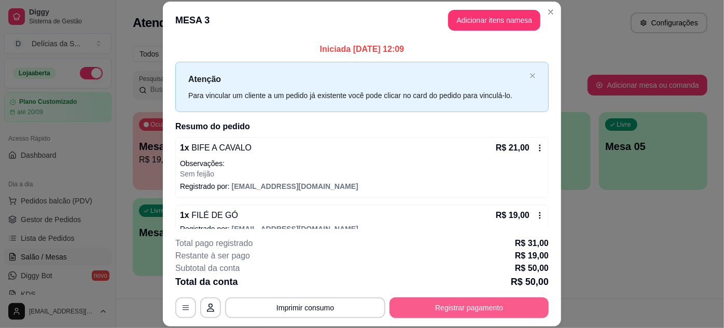
click at [499, 304] on button "Registrar pagamento" at bounding box center [468, 307] width 159 height 21
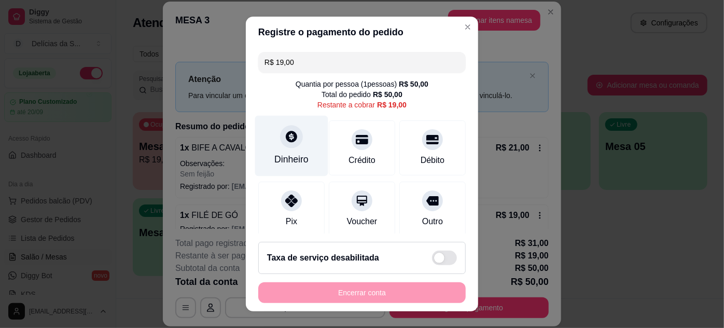
click at [302, 150] on div "Dinheiro" at bounding box center [291, 145] width 73 height 61
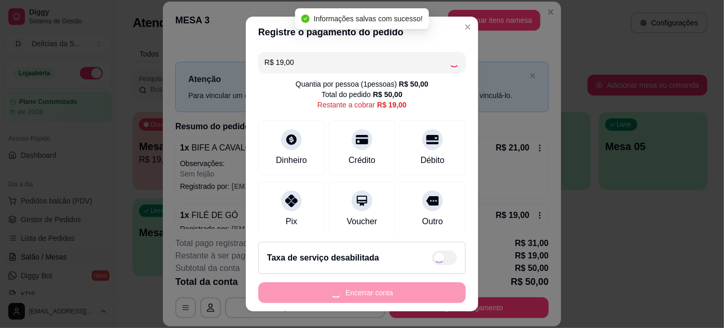
type input "R$ 0,00"
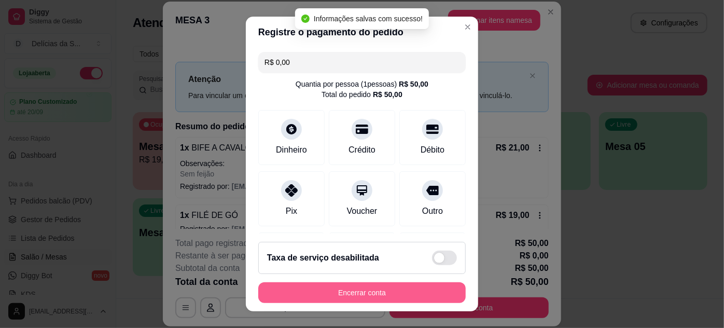
click at [395, 290] on button "Encerrar conta" at bounding box center [361, 292] width 207 height 21
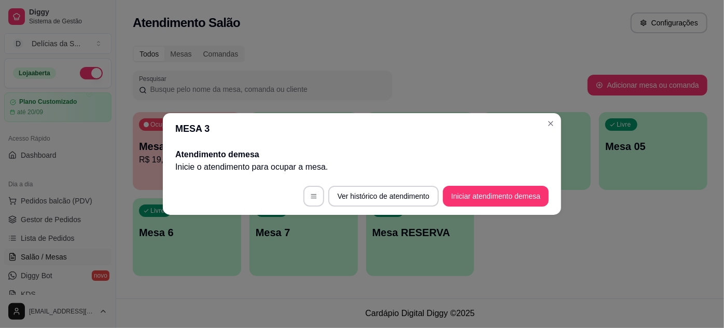
click at [243, 115] on header "MESA 3" at bounding box center [362, 128] width 398 height 31
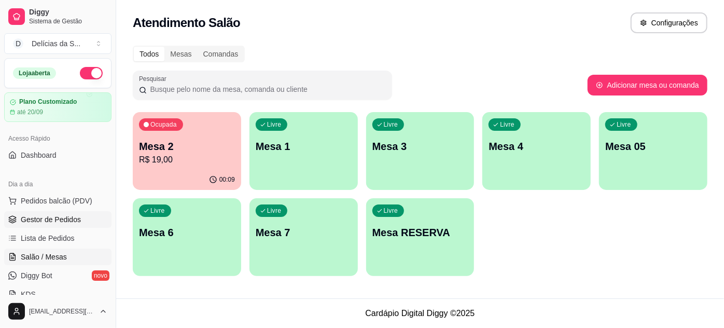
click at [77, 218] on span "Gestor de Pedidos" at bounding box center [51, 219] width 60 height 10
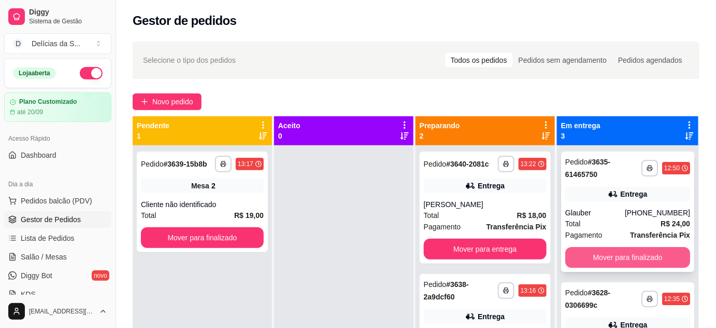
click at [625, 257] on button "Mover para finalizado" at bounding box center [628, 257] width 125 height 21
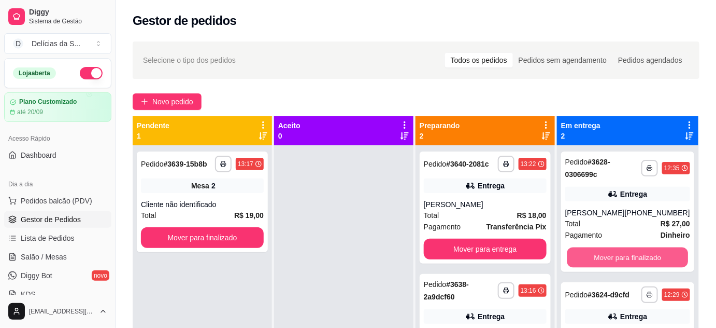
click at [625, 258] on button "Mover para finalizado" at bounding box center [627, 257] width 121 height 20
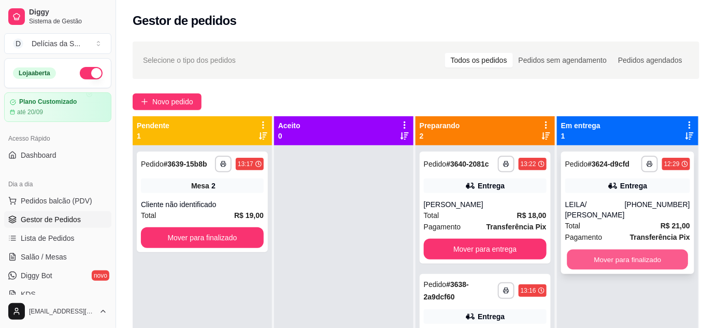
click at [625, 254] on button "Mover para finalizado" at bounding box center [627, 259] width 121 height 20
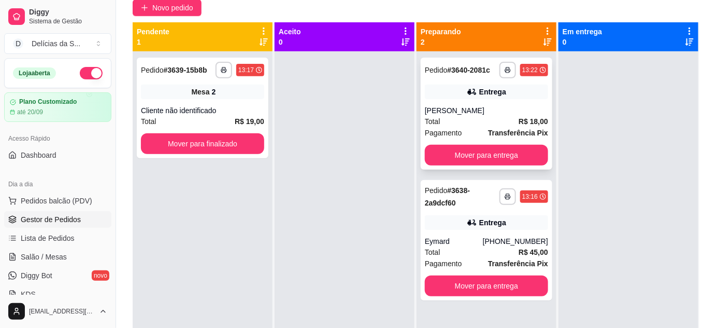
click at [492, 116] on div "Total R$ 18,00" at bounding box center [486, 121] width 123 height 11
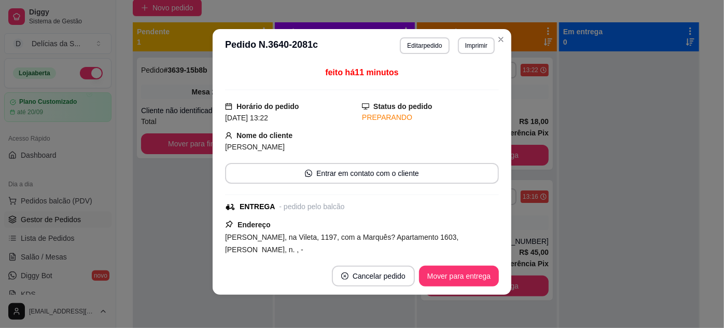
scroll to position [184, 0]
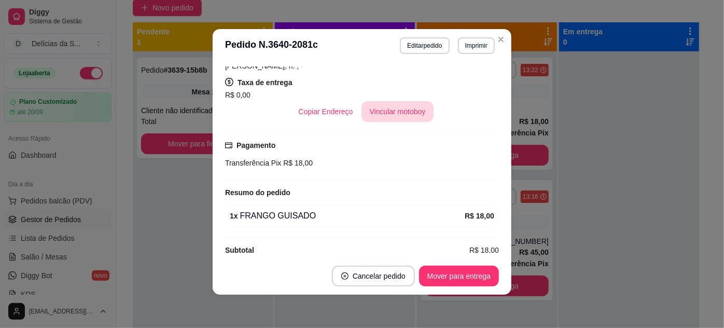
click at [408, 101] on button "Vincular motoboy" at bounding box center [397, 111] width 73 height 21
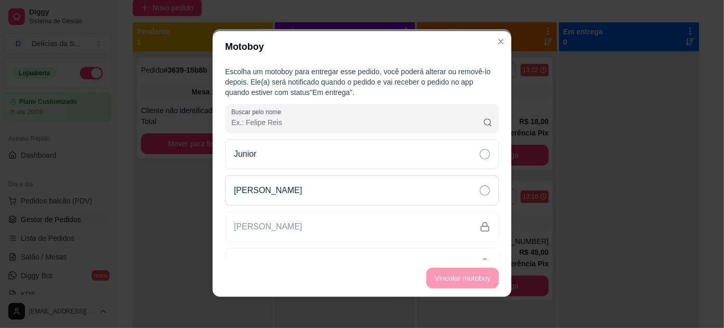
click at [458, 191] on div "[PERSON_NAME]" at bounding box center [362, 190] width 274 height 30
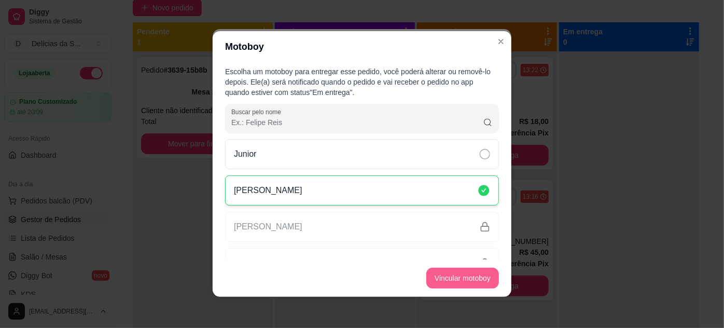
click at [470, 274] on button "Vincular motoboy" at bounding box center [462, 277] width 73 height 21
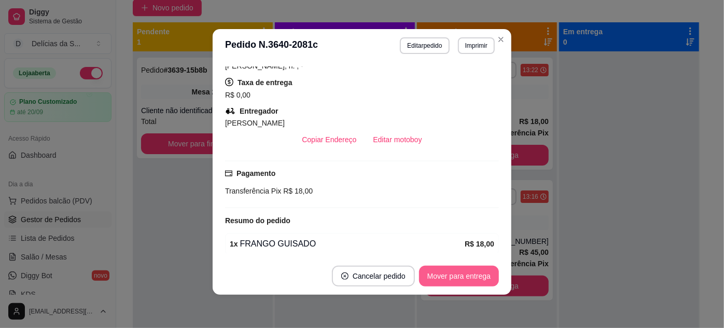
click at [470, 276] on button "Mover para entrega" at bounding box center [459, 275] width 80 height 21
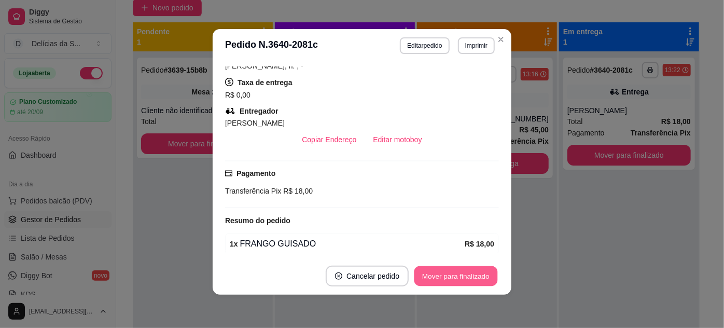
click at [470, 276] on button "Mover para finalizado" at bounding box center [455, 276] width 83 height 20
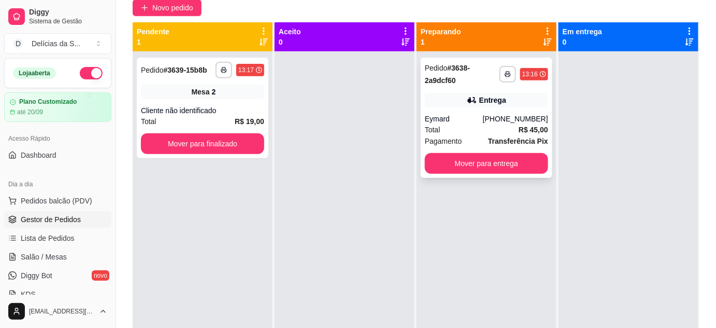
click at [490, 130] on div "Total R$ 45,00" at bounding box center [486, 129] width 123 height 11
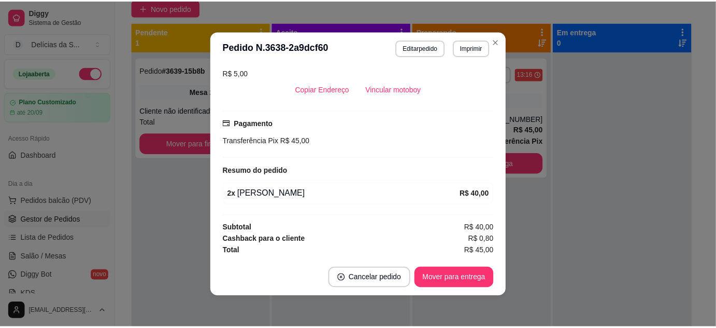
scroll to position [132, 0]
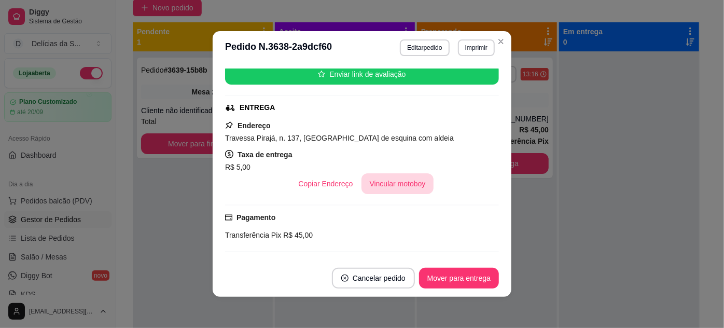
click at [403, 182] on button "Vincular motoboy" at bounding box center [397, 183] width 73 height 21
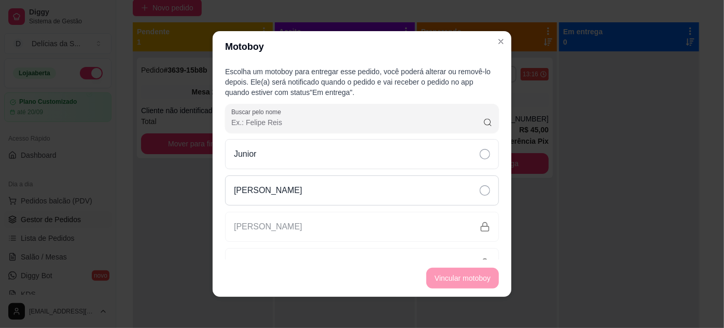
click at [403, 185] on div "[PERSON_NAME]" at bounding box center [362, 190] width 274 height 30
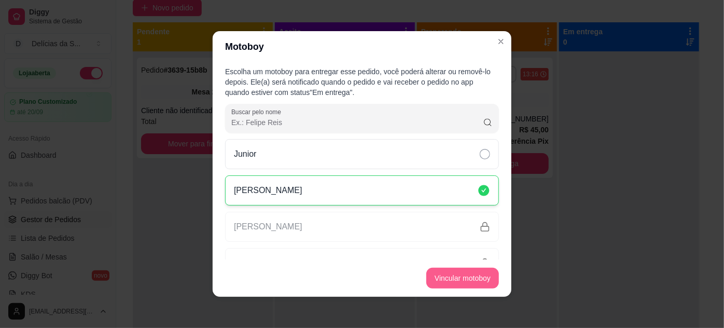
click at [455, 280] on button "Vincular motoboy" at bounding box center [462, 277] width 73 height 21
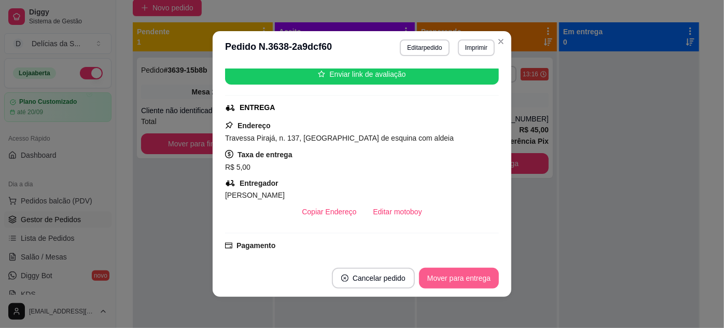
click at [478, 280] on button "Mover para entrega" at bounding box center [459, 277] width 80 height 21
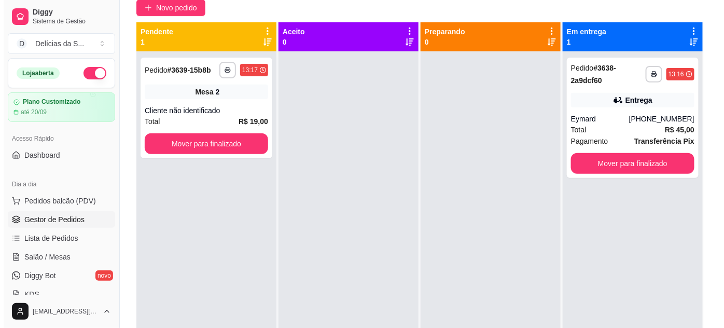
scroll to position [0, 0]
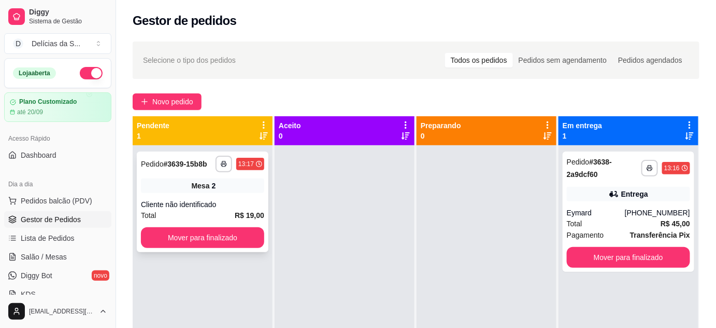
click at [241, 182] on div "Mesa 2" at bounding box center [202, 185] width 123 height 15
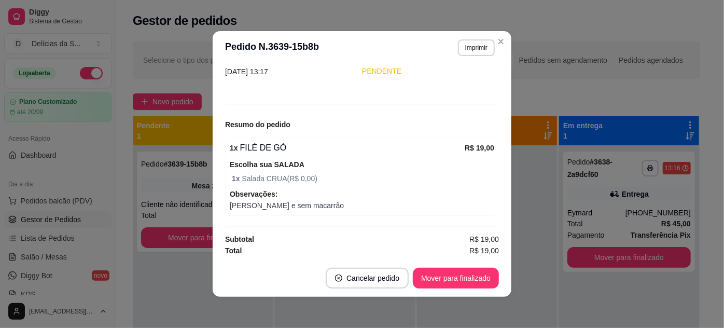
scroll to position [2, 0]
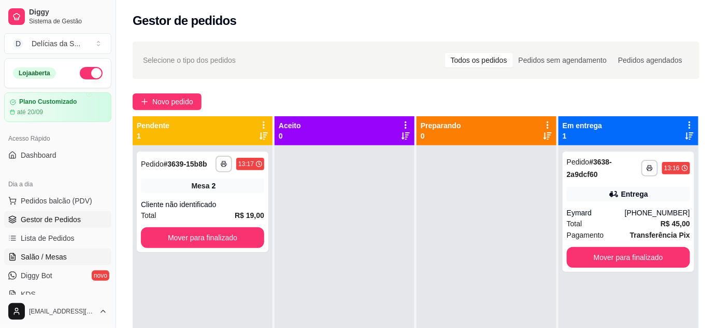
click at [58, 260] on span "Salão / Mesas" at bounding box center [44, 256] width 46 height 10
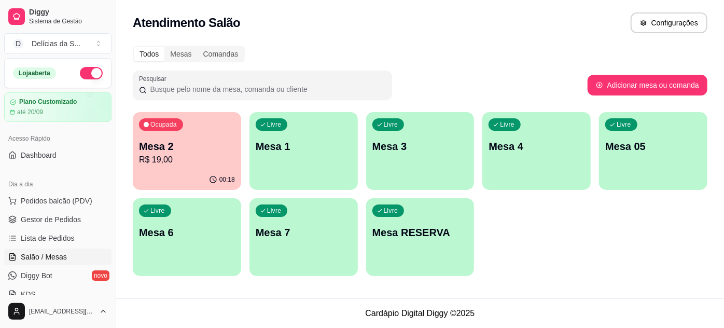
click at [164, 161] on p "R$ 19,00" at bounding box center [187, 159] width 96 height 12
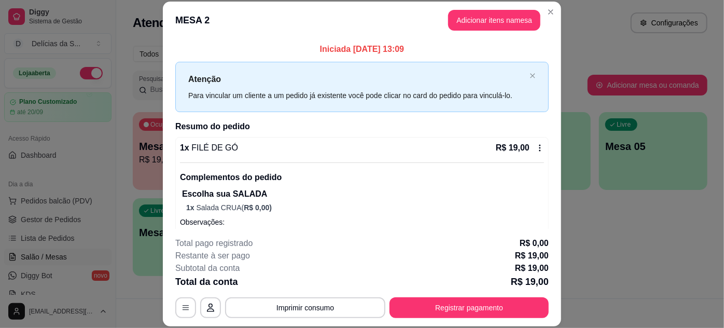
scroll to position [32, 0]
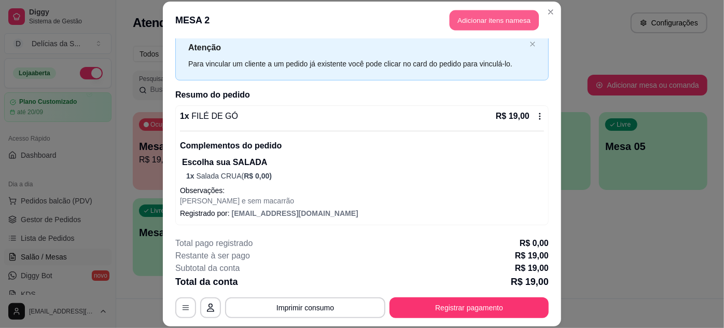
click at [499, 19] on button "Adicionar itens na mesa" at bounding box center [493, 20] width 89 height 20
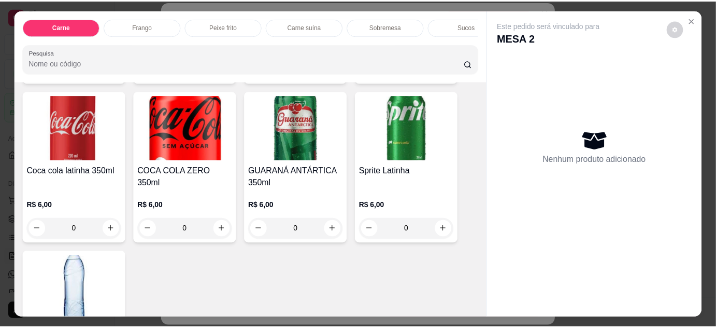
scroll to position [1476, 0]
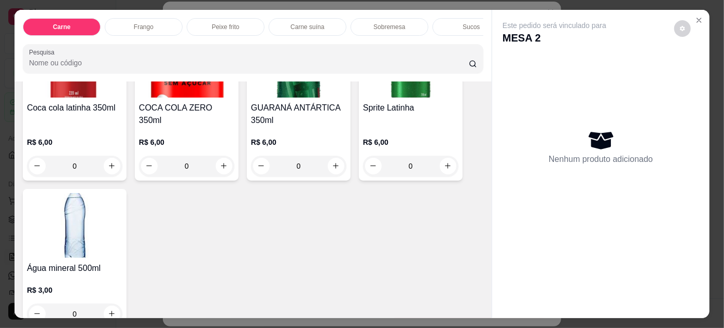
click at [72, 210] on img at bounding box center [74, 225] width 95 height 65
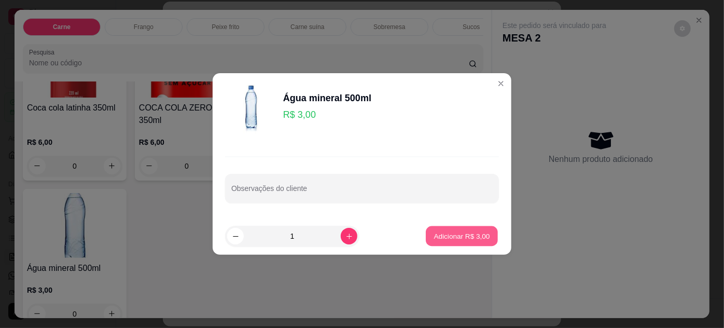
click at [443, 234] on p "Adicionar R$ 3,00" at bounding box center [461, 236] width 56 height 10
type input "1"
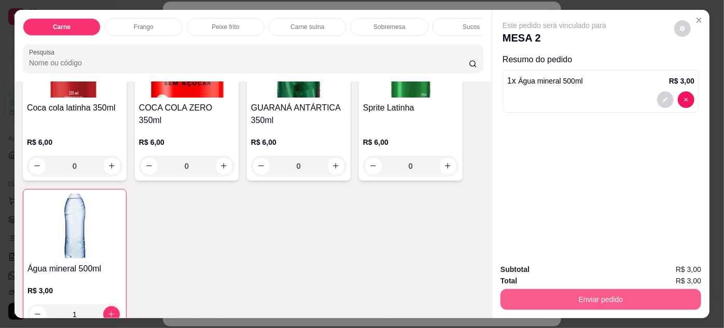
click at [534, 292] on button "Enviar pedido" at bounding box center [600, 299] width 201 height 21
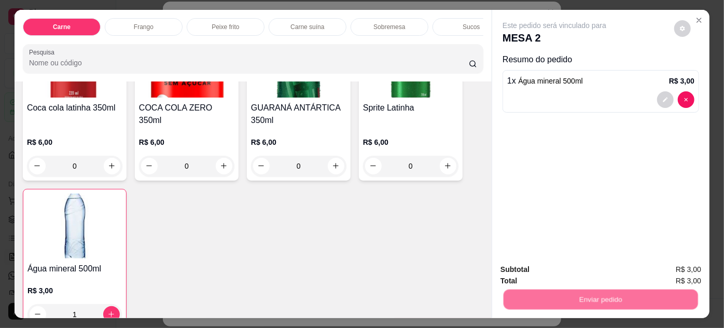
click at [532, 272] on button "Não registrar e enviar pedido" at bounding box center [567, 270] width 108 height 20
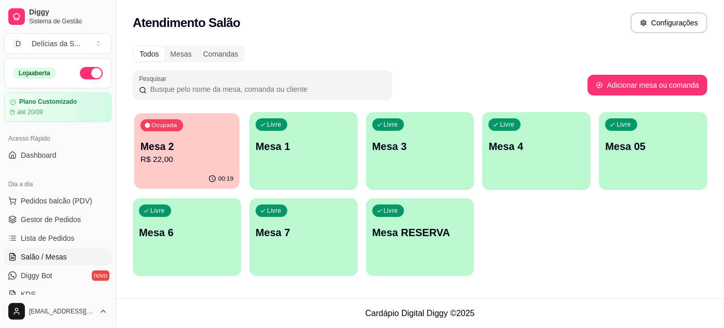
click at [179, 159] on p "R$ 22,00" at bounding box center [186, 159] width 93 height 12
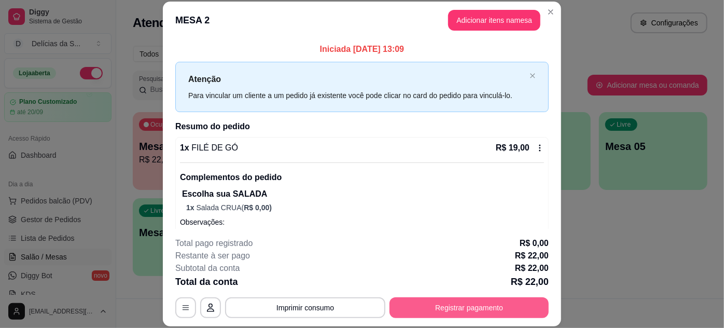
click at [508, 304] on button "Registrar pagamento" at bounding box center [468, 307] width 159 height 21
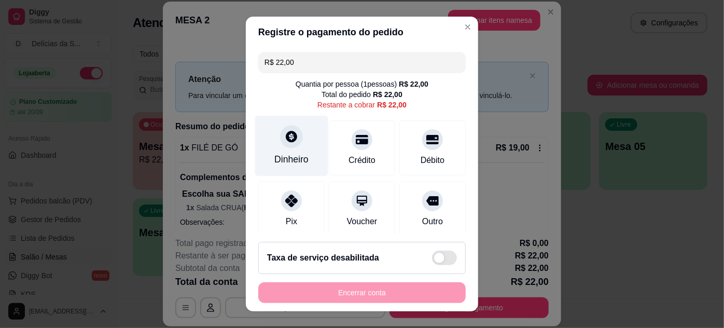
click at [289, 143] on div at bounding box center [291, 136] width 23 height 23
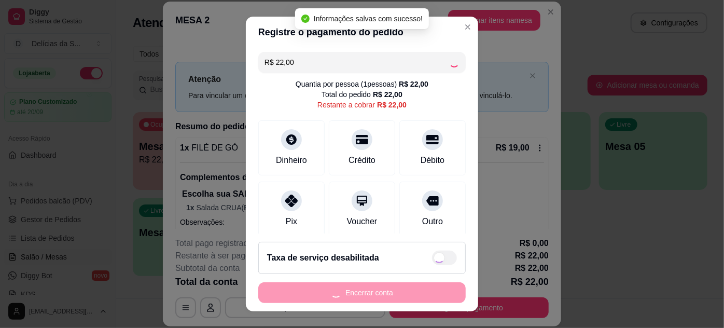
type input "R$ 0,00"
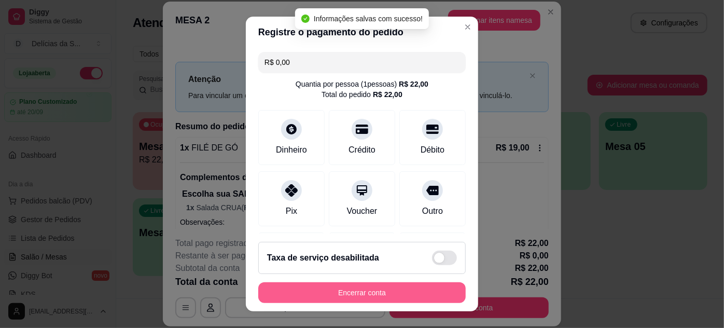
click at [416, 293] on button "Encerrar conta" at bounding box center [361, 292] width 207 height 21
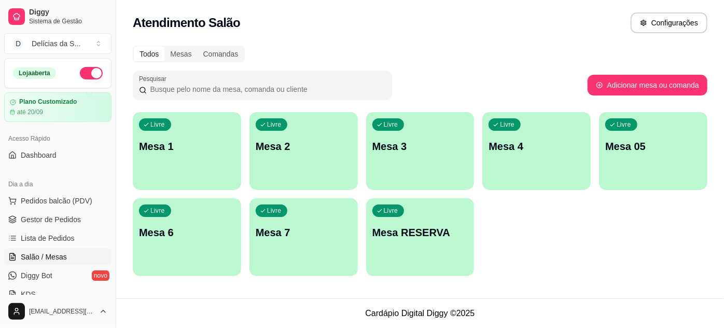
click at [439, 80] on div "Pesquisar" at bounding box center [360, 85] width 455 height 29
click at [67, 216] on span "Gestor de Pedidos" at bounding box center [51, 219] width 60 height 10
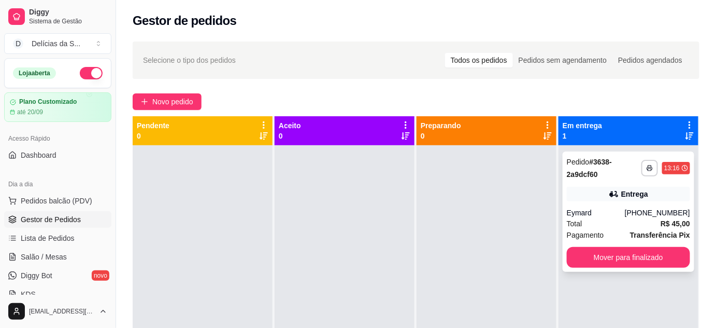
click at [625, 211] on div "Eymard" at bounding box center [596, 212] width 58 height 10
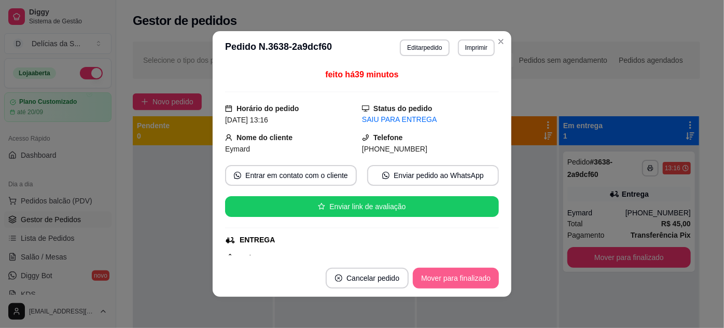
click at [456, 283] on button "Mover para finalizado" at bounding box center [456, 277] width 86 height 21
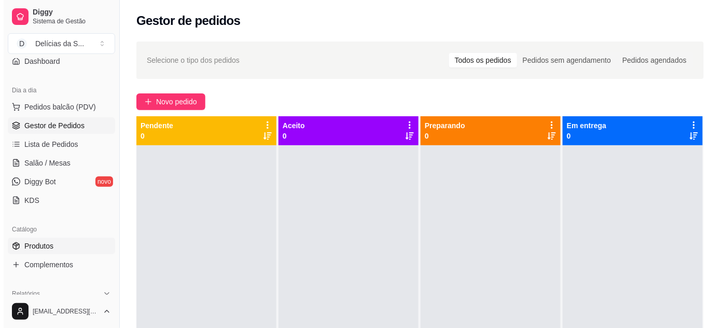
scroll to position [188, 0]
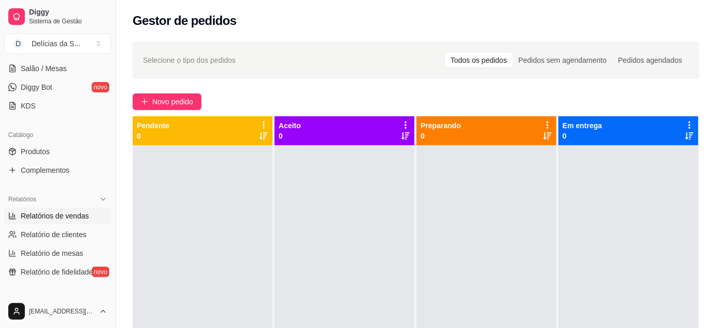
click at [78, 213] on span "Relatórios de vendas" at bounding box center [55, 215] width 68 height 10
select select "ALL"
select select "0"
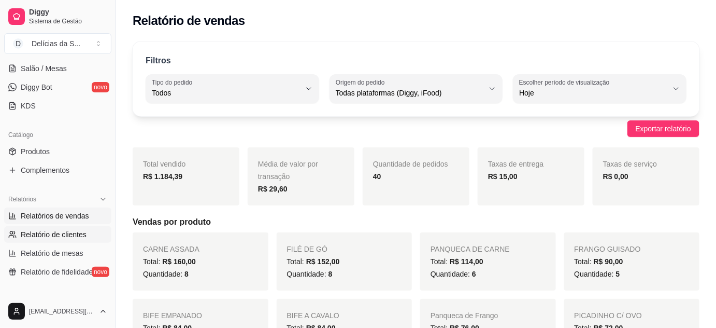
click at [68, 237] on span "Relatório de clientes" at bounding box center [54, 234] width 66 height 10
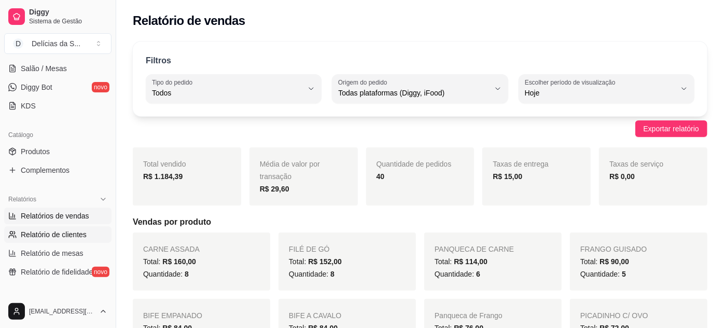
select select "30"
select select "HIGHEST_TOTAL_SPENT_WITH_ORDERS"
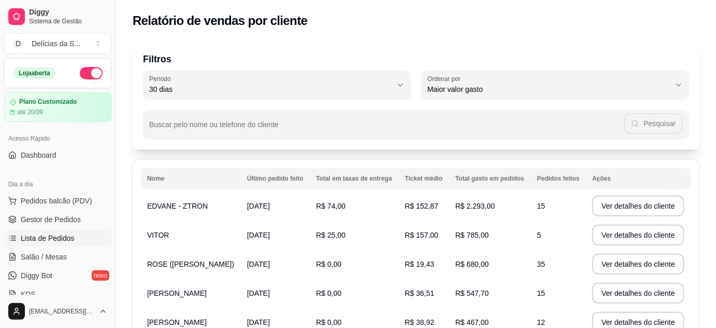
click at [55, 237] on span "Lista de Pedidos" at bounding box center [48, 238] width 54 height 10
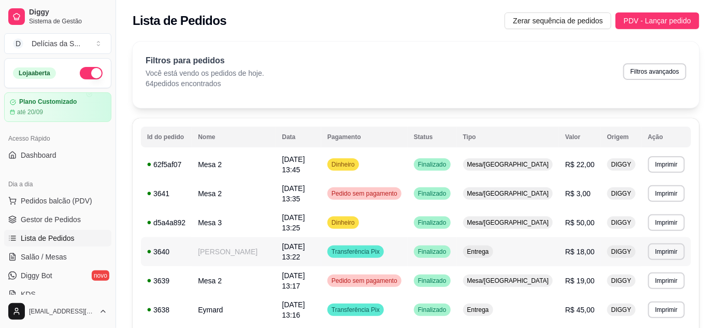
scroll to position [94, 0]
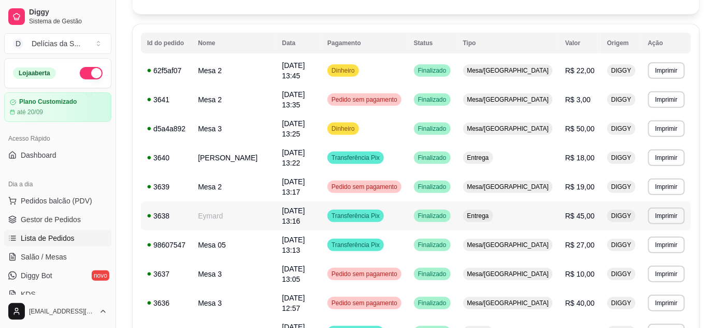
click at [233, 201] on td "Eymard" at bounding box center [234, 215] width 84 height 29
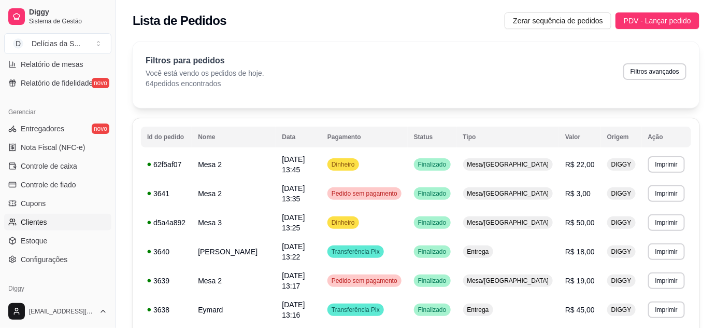
scroll to position [283, 0]
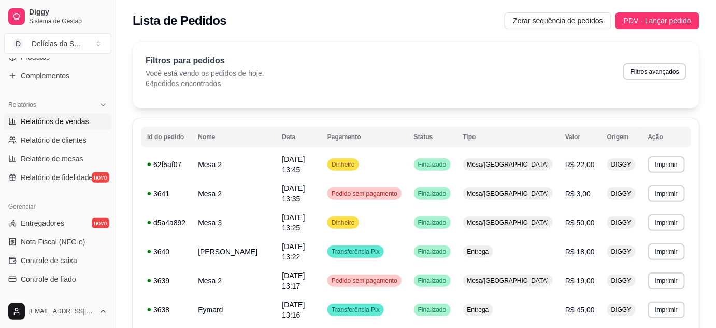
click at [70, 121] on span "Relatórios de vendas" at bounding box center [55, 121] width 68 height 10
select select "ALL"
select select "0"
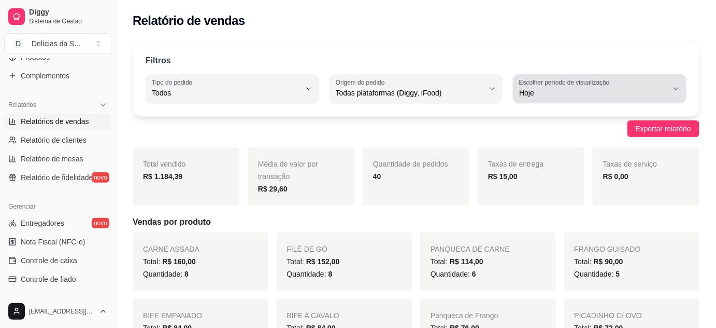
click at [524, 95] on span "Hoje" at bounding box center [593, 93] width 149 height 10
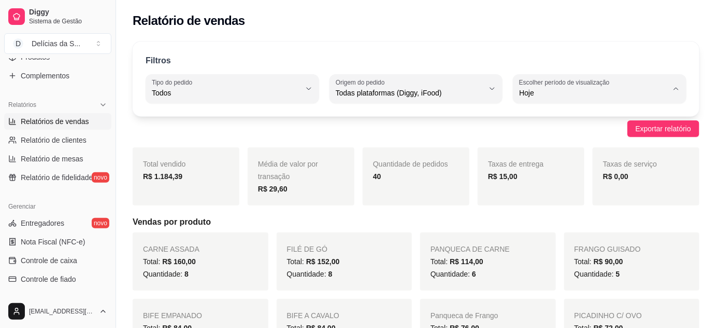
click at [536, 223] on span "Customizado" at bounding box center [595, 219] width 141 height 10
type input "-1"
select select "-1"
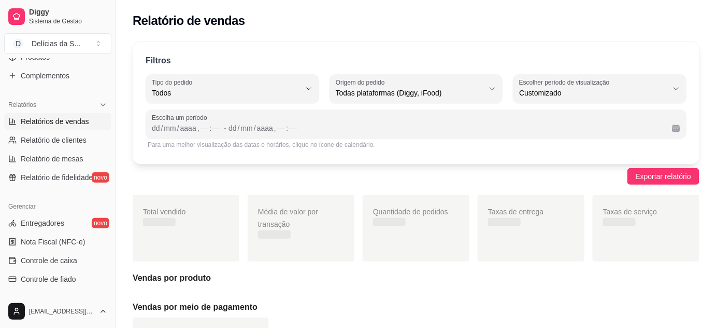
scroll to position [9, 0]
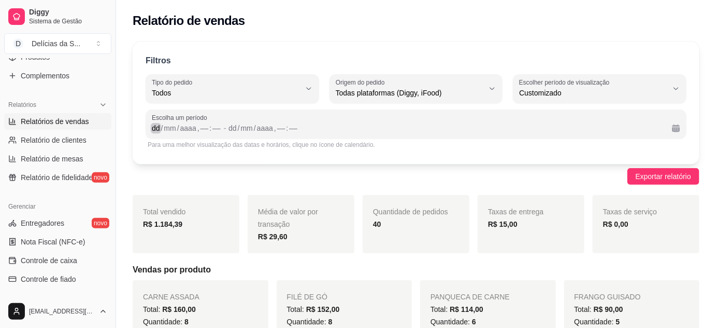
click at [156, 130] on div "dd" at bounding box center [156, 128] width 10 height 10
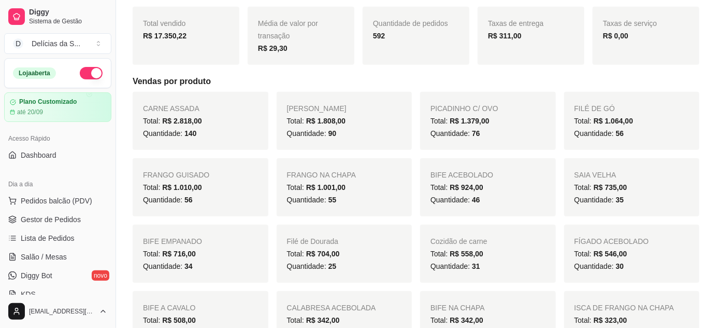
scroll to position [0, 0]
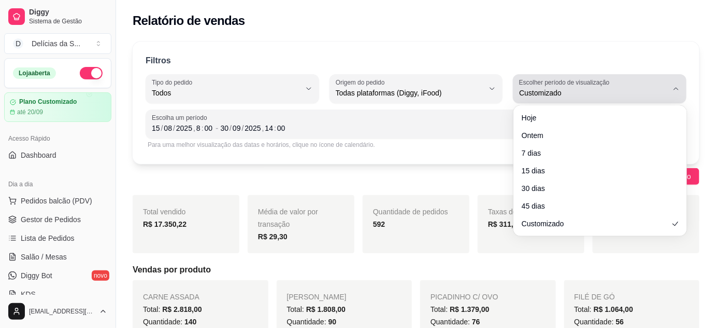
click at [681, 79] on button "Escolher período de visualização Customizado" at bounding box center [600, 88] width 174 height 29
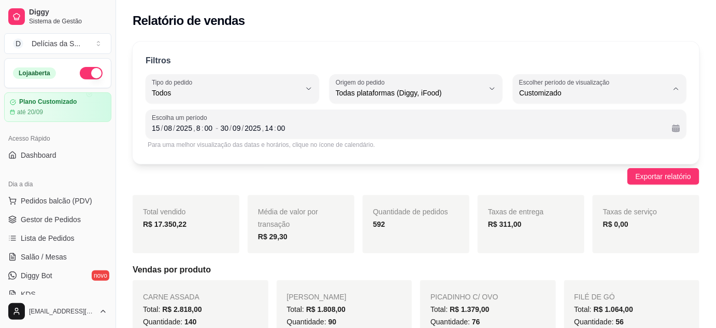
click at [649, 113] on span "Hoje" at bounding box center [595, 117] width 141 height 10
type input "0"
select select "0"
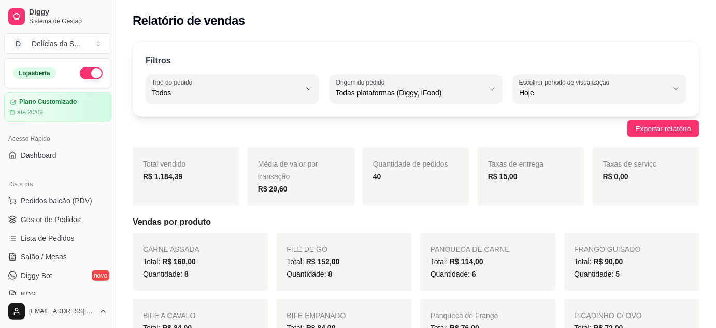
scroll to position [94, 0]
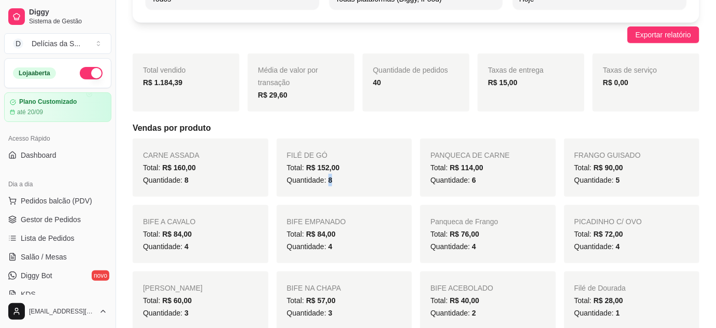
drag, startPoint x: 328, startPoint y: 181, endPoint x: 335, endPoint y: 182, distance: 7.8
click at [334, 182] on div "Quantidade: 8" at bounding box center [344, 180] width 115 height 12
drag, startPoint x: 470, startPoint y: 180, endPoint x: 478, endPoint y: 182, distance: 8.4
click at [478, 182] on div "Quantidade: 6" at bounding box center [488, 180] width 115 height 12
click at [617, 179] on span "5" at bounding box center [618, 180] width 4 height 8
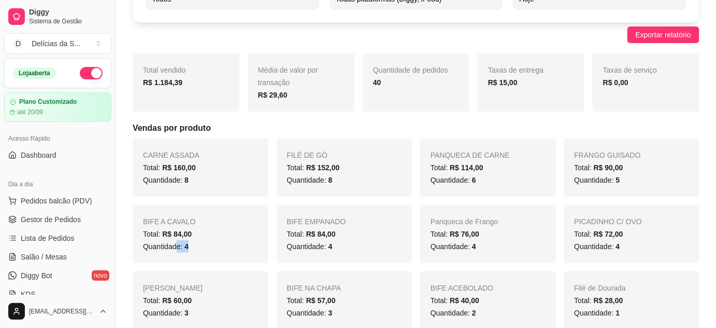
drag, startPoint x: 175, startPoint y: 245, endPoint x: 240, endPoint y: 246, distance: 64.3
click at [195, 248] on div "Quantidade: 4" at bounding box center [200, 246] width 115 height 12
drag, startPoint x: 325, startPoint y: 246, endPoint x: 346, endPoint y: 251, distance: 21.9
click at [341, 251] on div "Quantidade: 4" at bounding box center [344, 246] width 115 height 12
drag, startPoint x: 467, startPoint y: 246, endPoint x: 478, endPoint y: 248, distance: 11.6
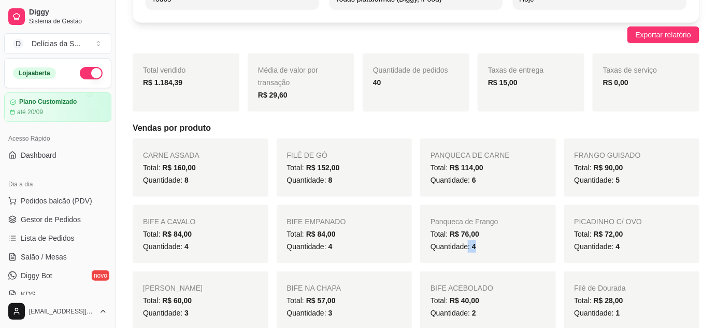
click at [478, 248] on div "Quantidade: 4" at bounding box center [488, 246] width 115 height 12
drag, startPoint x: 612, startPoint y: 248, endPoint x: 621, endPoint y: 247, distance: 9.5
click at [621, 247] on div "Quantidade: 4" at bounding box center [632, 246] width 115 height 12
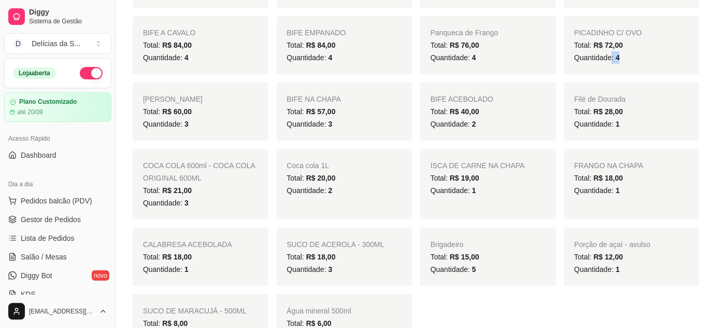
scroll to position [377, 0]
